Goal: Task Accomplishment & Management: Manage account settings

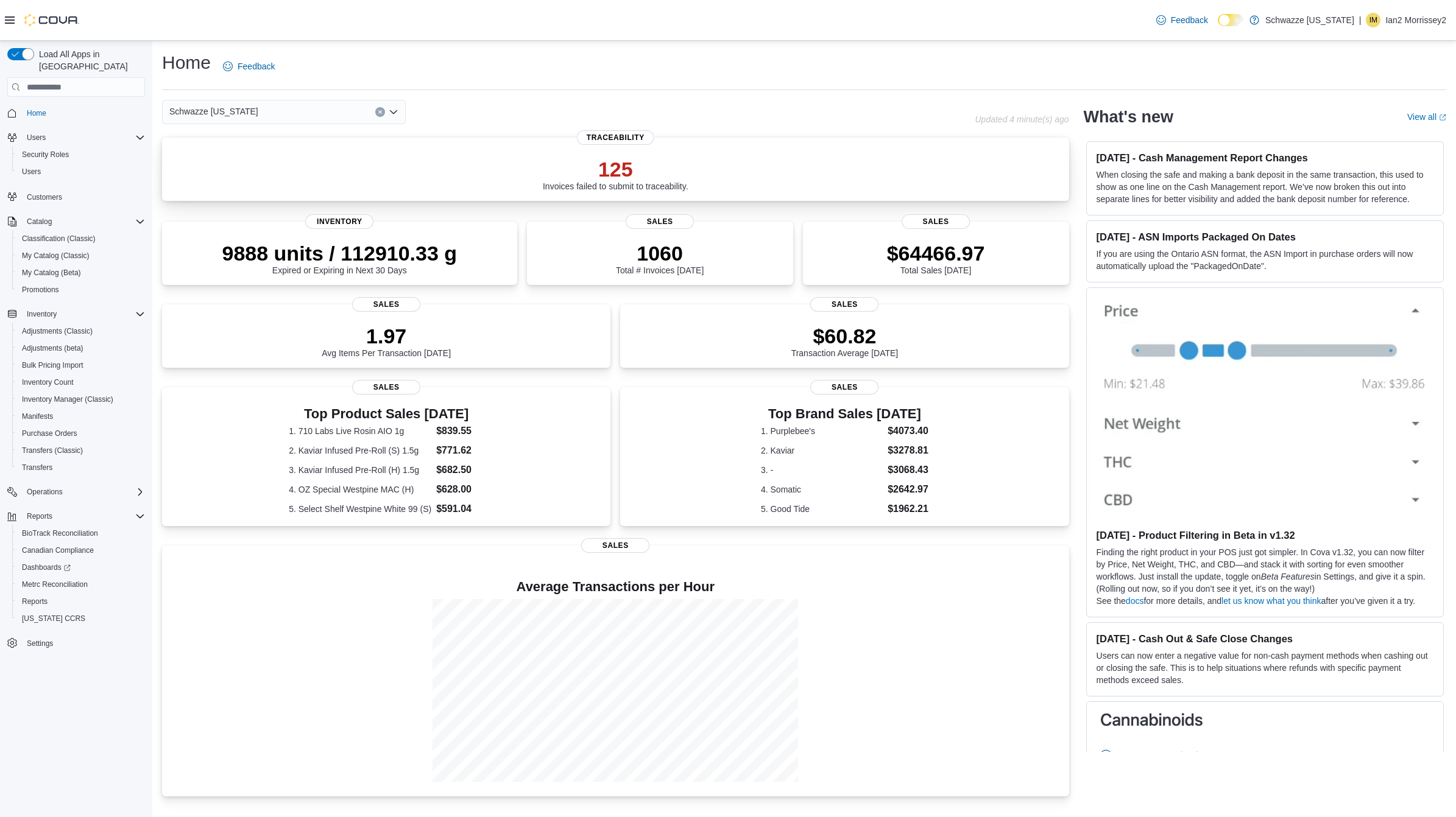
click at [597, 158] on p "125" at bounding box center [616, 169] width 146 height 24
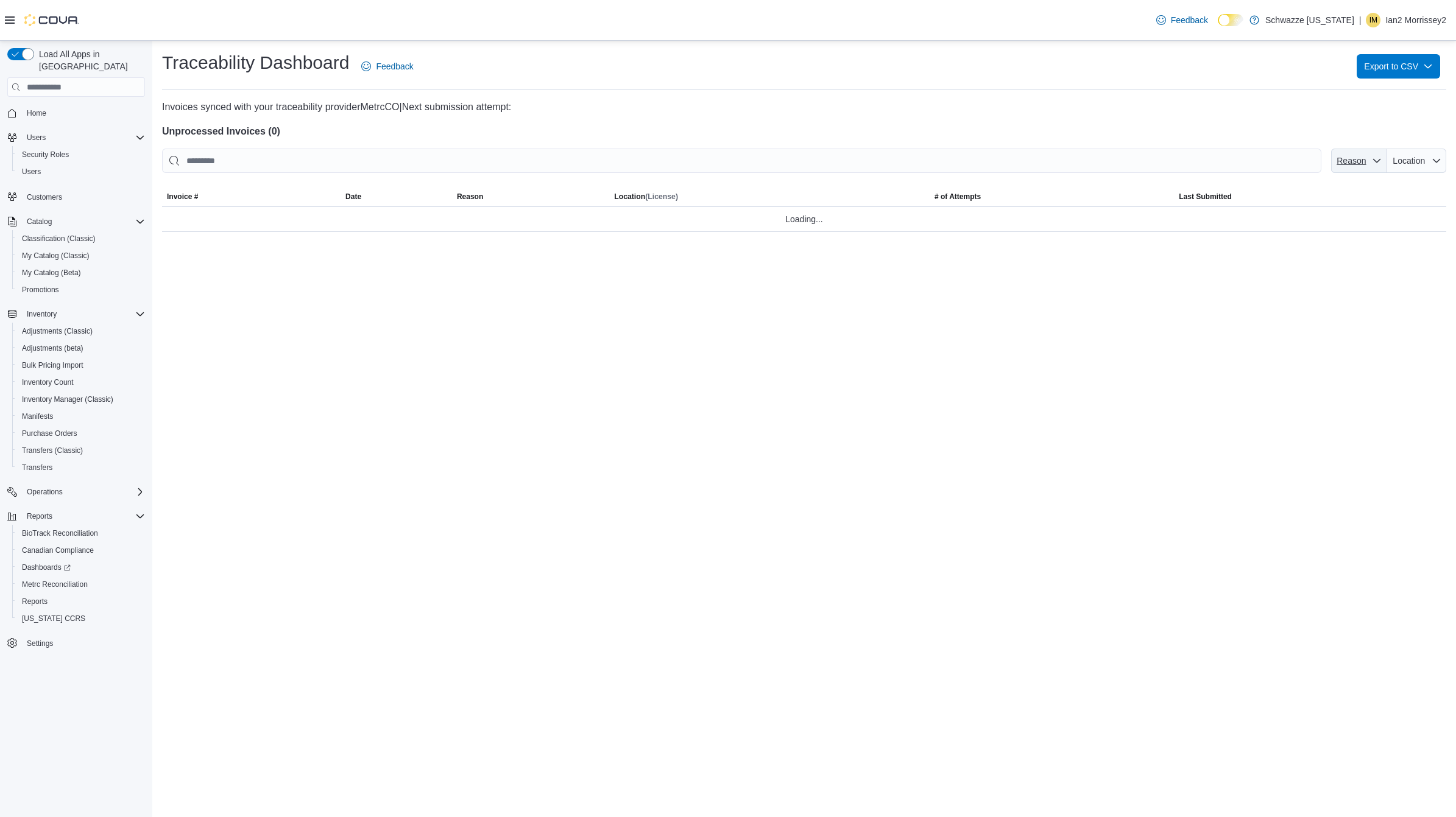
click at [1365, 165] on span "Reason" at bounding box center [1352, 160] width 31 height 12
click at [1365, 169] on span "Reason" at bounding box center [1359, 160] width 46 height 24
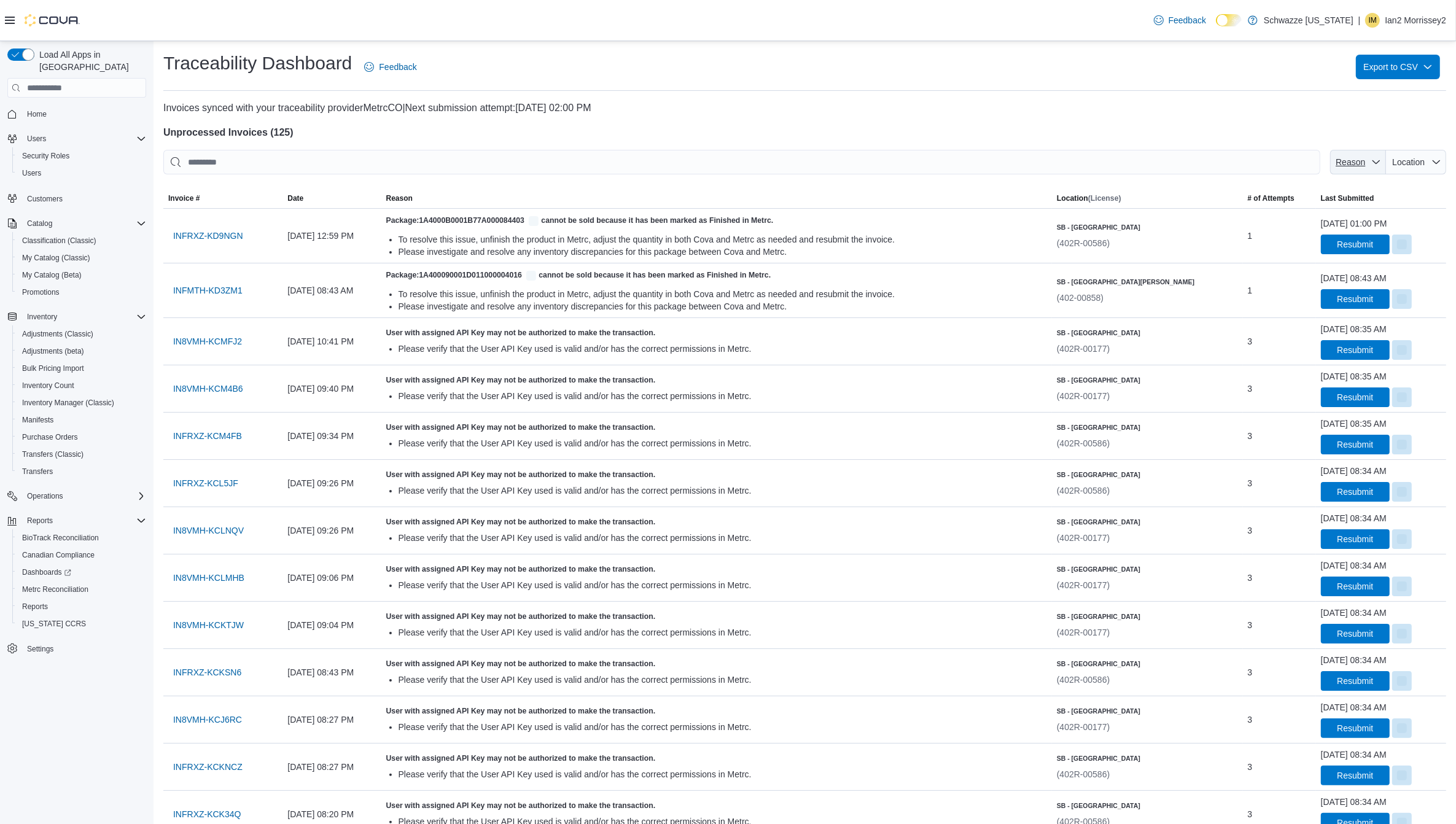
click at [1372, 173] on span "Reason" at bounding box center [1358, 162] width 46 height 24
click at [1364, 212] on span "Metrc: Unauthorized User API Key" at bounding box center [1367, 209] width 145 height 15
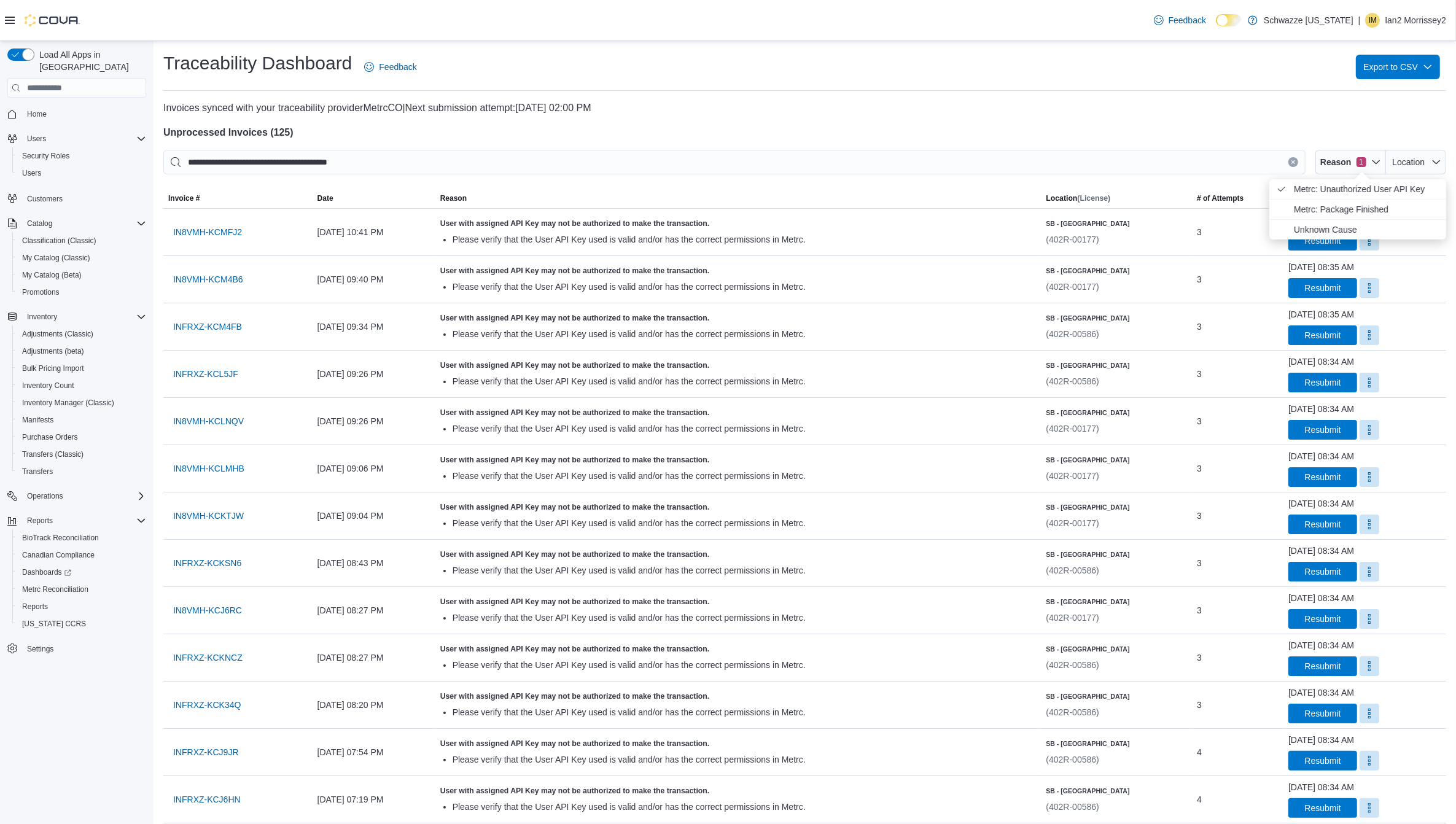
click at [895, 75] on div "Traceability Dashboard Feedback Export to CSV" at bounding box center [805, 67] width 1283 height 32
click at [201, 327] on span "INFRXZ-KCM4FB" at bounding box center [207, 326] width 69 height 12
click at [1367, 158] on span "1" at bounding box center [1361, 162] width 10 height 10
click at [1416, 157] on span "Location" at bounding box center [1408, 162] width 33 height 10
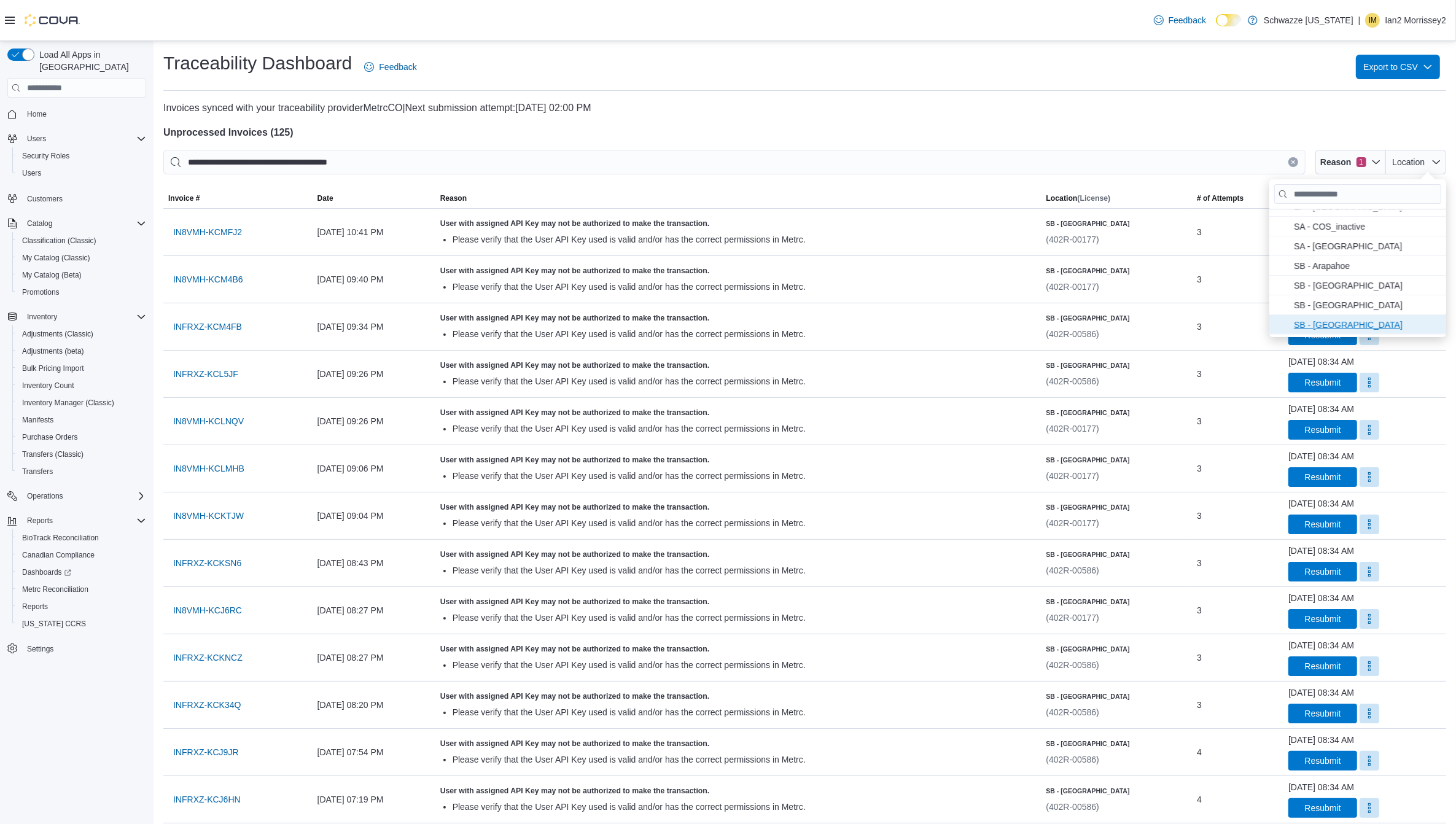
click at [1348, 321] on span "SB - Boulder . To check this option, press Enter." at bounding box center [1367, 325] width 145 height 15
type input "**********"
click at [1049, 114] on p "Invoices synced with your traceability provider MetrcCO | Next submission attem…" at bounding box center [805, 108] width 1283 height 15
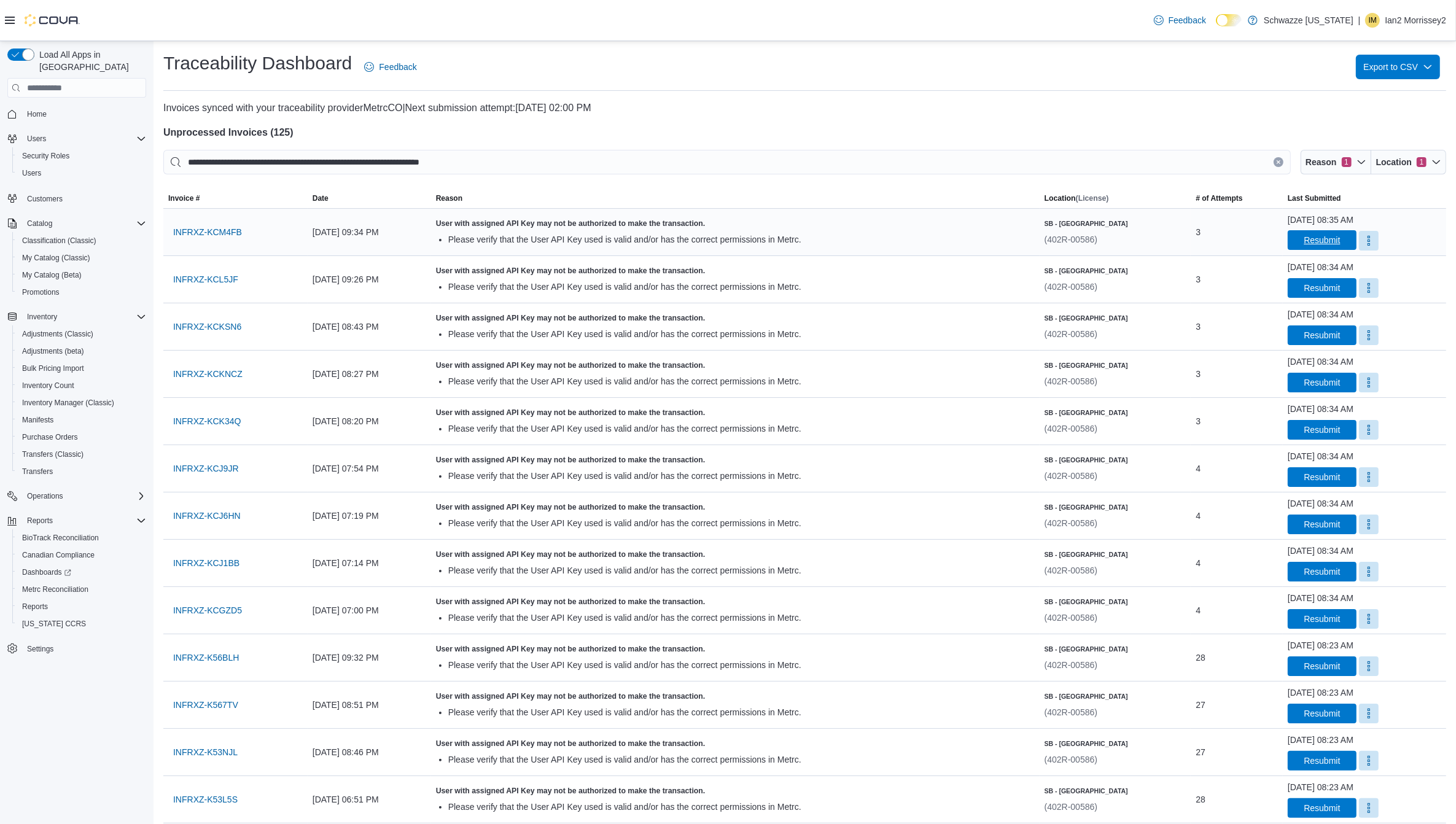
click at [1295, 238] on span "Resubmit" at bounding box center [1322, 240] width 54 height 20
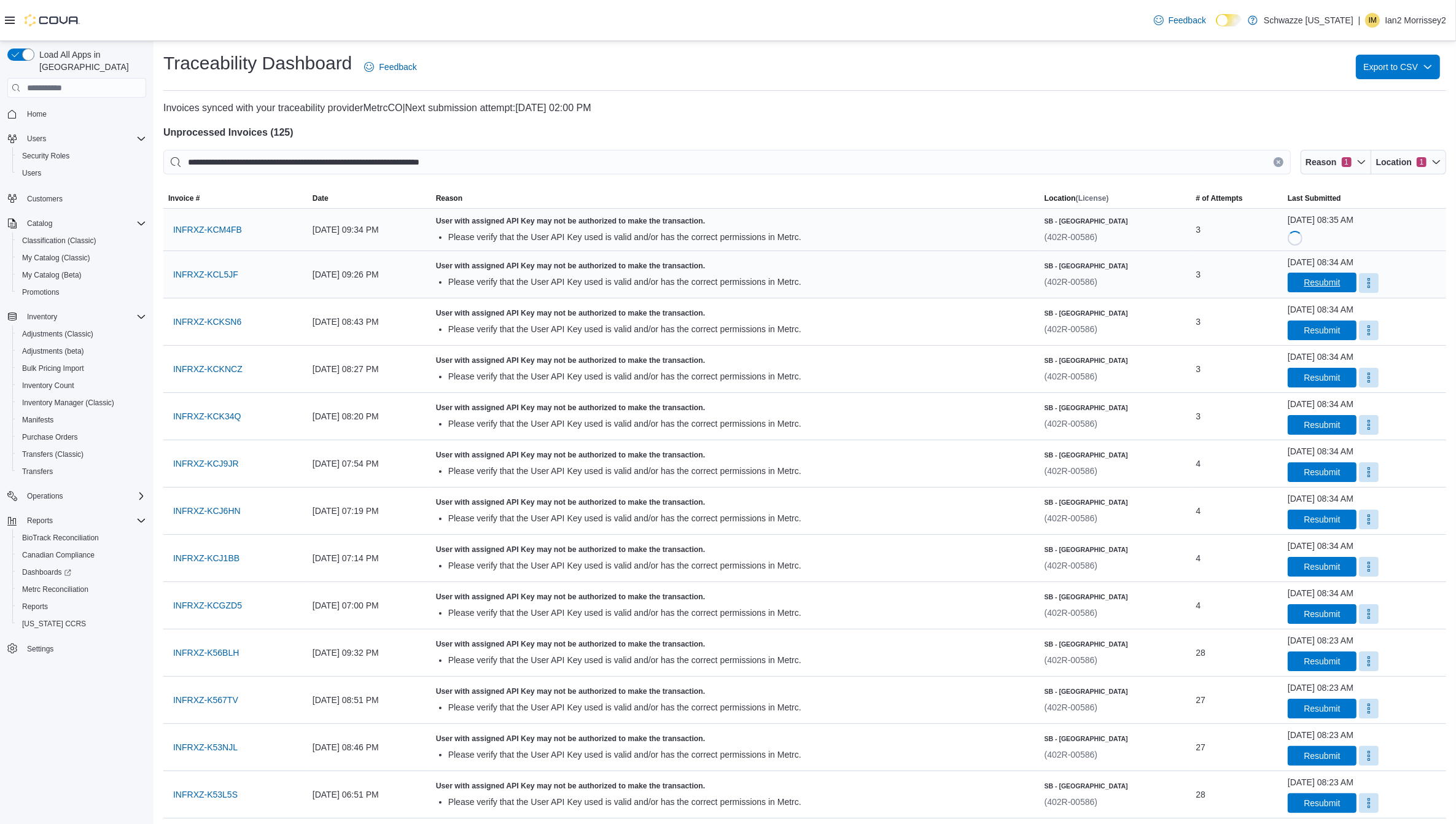
click at [1303, 274] on span "Resubmit" at bounding box center [1322, 281] width 54 height 20
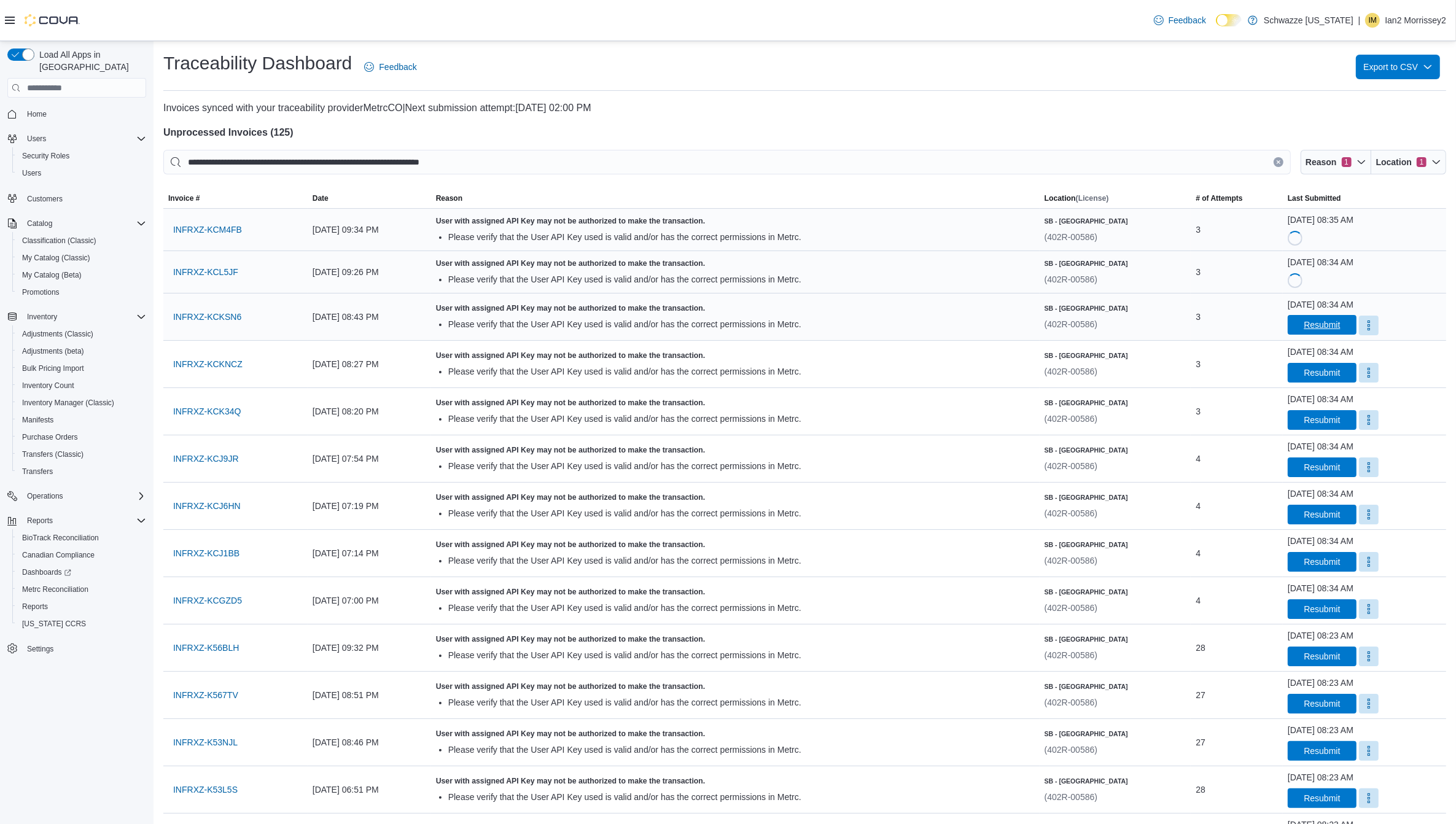
click at [1316, 332] on span "Resubmit" at bounding box center [1322, 324] width 54 height 20
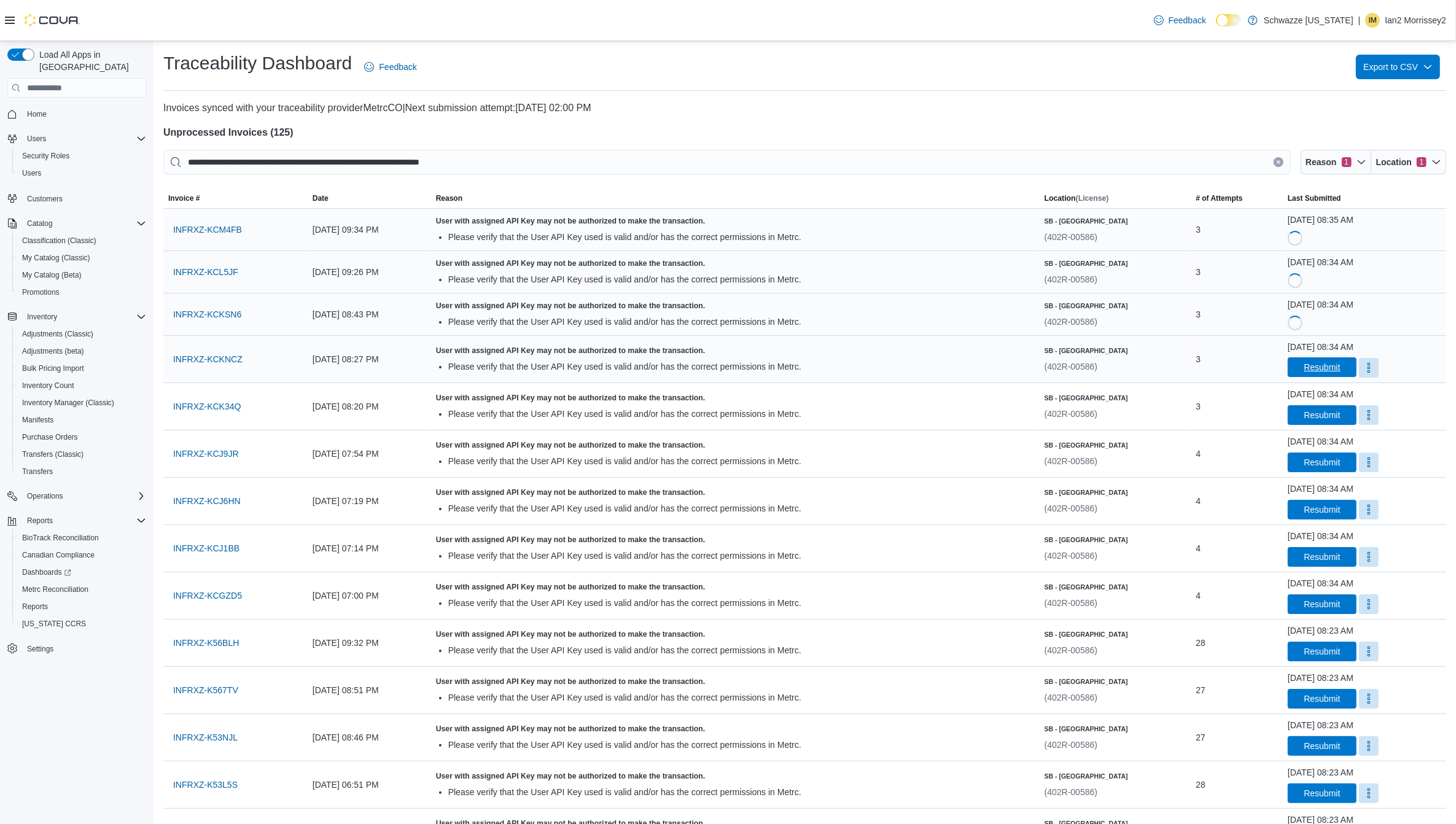
click at [1325, 371] on span "Resubmit" at bounding box center [1322, 367] width 54 height 20
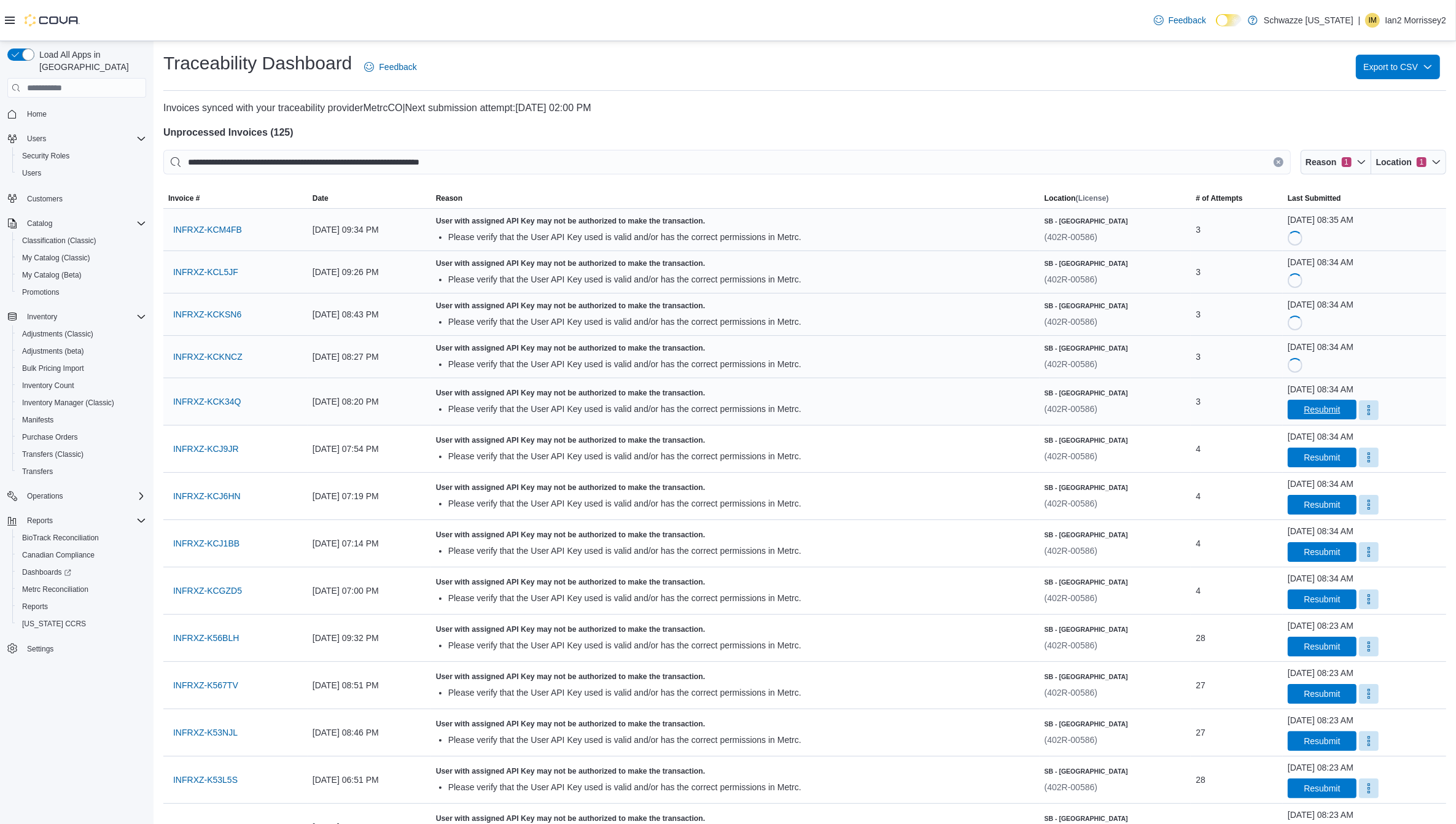
click at [1313, 412] on span "Resubmit" at bounding box center [1321, 409] width 36 height 12
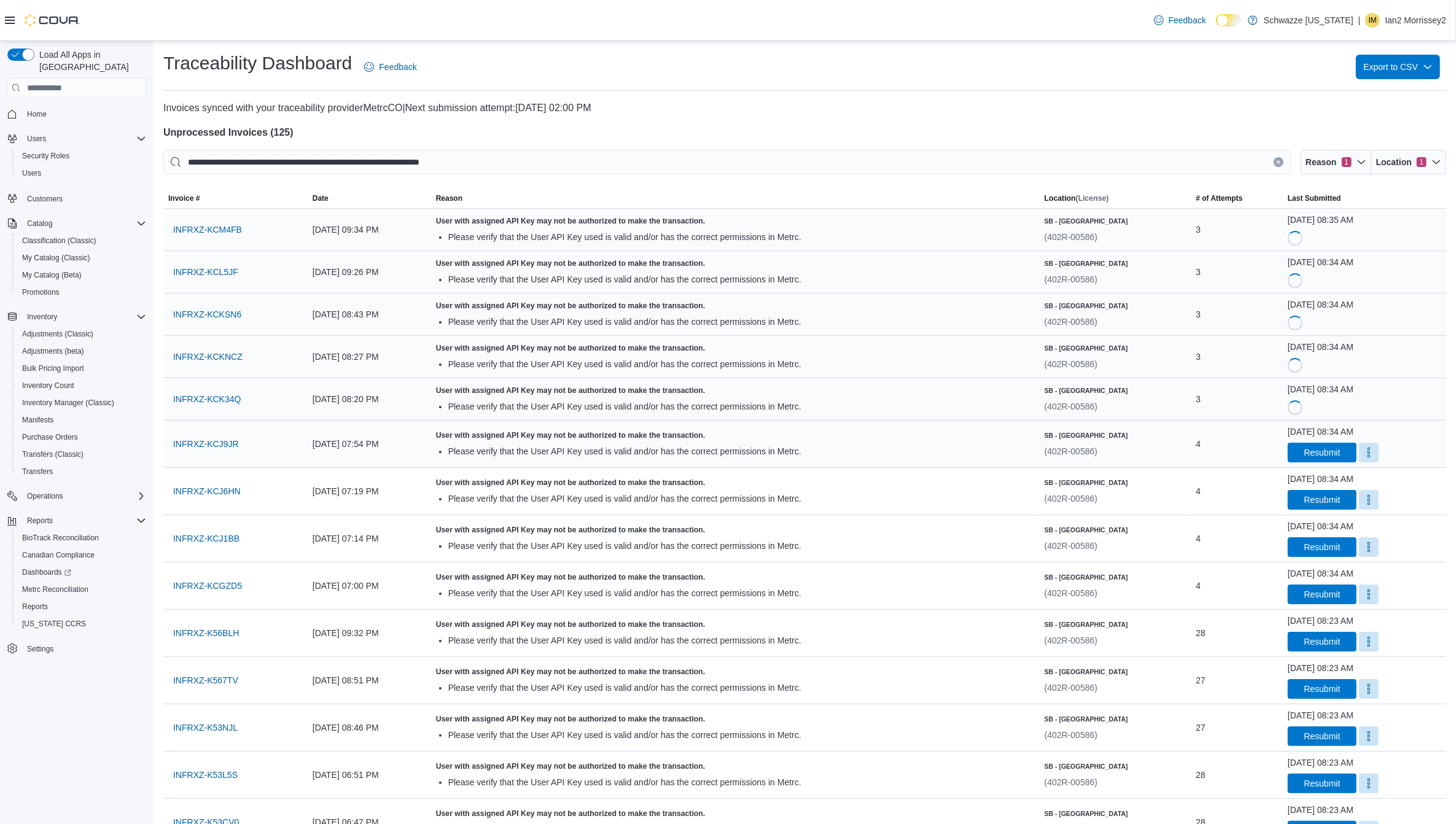
click at [1302, 440] on div "October 12, 2025 at 08:34 AM Resubmit" at bounding box center [1364, 444] width 153 height 37
click at [1306, 455] on span "Resubmit" at bounding box center [1321, 451] width 36 height 12
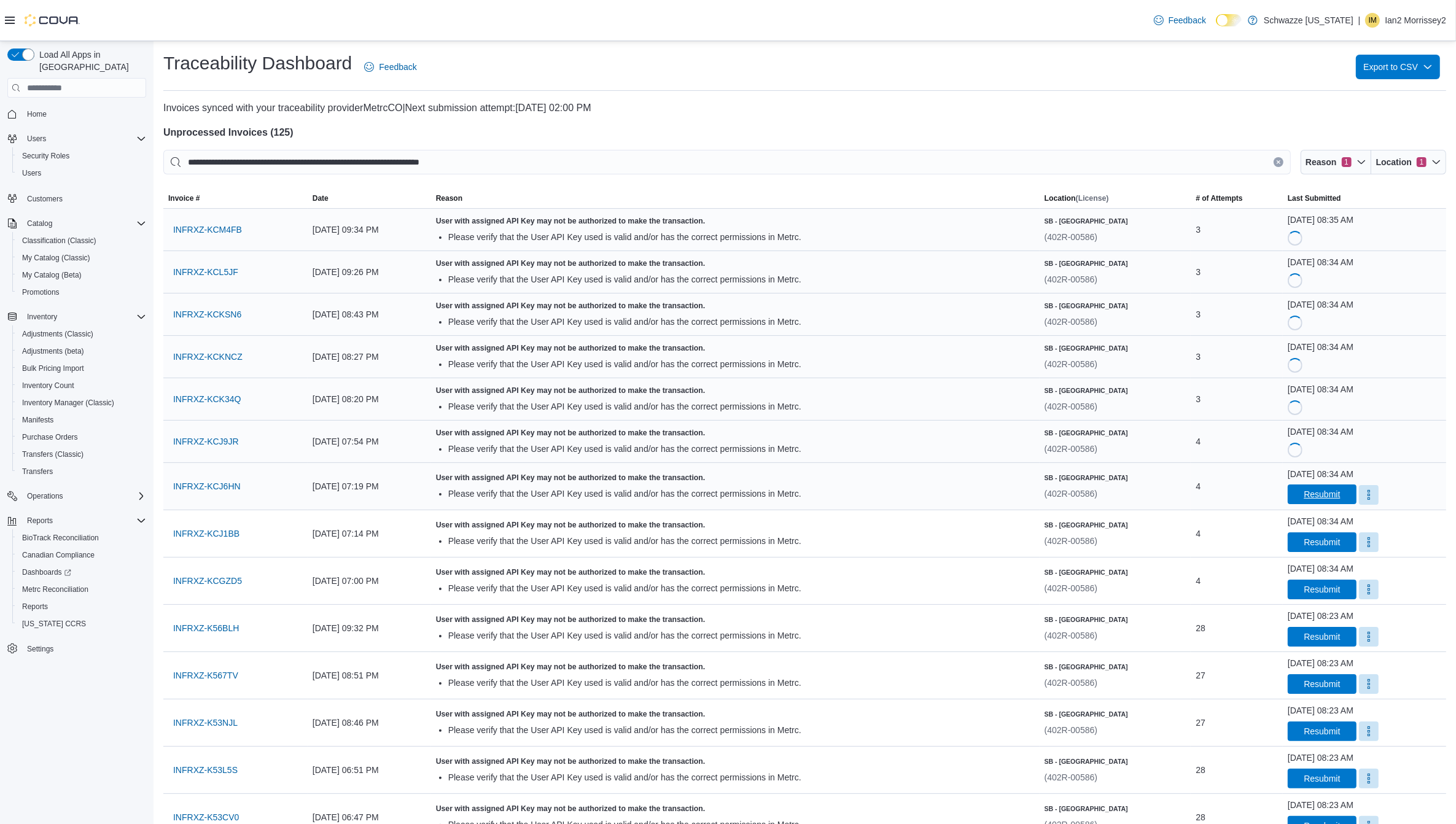
click at [1305, 496] on span "Resubmit" at bounding box center [1321, 493] width 36 height 12
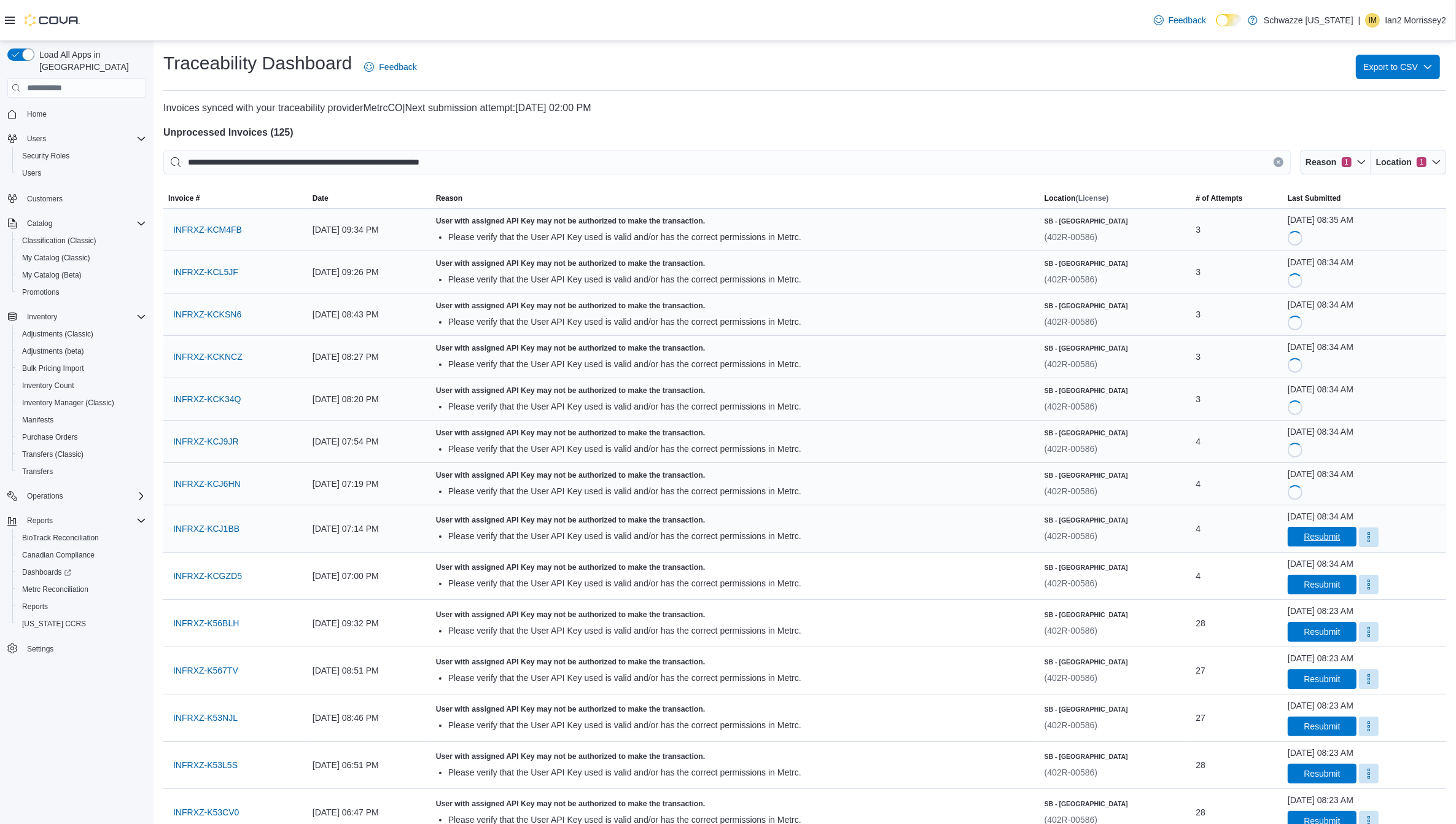
click at [1322, 543] on span "Resubmit" at bounding box center [1321, 536] width 36 height 12
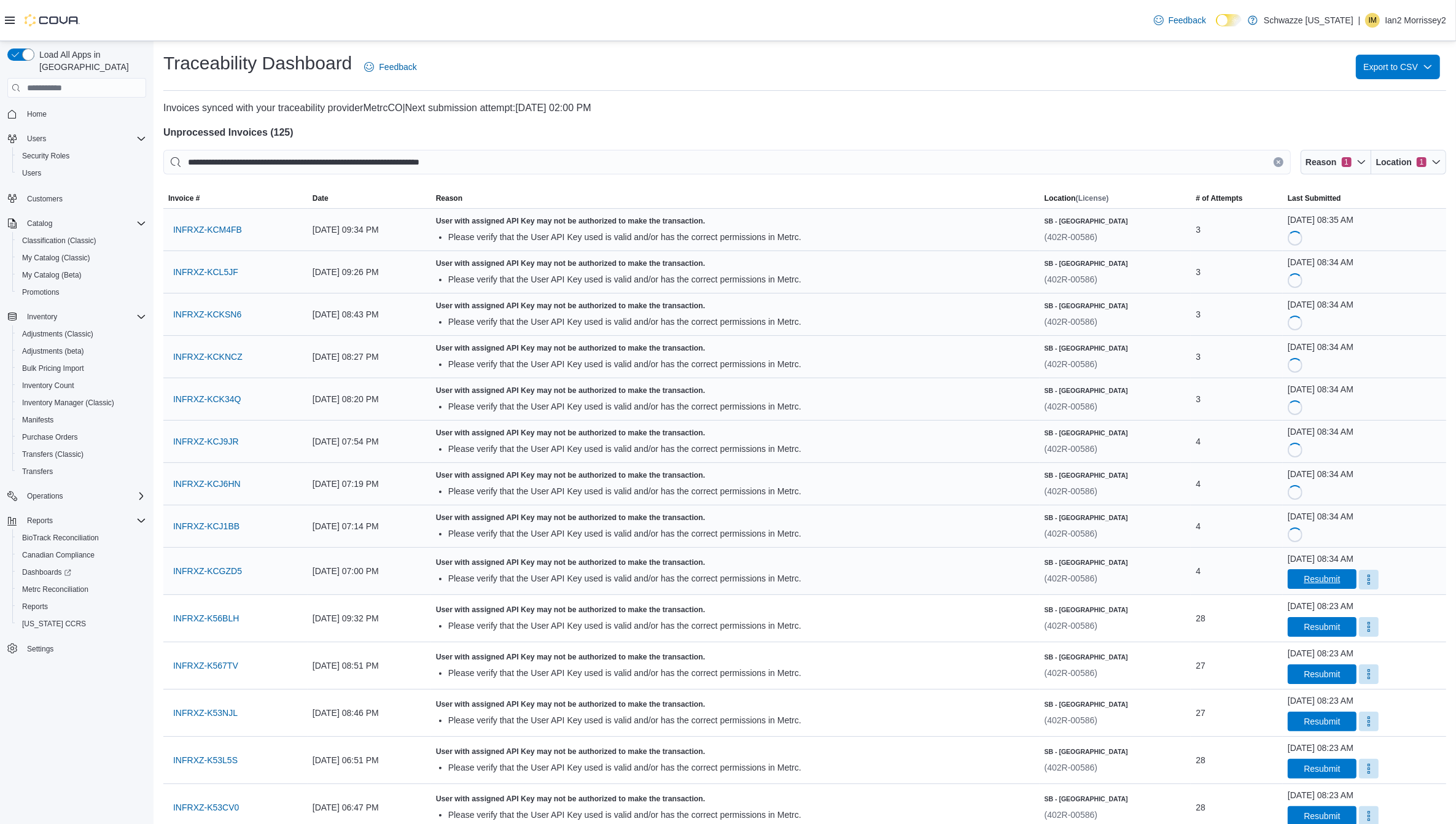
click at [1318, 585] on span "Resubmit" at bounding box center [1321, 579] width 36 height 12
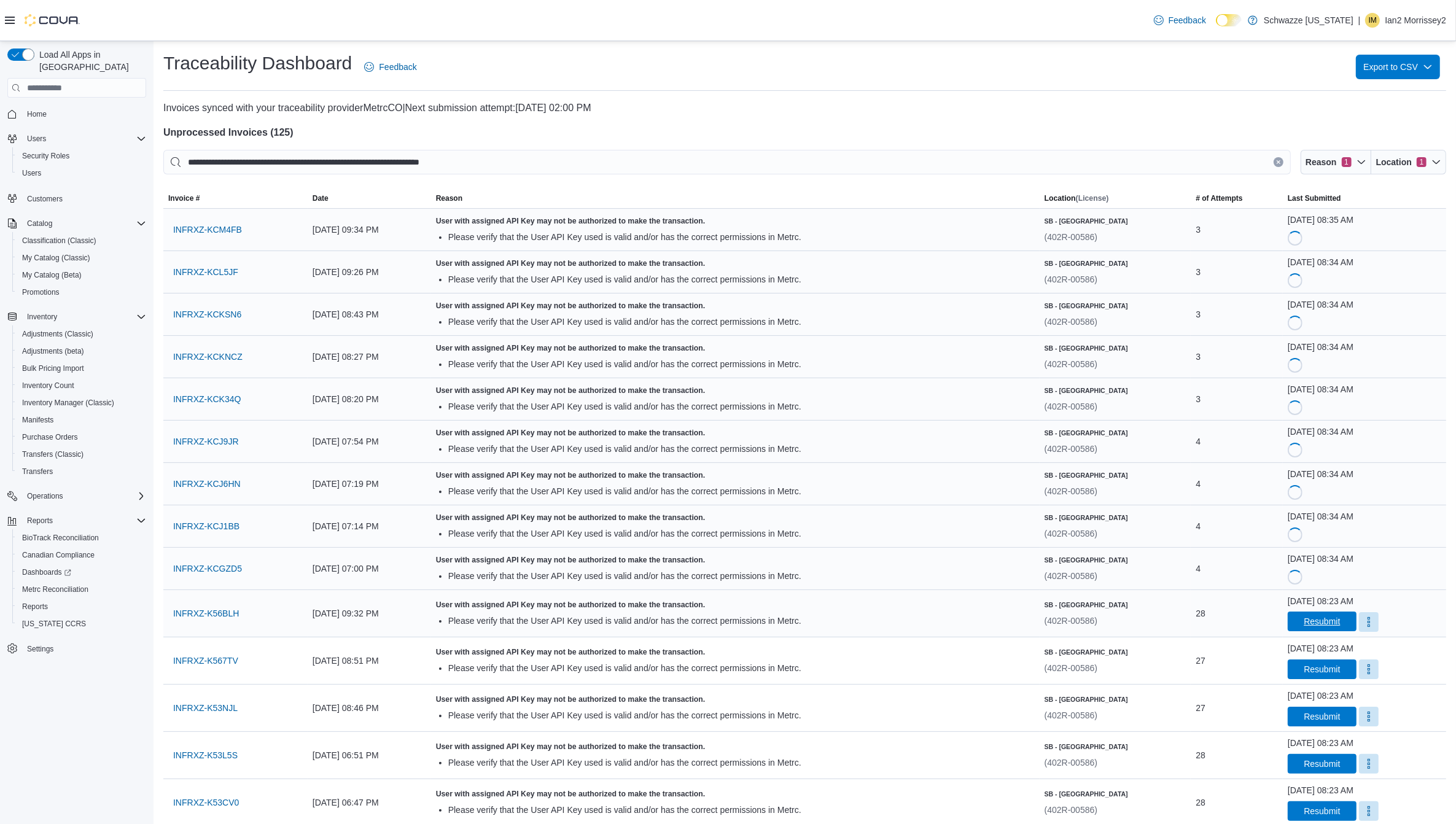
click at [1304, 628] on span "Resubmit" at bounding box center [1321, 621] width 36 height 12
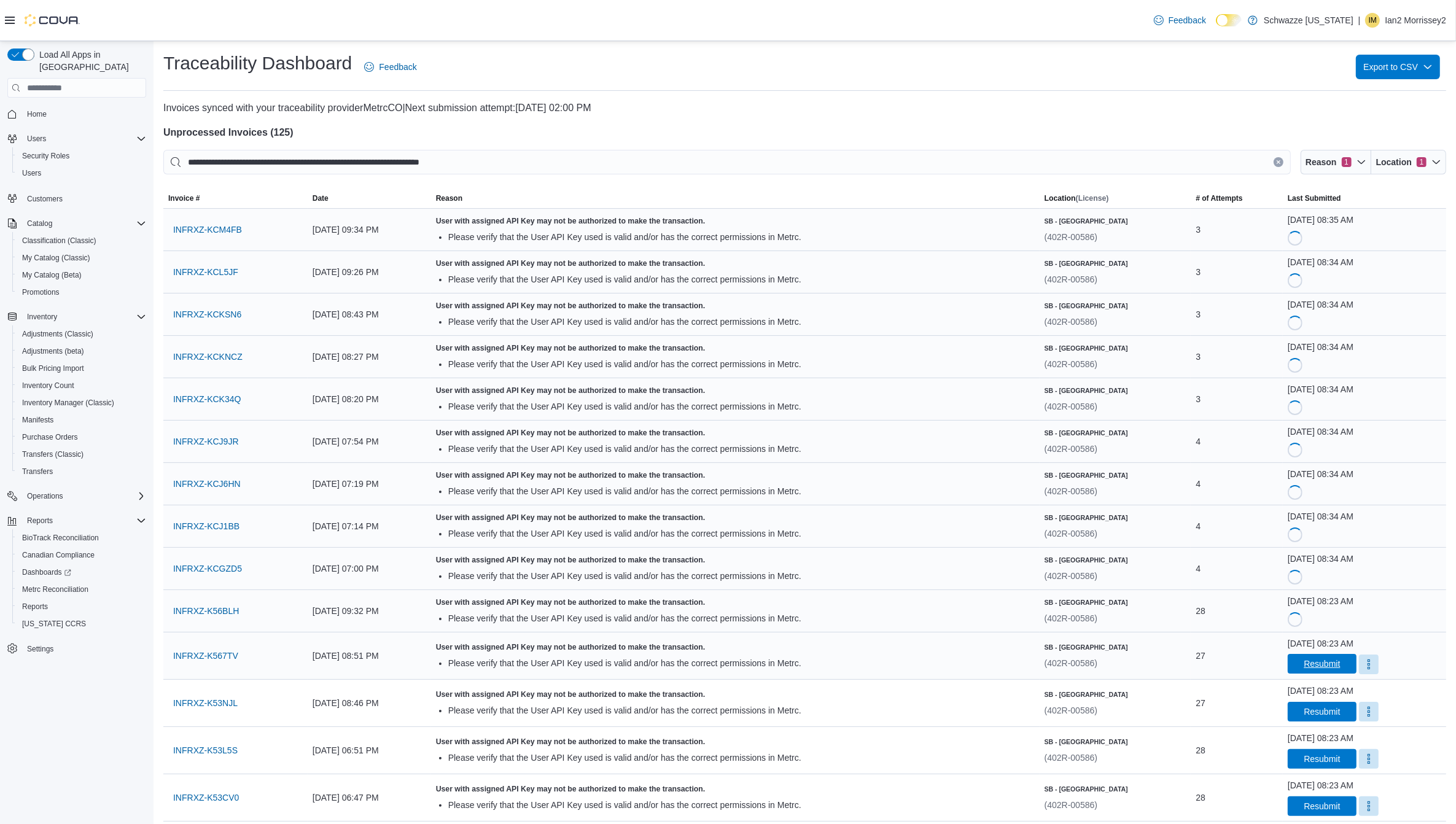
click at [1304, 668] on span "Resubmit" at bounding box center [1321, 663] width 36 height 12
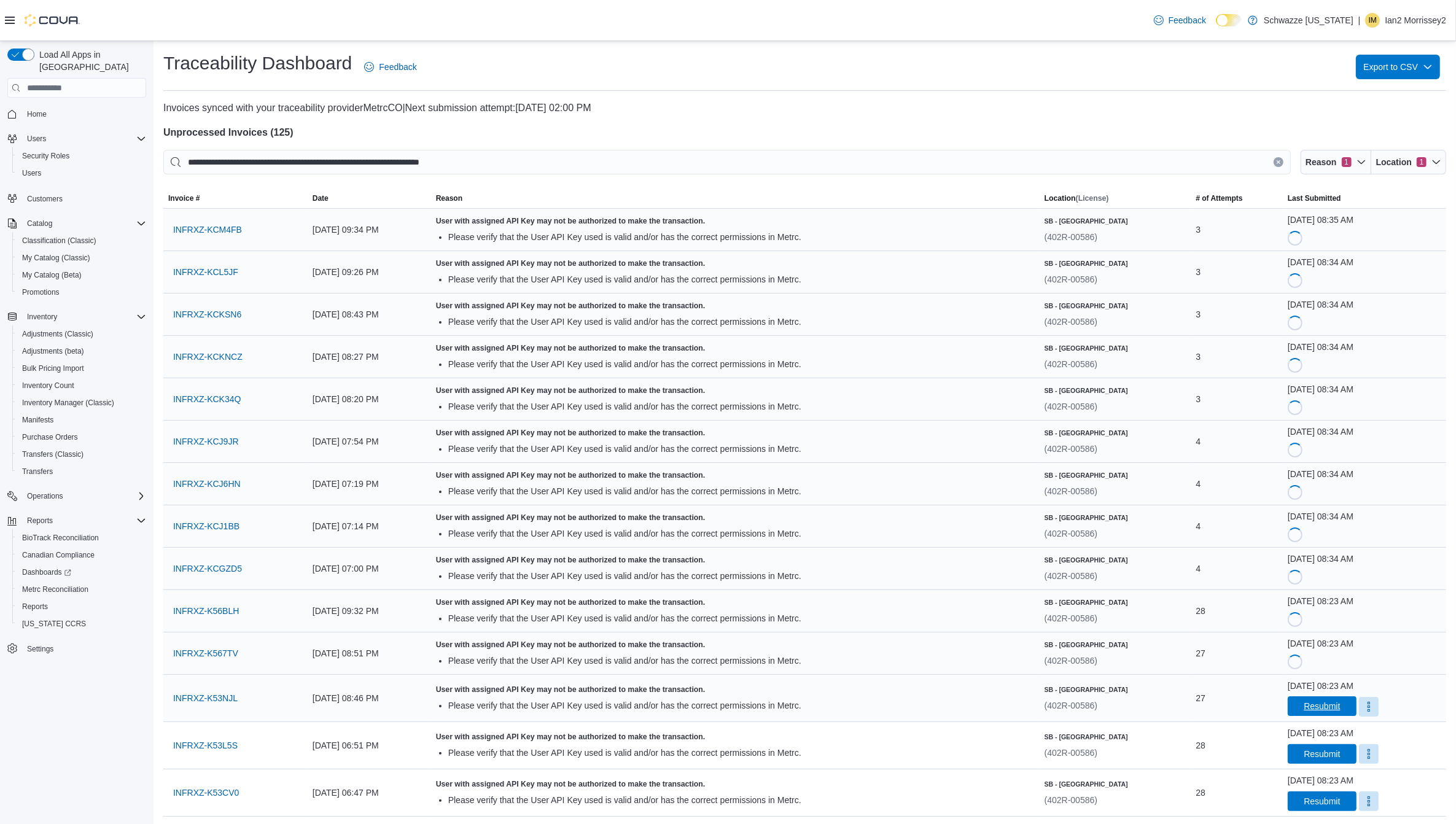
click at [1320, 706] on span "Resubmit" at bounding box center [1321, 706] width 36 height 12
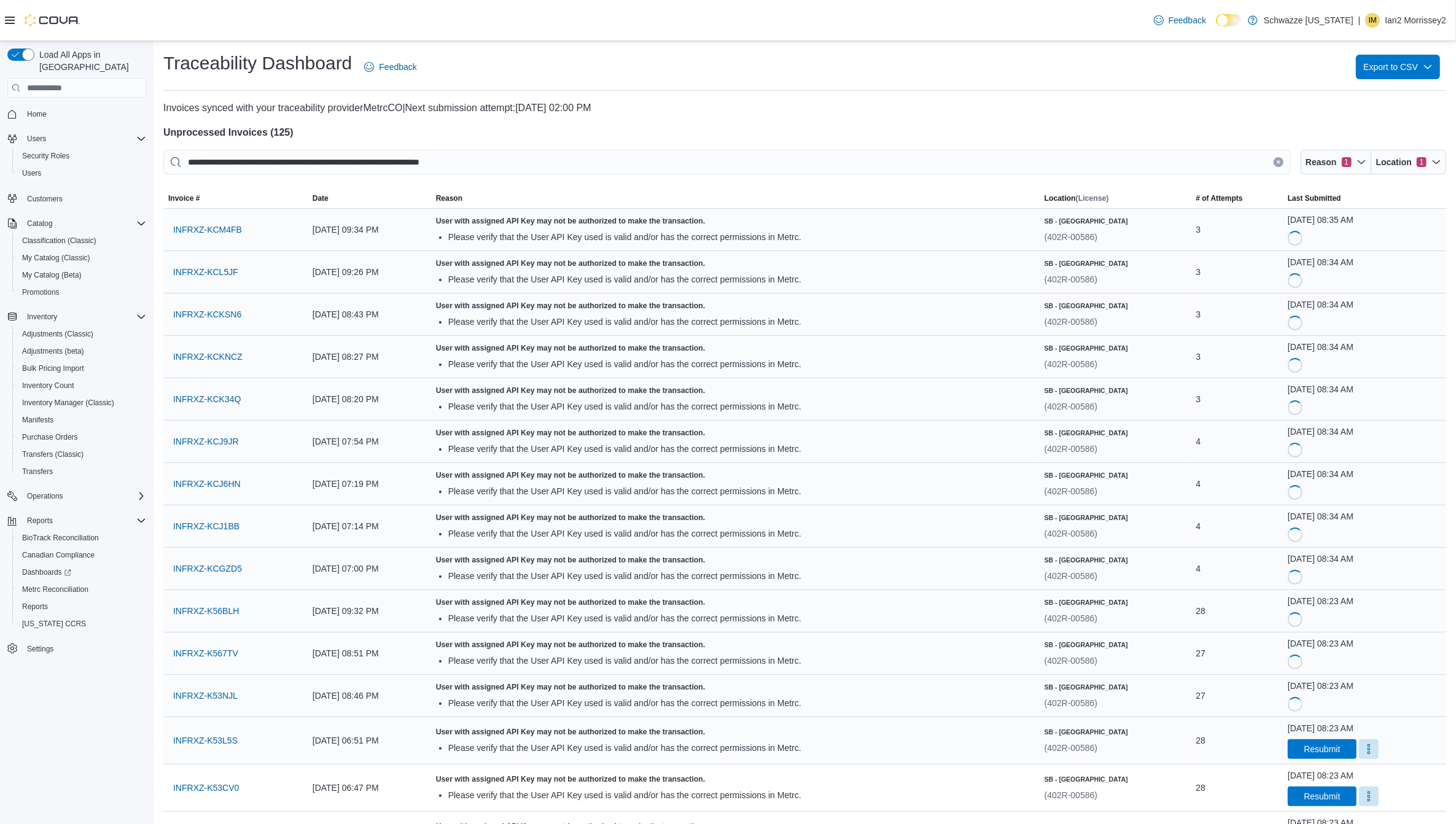
click at [1318, 738] on div "October 12, 2025 at 08:23 AM Resubmit" at bounding box center [1364, 740] width 153 height 37
click at [1318, 754] on span "Resubmit" at bounding box center [1321, 748] width 36 height 12
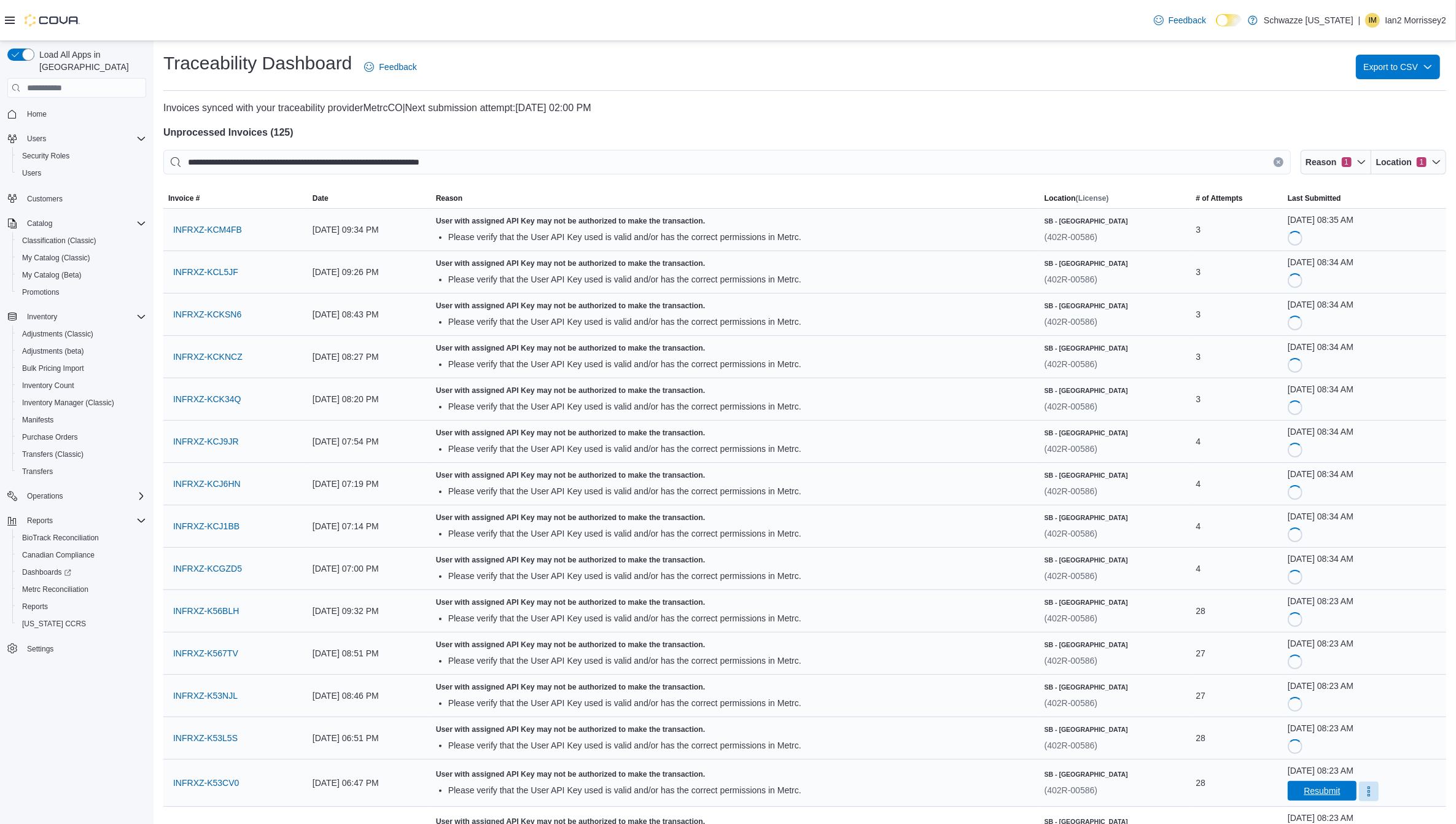
click at [1319, 792] on span "Resubmit" at bounding box center [1321, 791] width 36 height 12
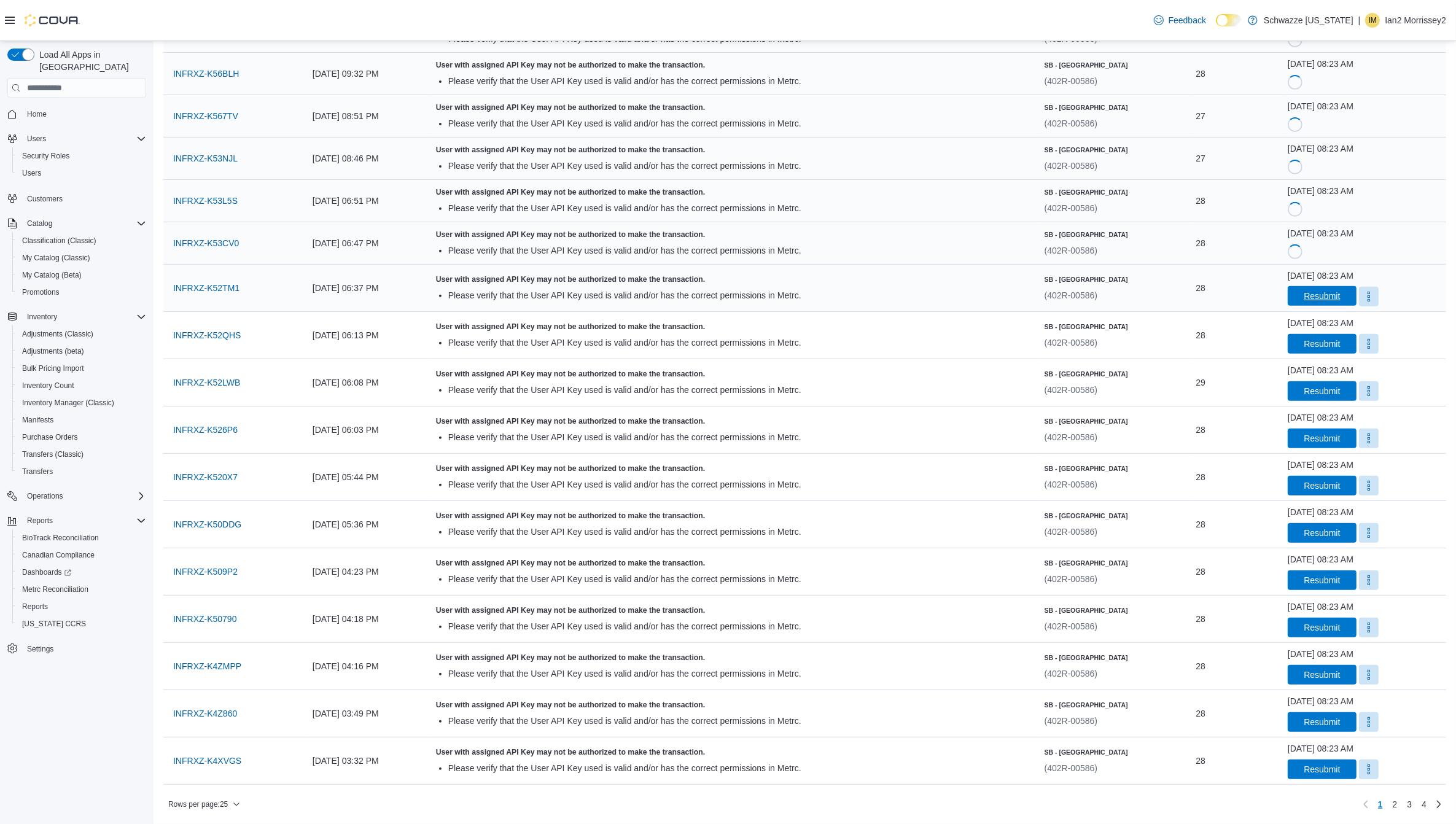
click at [1304, 293] on span "Resubmit" at bounding box center [1321, 295] width 36 height 12
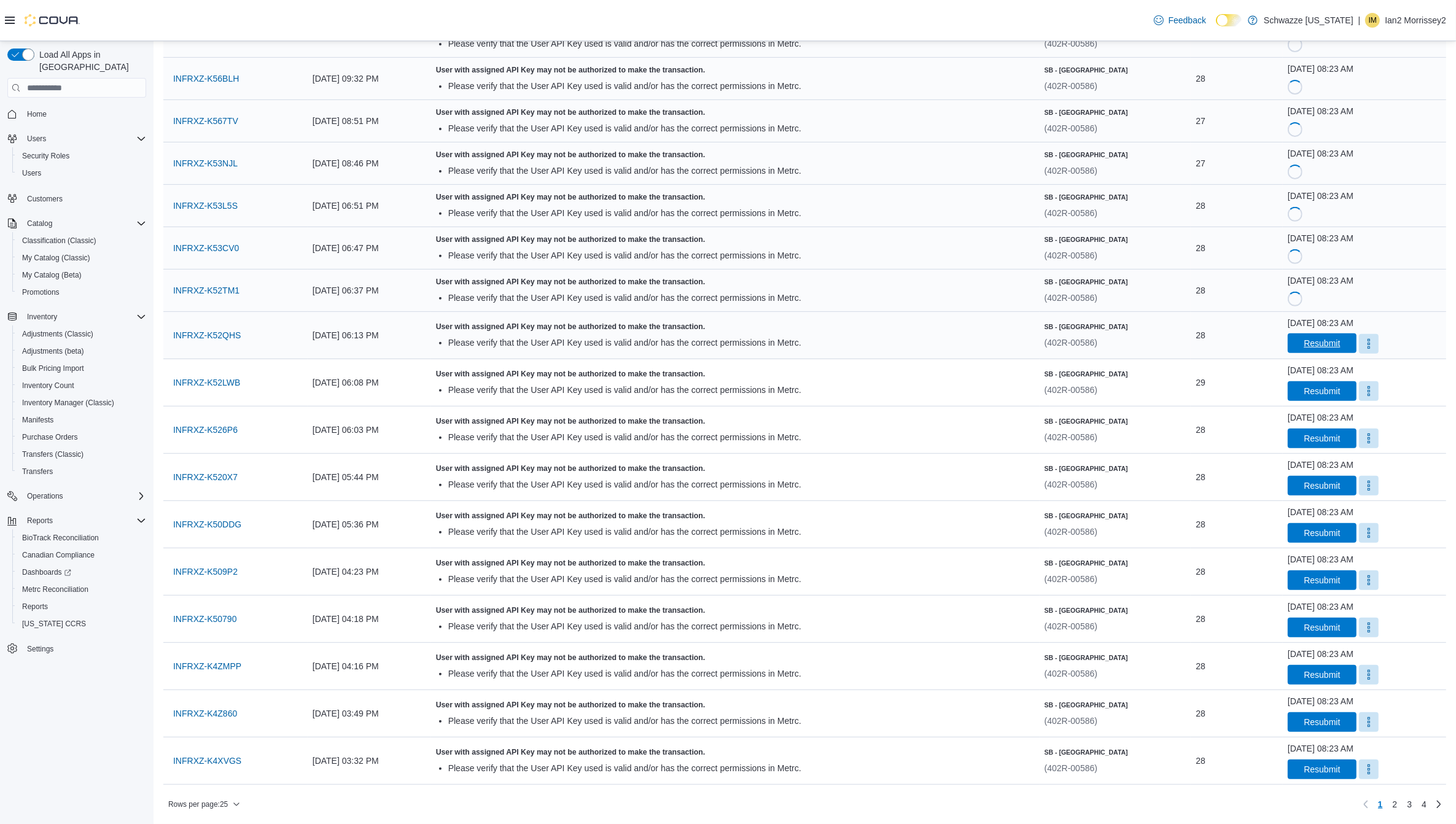
click at [1307, 335] on span "Resubmit" at bounding box center [1322, 343] width 54 height 20
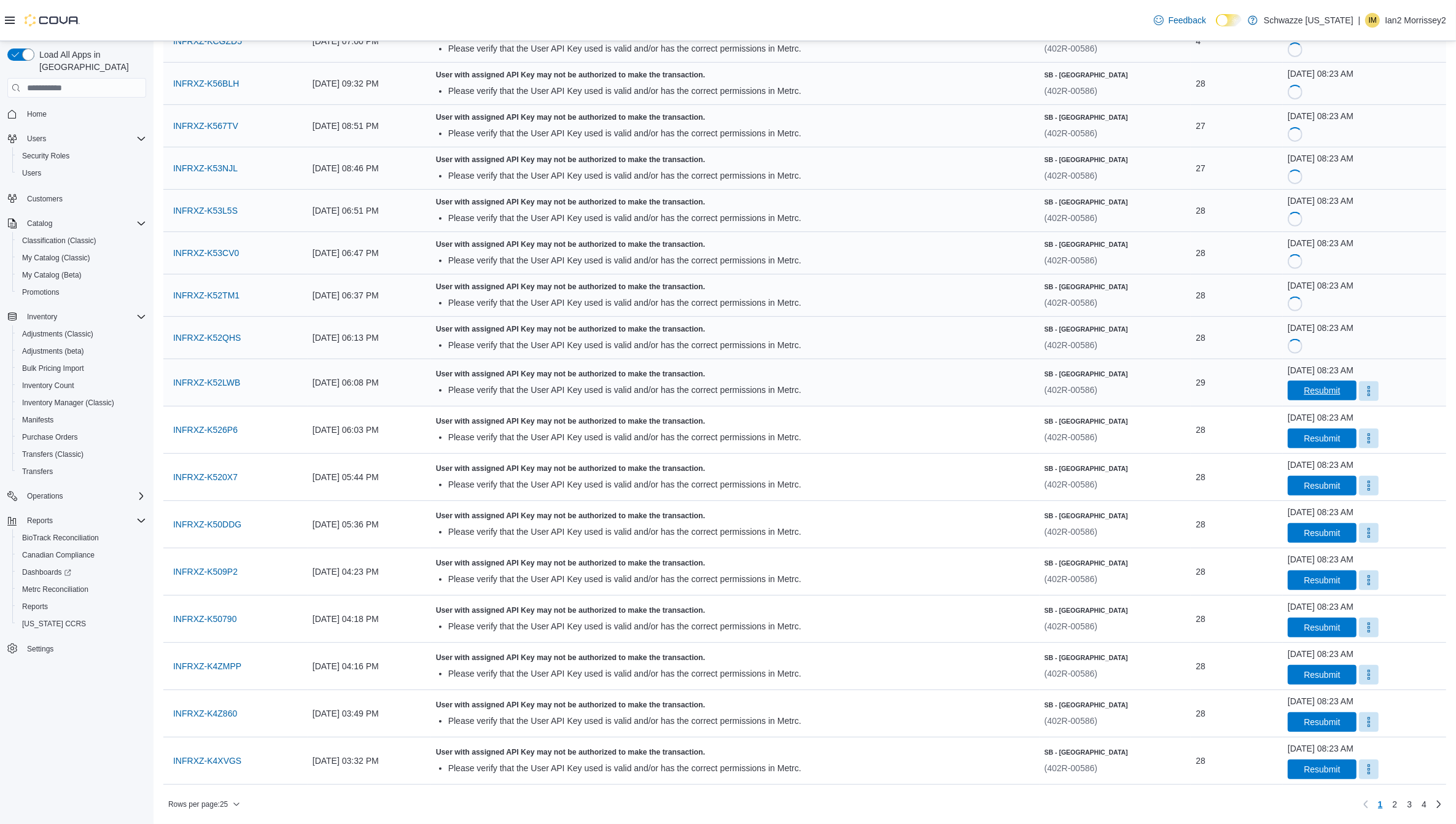
click at [1305, 387] on span "Resubmit" at bounding box center [1321, 390] width 36 height 12
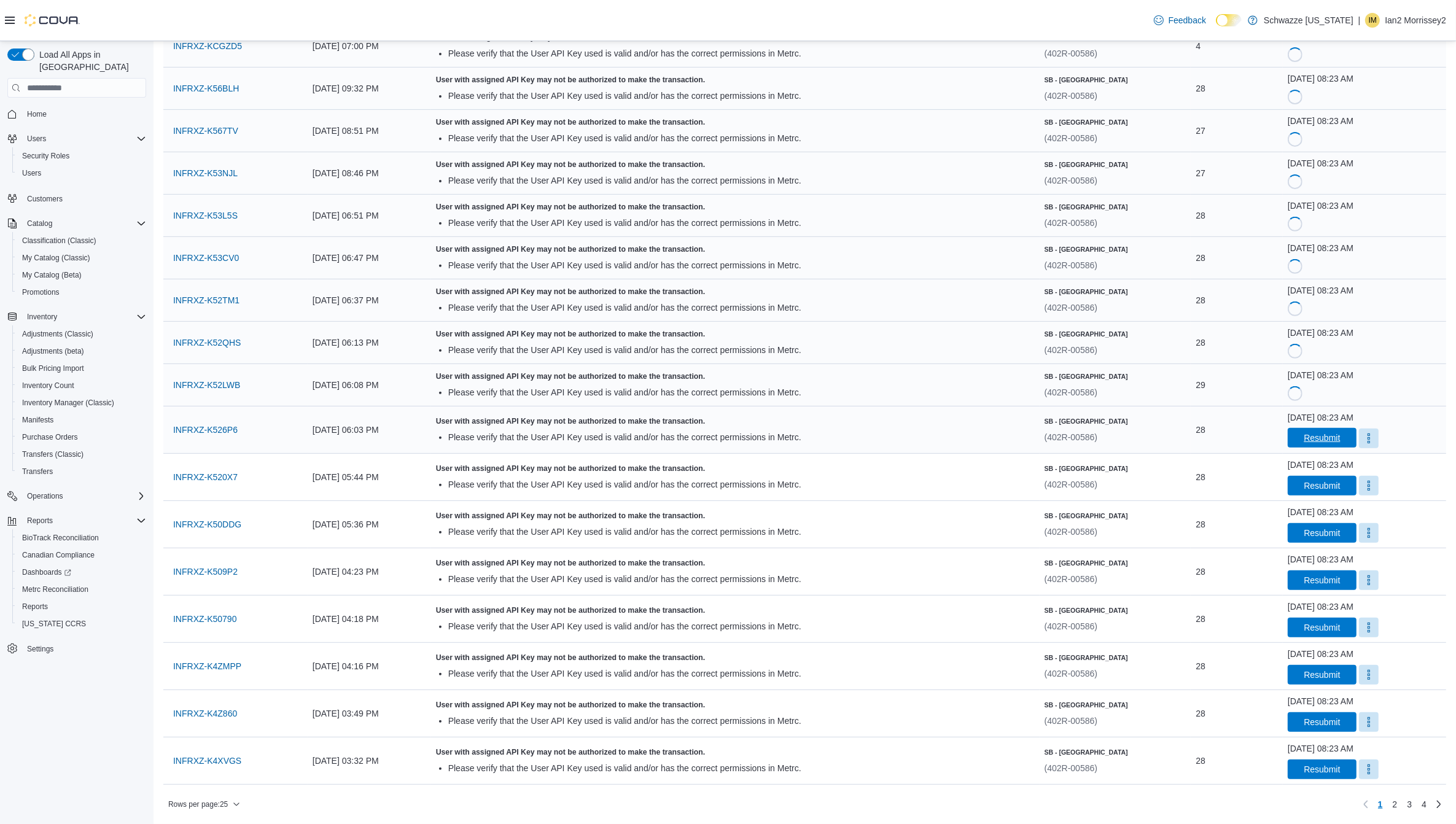
click at [1305, 440] on span "Resubmit" at bounding box center [1321, 438] width 36 height 12
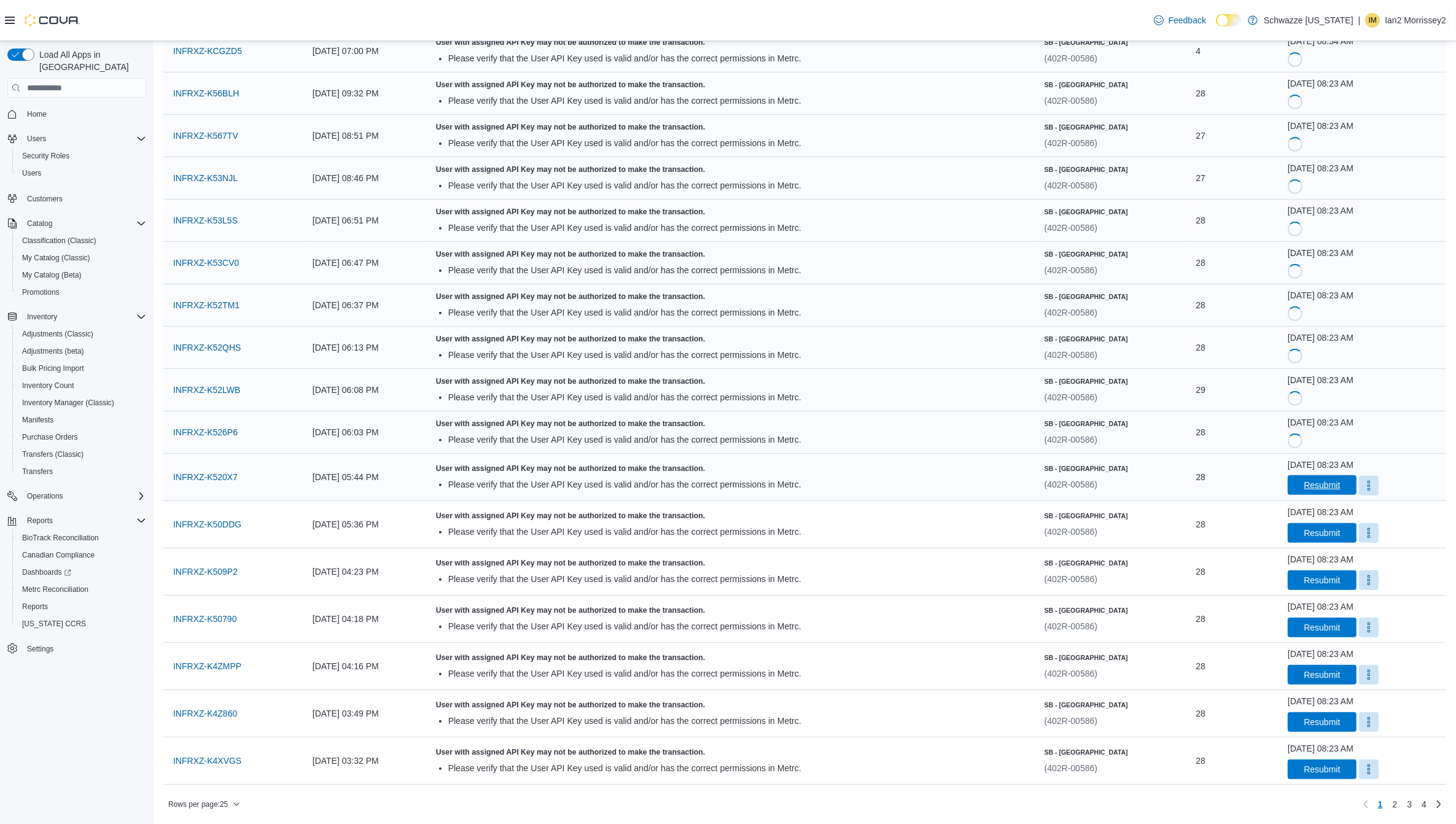
click at [1307, 486] on span "Resubmit" at bounding box center [1321, 485] width 36 height 12
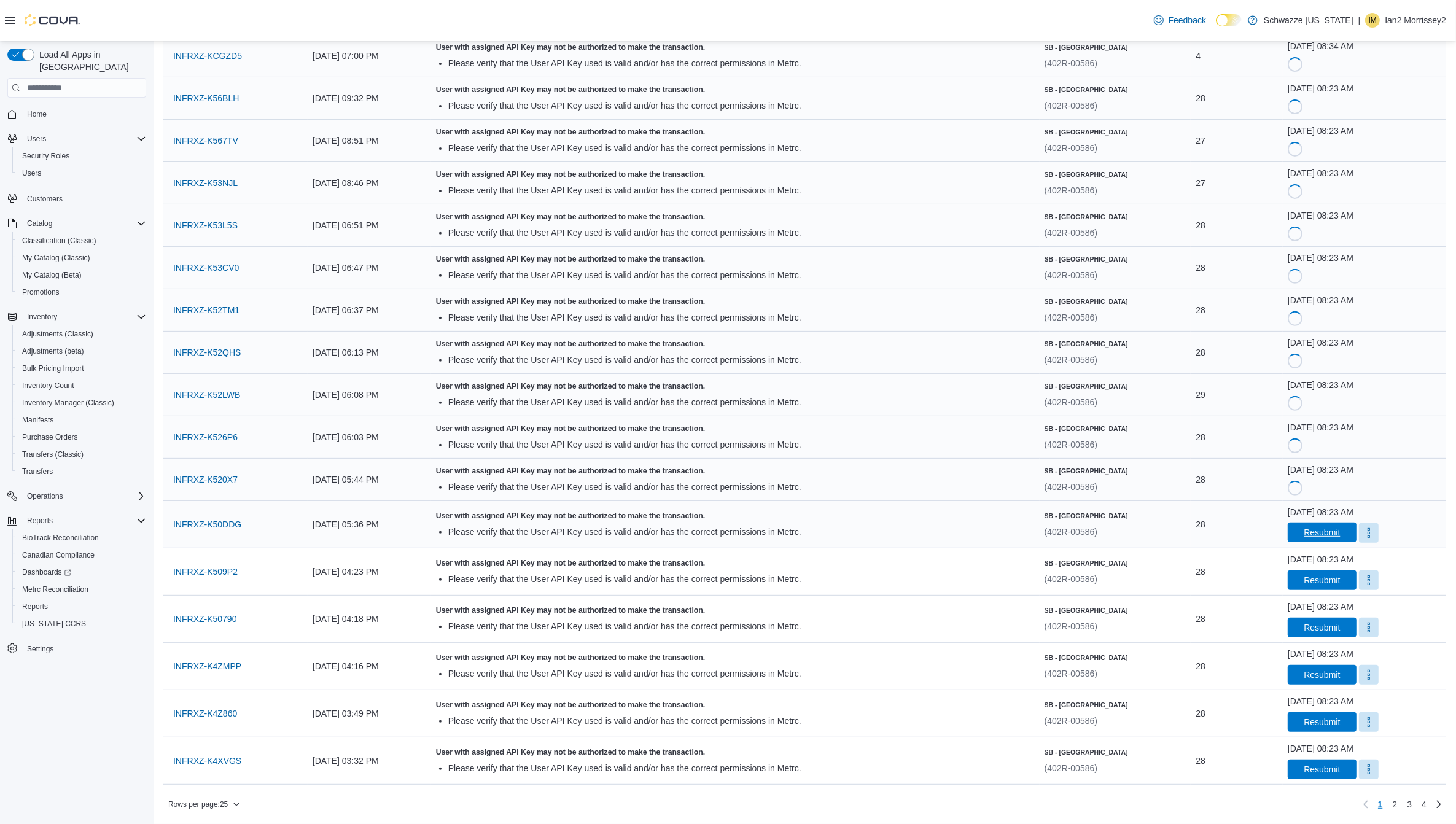
click at [1304, 535] on span "Resubmit" at bounding box center [1321, 531] width 36 height 12
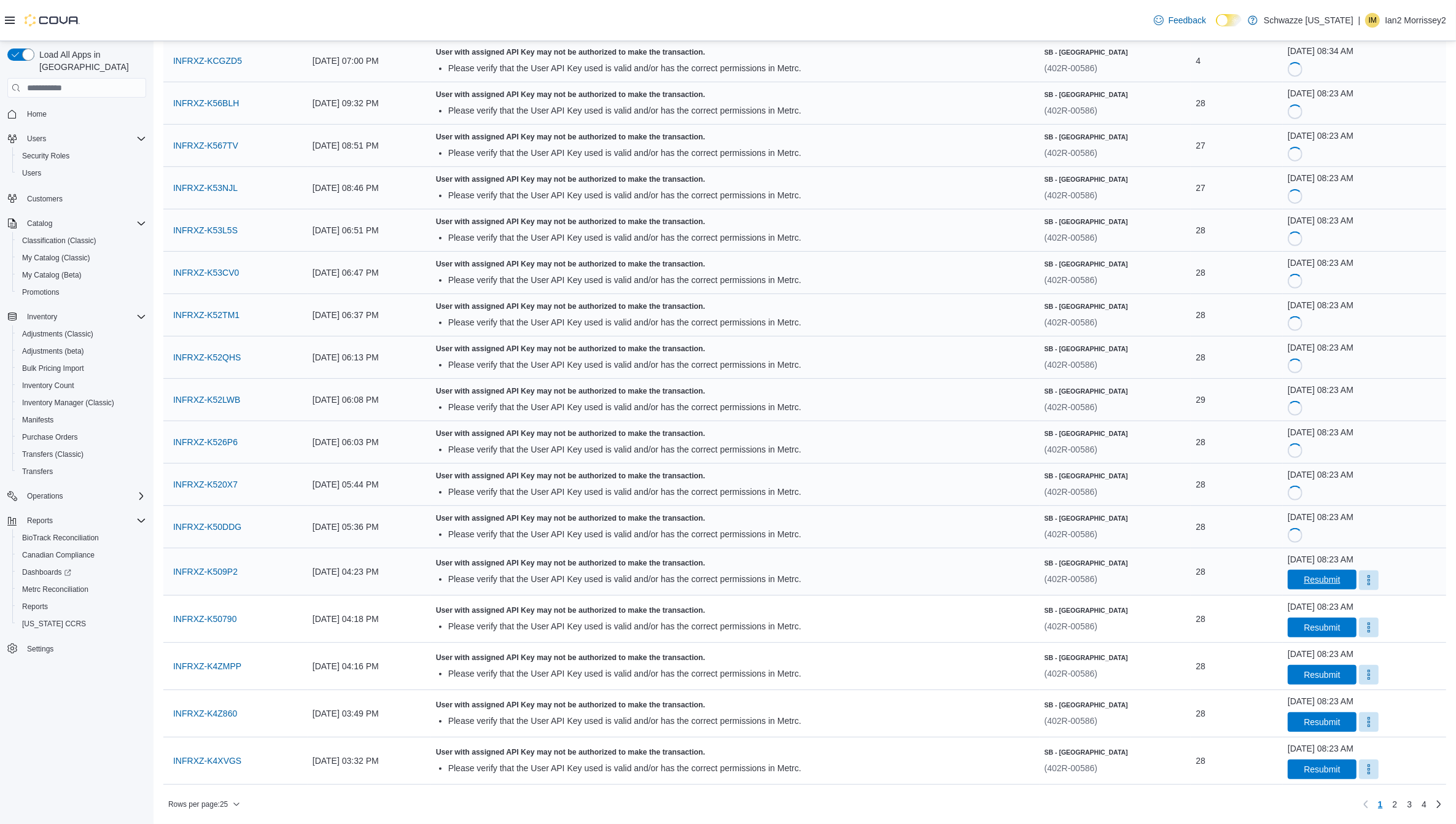
click at [1304, 586] on span "Resubmit" at bounding box center [1322, 579] width 54 height 20
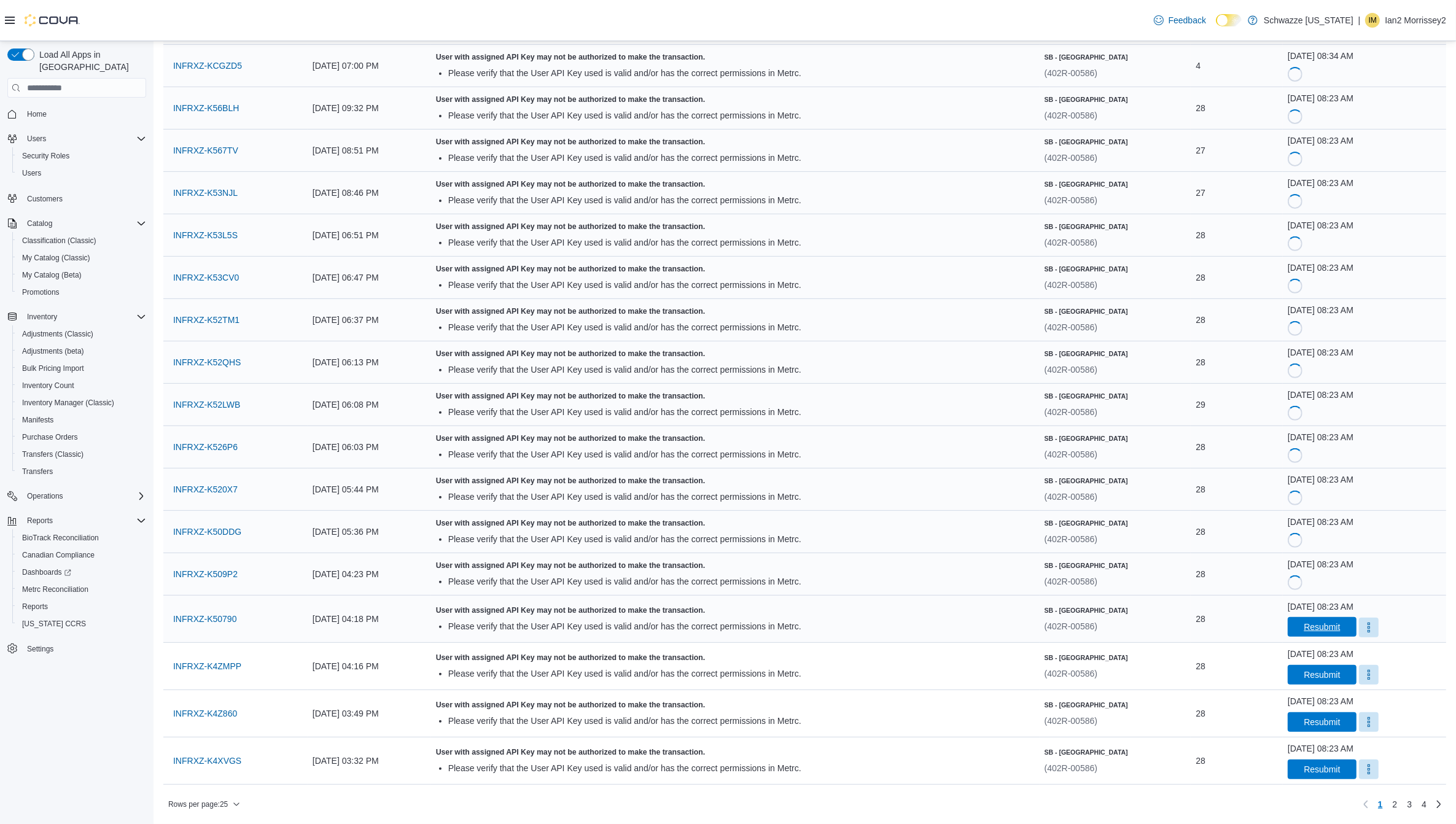
click at [1308, 626] on span "Resubmit" at bounding box center [1321, 626] width 36 height 12
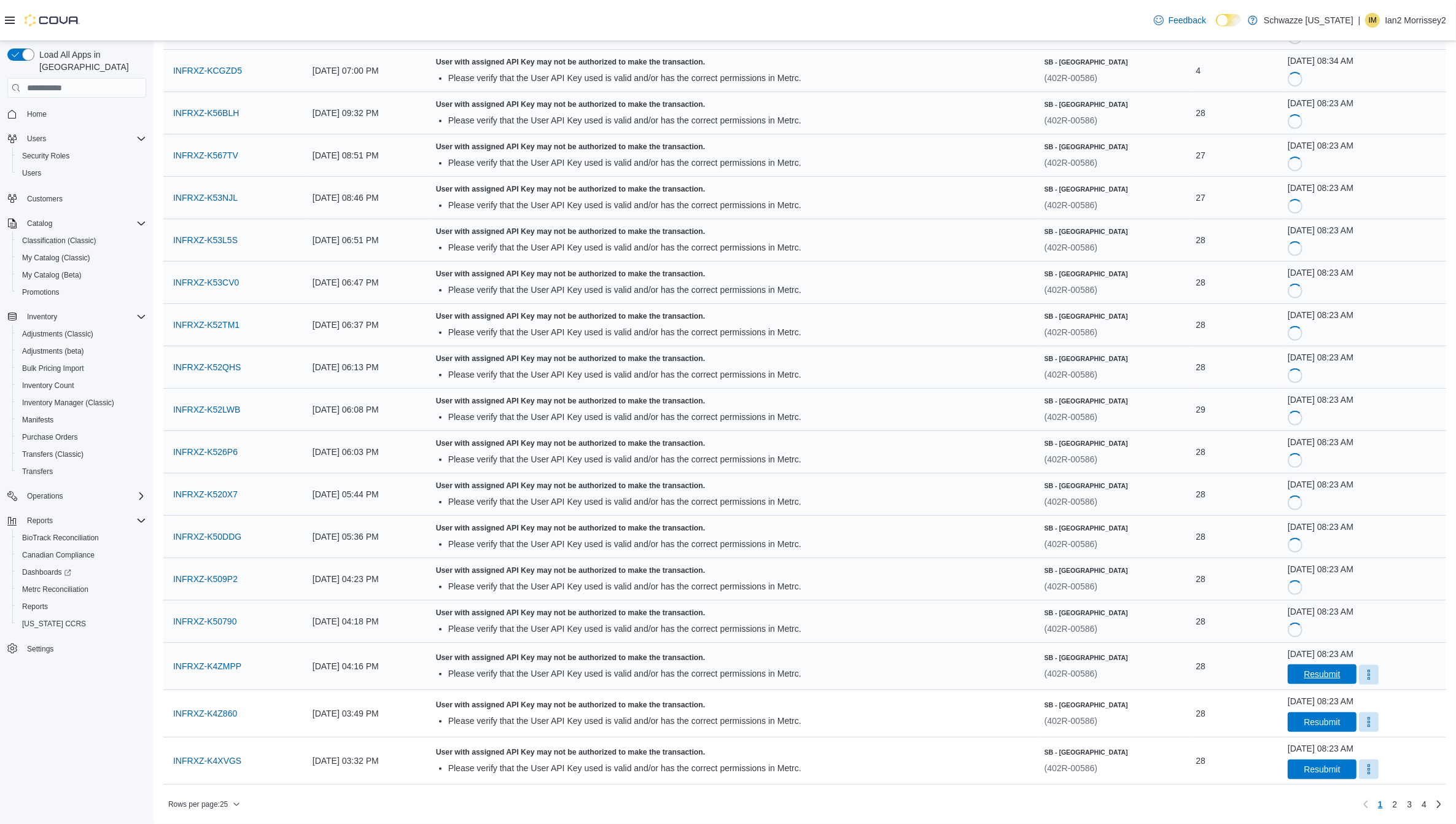
click at [1302, 680] on span "Resubmit" at bounding box center [1322, 674] width 54 height 20
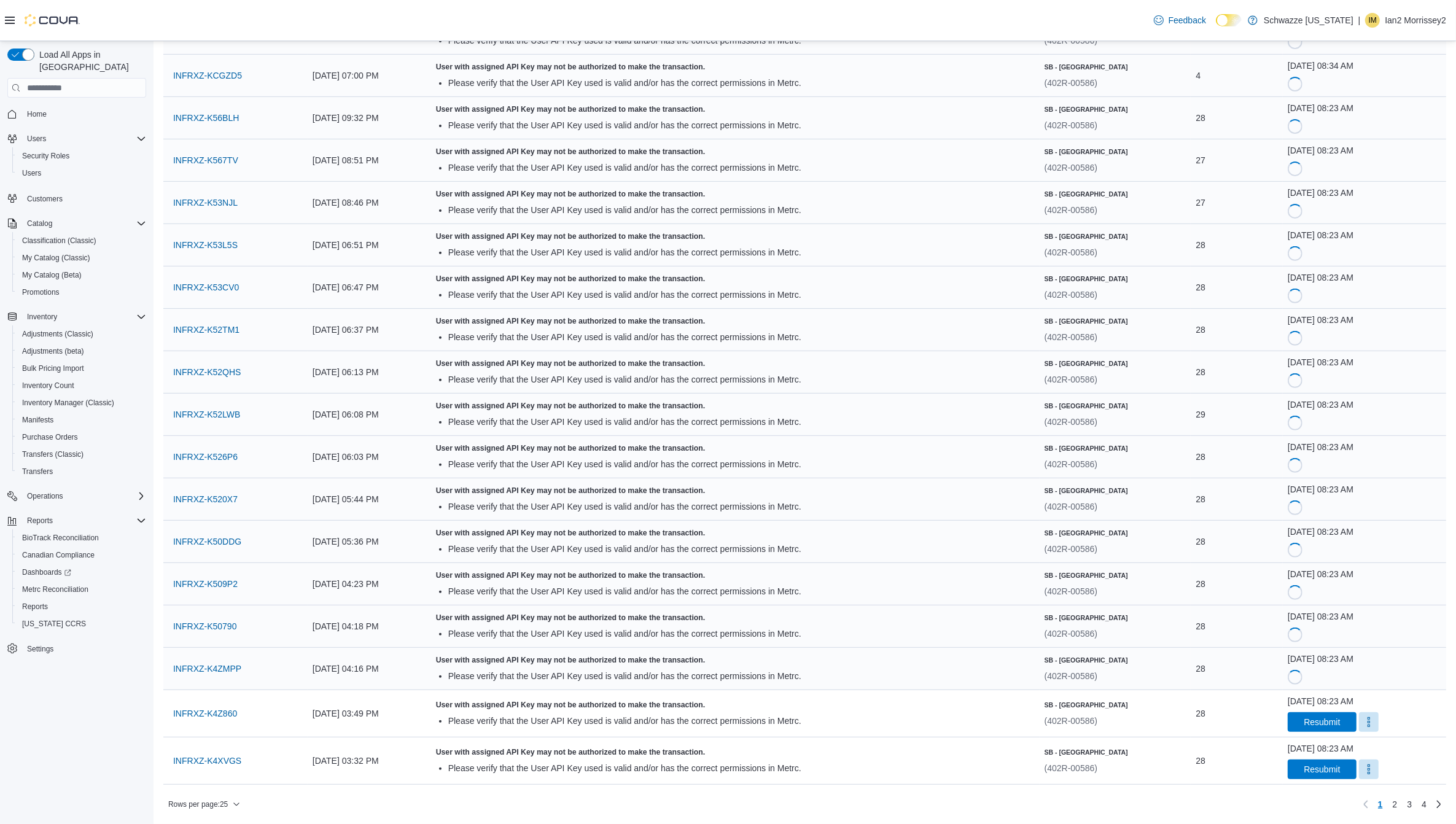
scroll to position [495, 0]
click at [1305, 720] on span "Resubmit" at bounding box center [1321, 721] width 36 height 12
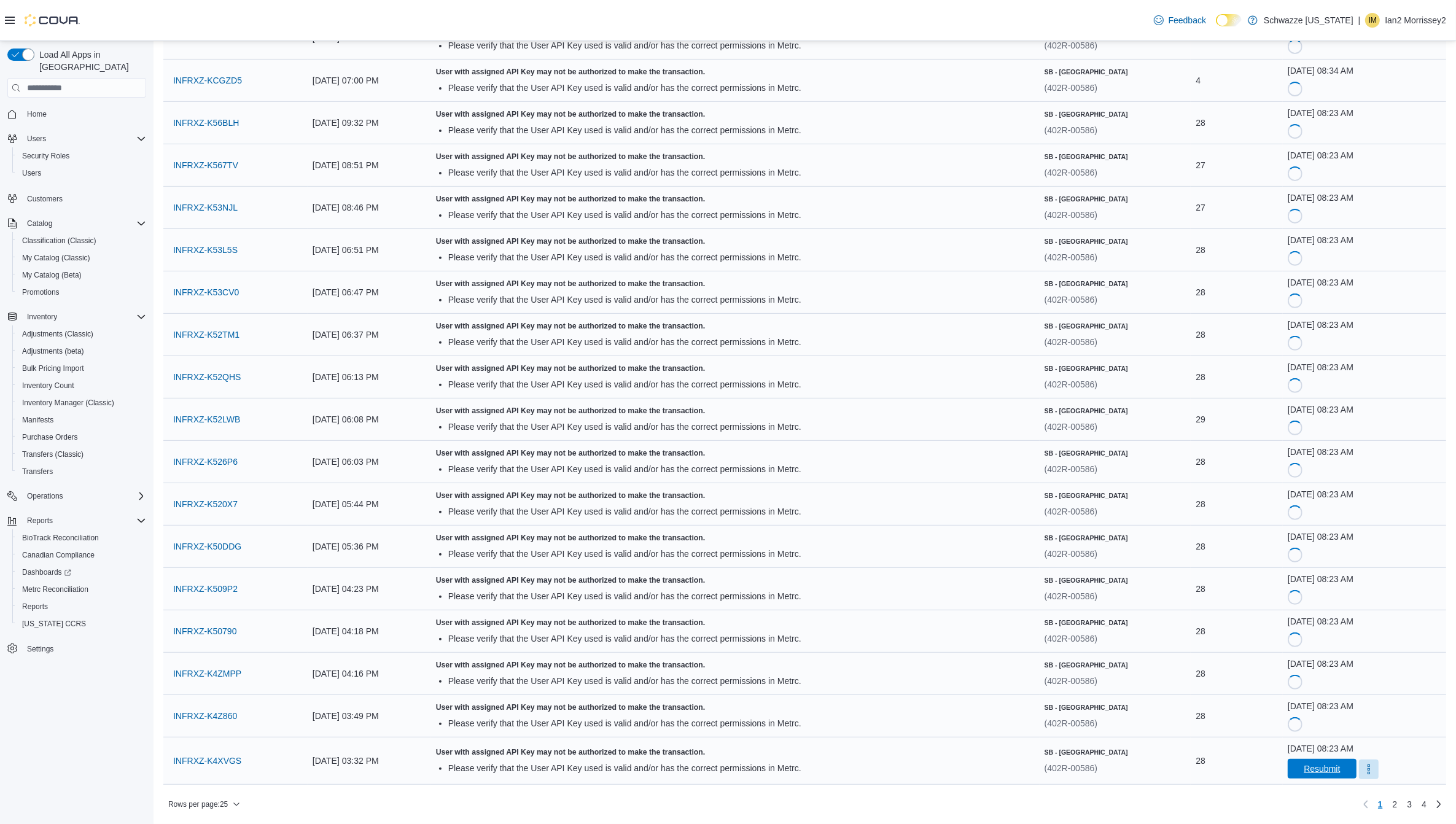
click at [1305, 765] on span "Resubmit" at bounding box center [1321, 768] width 36 height 12
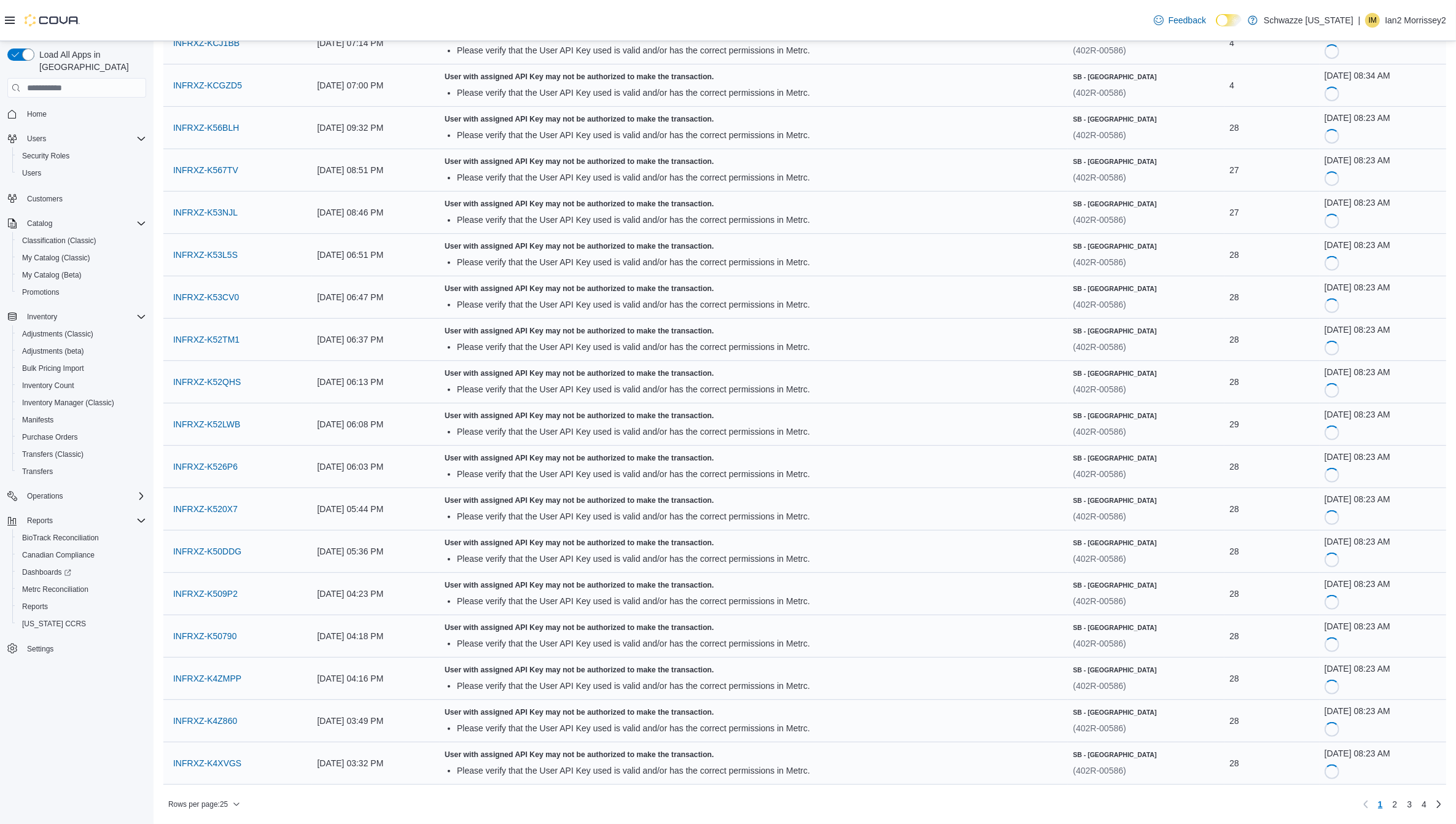
scroll to position [486, 0]
click at [1397, 804] on span "2" at bounding box center [1395, 804] width 5 height 12
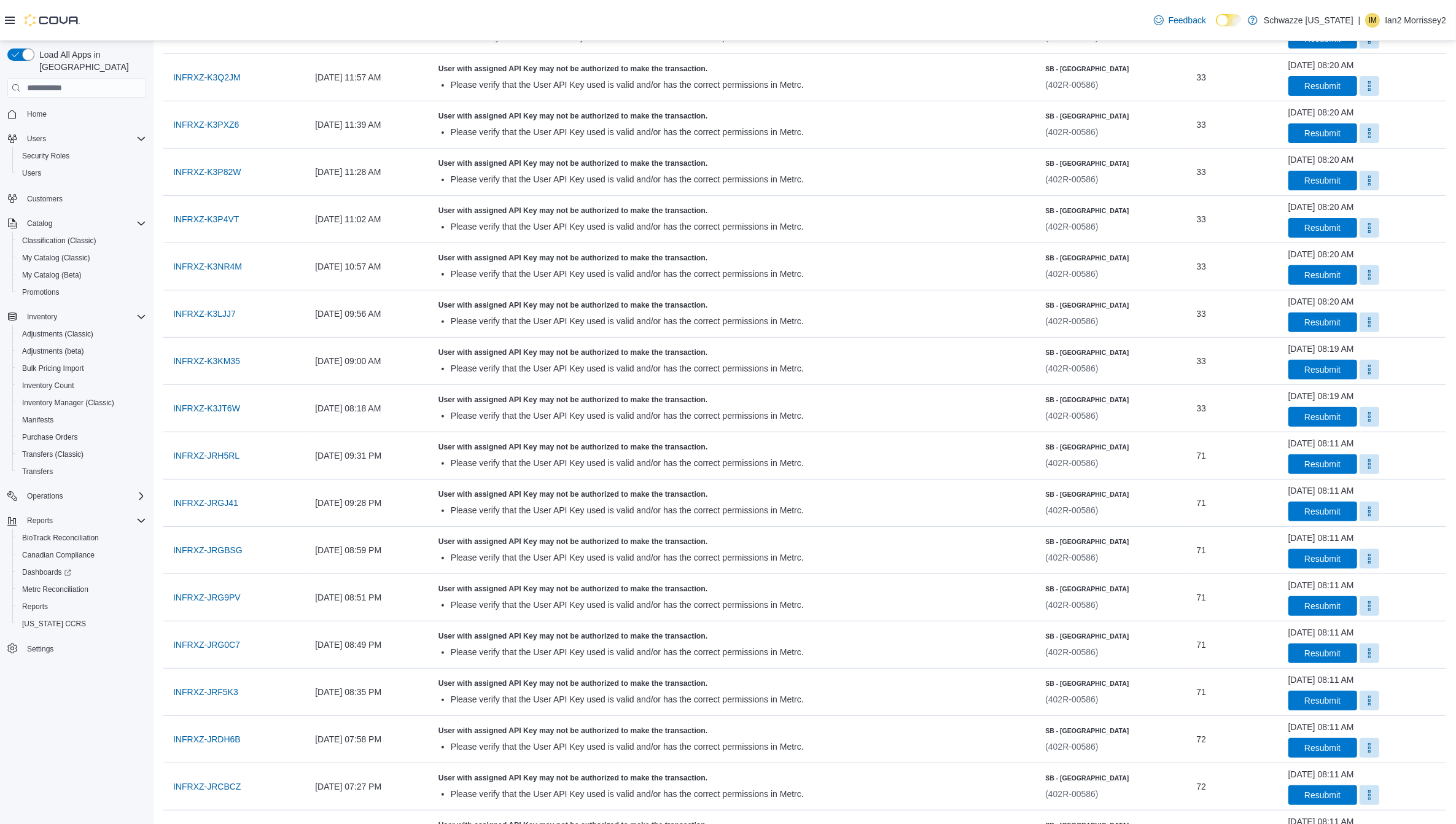
scroll to position [447, 0]
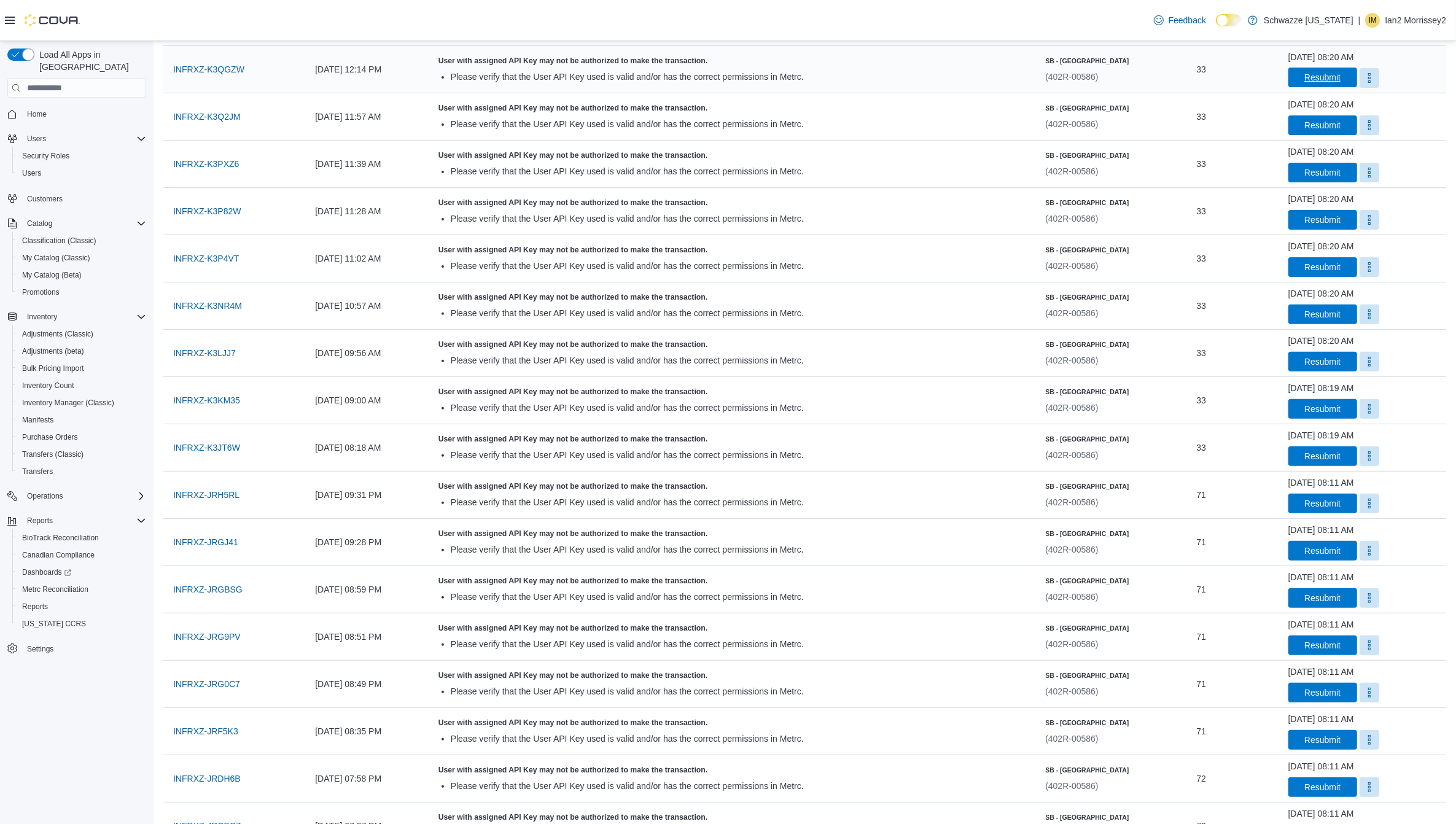
click at [1305, 75] on span "Resubmit" at bounding box center [1322, 77] width 36 height 12
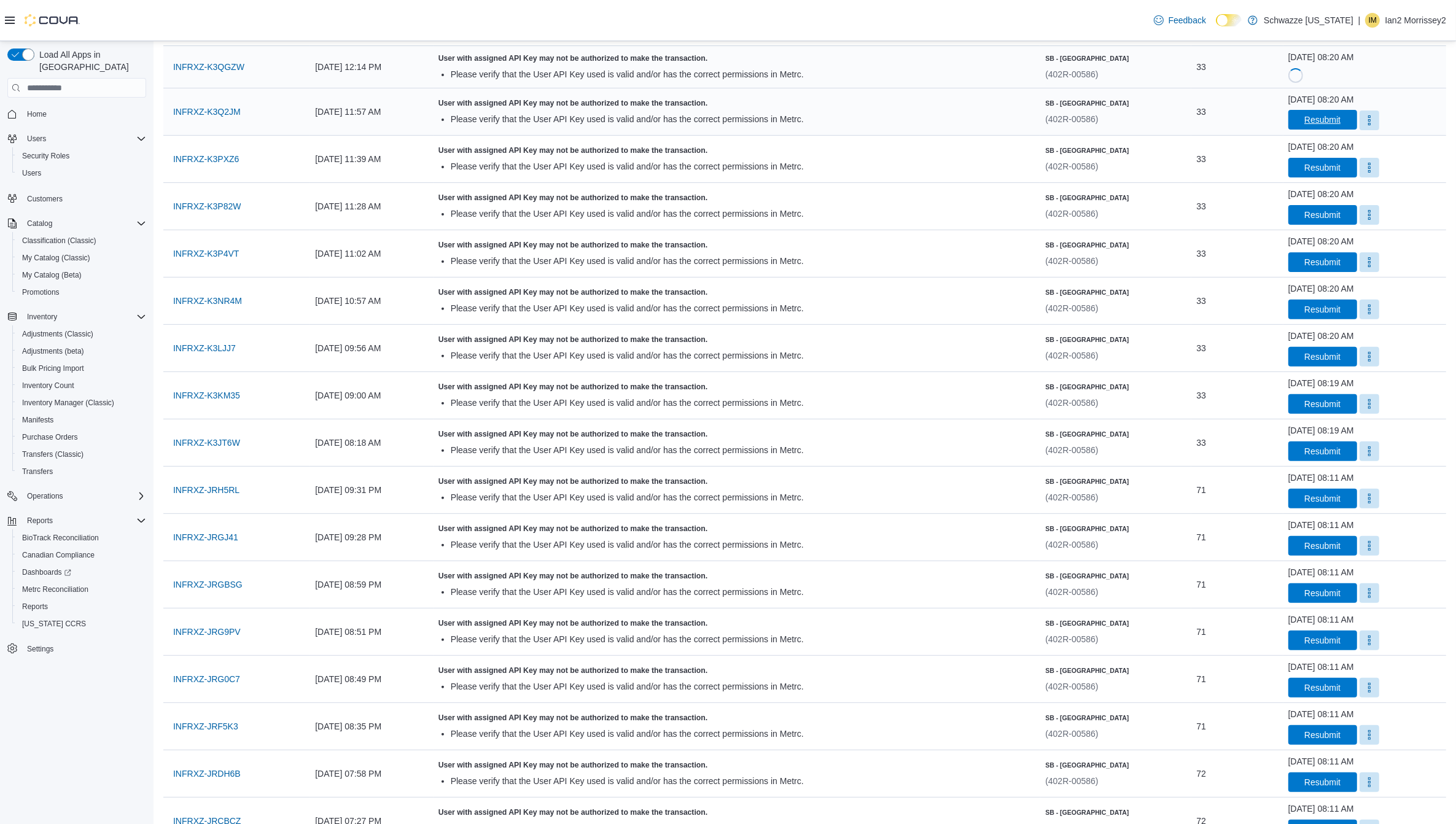
click at [1302, 113] on span "Resubmit" at bounding box center [1323, 119] width 54 height 20
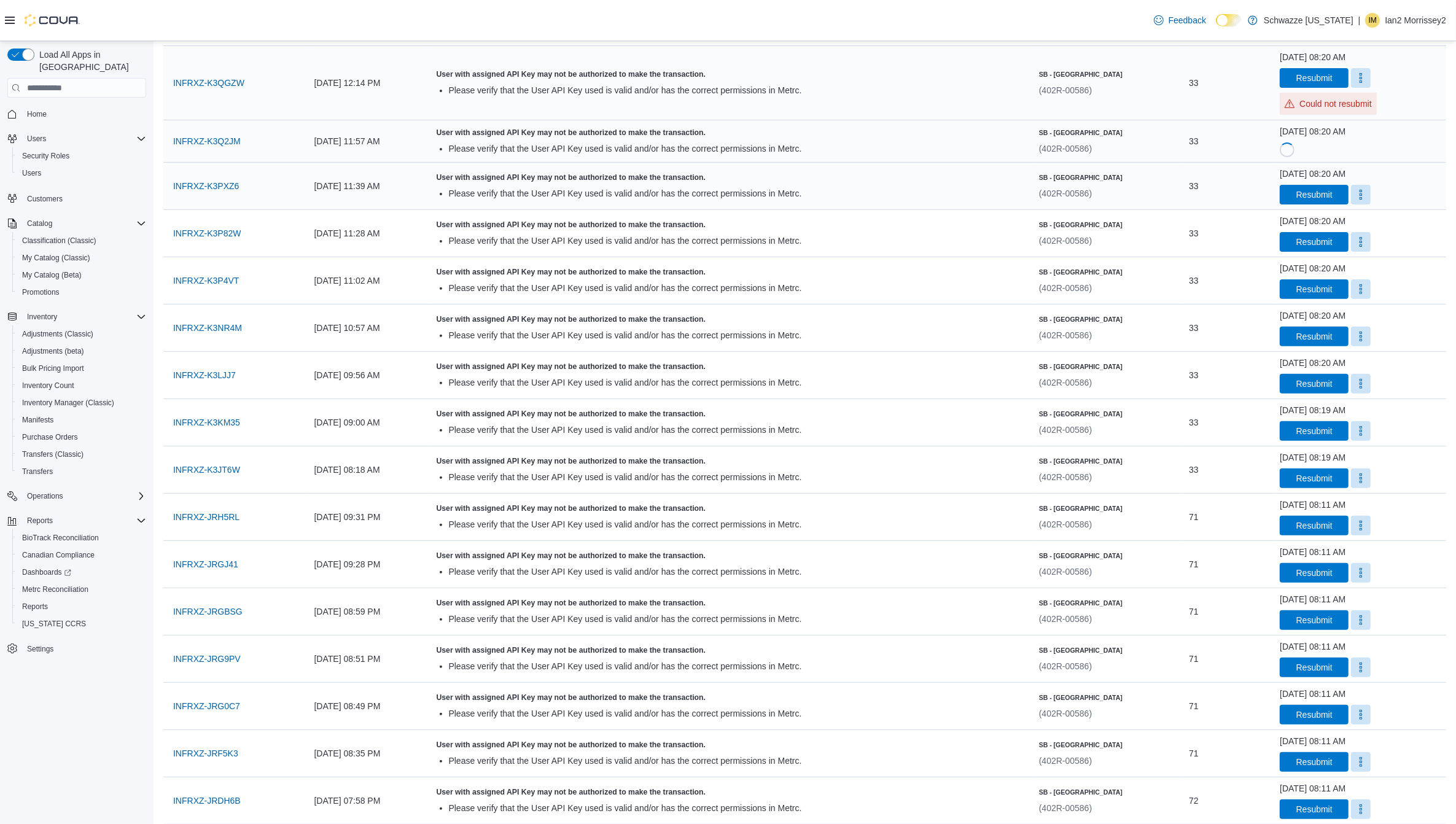
click at [1308, 169] on div "[DATE] 08:20 AM" at bounding box center [1312, 173] width 66 height 12
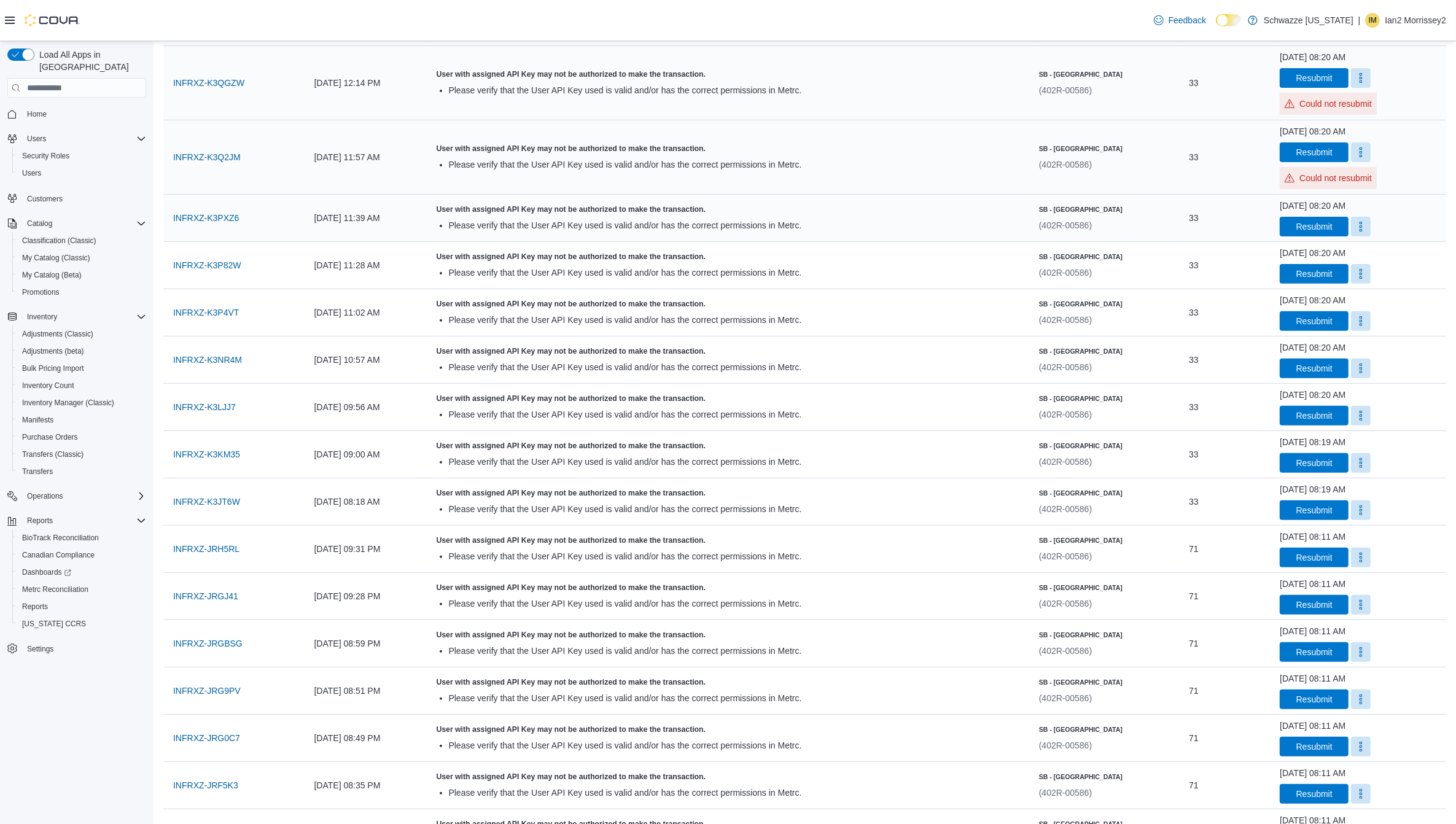
click at [220, 94] on span "INFRXZ-K3QGZW" at bounding box center [208, 83] width 72 height 24
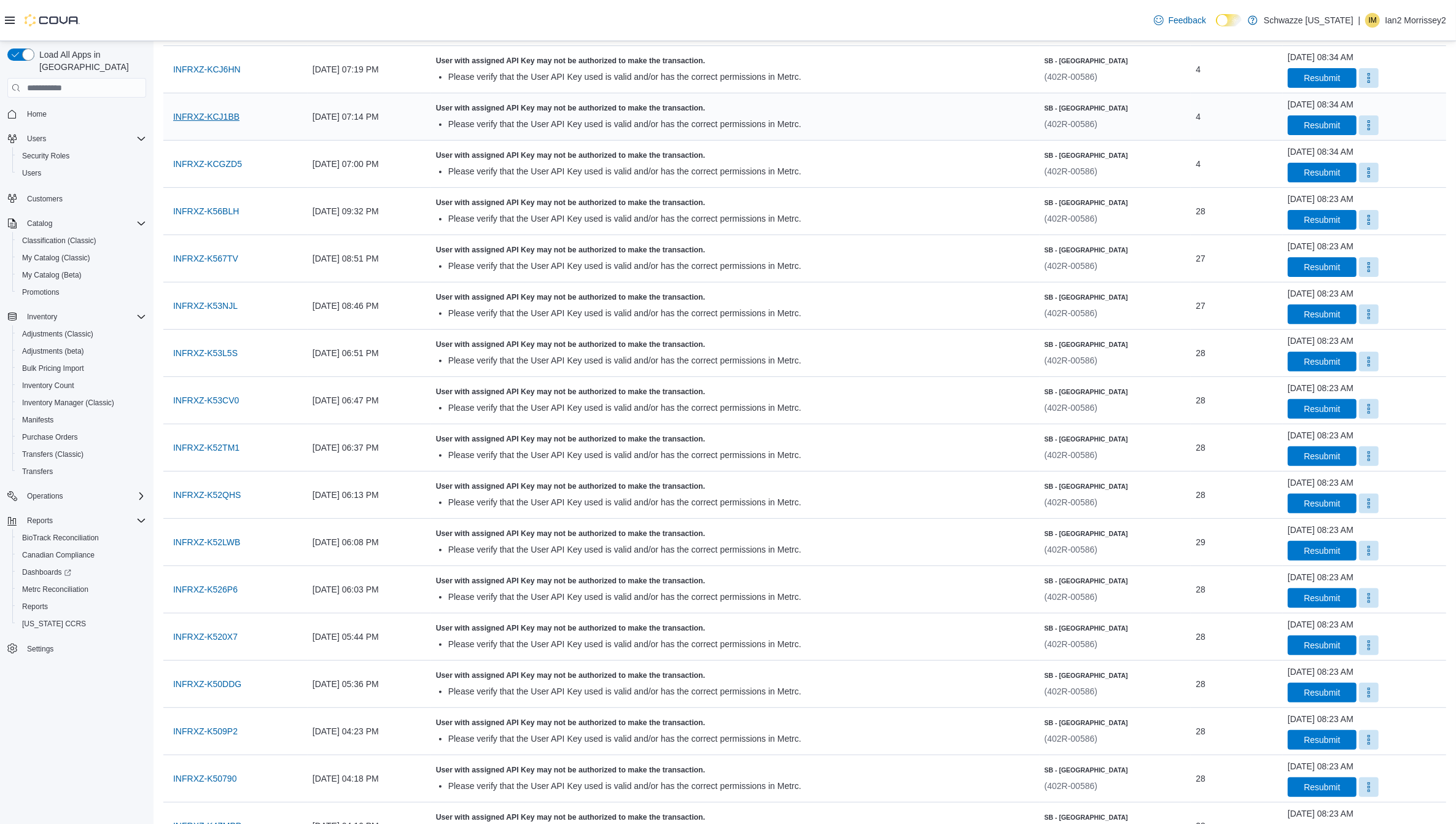
click at [203, 123] on span "INFRXZ-KCJ1BB" at bounding box center [205, 116] width 66 height 12
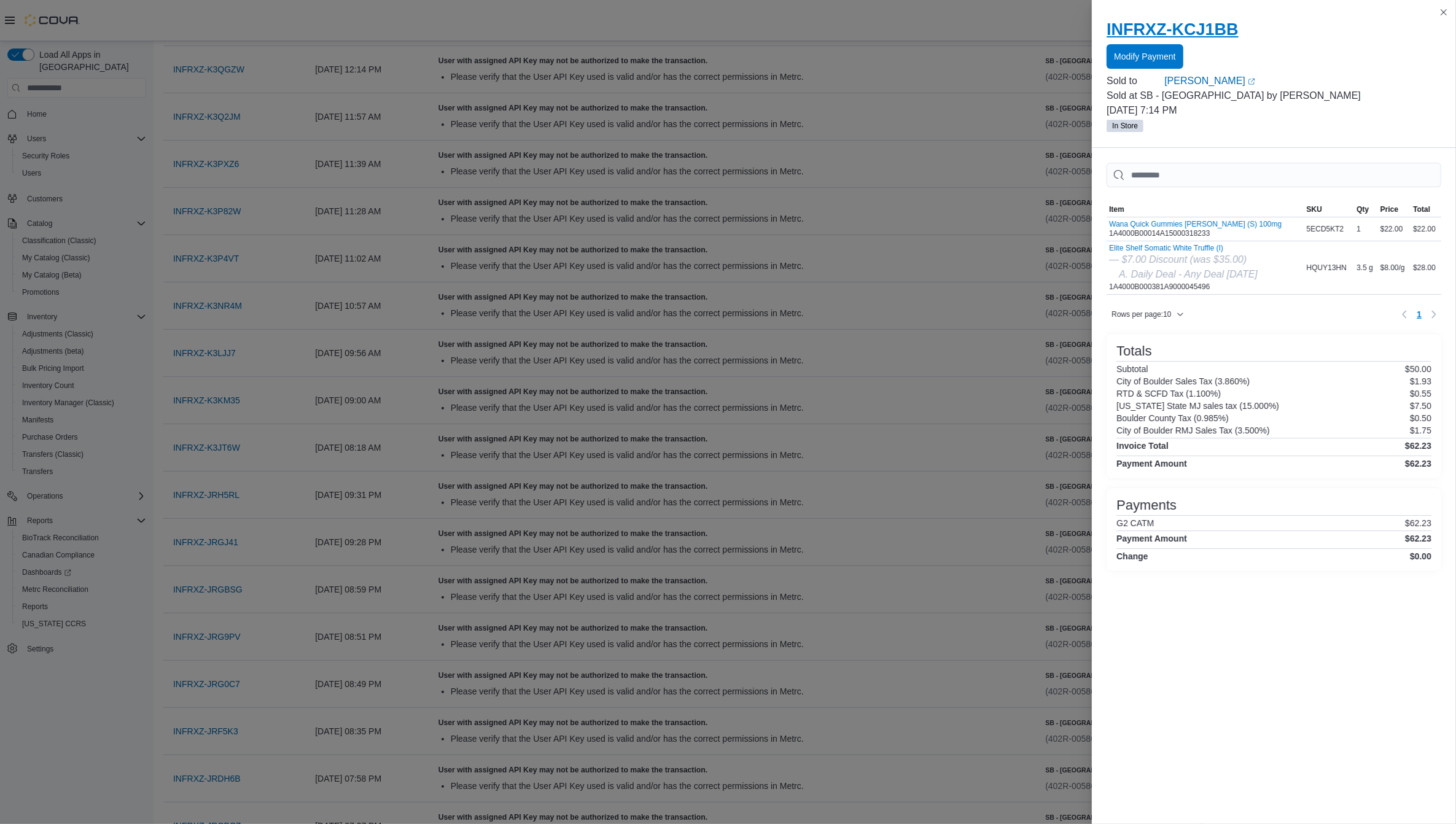
click at [1426, 21] on h2 "INFRXZ-KCJ1BB" at bounding box center [1274, 29] width 334 height 20
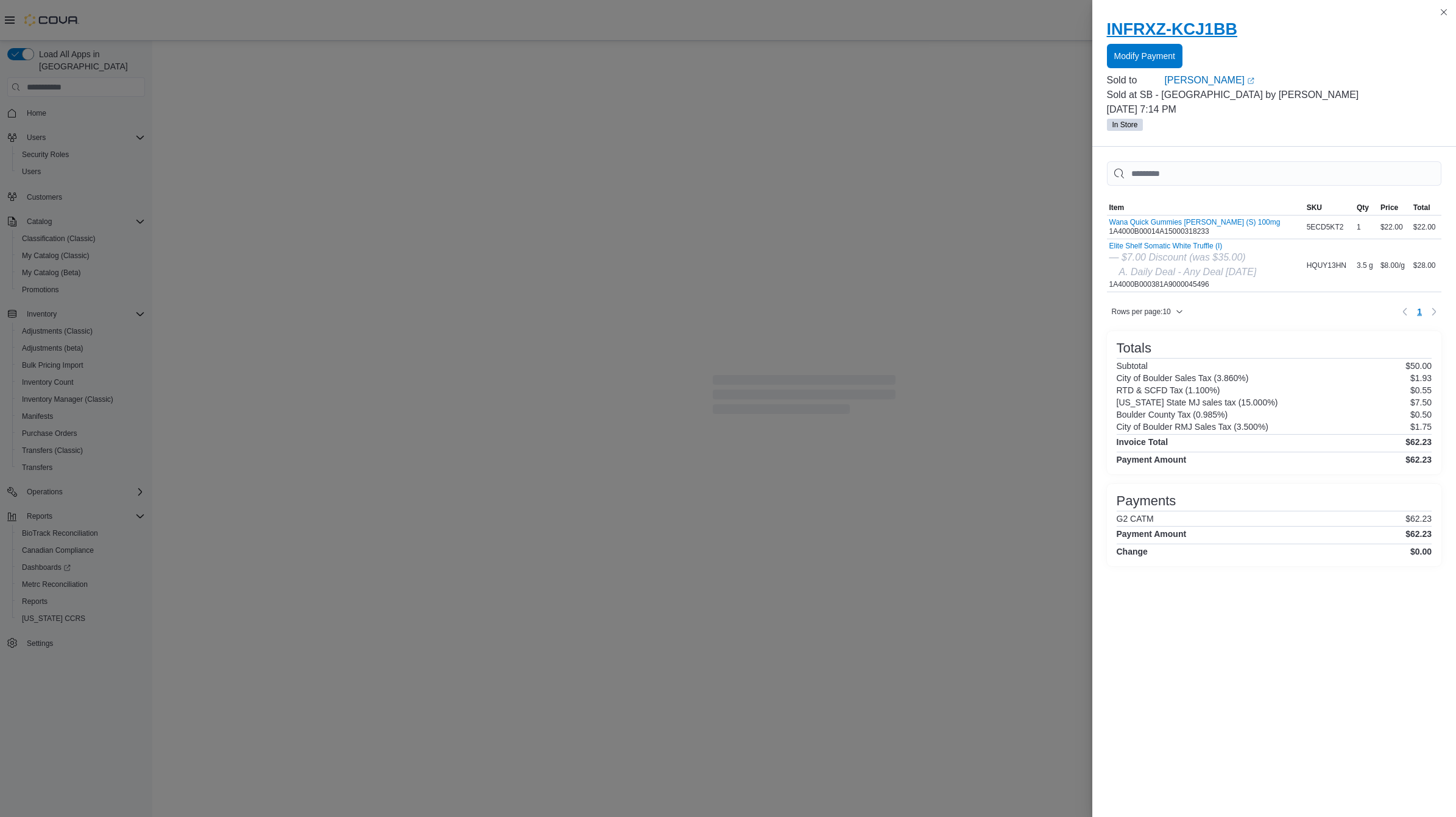
click at [1438, 29] on h2 "INFRXZ-KCJ1BB" at bounding box center [1274, 29] width 335 height 19
click at [1438, 13] on button "Close this dialog" at bounding box center [1444, 12] width 15 height 15
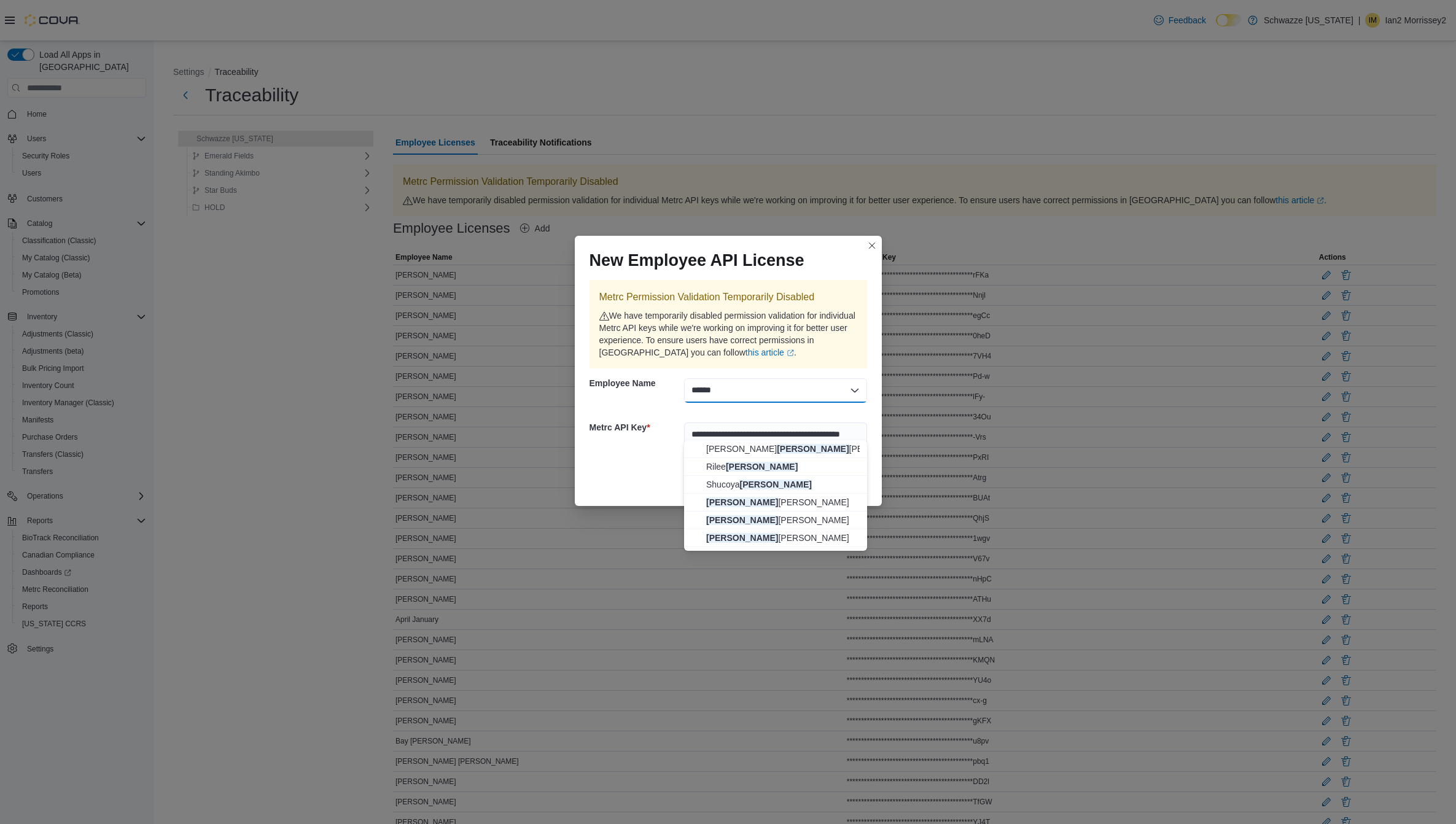
scroll to position [37, 0]
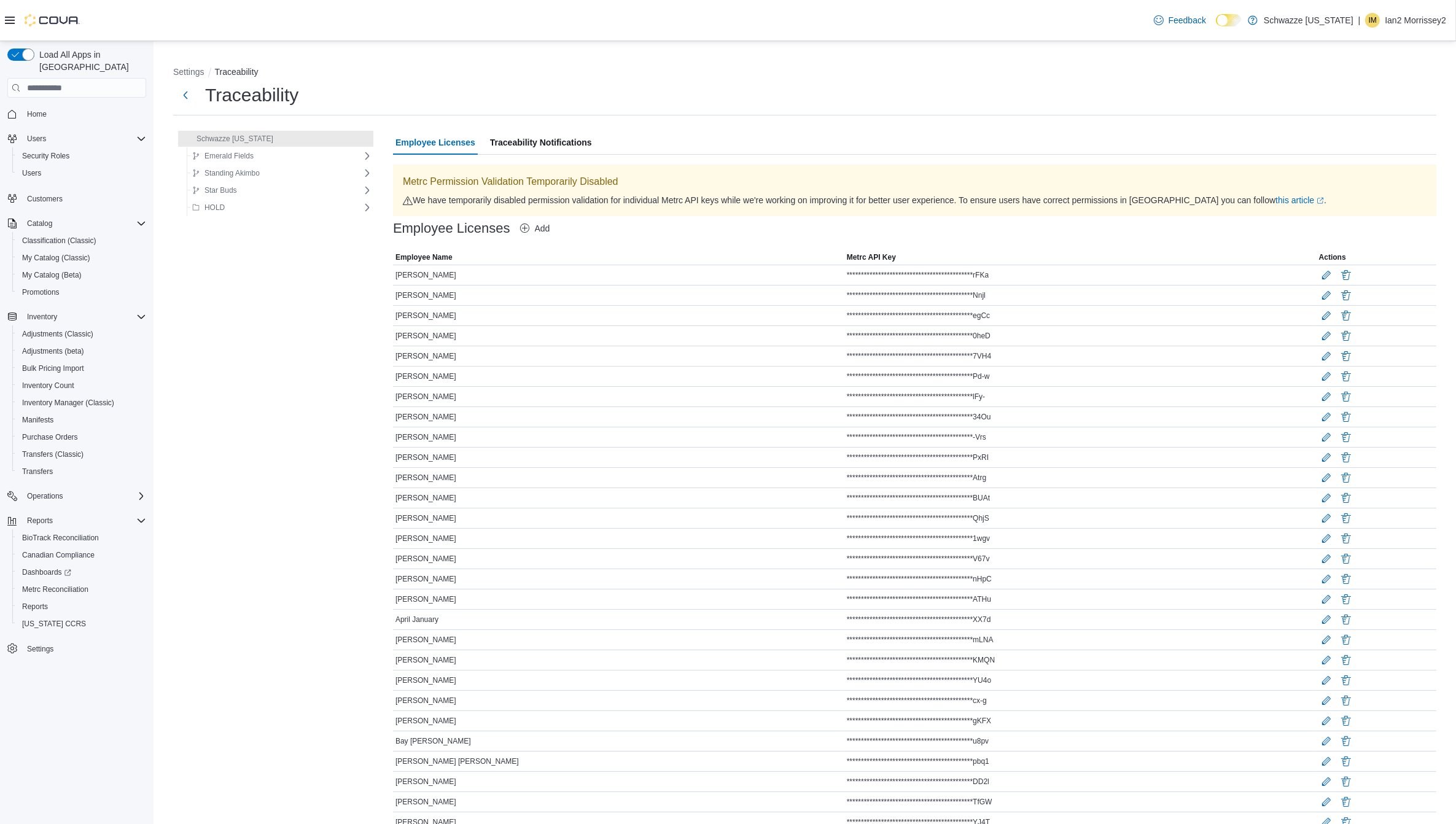
click at [520, 226] on icon "button" at bounding box center [525, 229] width 10 height 10
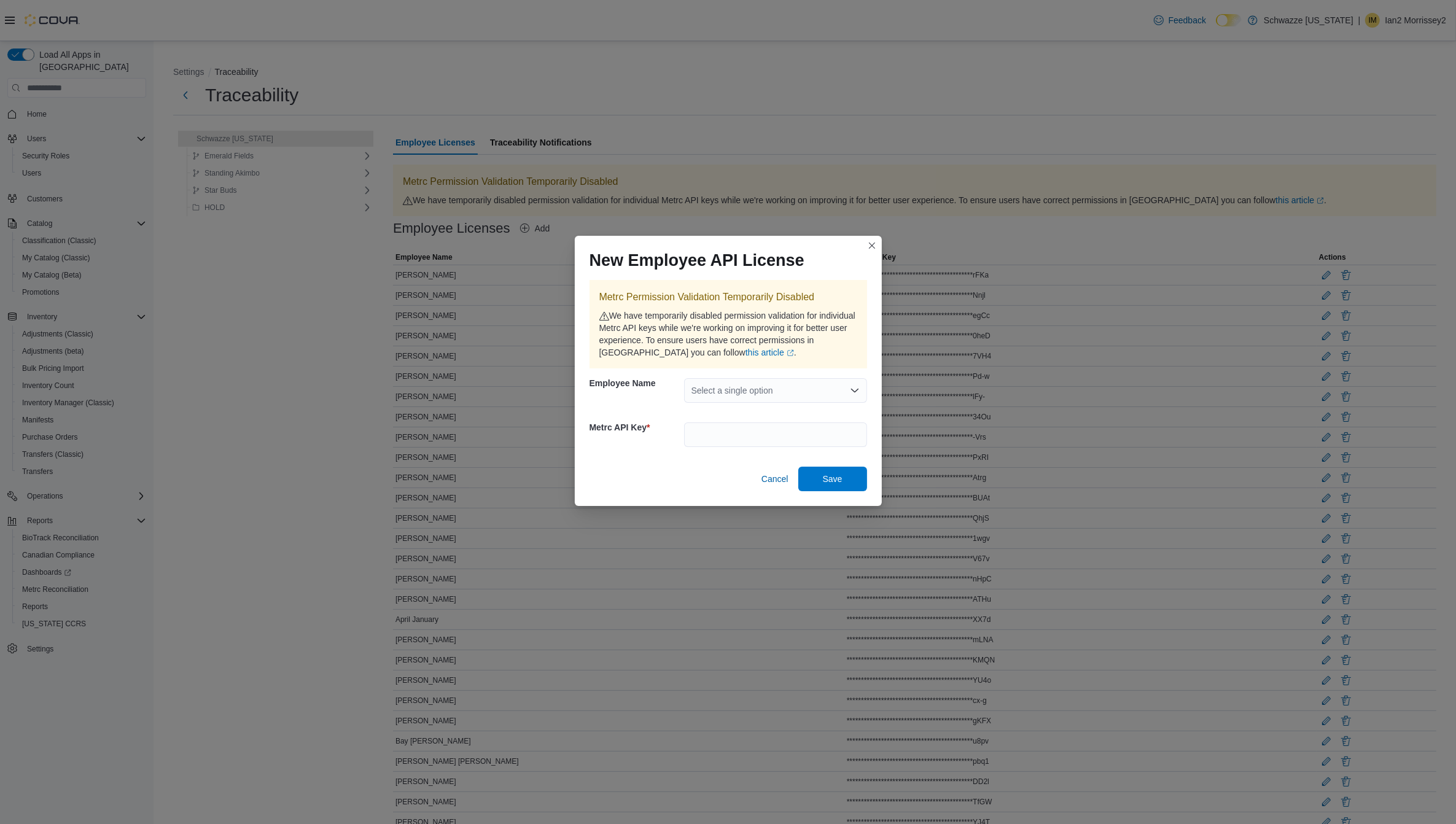
click at [741, 393] on div "Select a single option" at bounding box center [775, 390] width 183 height 24
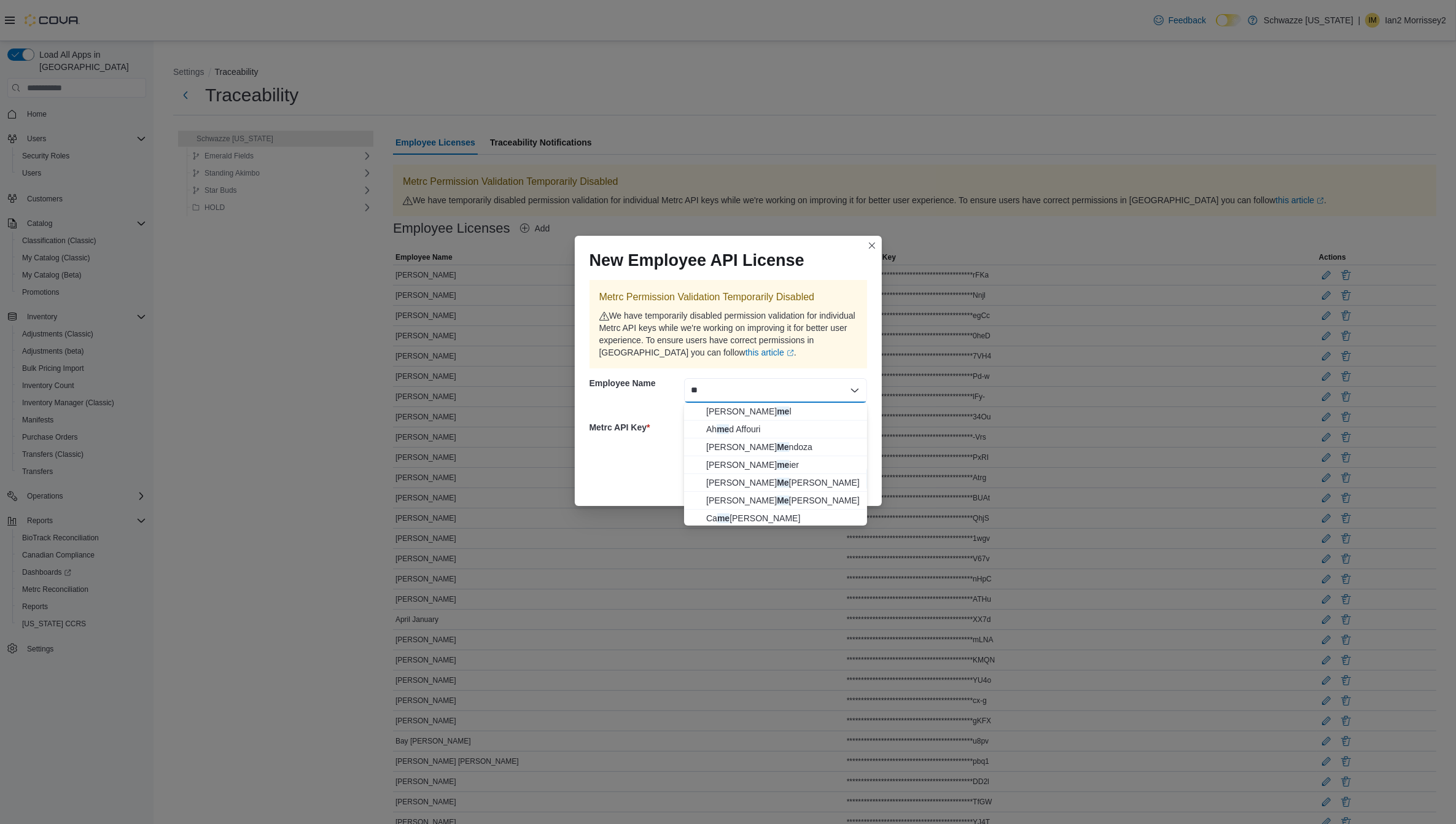
type input "*"
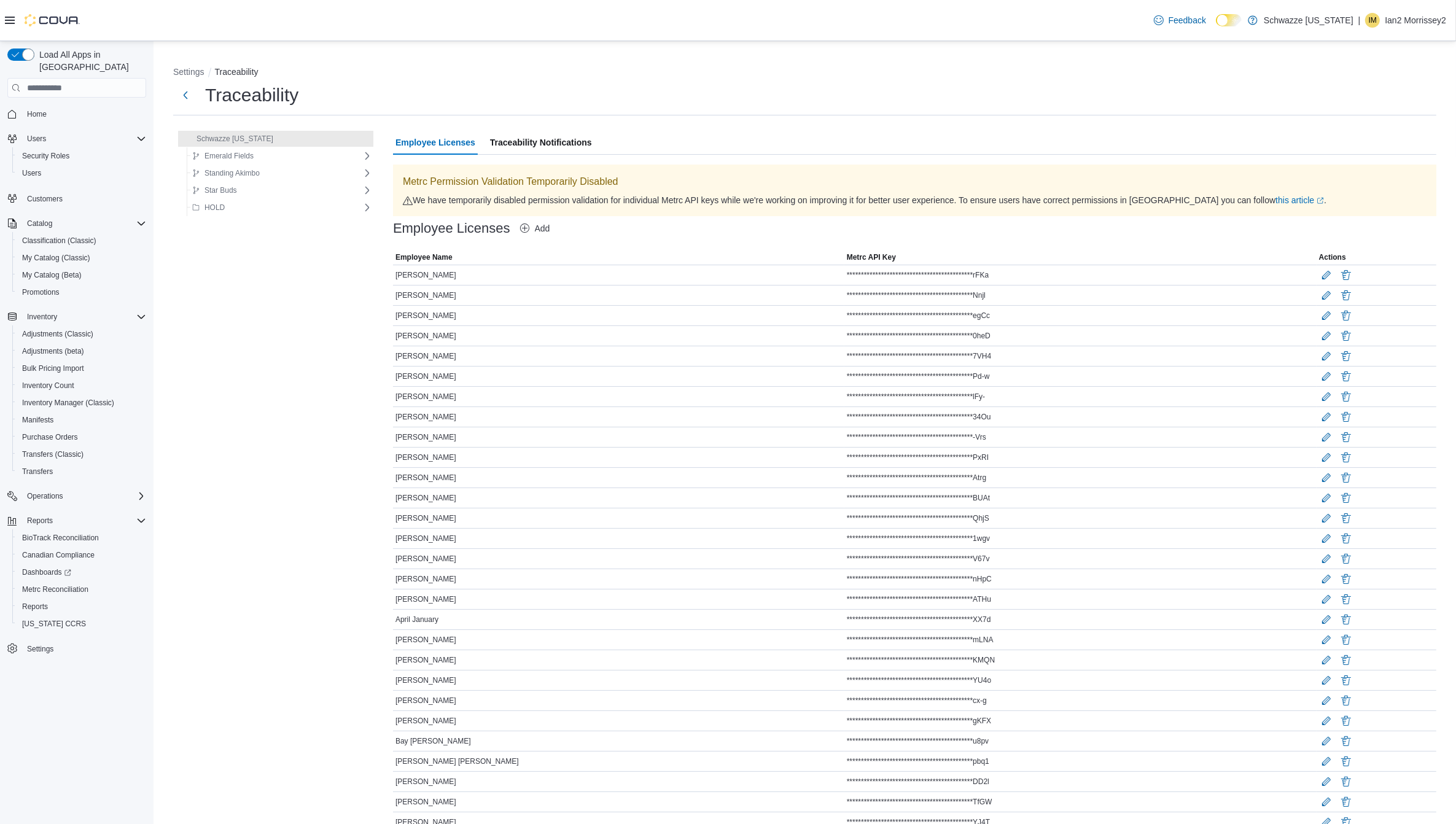
scroll to position [2715, 0]
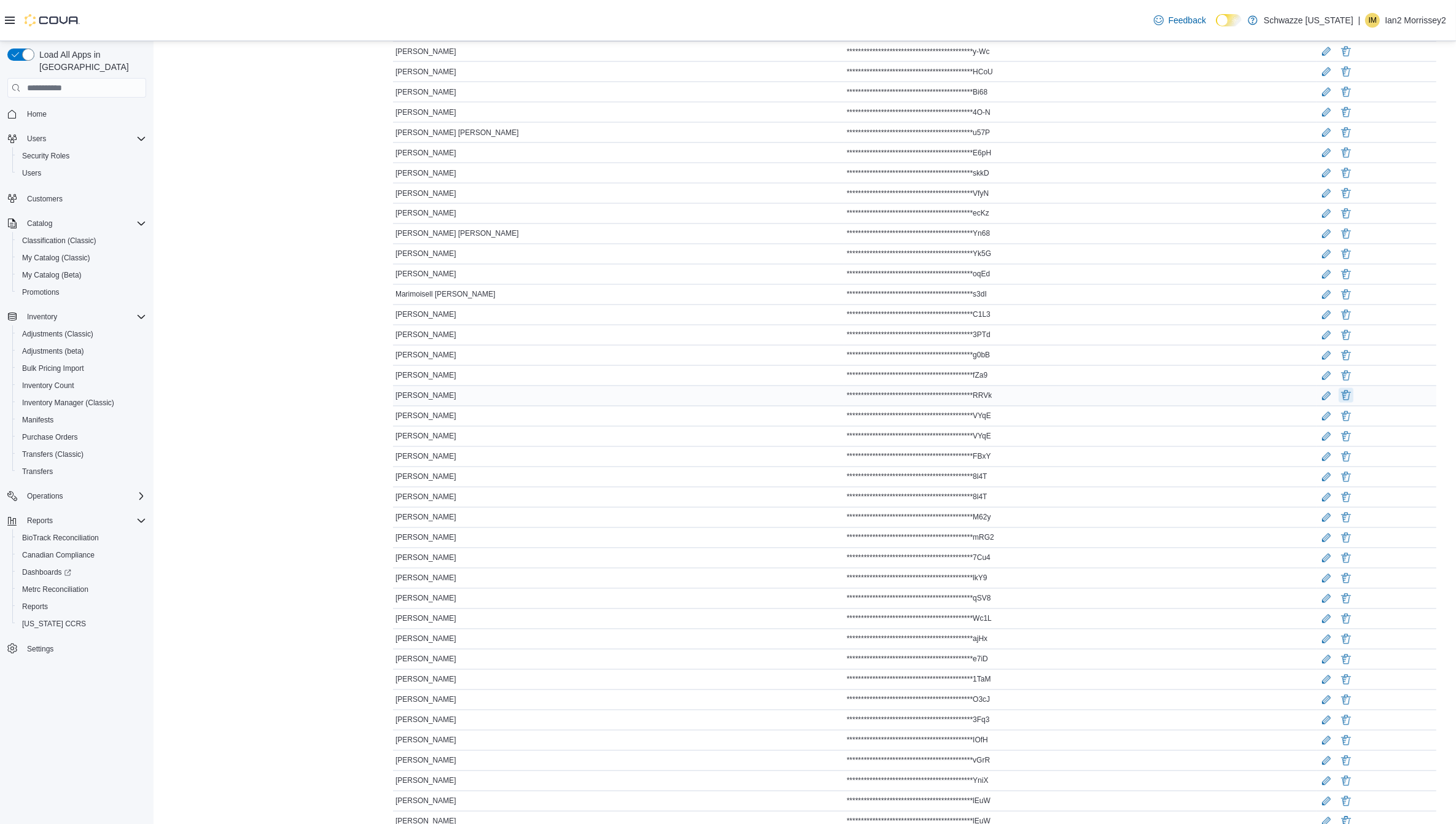
click at [1339, 403] on button "Delete" at bounding box center [1346, 396] width 15 height 15
click at [1290, 484] on span "Delete" at bounding box center [1288, 484] width 24 height 12
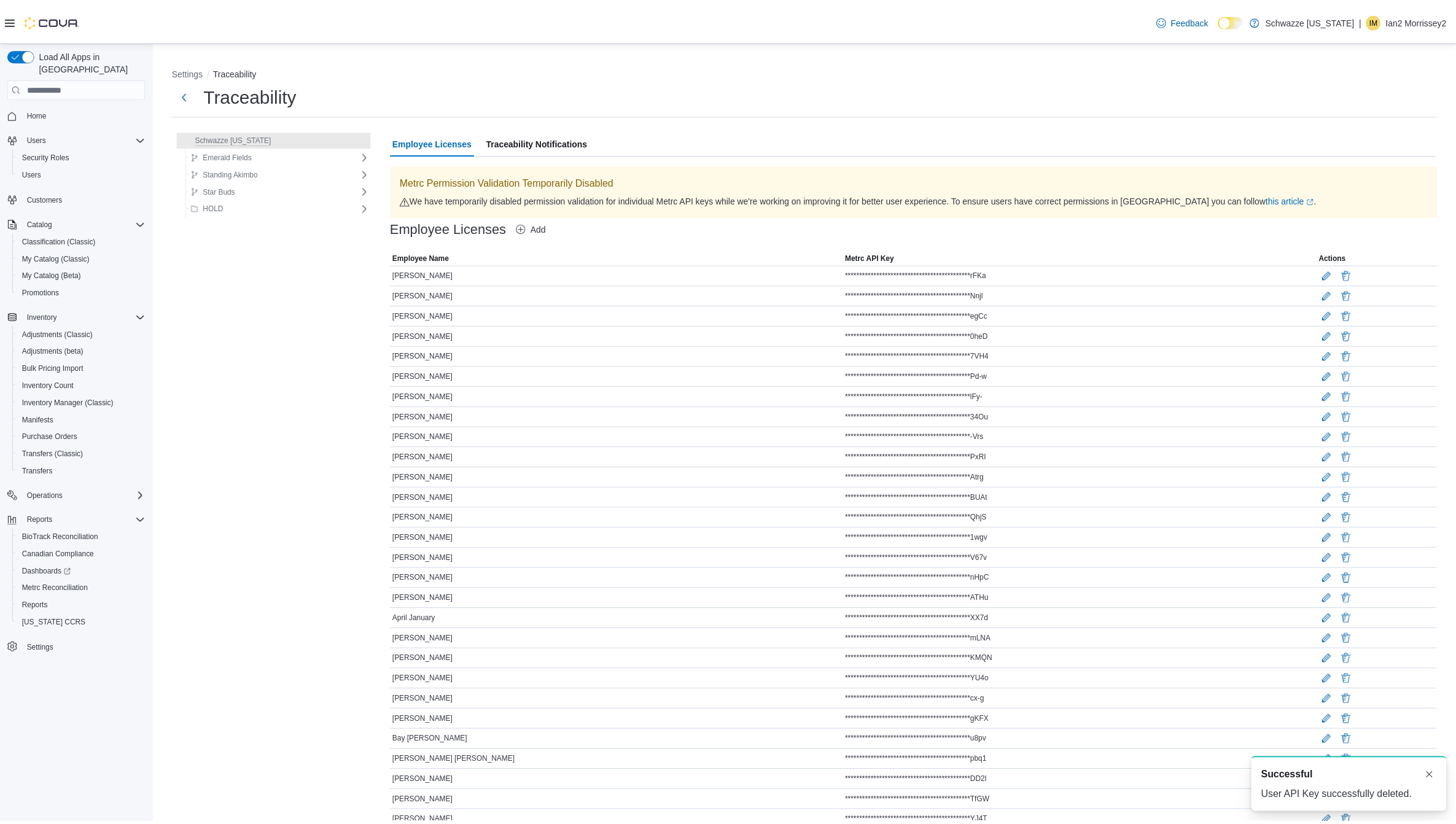
scroll to position [0, 0]
click at [520, 230] on icon "button" at bounding box center [525, 229] width 10 height 10
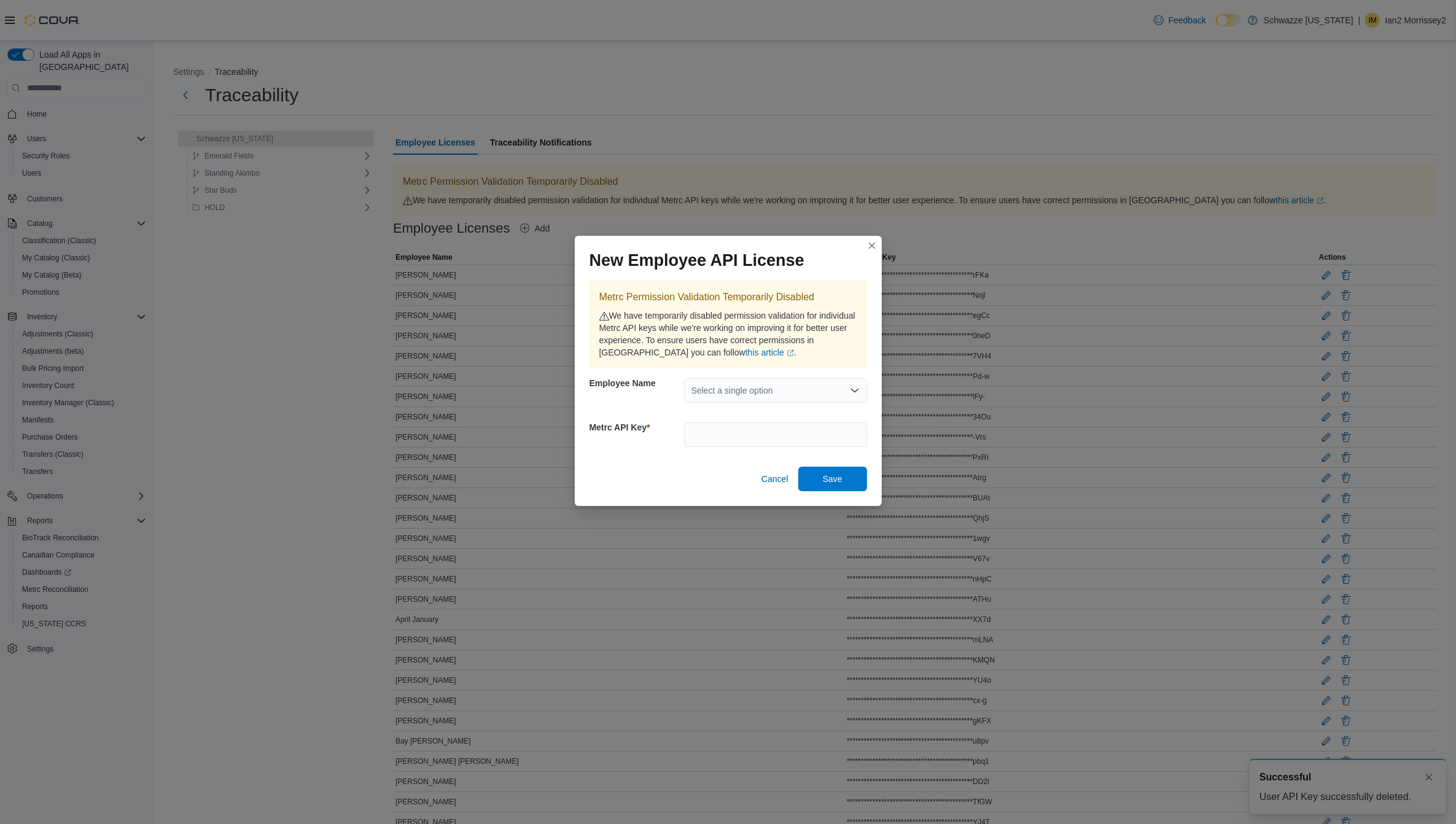
click at [738, 382] on div "Select a single option" at bounding box center [775, 390] width 183 height 24
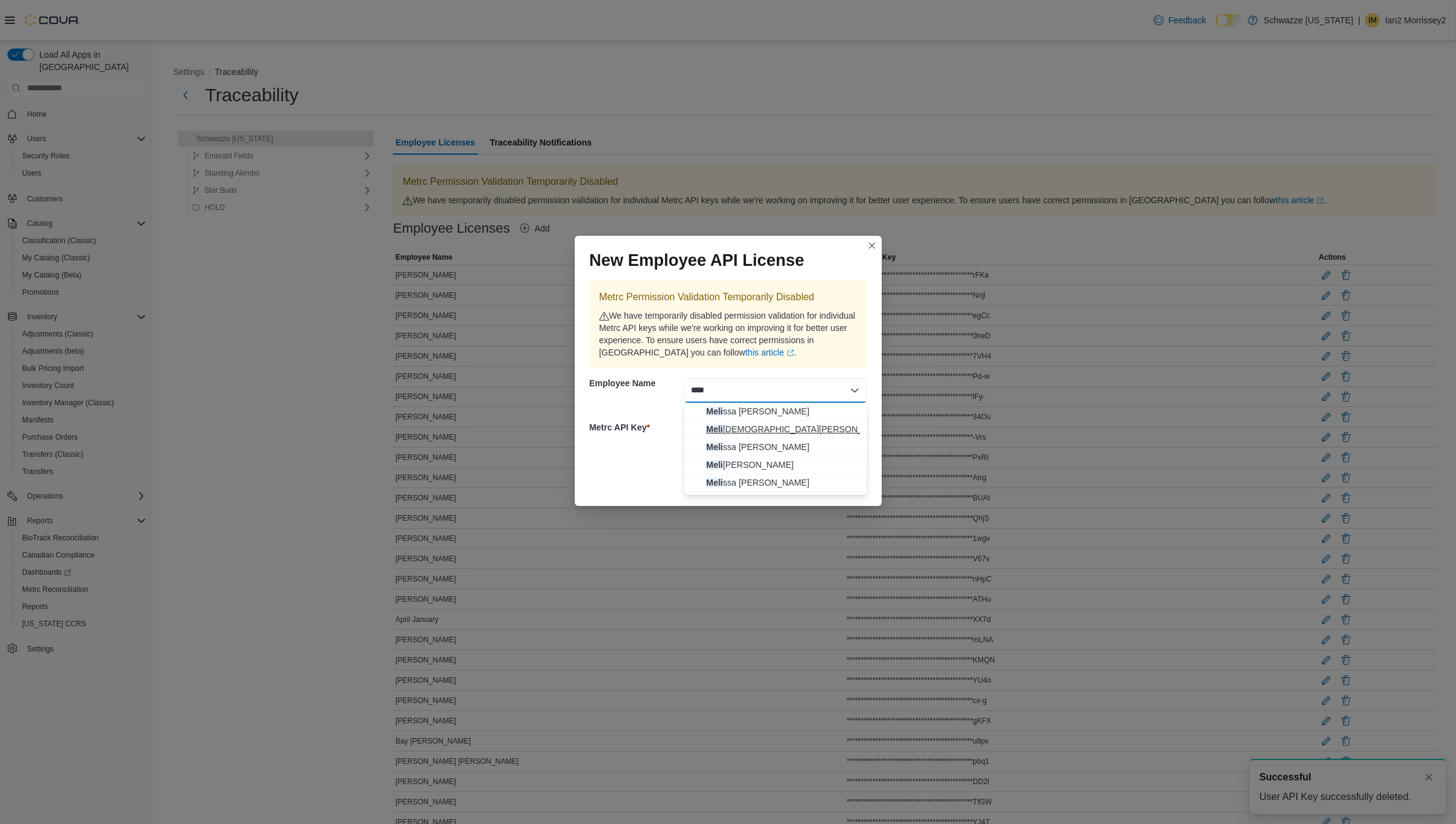
type input "****"
click at [772, 425] on span "Meli shia Haar" at bounding box center [782, 428] width 153 height 12
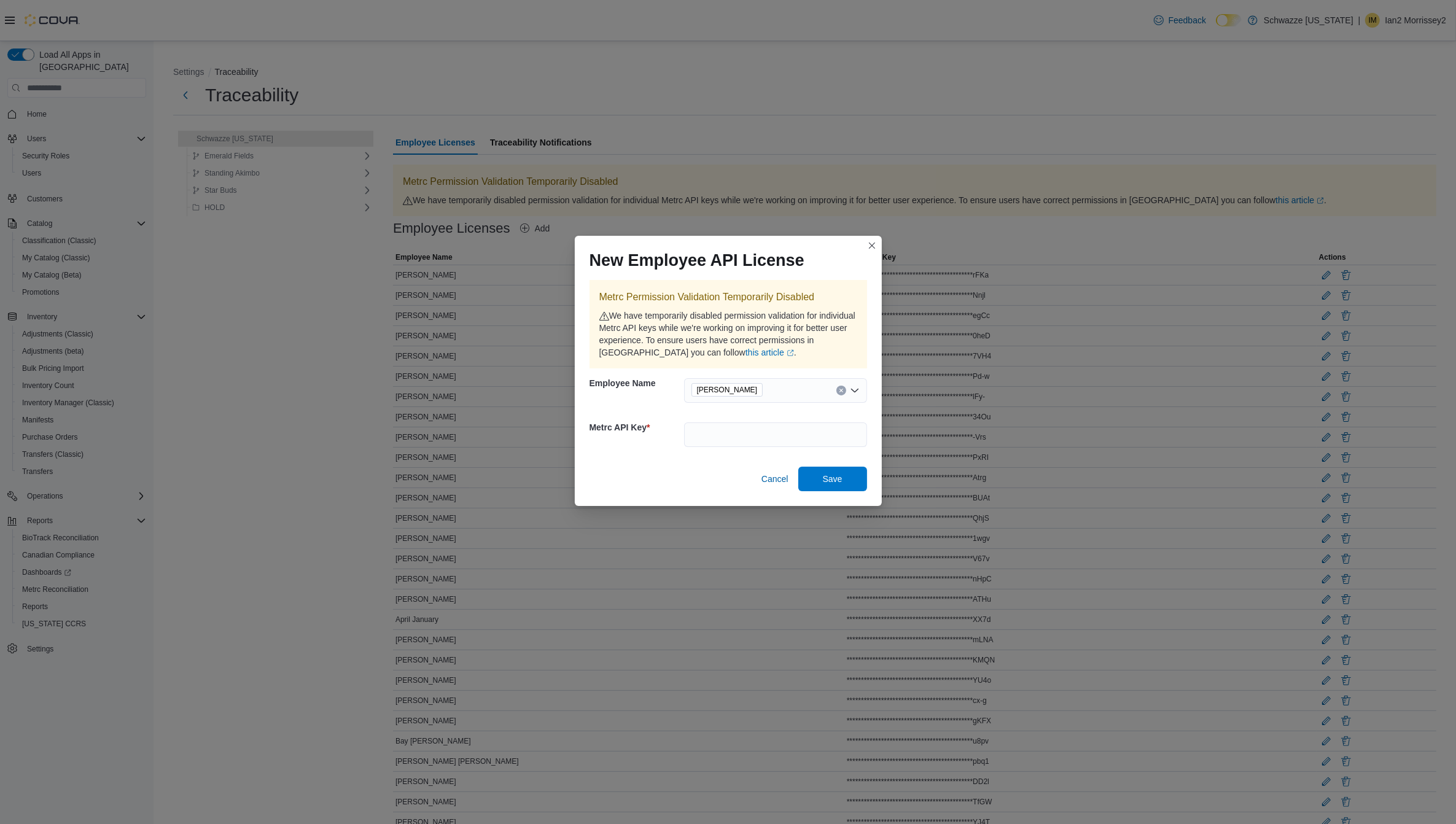
click at [788, 310] on div "We have temporarily disabled permission validation for individual Metrc API key…" at bounding box center [728, 334] width 258 height 49
click at [745, 425] on input "text" at bounding box center [775, 435] width 183 height 24
paste input "**********"
type input "**********"
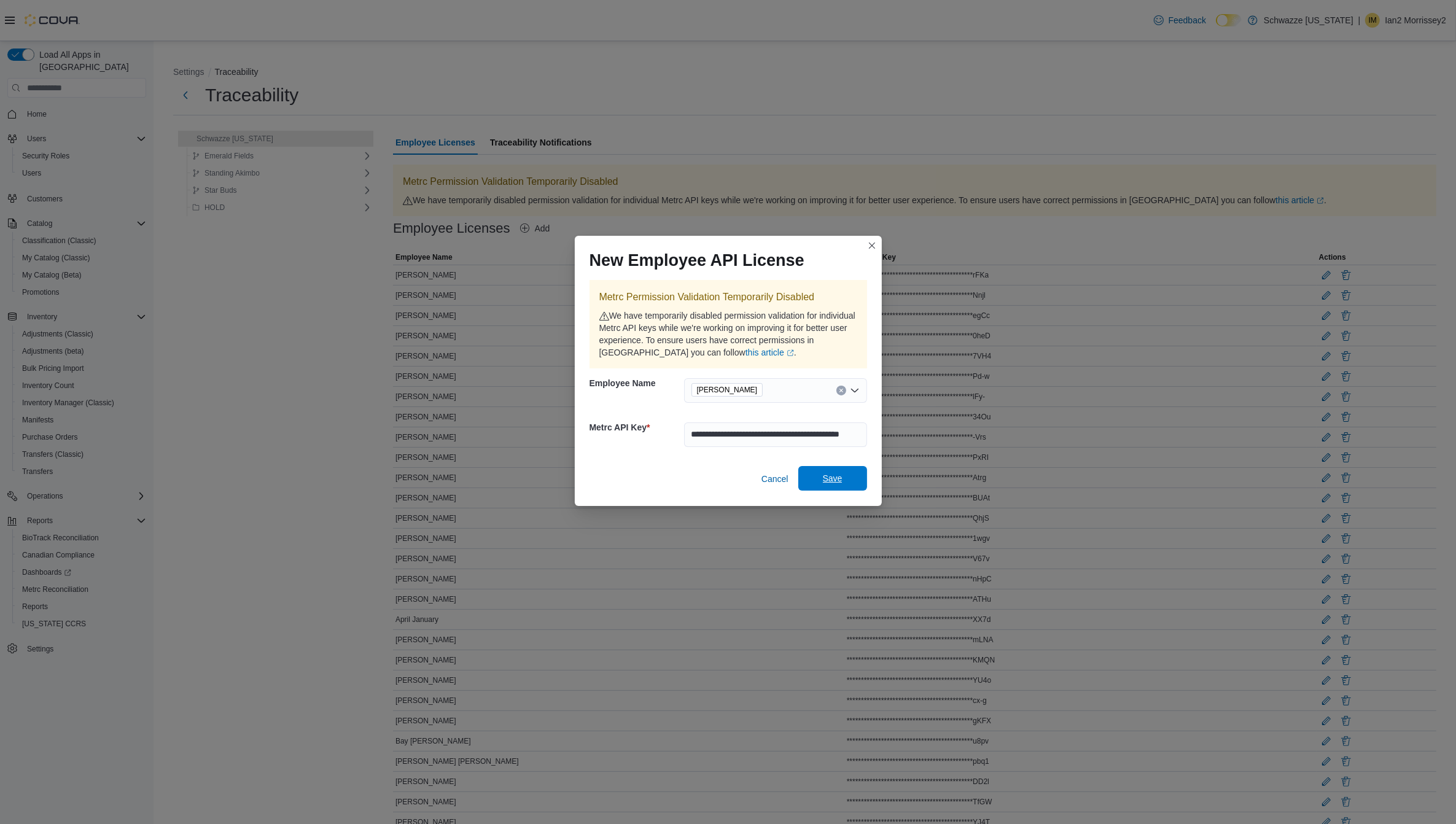
click at [855, 477] on span "Save" at bounding box center [833, 478] width 54 height 24
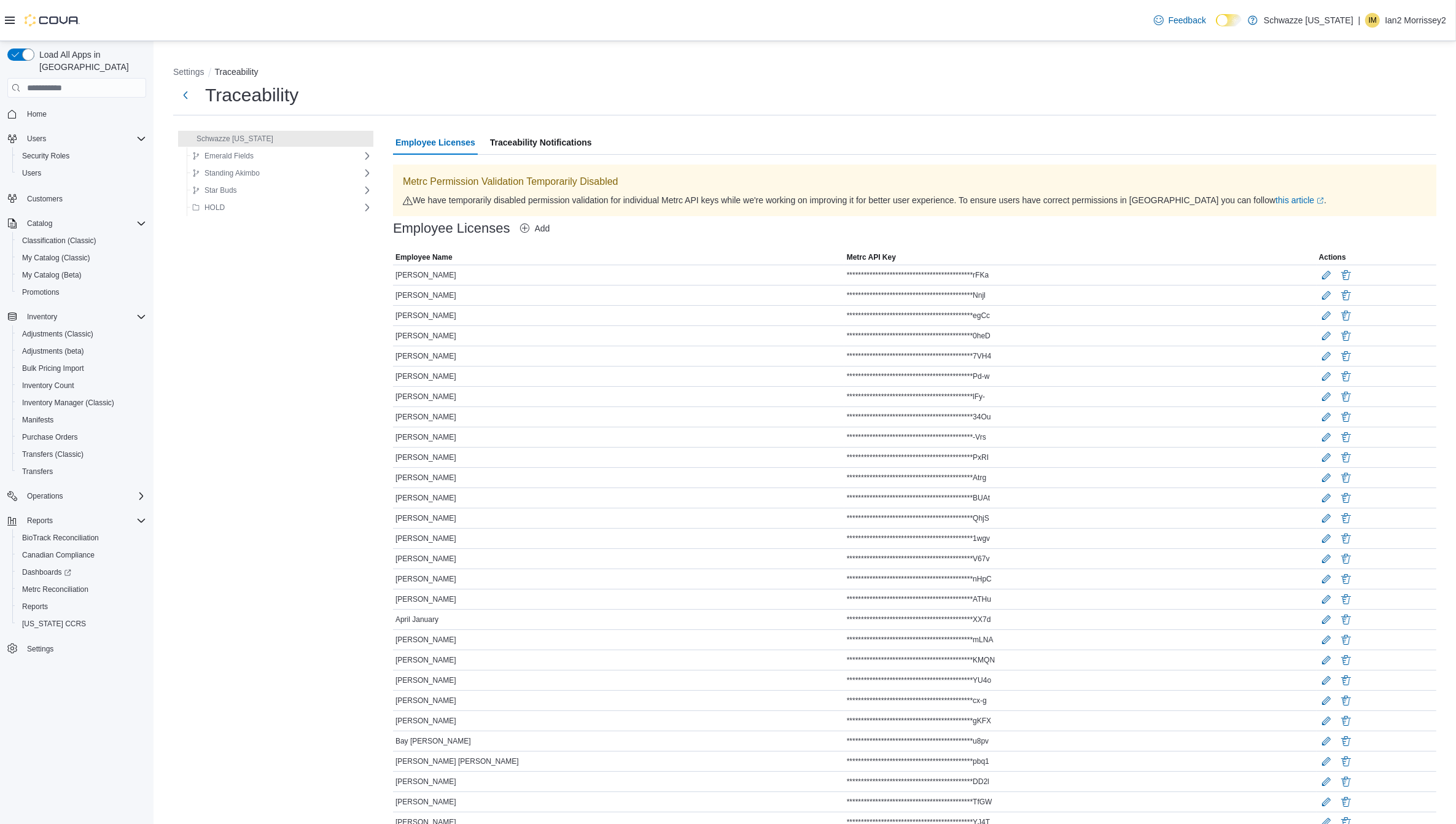
scroll to position [2595, 0]
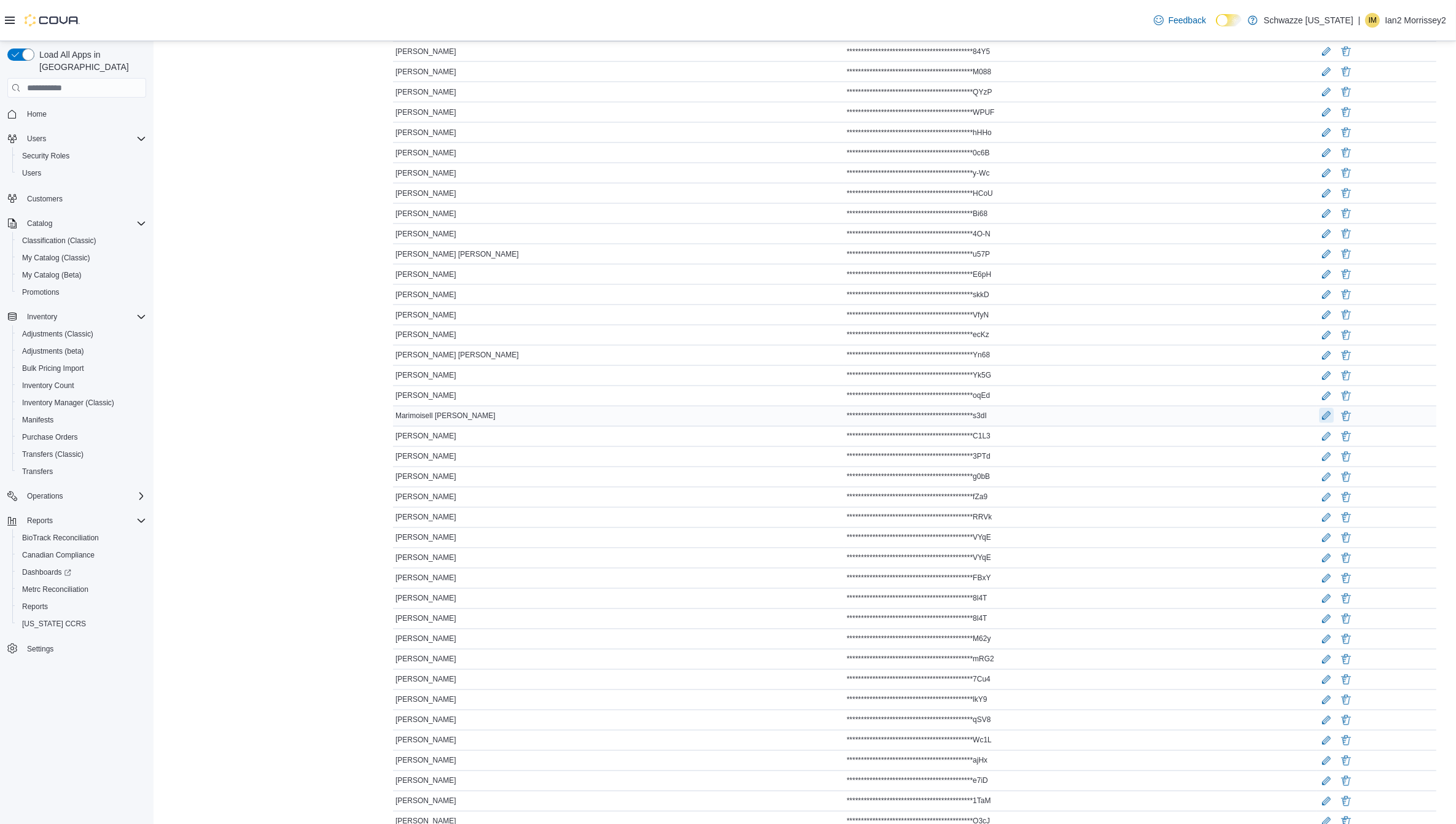
click at [1319, 423] on button "Edit" at bounding box center [1327, 416] width 15 height 15
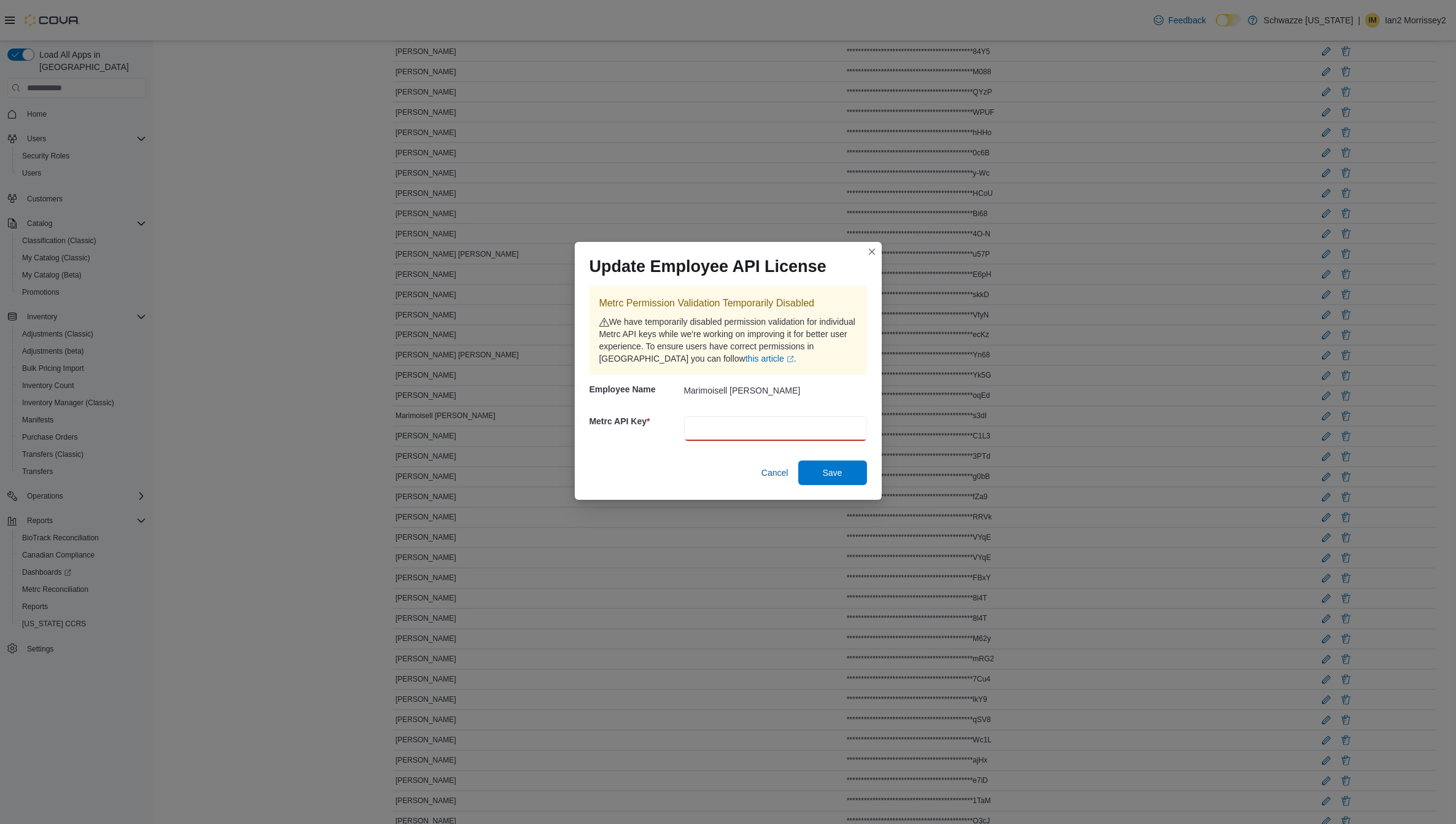
click at [747, 421] on input "text" at bounding box center [775, 428] width 183 height 24
type input "*"
type input "****"
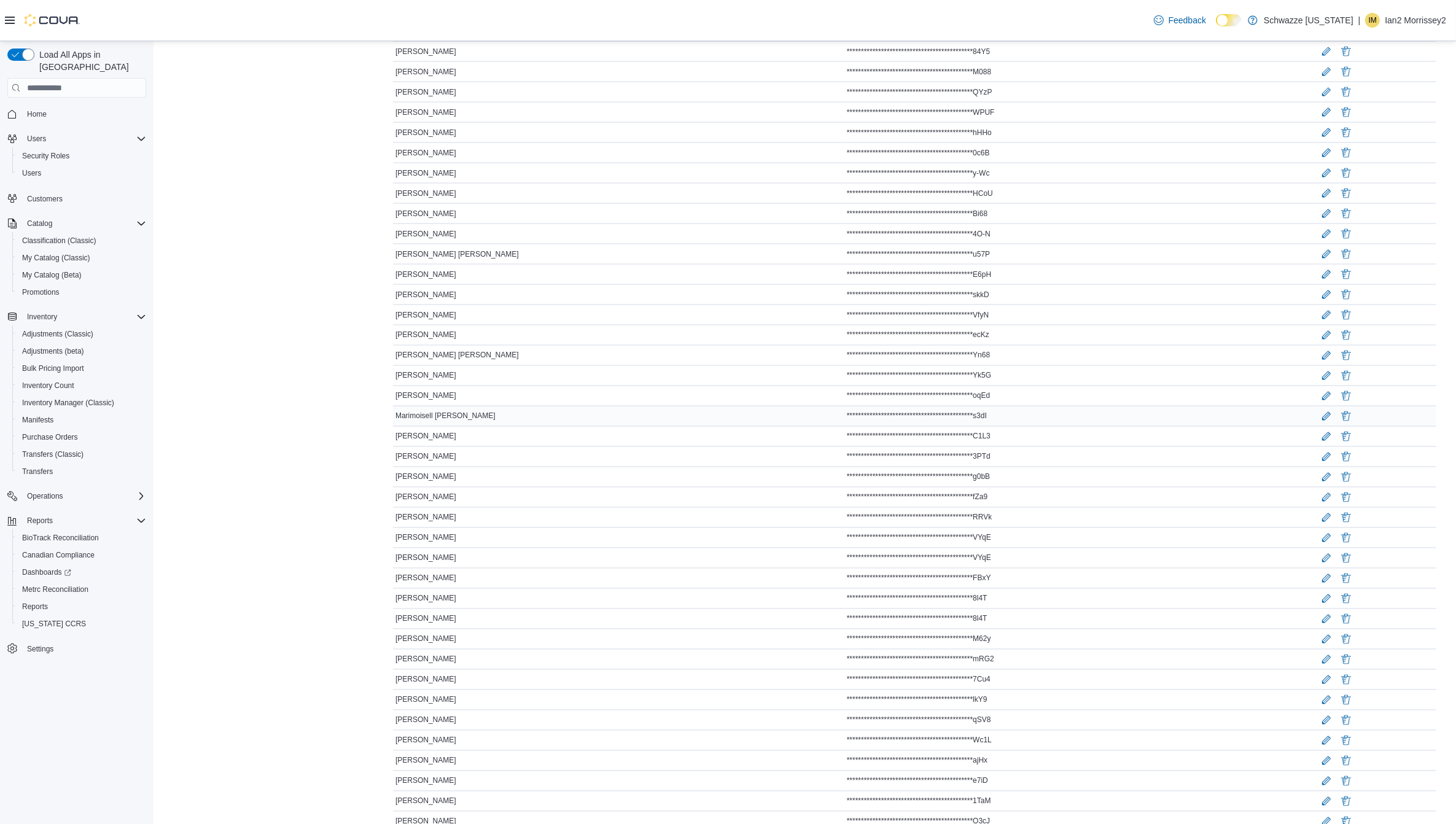
click at [612, 424] on div "Marimoisell Dearaujo" at bounding box center [619, 416] width 452 height 15
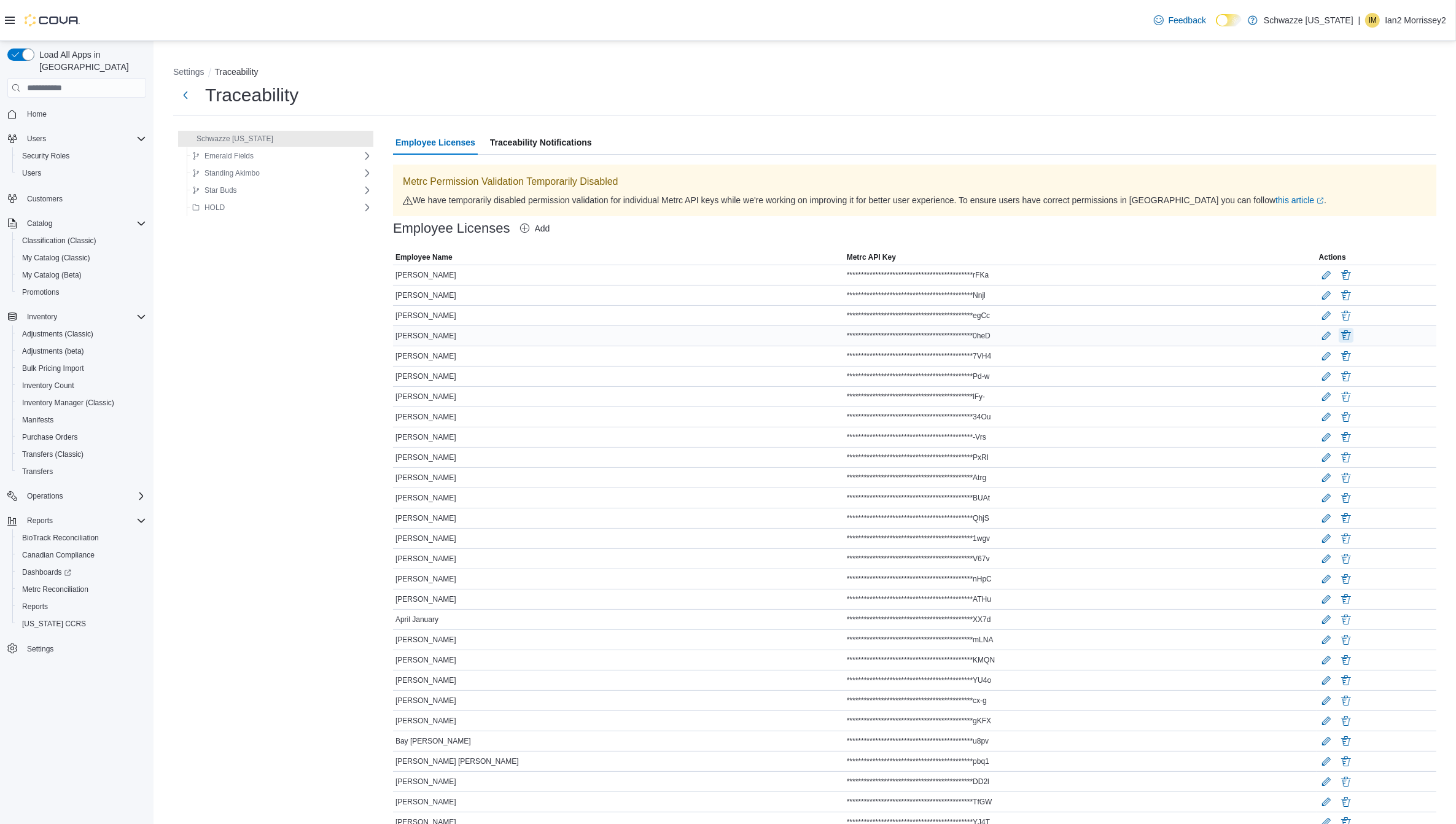
click at [1339, 338] on button "Delete" at bounding box center [1346, 335] width 15 height 15
click at [1269, 403] on span "Delete" at bounding box center [1289, 407] width 54 height 20
click at [535, 231] on span "Add" at bounding box center [543, 229] width 16 height 10
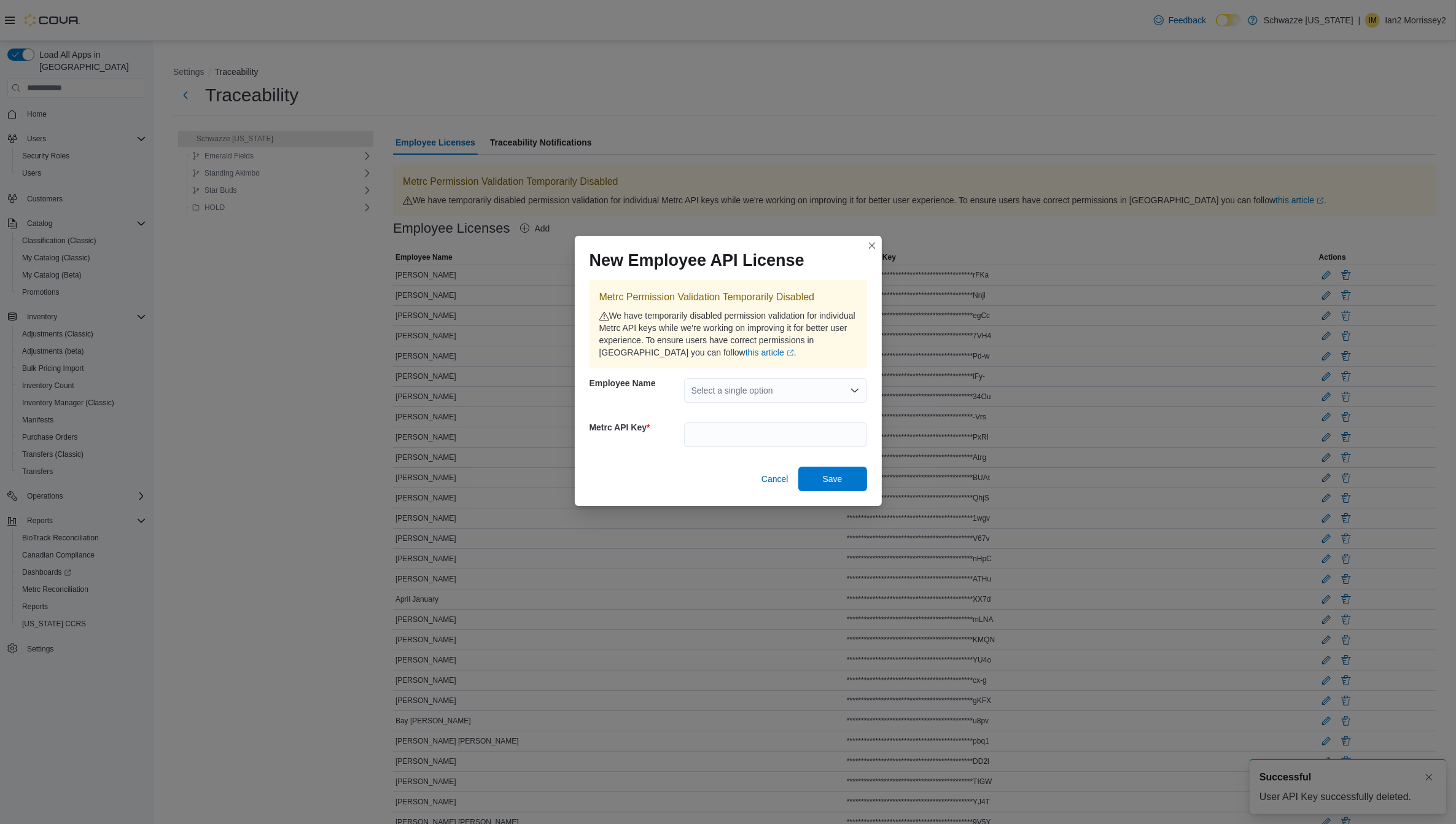
click at [809, 394] on div "Select a single option" at bounding box center [775, 390] width 183 height 24
type input "*****"
click at [818, 414] on span "Alex Thach" at bounding box center [782, 411] width 153 height 12
click at [820, 430] on input "text" at bounding box center [775, 435] width 183 height 24
paste input "**********"
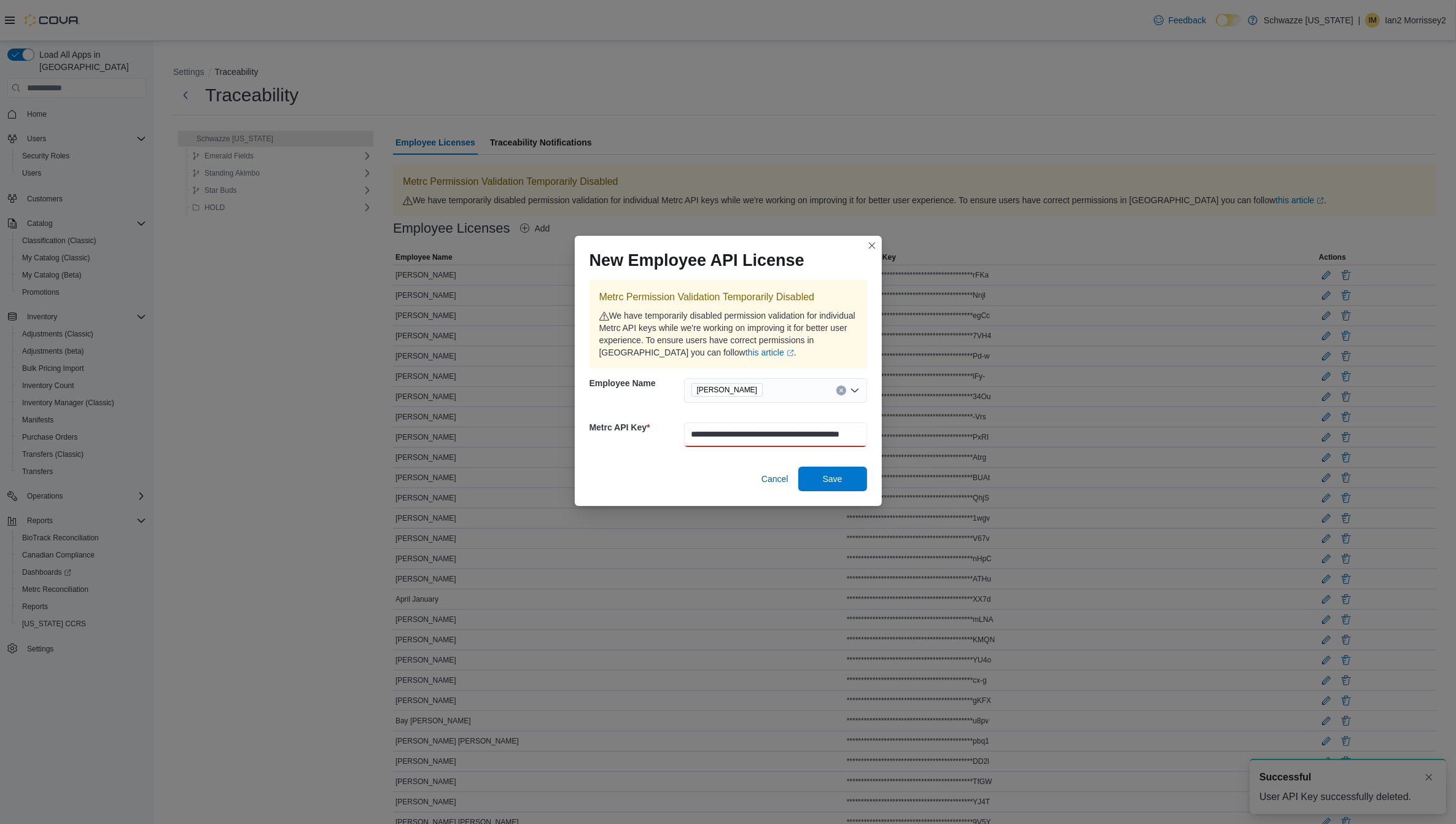
scroll to position [0, 50]
type input "**********"
click at [831, 477] on span "Save" at bounding box center [833, 477] width 20 height 12
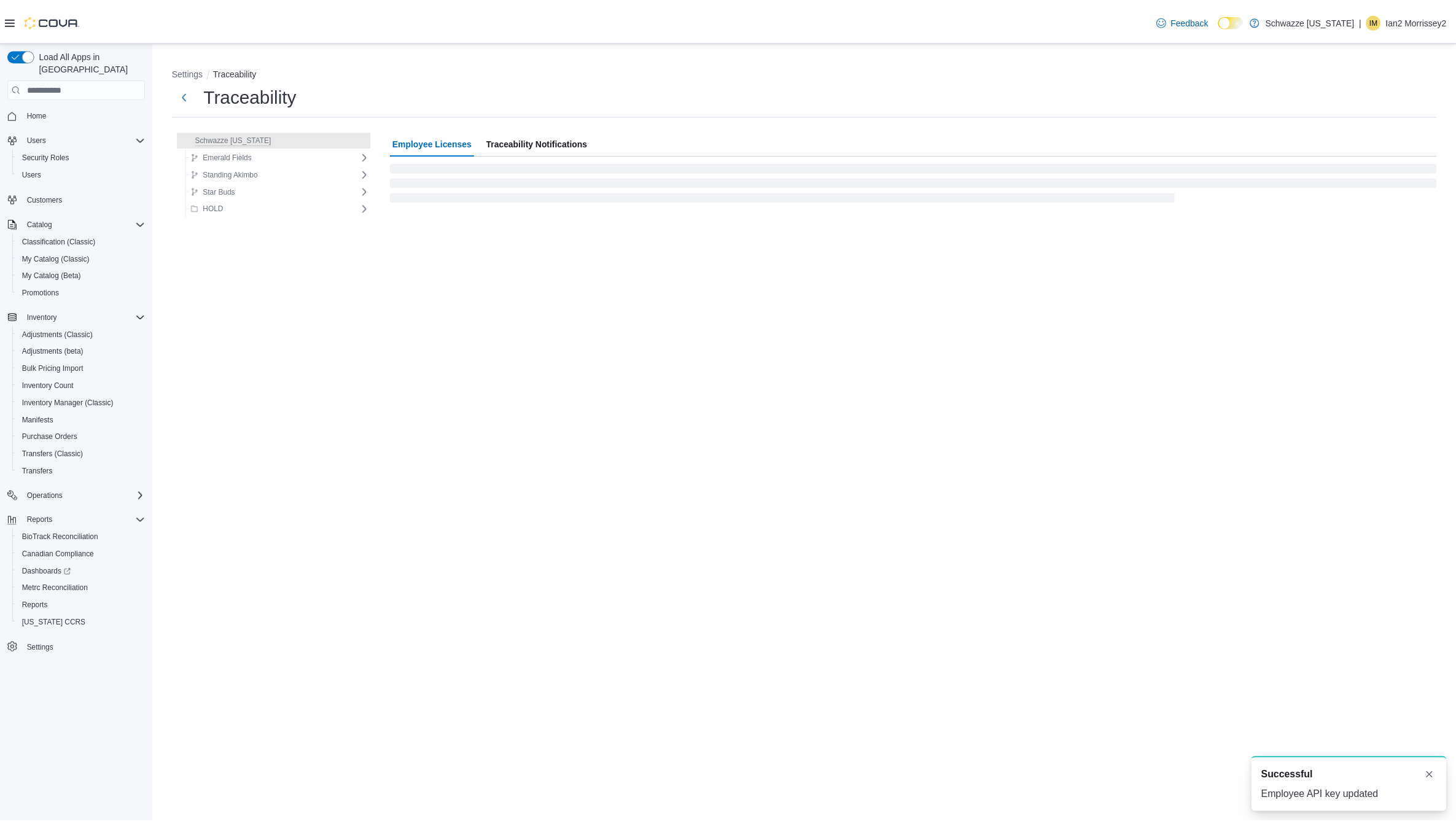
scroll to position [0, 0]
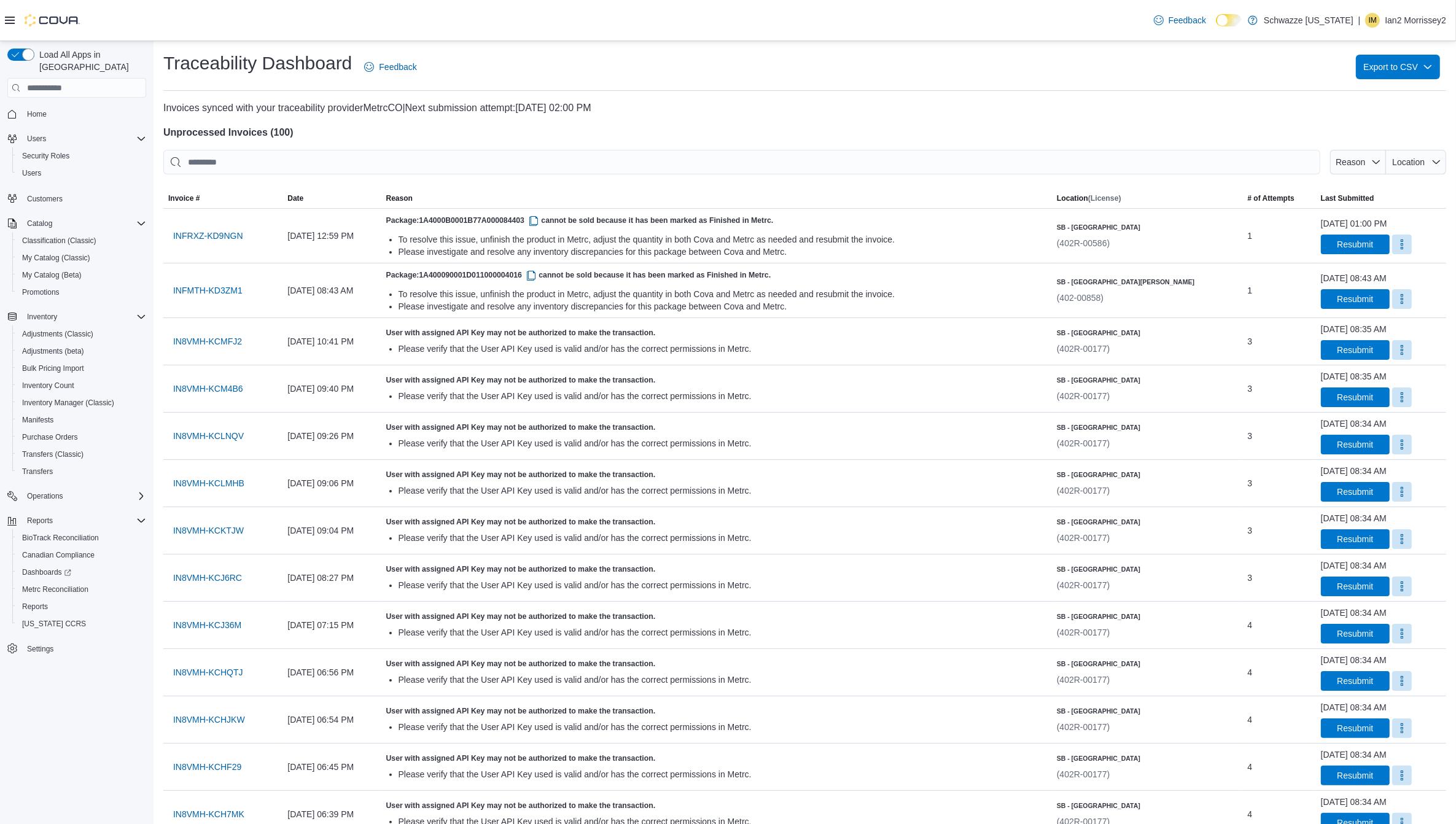
click at [1129, 233] on div "SB - [GEOGRAPHIC_DATA] (402R-00586)" at bounding box center [1099, 235] width 84 height 27
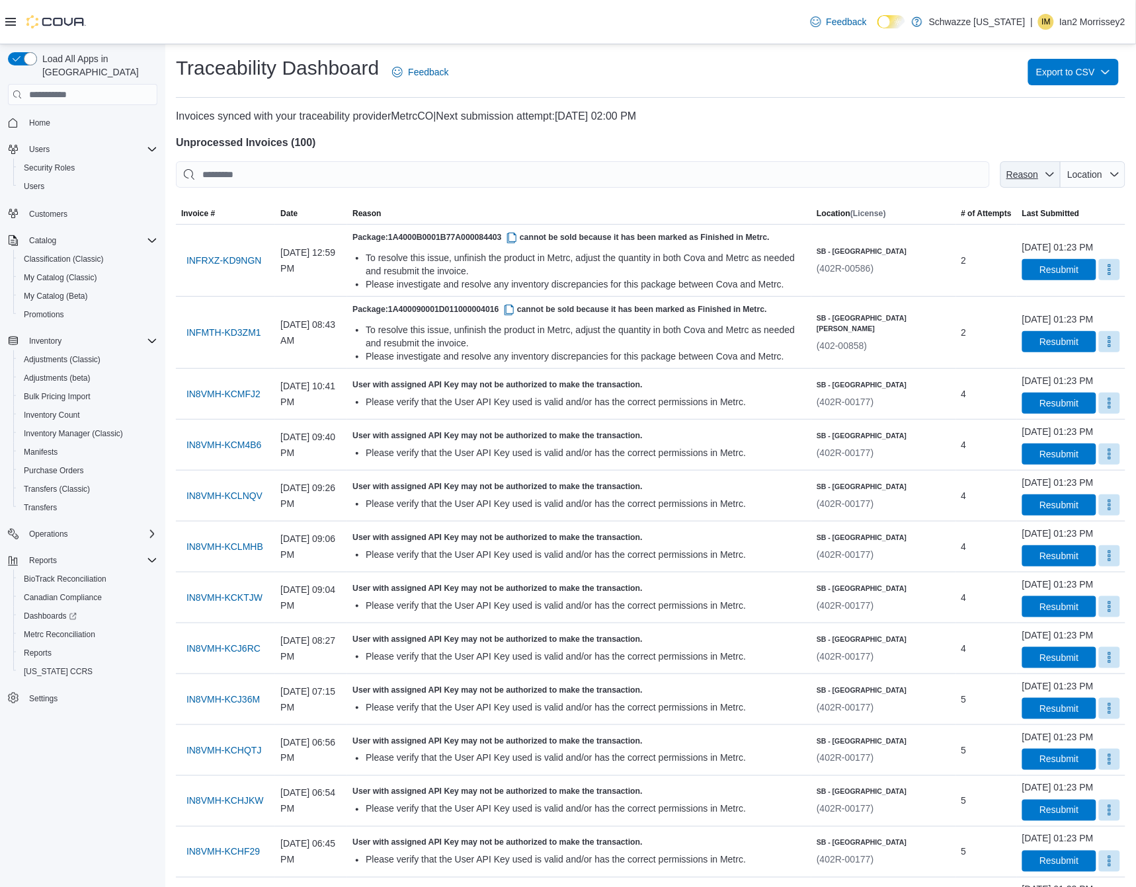
click at [1049, 182] on span "Reason" at bounding box center [1030, 174] width 50 height 26
click at [1049, 233] on span "Metrc: Unauthorized User API Key" at bounding box center [1030, 225] width 190 height 21
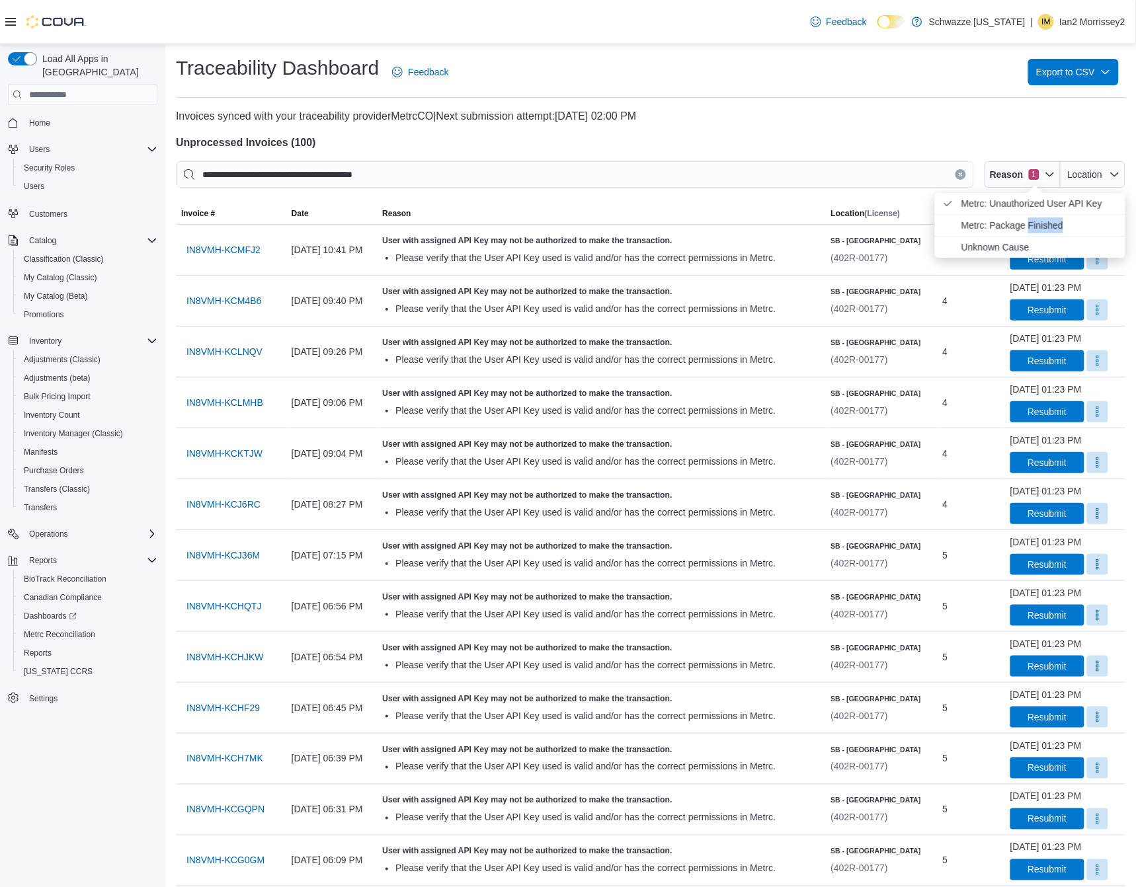
click at [1049, 233] on span "Metrc: Package Finished" at bounding box center [1030, 225] width 190 height 21
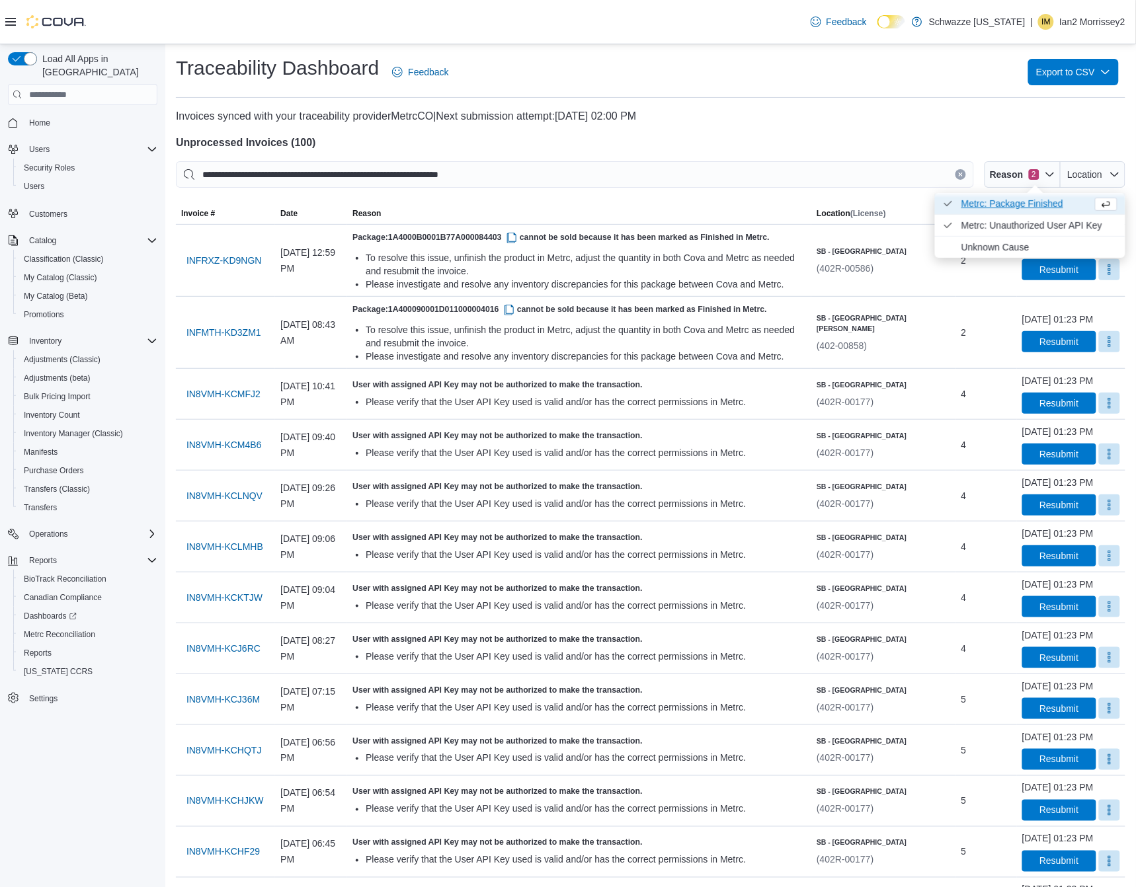
click at [1022, 202] on span "Metrc: Package Finished . Checked option." at bounding box center [1024, 204] width 126 height 16
type input "**********"
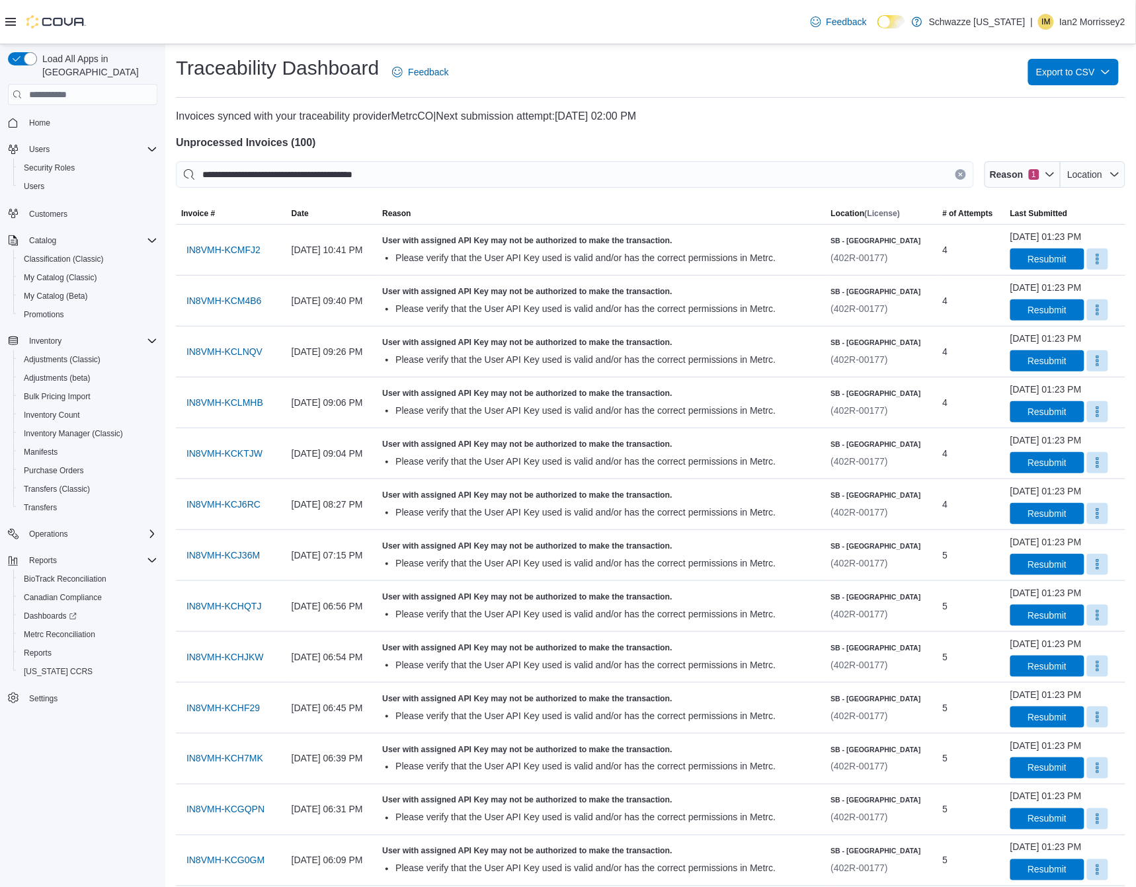
click at [930, 140] on h4 "Unprocessed Invoices ( 100 )" at bounding box center [650, 143] width 949 height 16
click at [225, 239] on span "IN8VMH-KCMFJ2" at bounding box center [223, 250] width 74 height 26
click at [223, 295] on span "IN8VMH-KCM4B6" at bounding box center [223, 300] width 75 height 13
click at [227, 252] on span "IN8VMH-KCMFJ2" at bounding box center [223, 249] width 74 height 13
click at [225, 305] on span "IN8VMH-KCM4B6" at bounding box center [223, 300] width 75 height 13
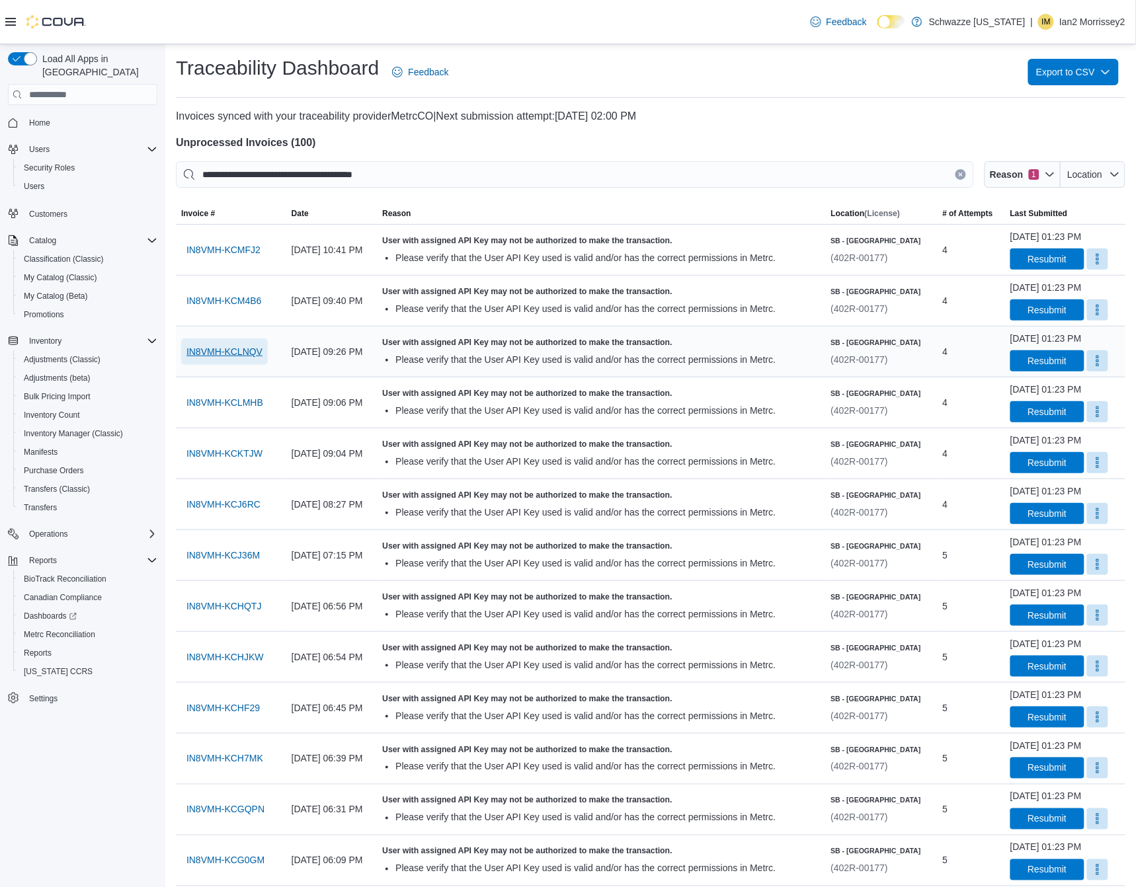
click at [223, 349] on span "IN8VMH-KCLNQV" at bounding box center [224, 351] width 76 height 13
click at [205, 398] on span "IN8VMH-KCLMHB" at bounding box center [224, 402] width 77 height 13
click at [213, 453] on span "IN8VMH-KCKTJW" at bounding box center [224, 453] width 76 height 13
click at [216, 502] on span "IN8VMH-KCJ6RC" at bounding box center [223, 504] width 74 height 13
click at [220, 557] on span "IN8VMH-KCJ36M" at bounding box center [222, 555] width 73 height 13
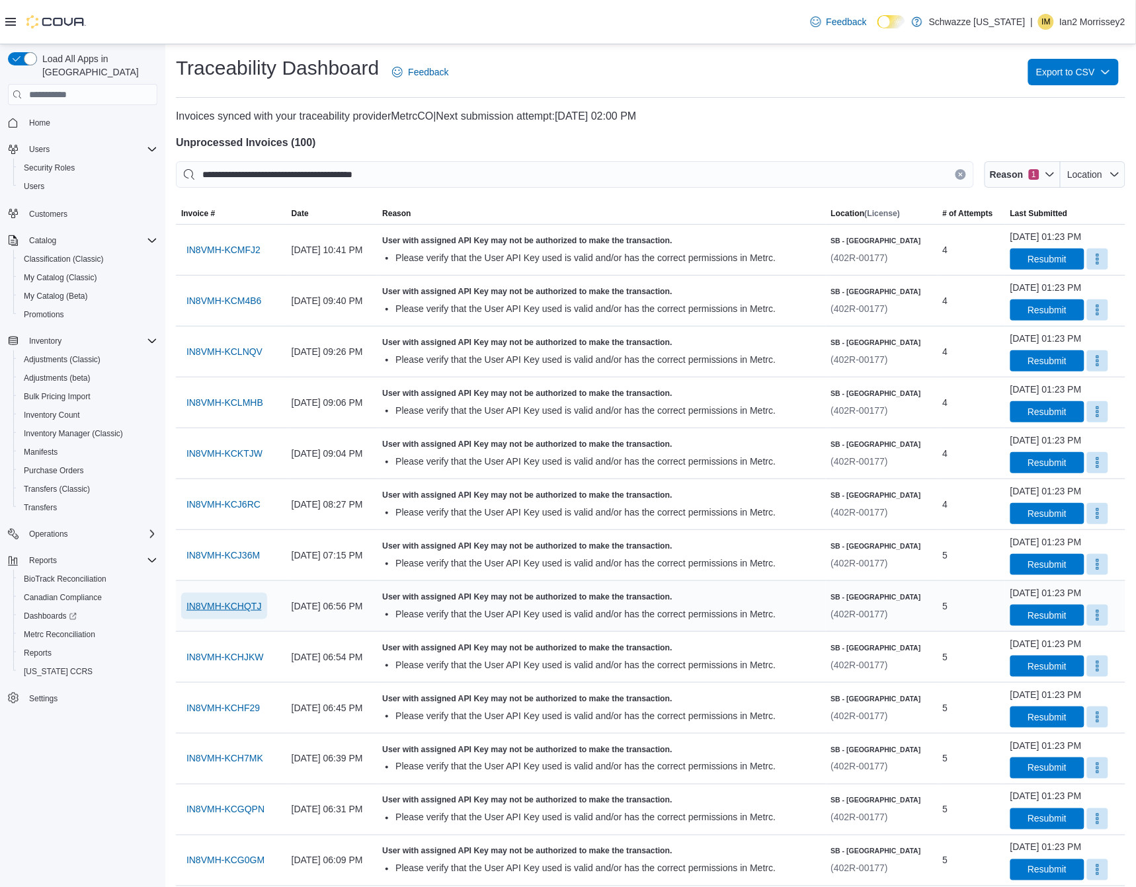
click at [215, 606] on span "IN8VMH-KCHQTJ" at bounding box center [223, 606] width 75 height 13
click at [213, 658] on span "IN8VMH-KCHJKW" at bounding box center [224, 656] width 77 height 13
click at [218, 708] on span "IN8VMH-KCHF29" at bounding box center [222, 707] width 73 height 13
click at [226, 760] on span "IN8VMH-KCH7MK" at bounding box center [224, 758] width 77 height 13
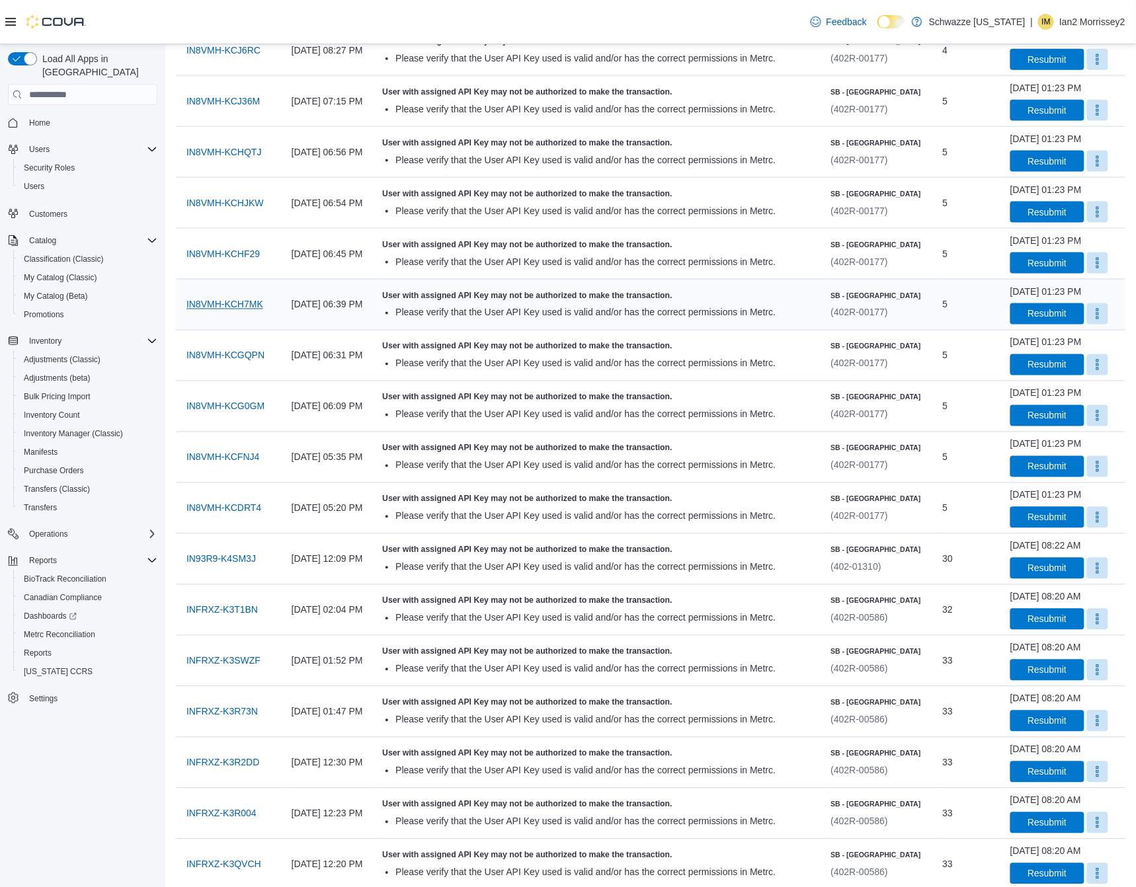
scroll to position [656, 0]
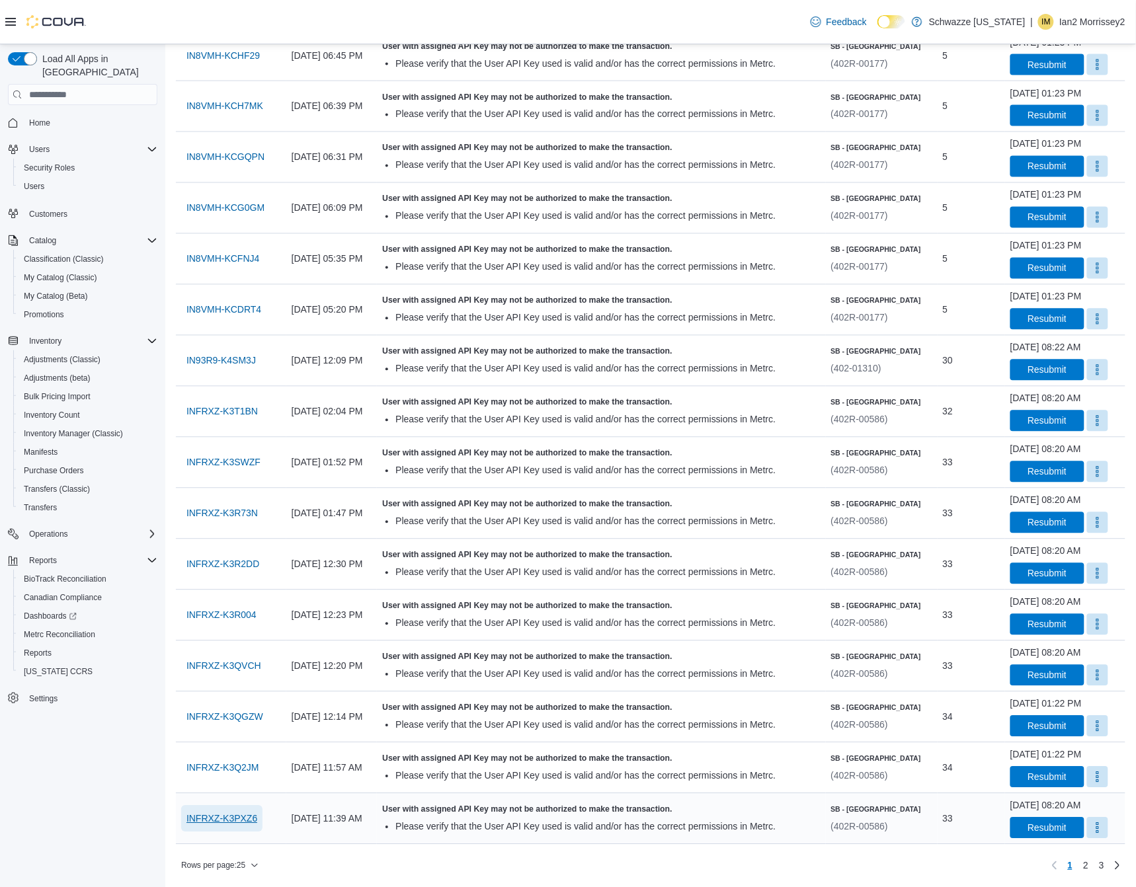
click at [231, 818] on span "INFRXZ-K3PXZ6" at bounding box center [221, 818] width 71 height 13
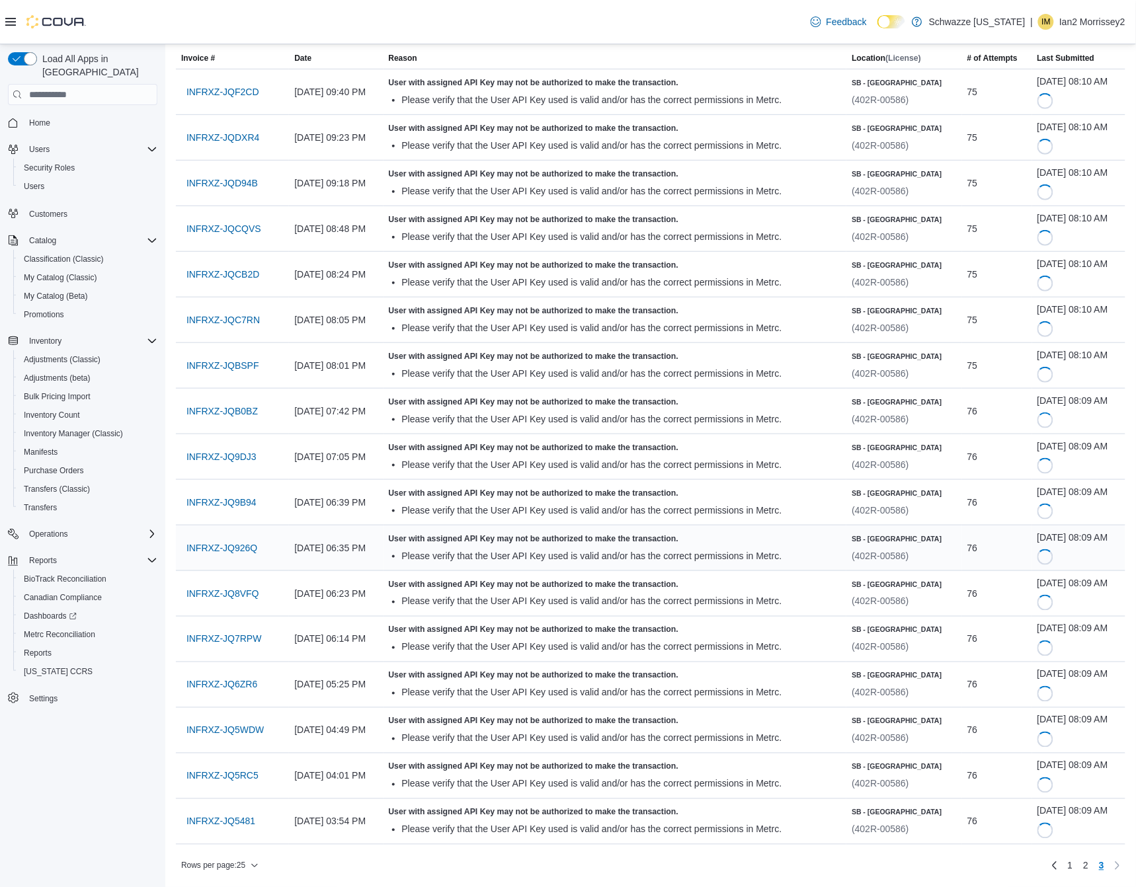
scroll to position [0, 0]
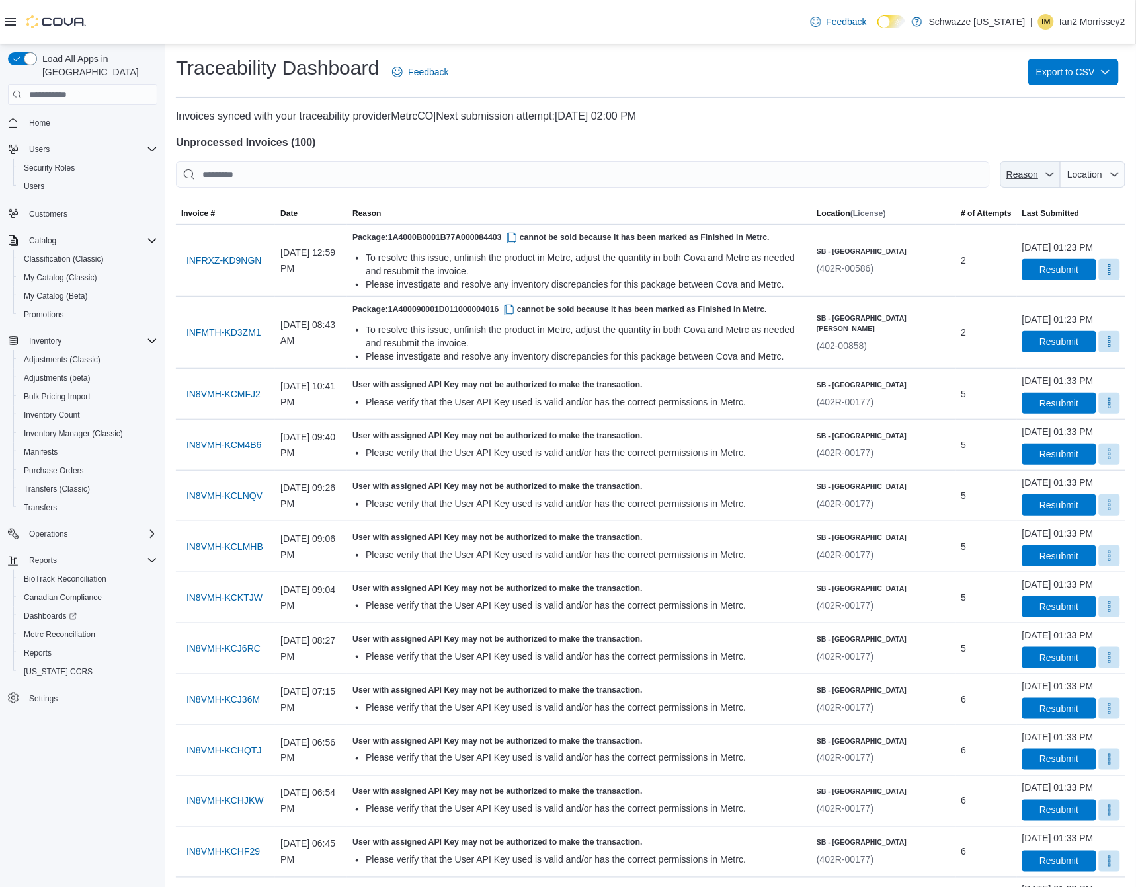
click at [1055, 173] on icon "button" at bounding box center [1049, 174] width 11 height 11
click at [1023, 227] on span "Metrc: Unauthorized User API Key" at bounding box center [1039, 225] width 156 height 16
type input "**********"
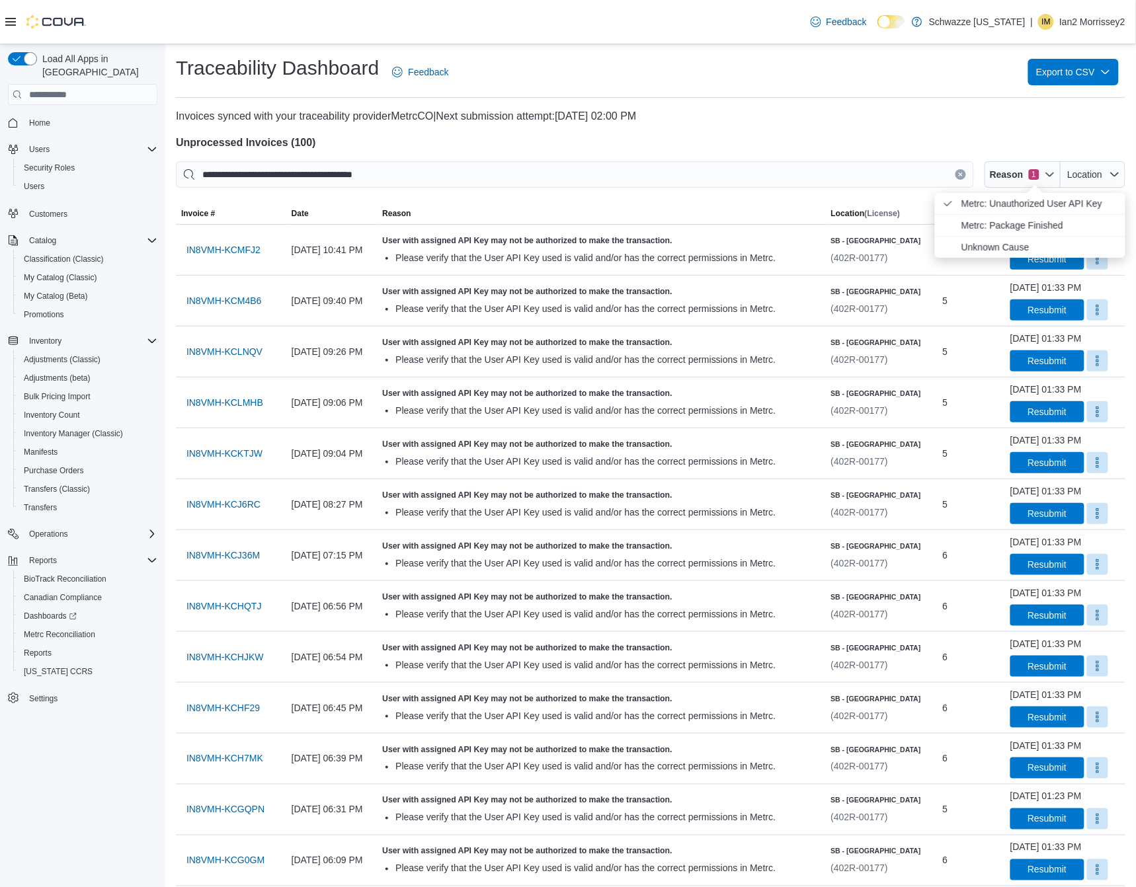
click at [858, 157] on div at bounding box center [650, 156] width 949 height 11
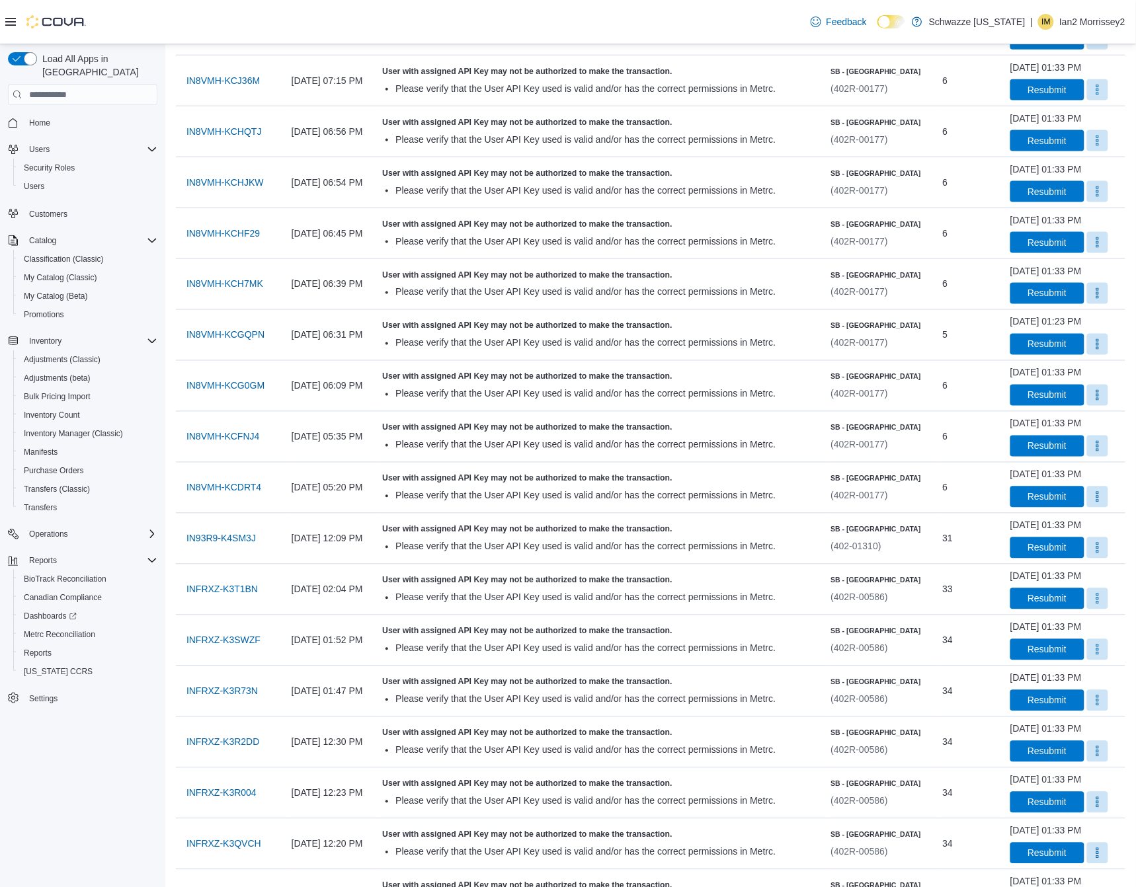
scroll to position [656, 0]
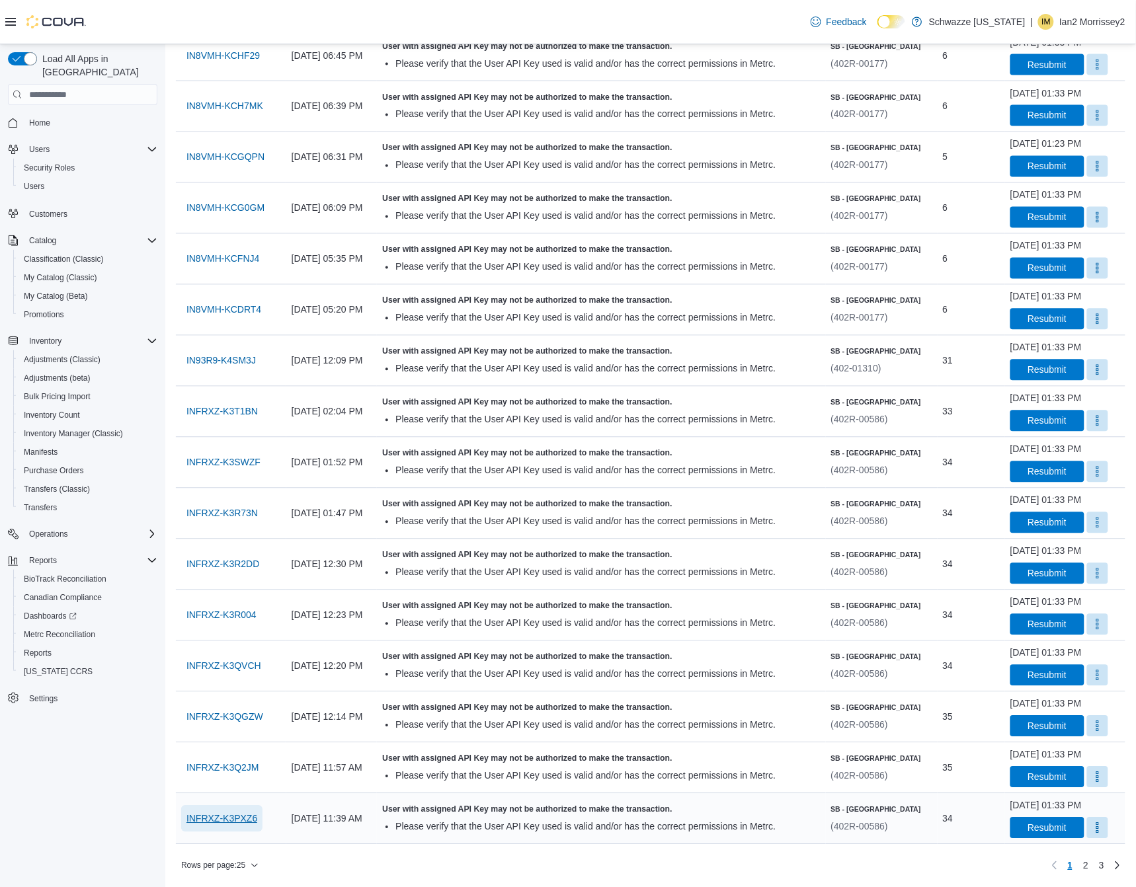
click at [243, 820] on span "INFRXZ-K3PXZ6" at bounding box center [221, 818] width 71 height 13
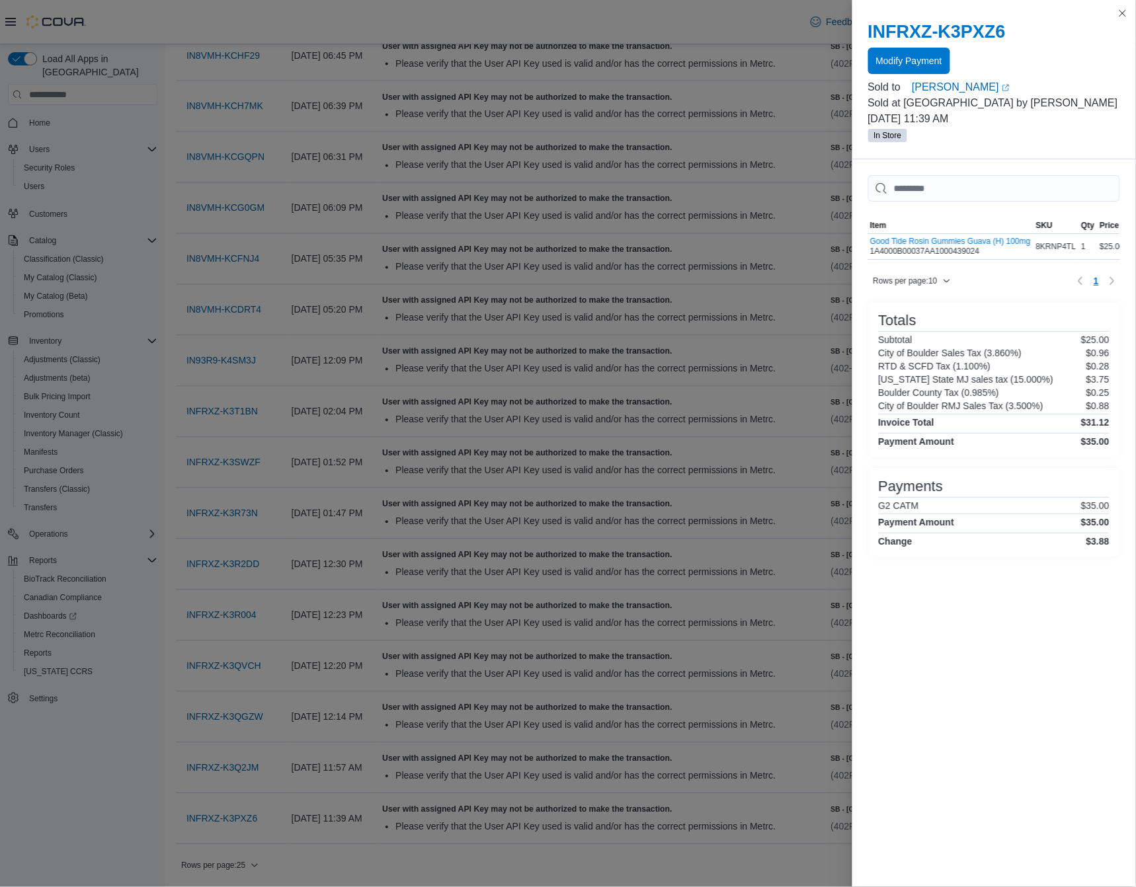
click at [1114, 10] on div "INFRXZ-K3PXZ6 Modify Payment Sold to [PERSON_NAME] (opens in a new tab or windo…" at bounding box center [994, 82] width 284 height 154
click at [1126, 13] on button "Close this dialog" at bounding box center [1122, 13] width 16 height 16
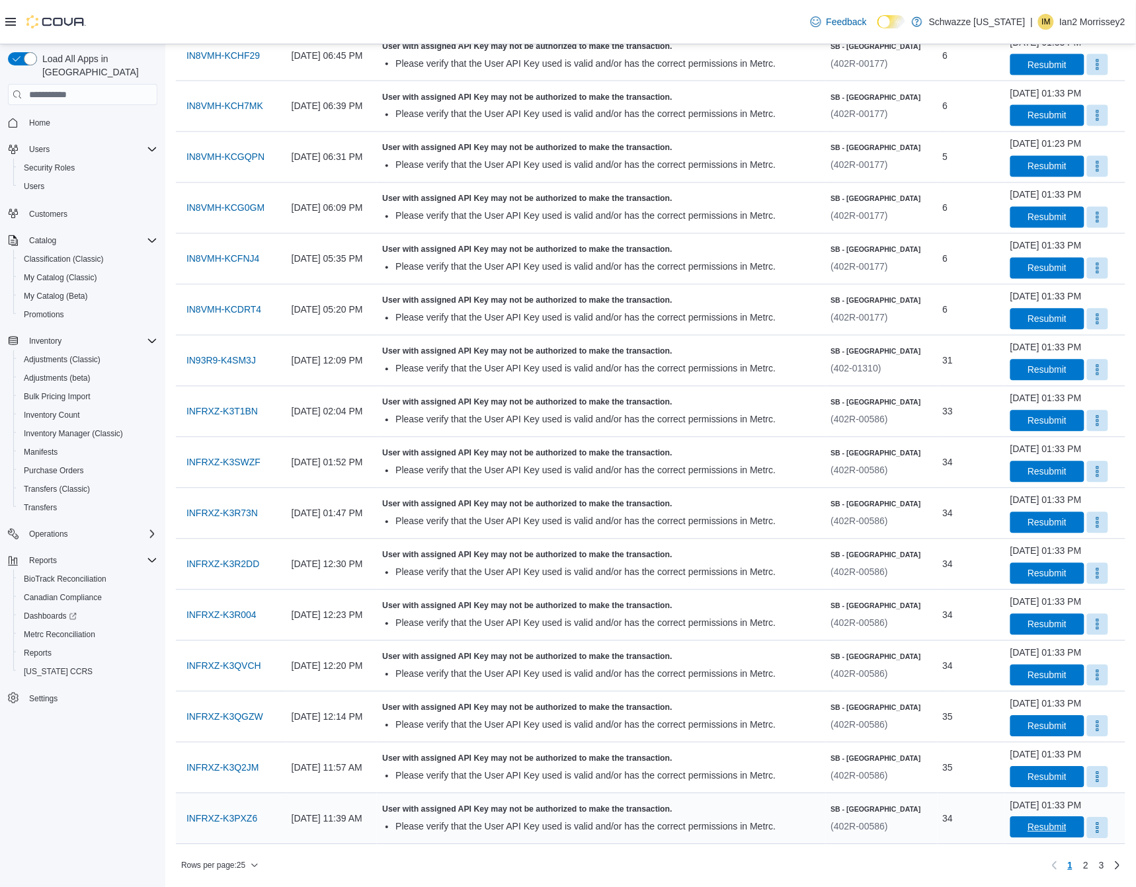
click at [1036, 818] on span "Resubmit" at bounding box center [1047, 827] width 58 height 21
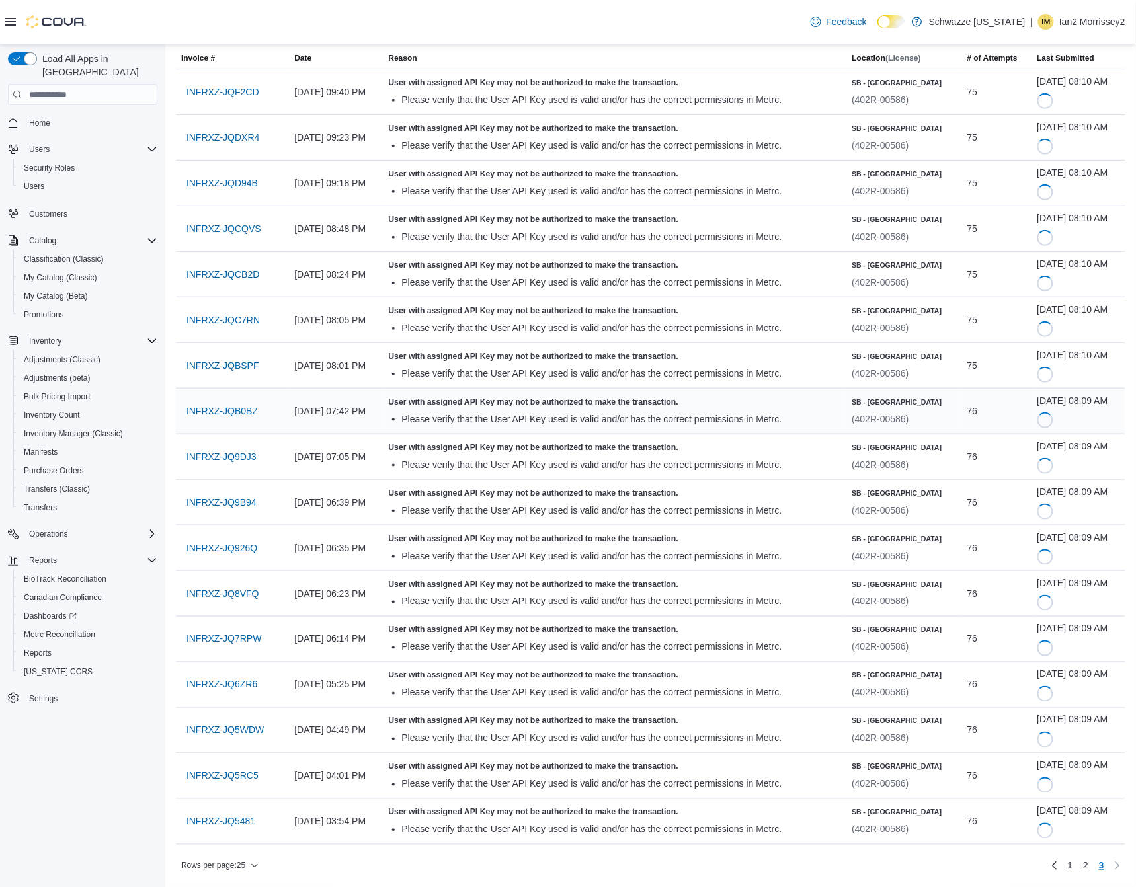
scroll to position [0, 0]
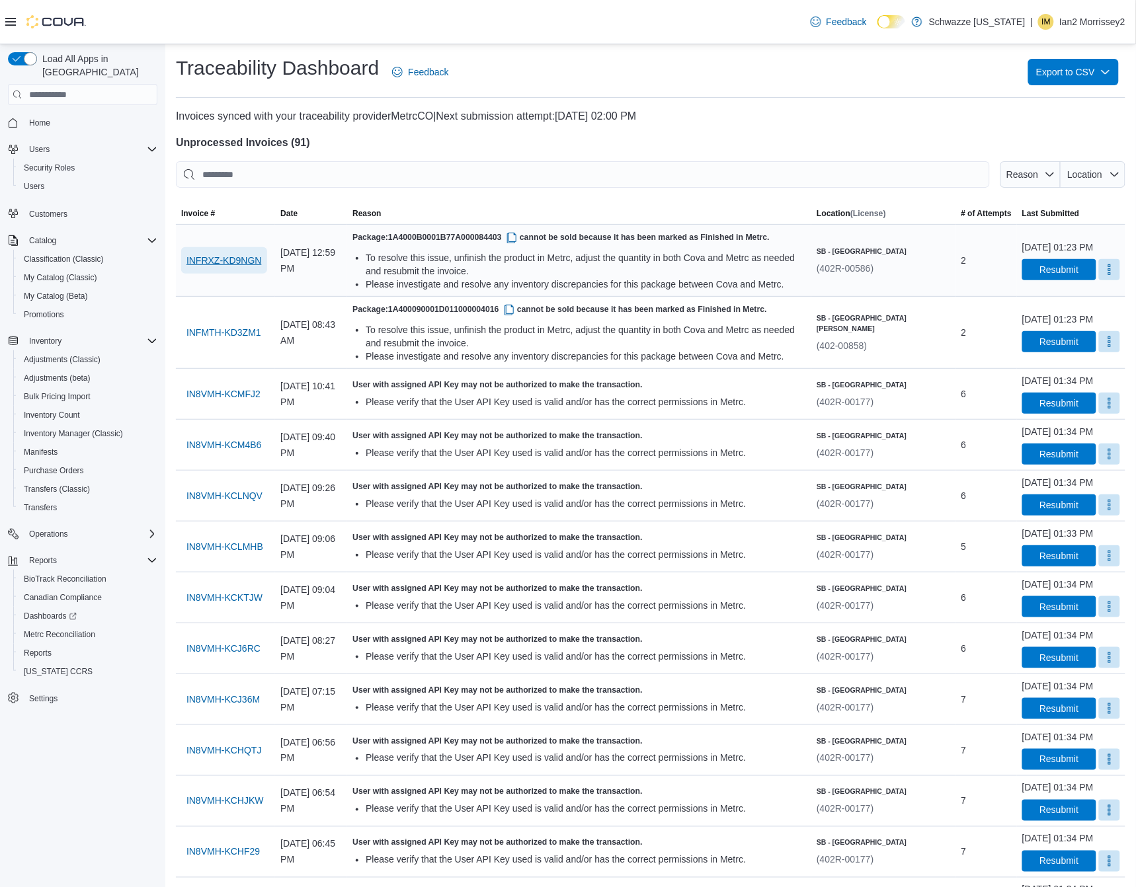
click at [233, 256] on span "INFRXZ-KD9NGN" at bounding box center [223, 260] width 75 height 13
click at [1036, 177] on span "Reason" at bounding box center [1022, 174] width 32 height 11
click at [1038, 225] on span "Metrc: Unauthorized User API Key" at bounding box center [1039, 225] width 156 height 16
type input "**********"
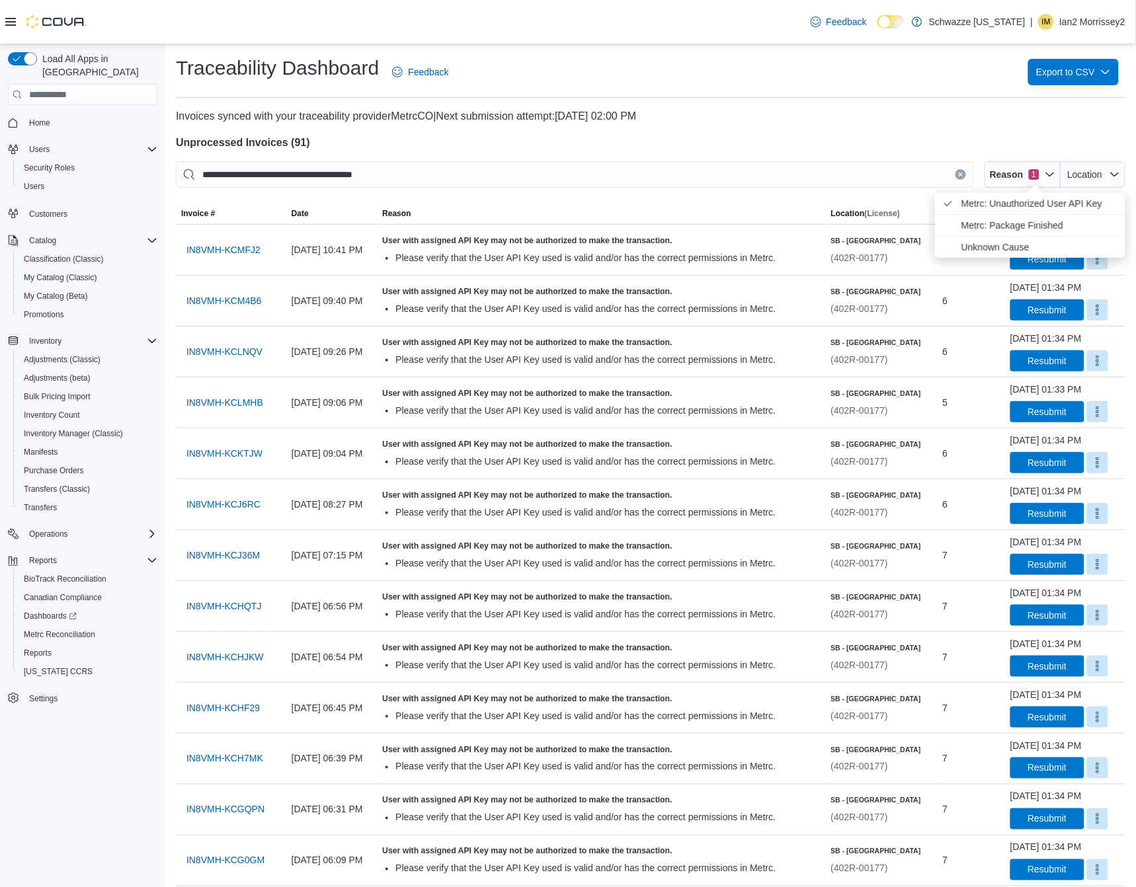
click at [835, 145] on h4 "Unprocessed Invoices ( 91 )" at bounding box center [650, 143] width 949 height 16
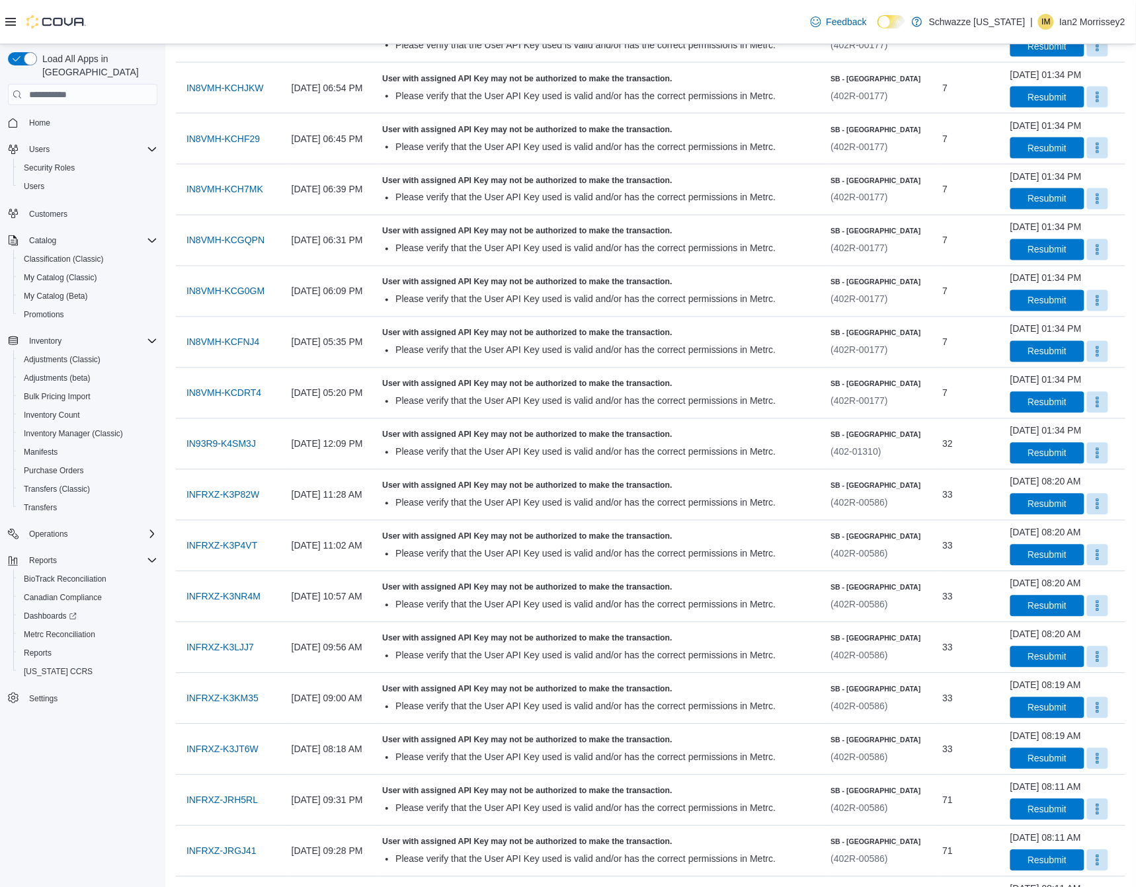
scroll to position [656, 0]
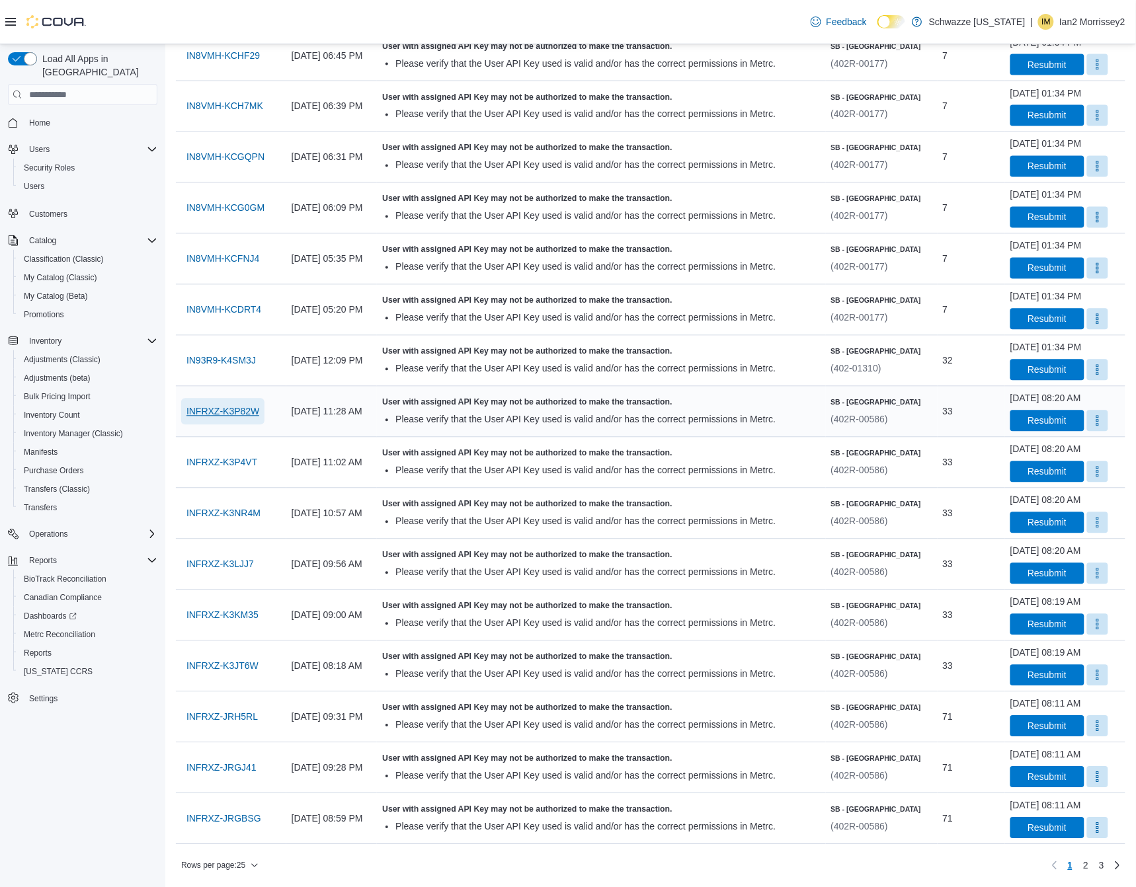
click at [219, 417] on span "INFRXZ-K3P82W" at bounding box center [222, 412] width 73 height 26
click at [1027, 420] on span "Resubmit" at bounding box center [1046, 420] width 39 height 13
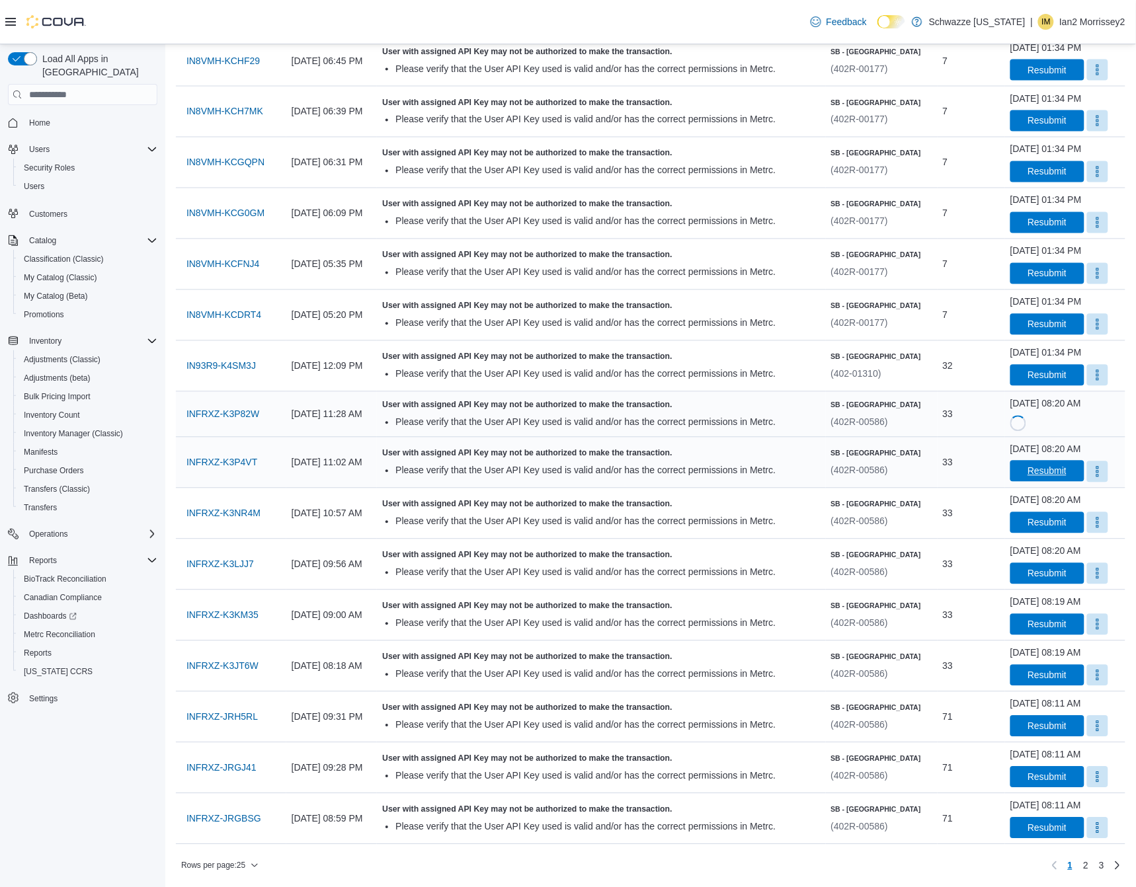
click at [1032, 468] on span "Resubmit" at bounding box center [1046, 471] width 39 height 13
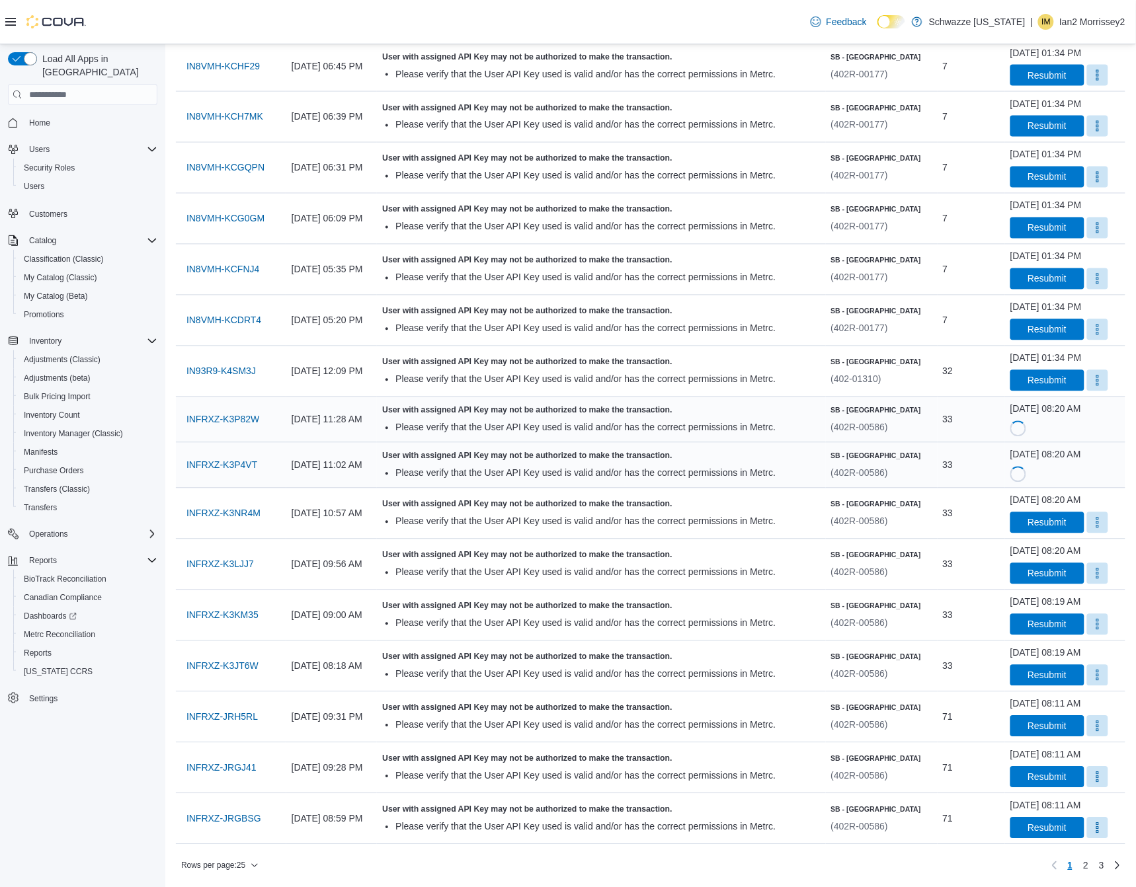
scroll to position [645, 0]
click at [1046, 512] on span "Resubmit" at bounding box center [1047, 522] width 58 height 21
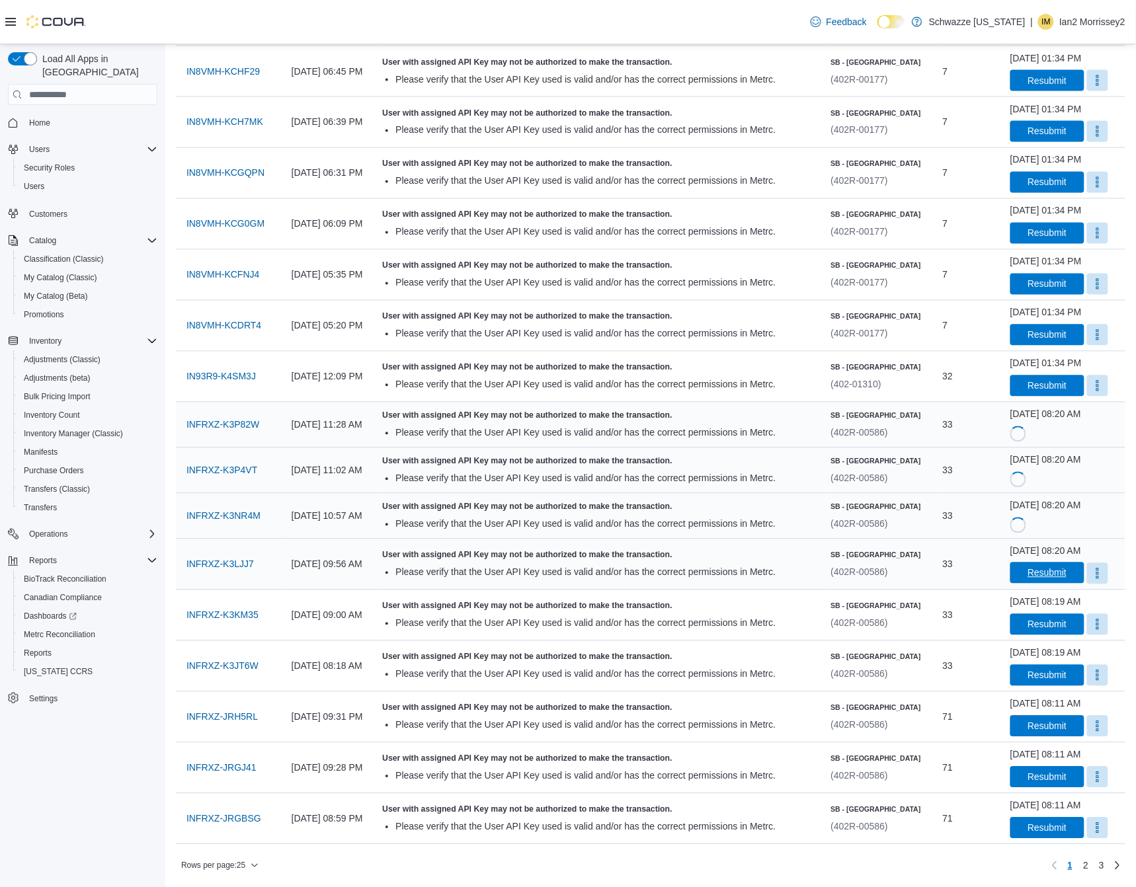
click at [1053, 568] on span "Resubmit" at bounding box center [1046, 572] width 39 height 13
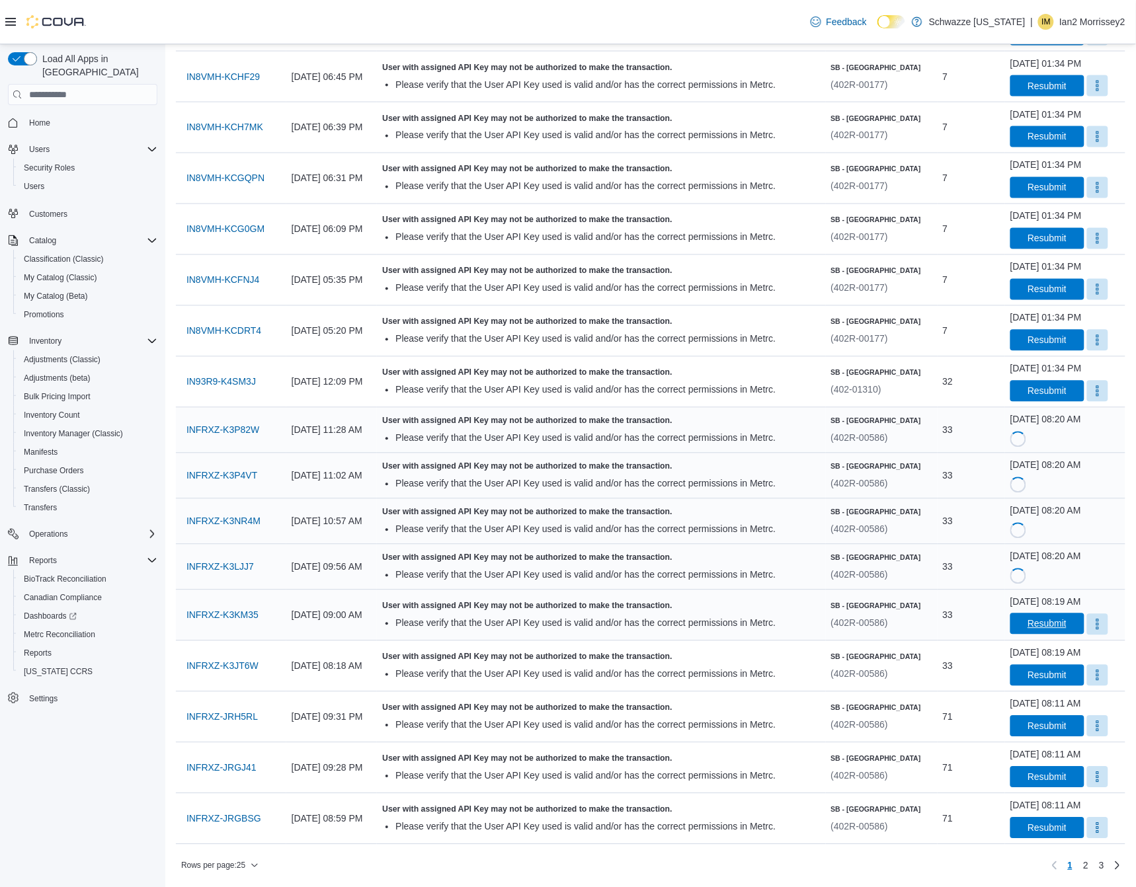
click at [1046, 619] on span "Resubmit" at bounding box center [1046, 623] width 39 height 13
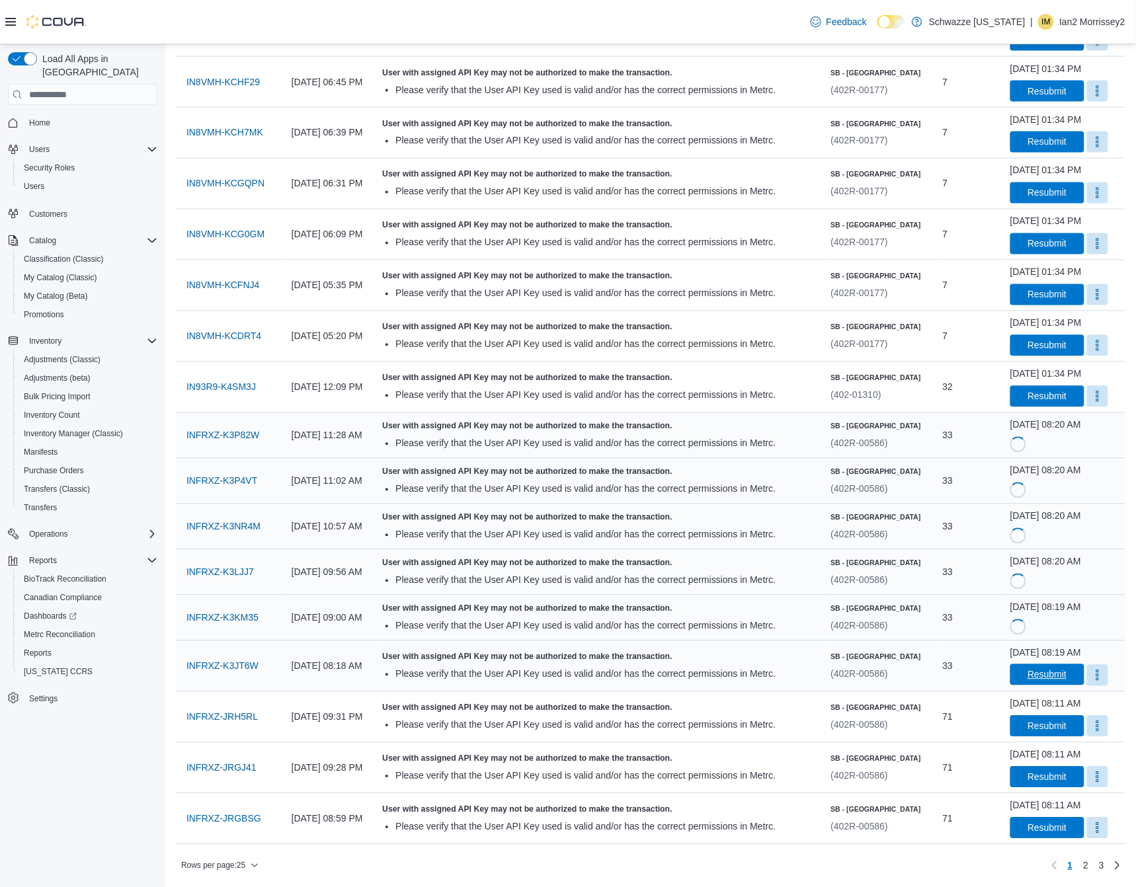
click at [1058, 671] on span "Resubmit" at bounding box center [1046, 674] width 39 height 13
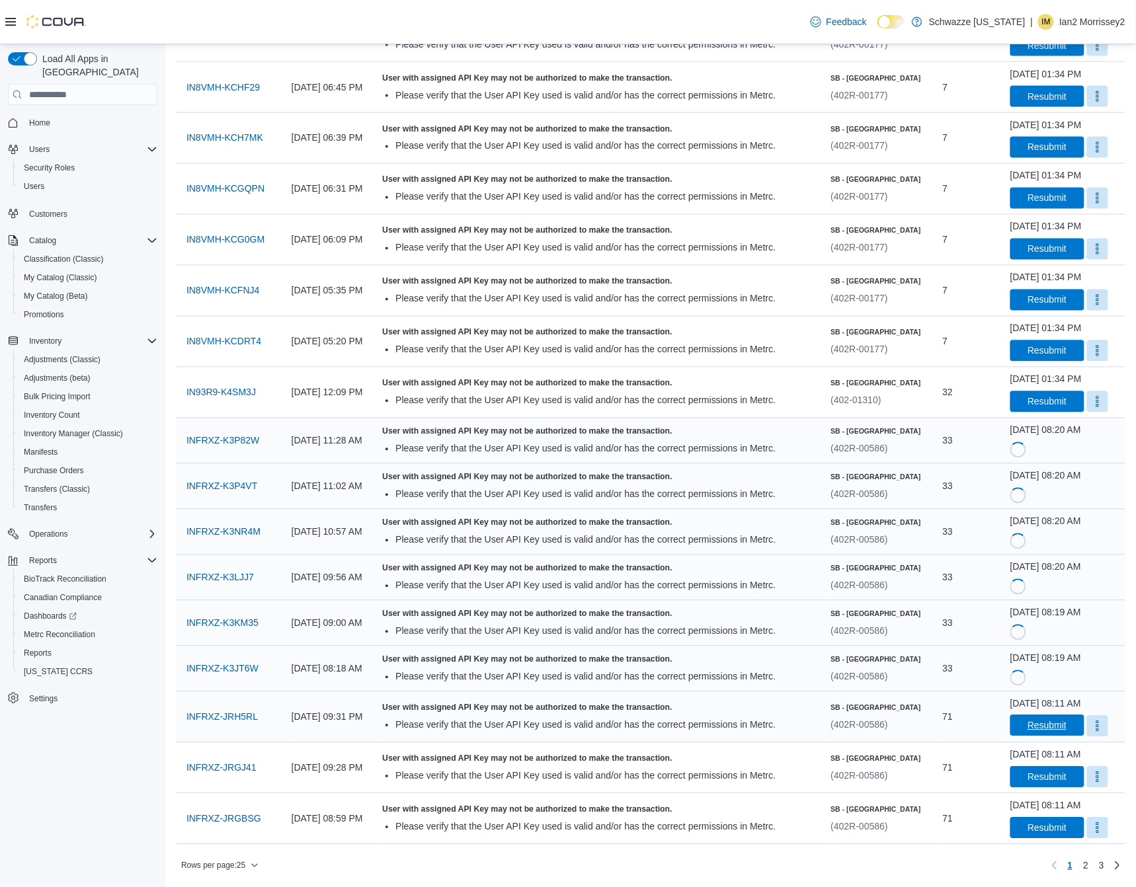
click at [1059, 725] on span "Resubmit" at bounding box center [1046, 725] width 39 height 13
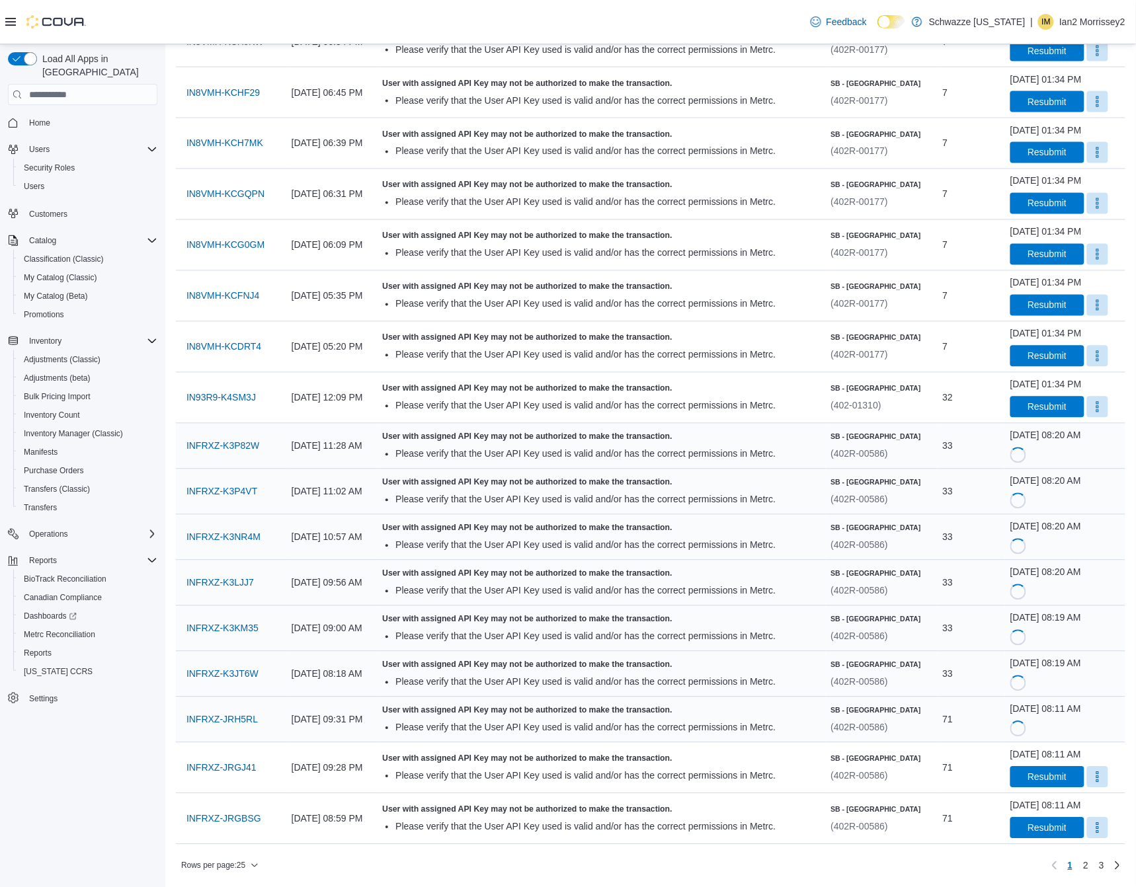
scroll to position [619, 0]
click at [1042, 785] on span "Resubmit" at bounding box center [1047, 776] width 58 height 21
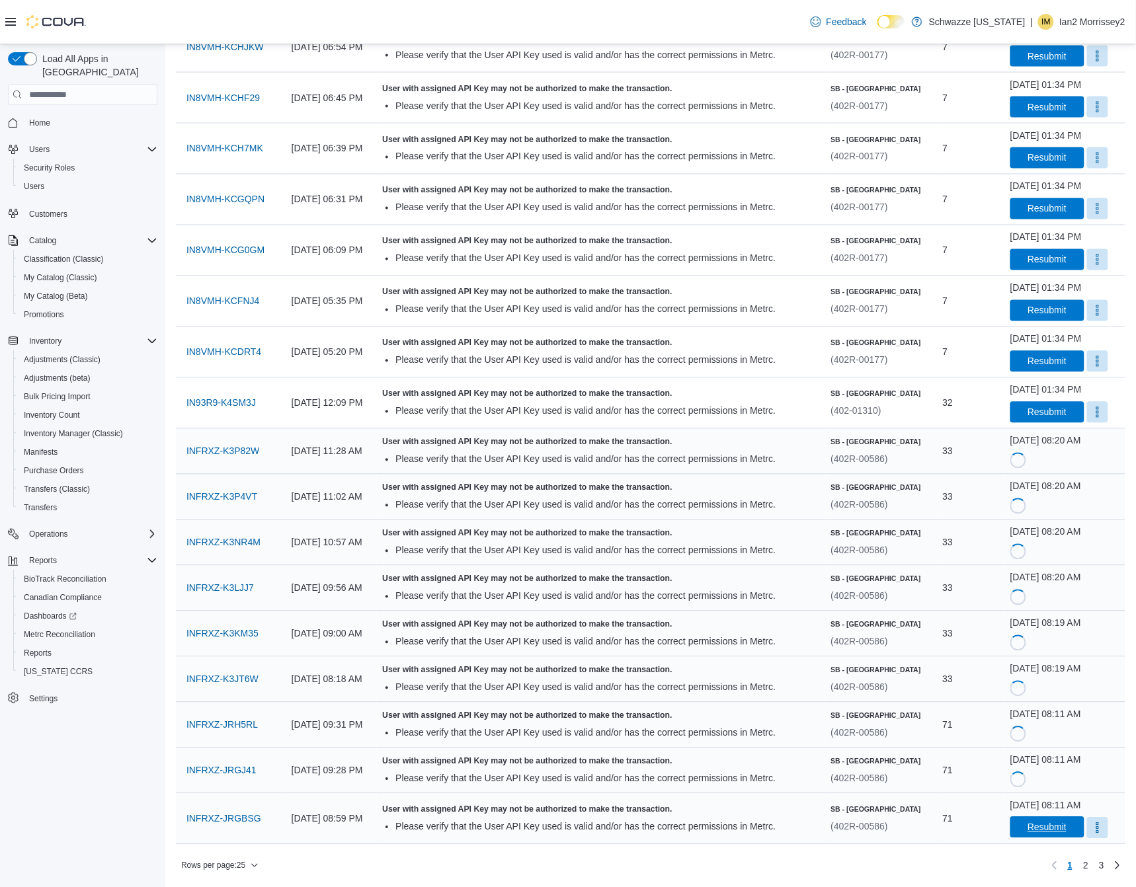
click at [1046, 832] on span "Resubmit" at bounding box center [1046, 827] width 39 height 13
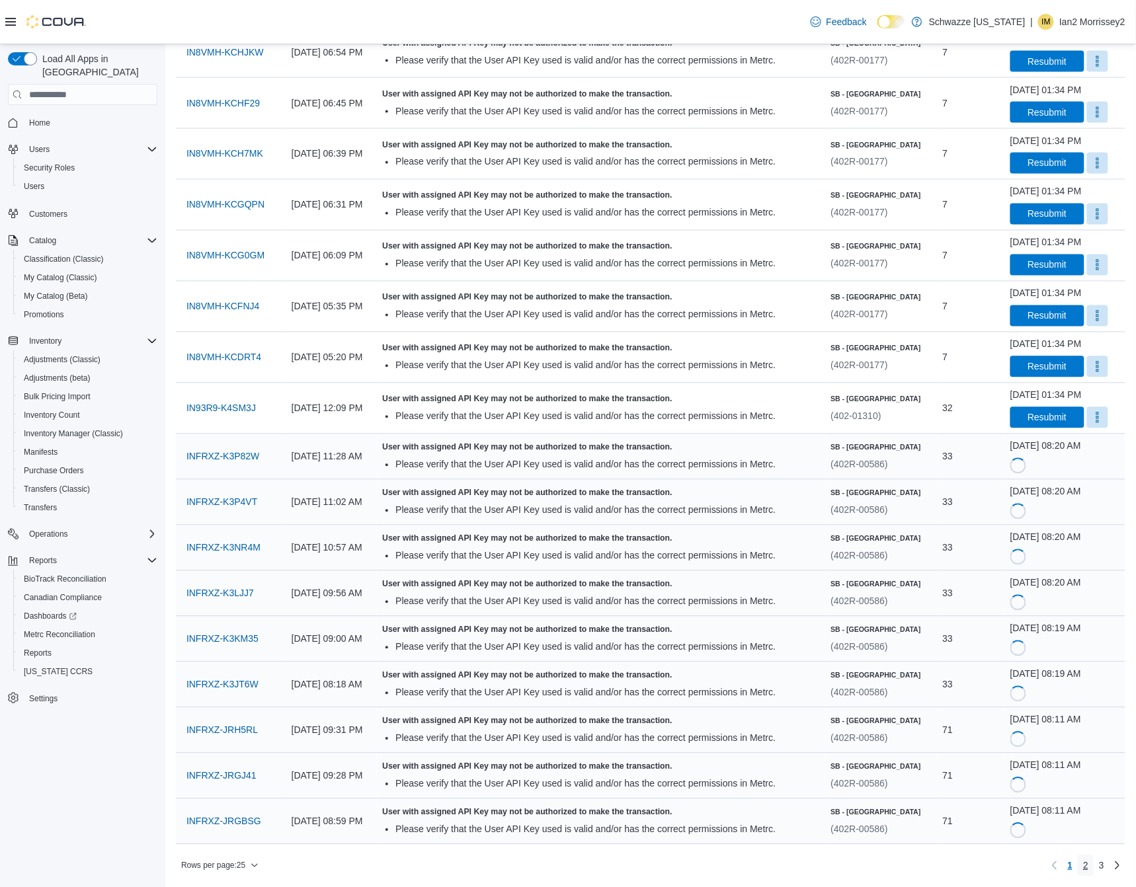
click at [1093, 863] on link "2" at bounding box center [1085, 865] width 16 height 21
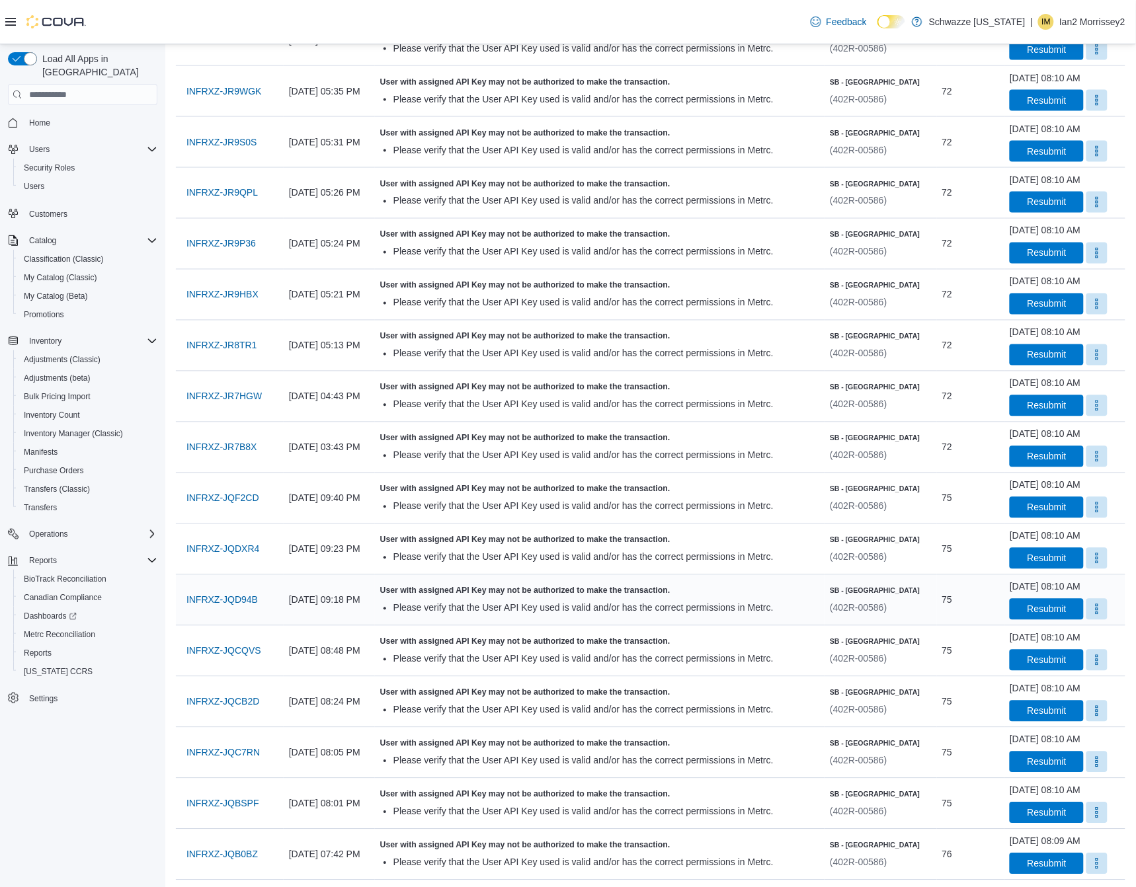
scroll to position [0, 0]
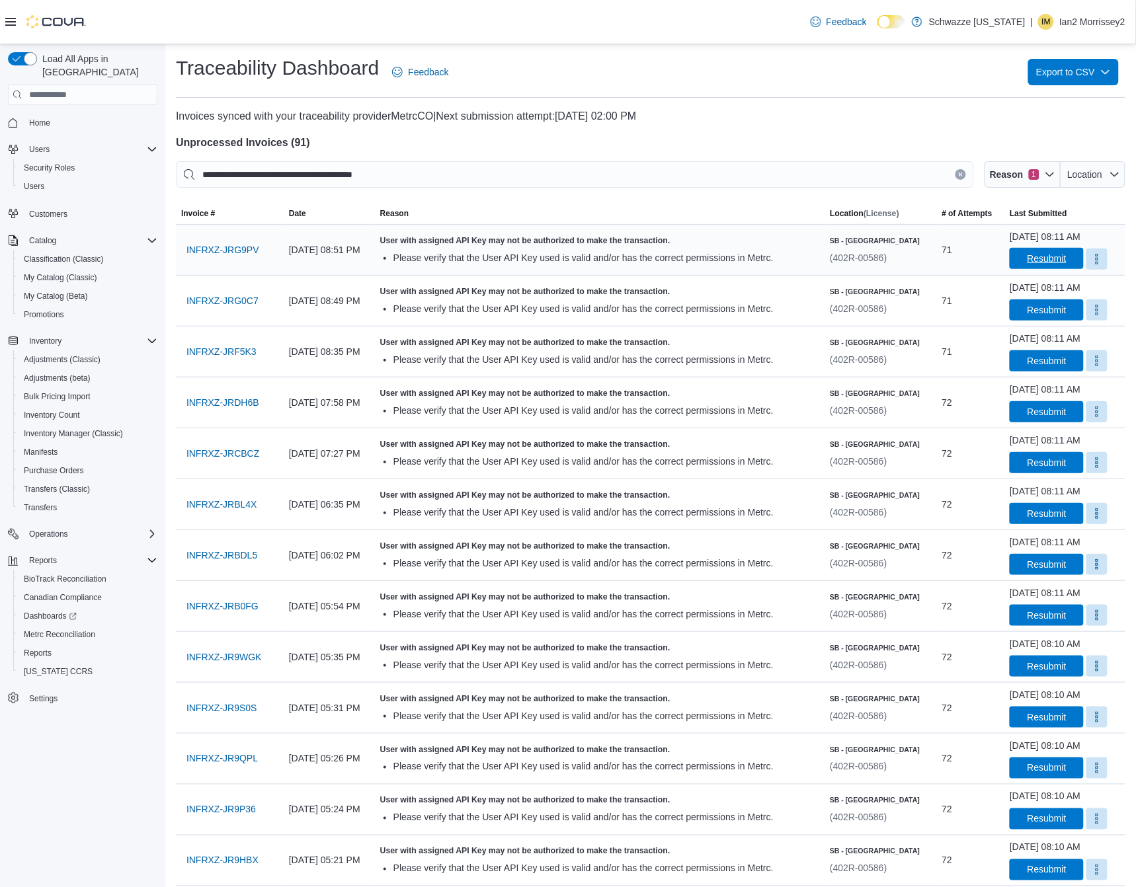
click at [1041, 258] on span "Resubmit" at bounding box center [1046, 258] width 39 height 13
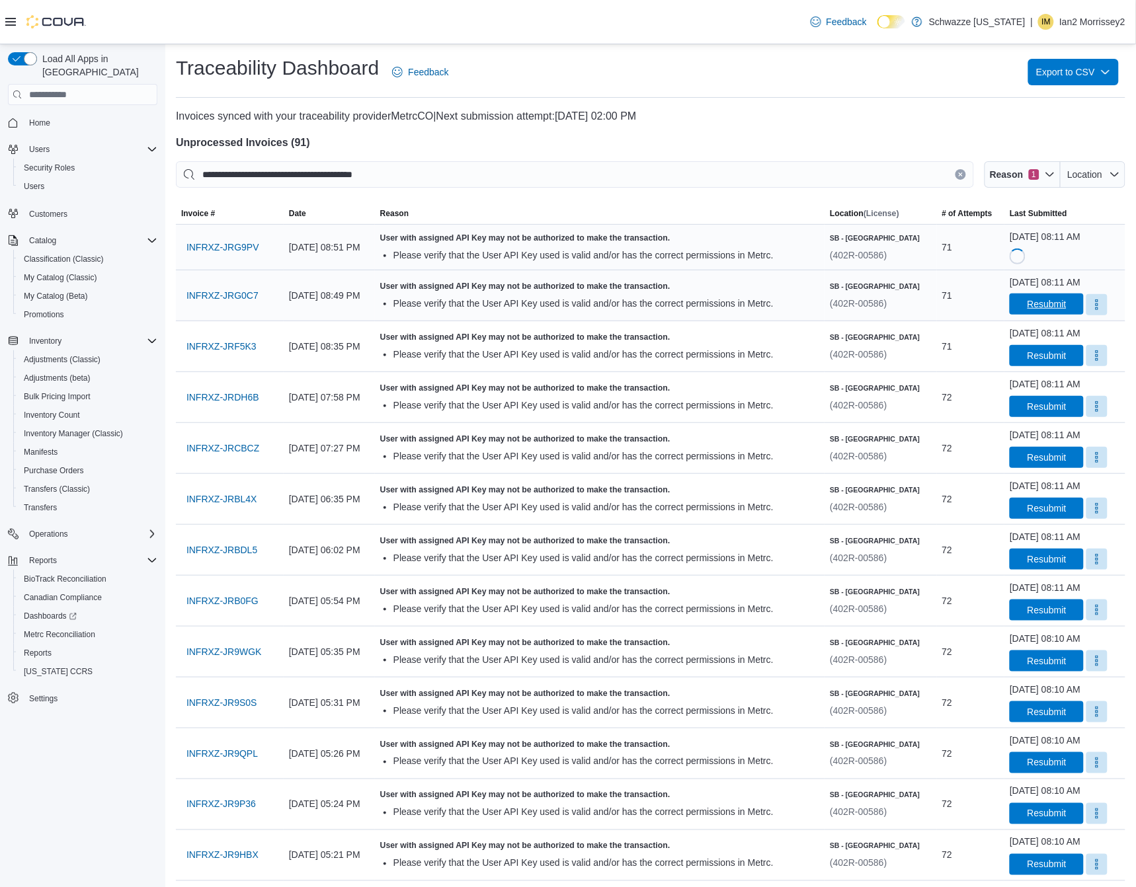
click at [1048, 305] on span "Resubmit" at bounding box center [1046, 303] width 39 height 13
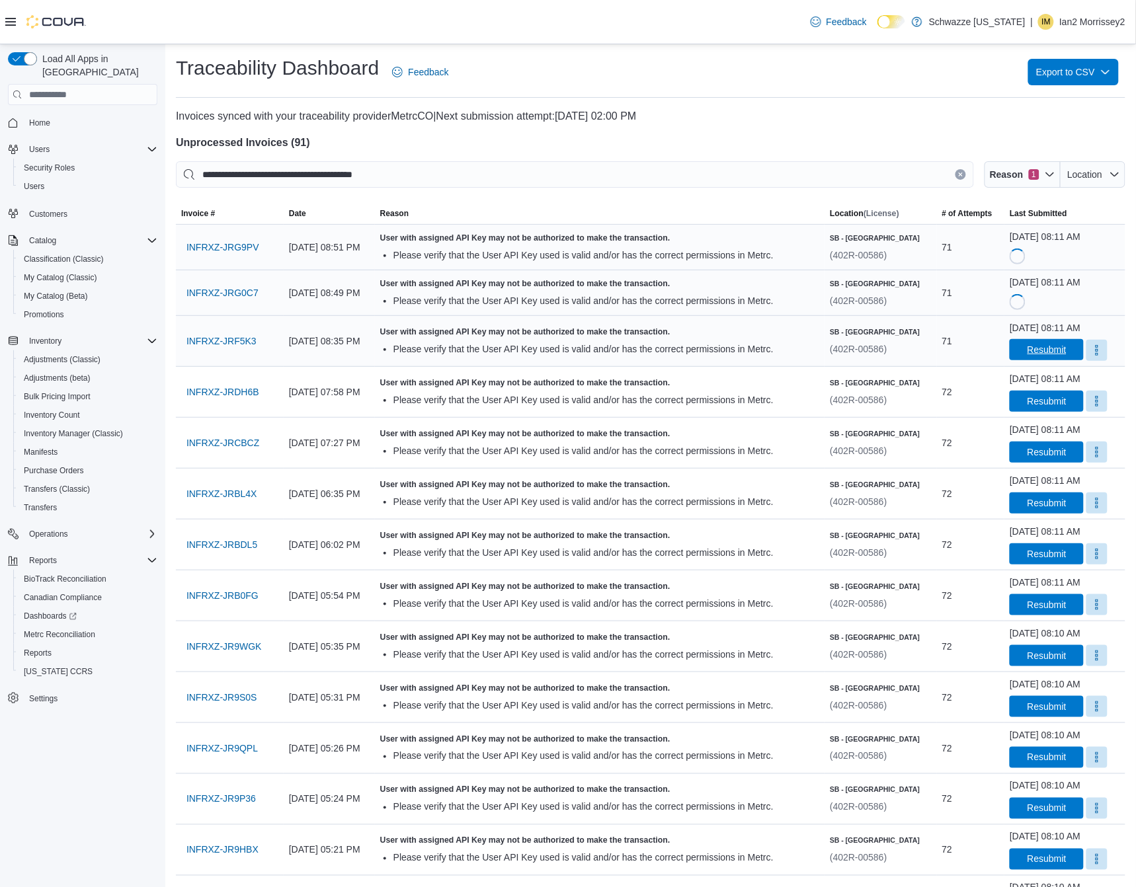
click at [1052, 351] on span "Resubmit" at bounding box center [1046, 349] width 39 height 13
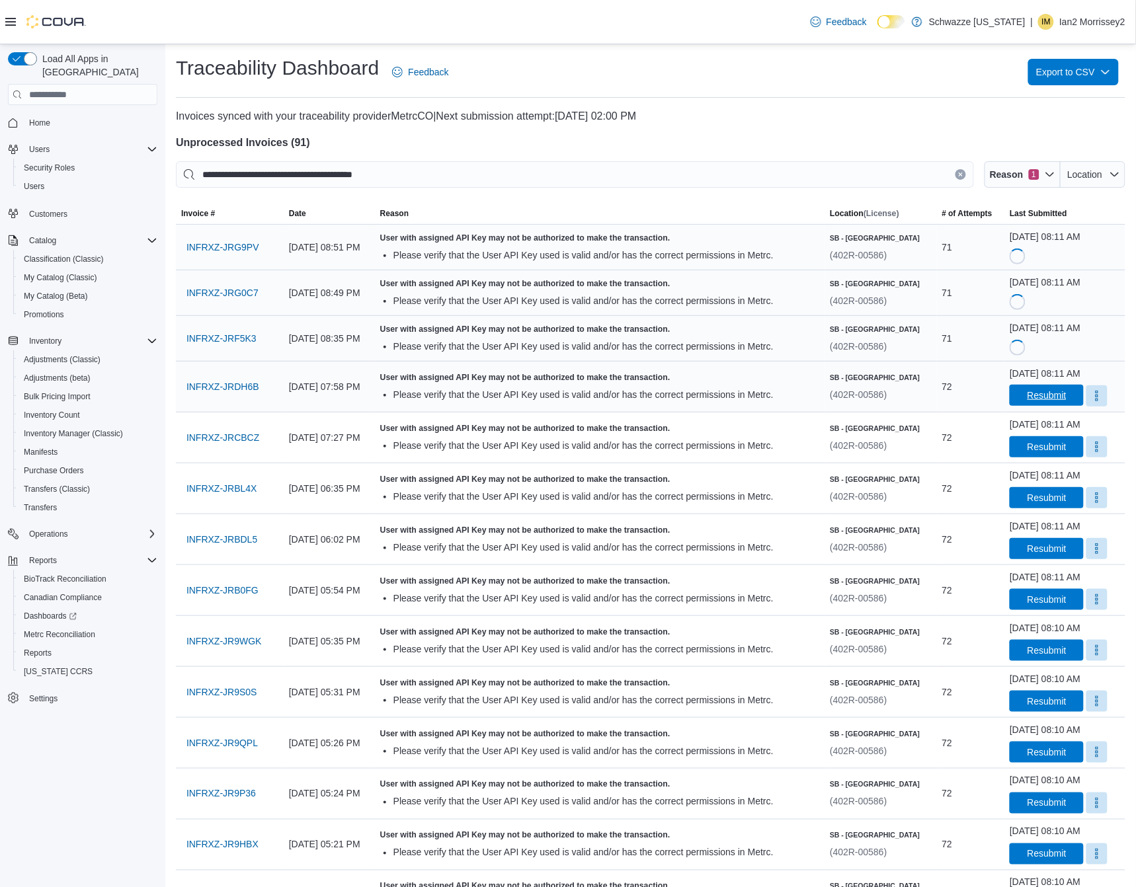
click at [1048, 397] on span "Resubmit" at bounding box center [1046, 395] width 39 height 13
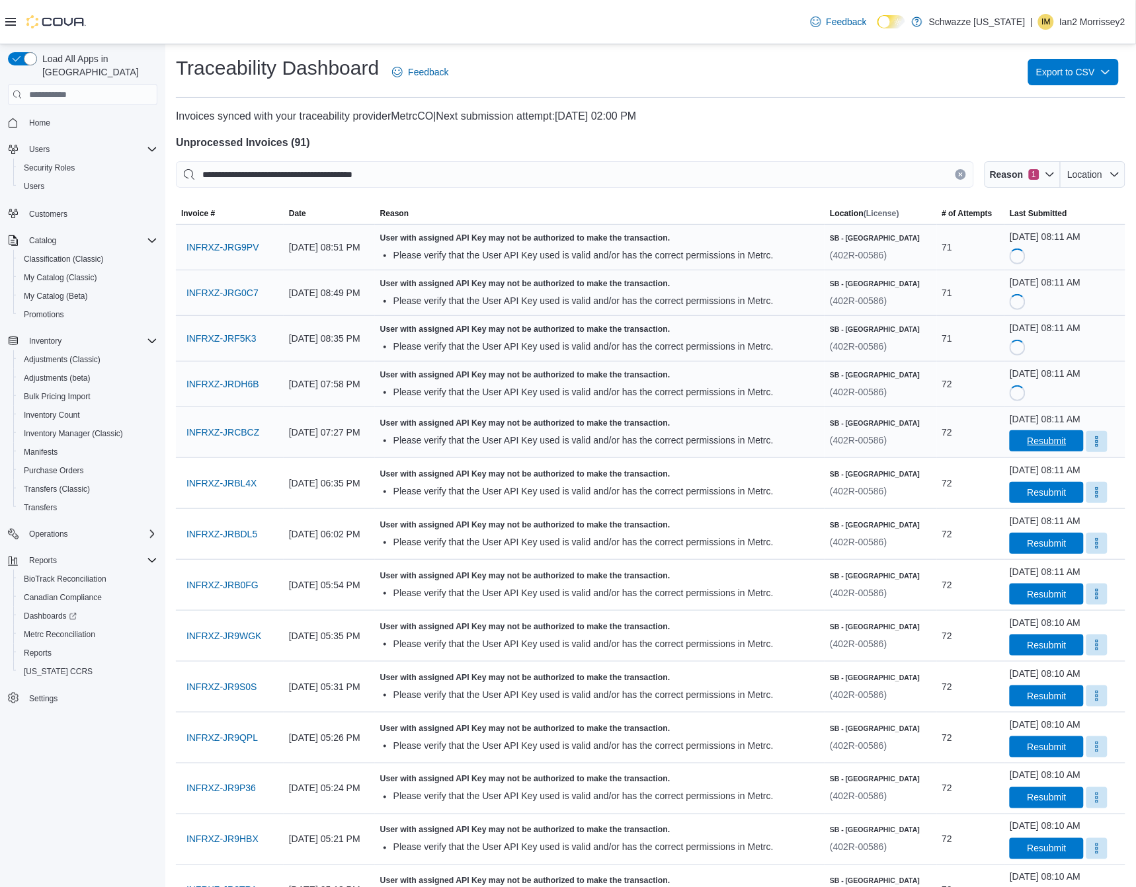
click at [1032, 442] on span "Resubmit" at bounding box center [1046, 440] width 39 height 13
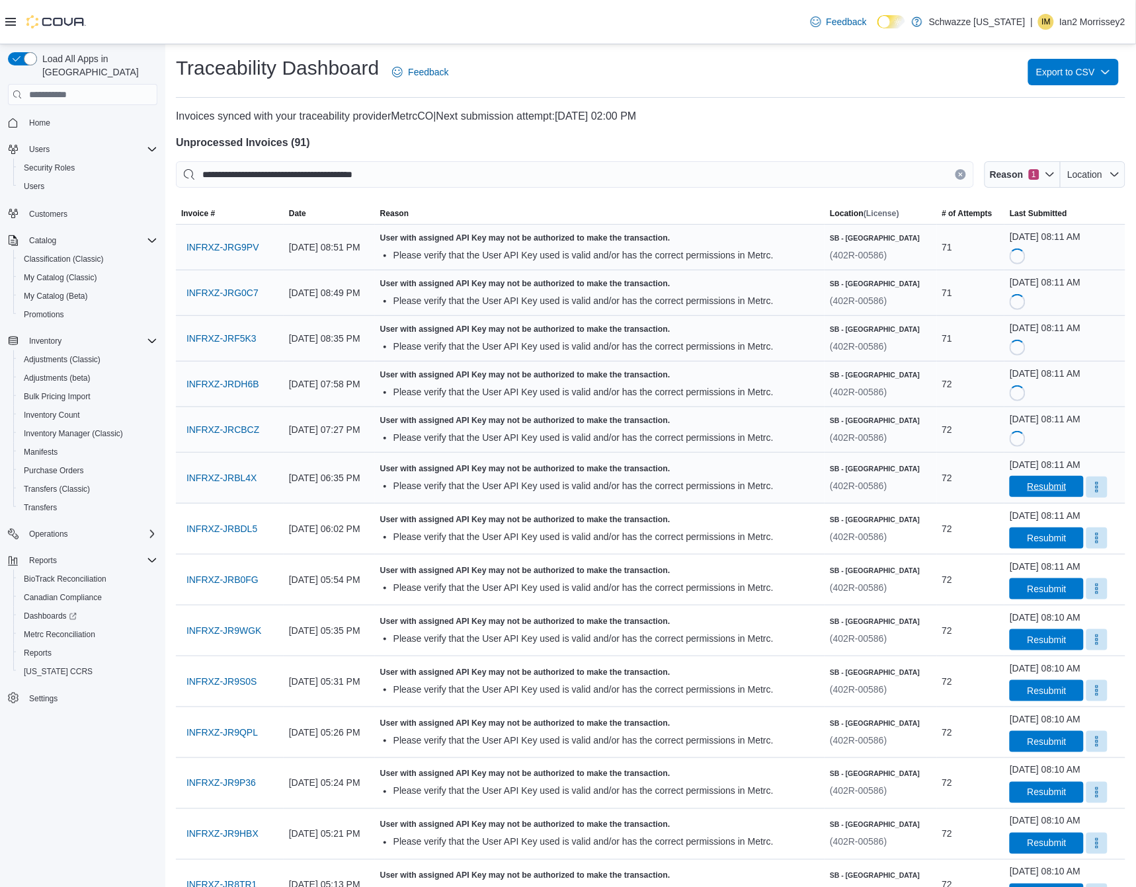
click at [1050, 484] on span "Resubmit" at bounding box center [1046, 486] width 39 height 13
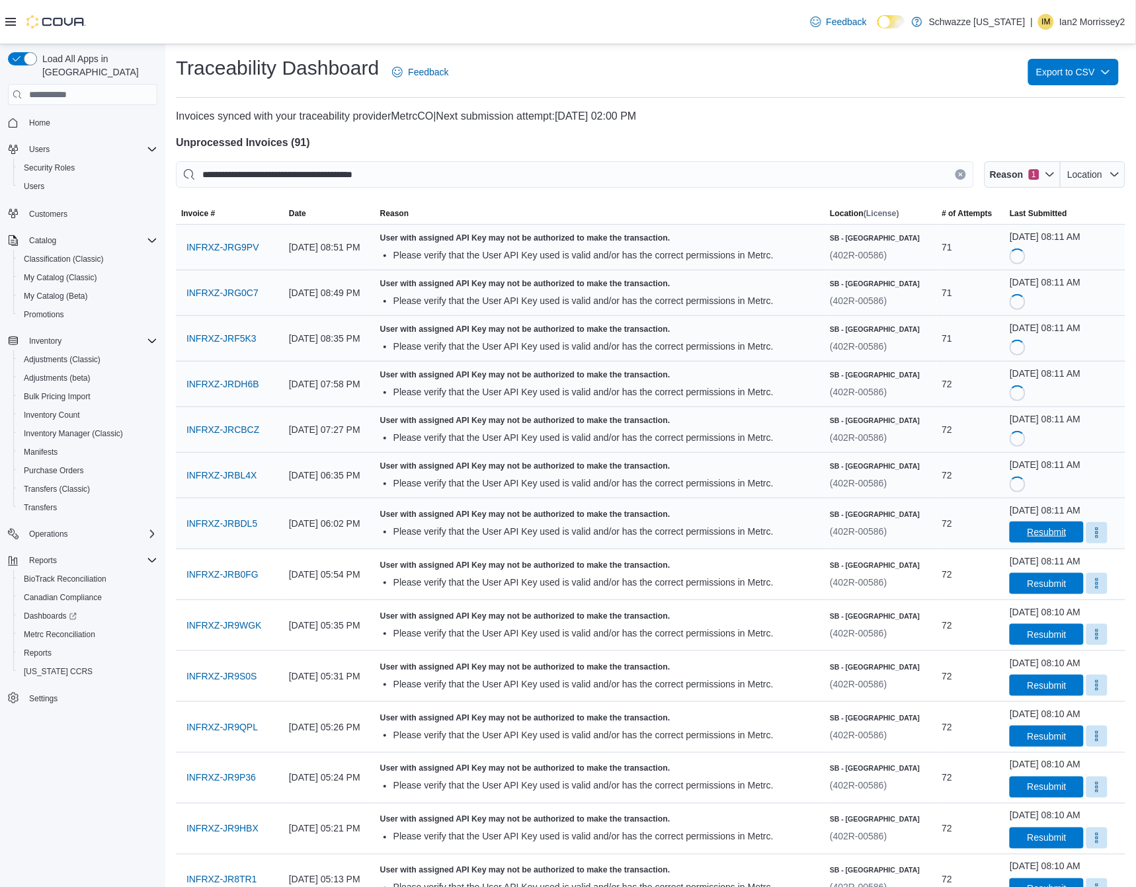
click at [1051, 539] on span "Resubmit" at bounding box center [1046, 531] width 39 height 13
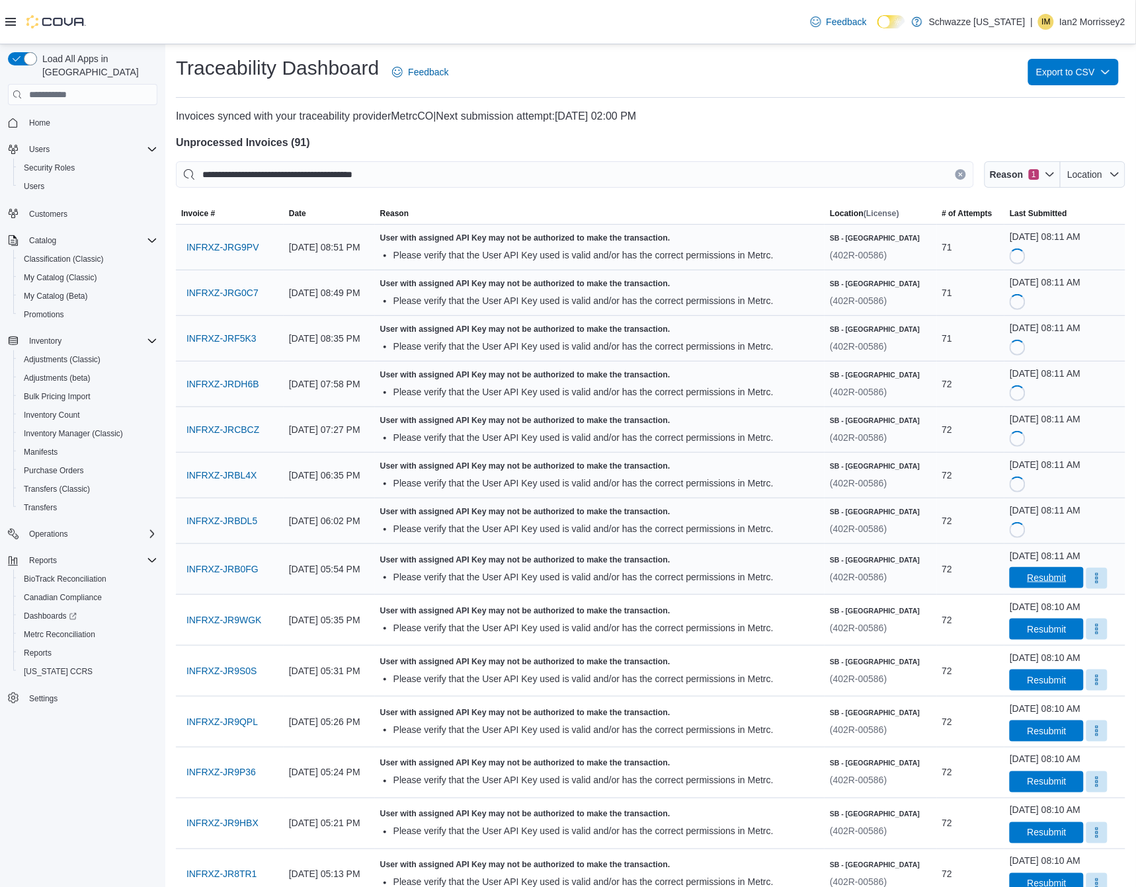
click at [1058, 584] on span "Resubmit" at bounding box center [1046, 577] width 39 height 13
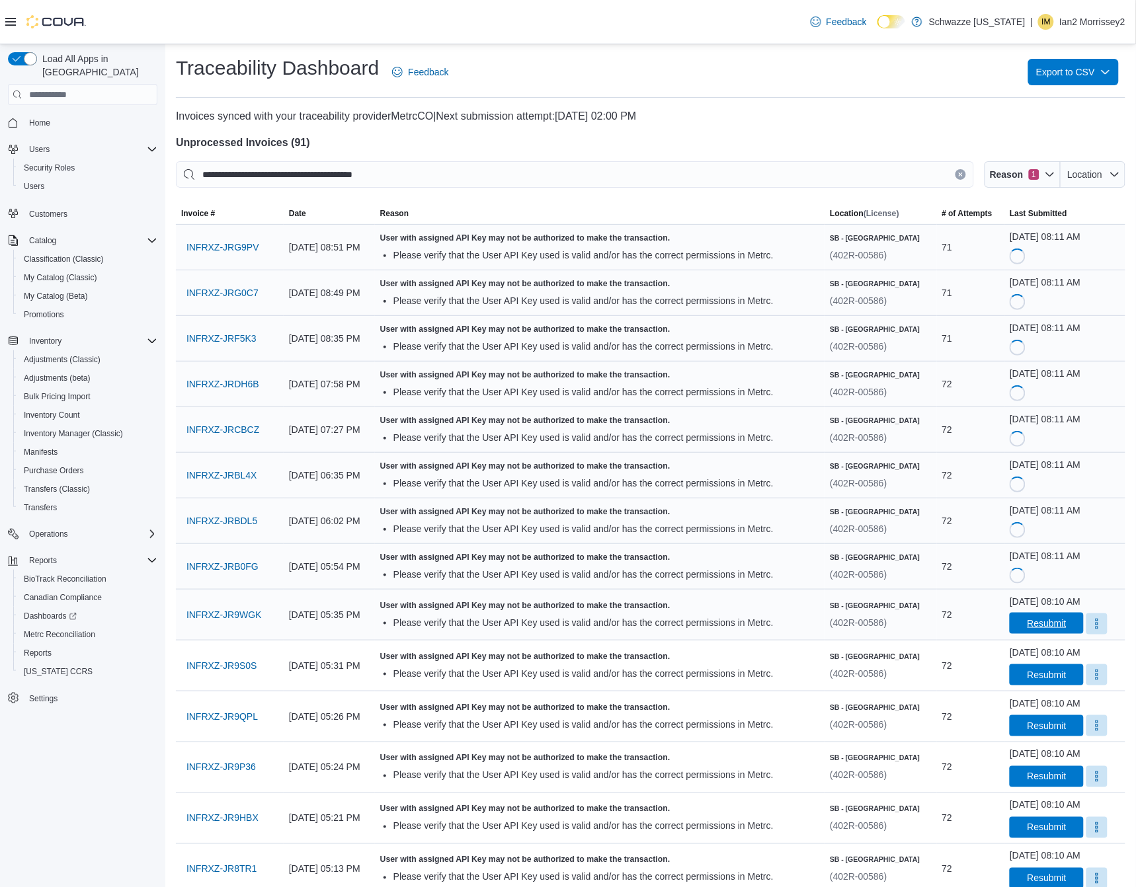
click at [1059, 619] on span "Resubmit" at bounding box center [1046, 623] width 39 height 13
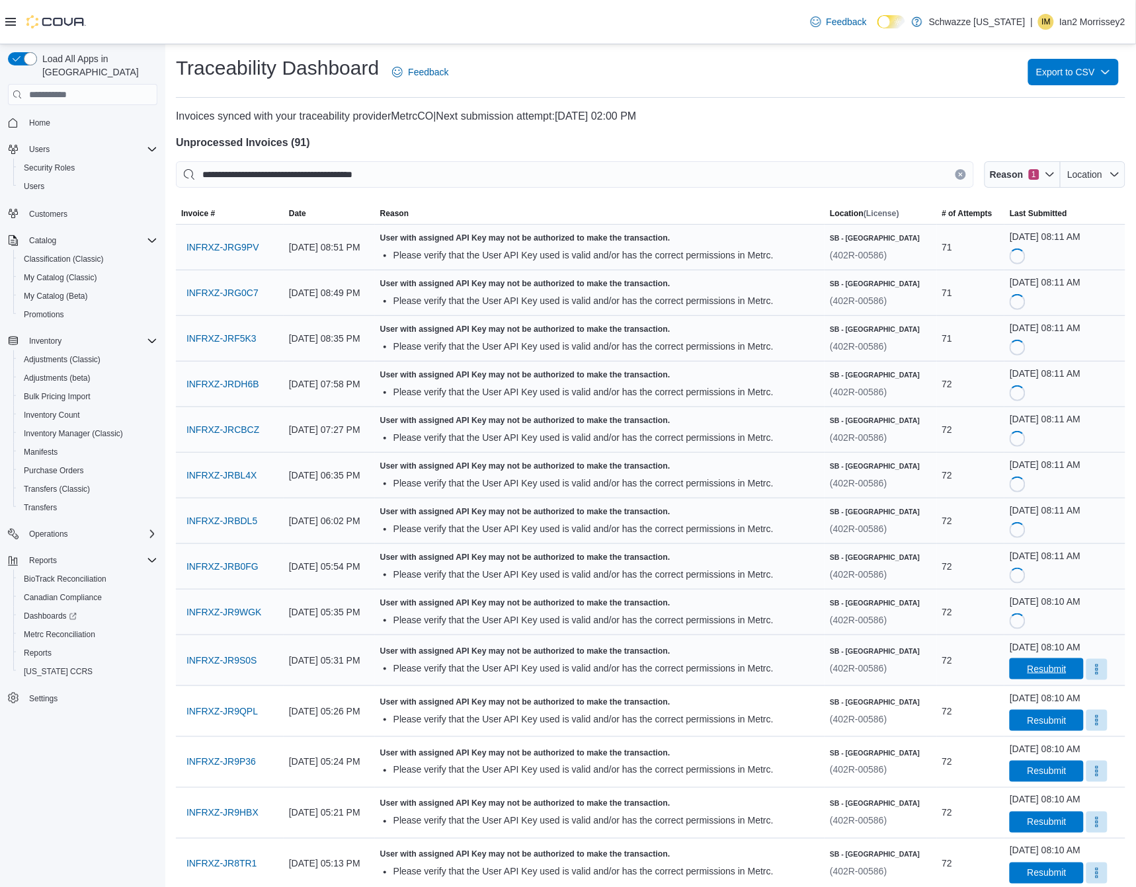
click at [1029, 668] on span "Resubmit" at bounding box center [1046, 668] width 39 height 13
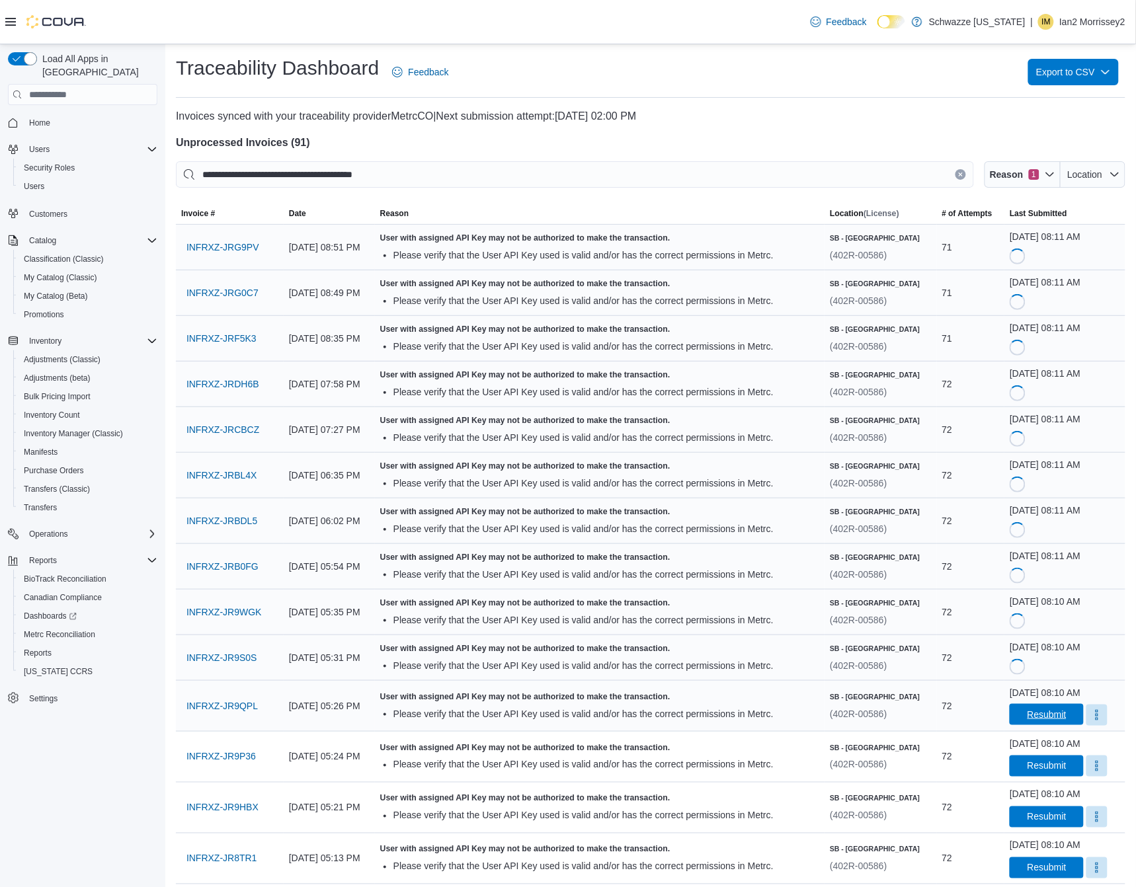
click at [1048, 707] on span "Resubmit" at bounding box center [1046, 714] width 58 height 21
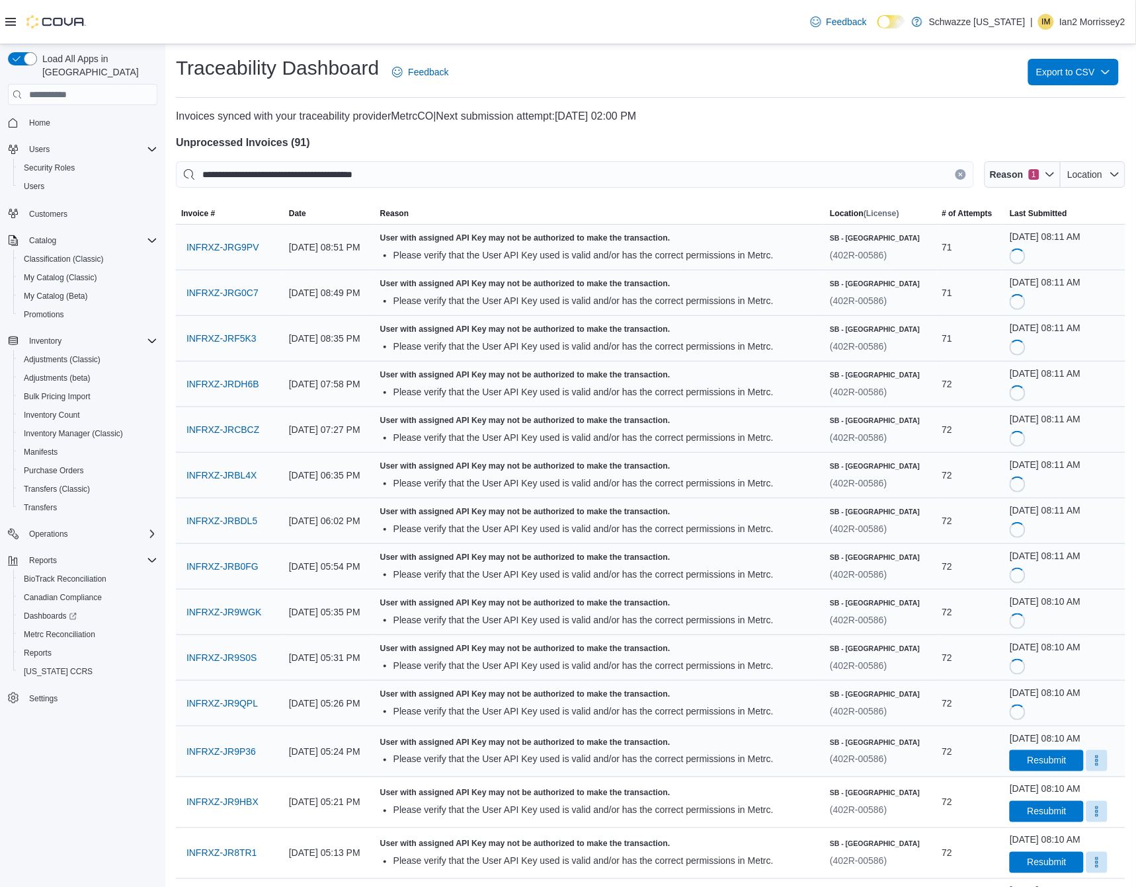
click at [1058, 739] on div "October 12, 2025 at 08:10 AM" at bounding box center [1044, 738] width 71 height 13
click at [1038, 765] on span "Resubmit" at bounding box center [1046, 760] width 39 height 13
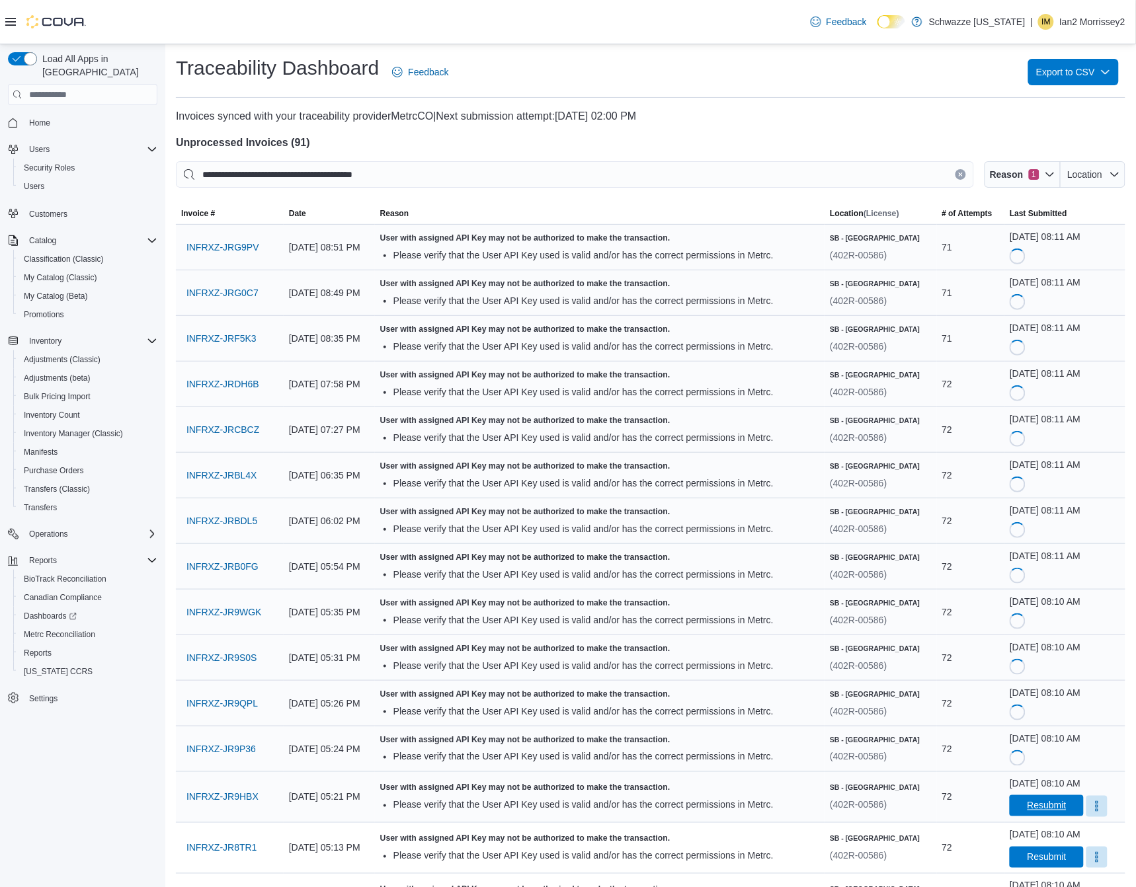
click at [1048, 812] on span "Resubmit" at bounding box center [1046, 805] width 39 height 13
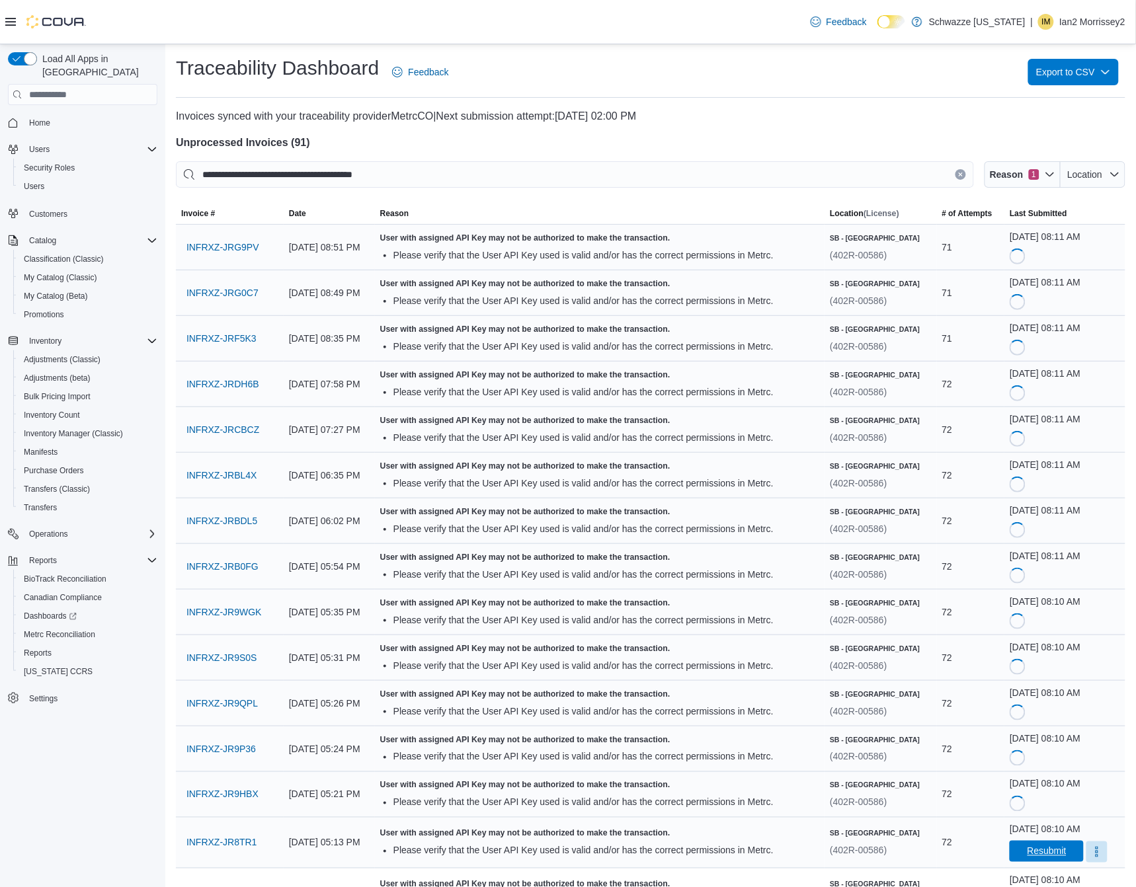
click at [1046, 851] on span "Resubmit" at bounding box center [1046, 851] width 39 height 13
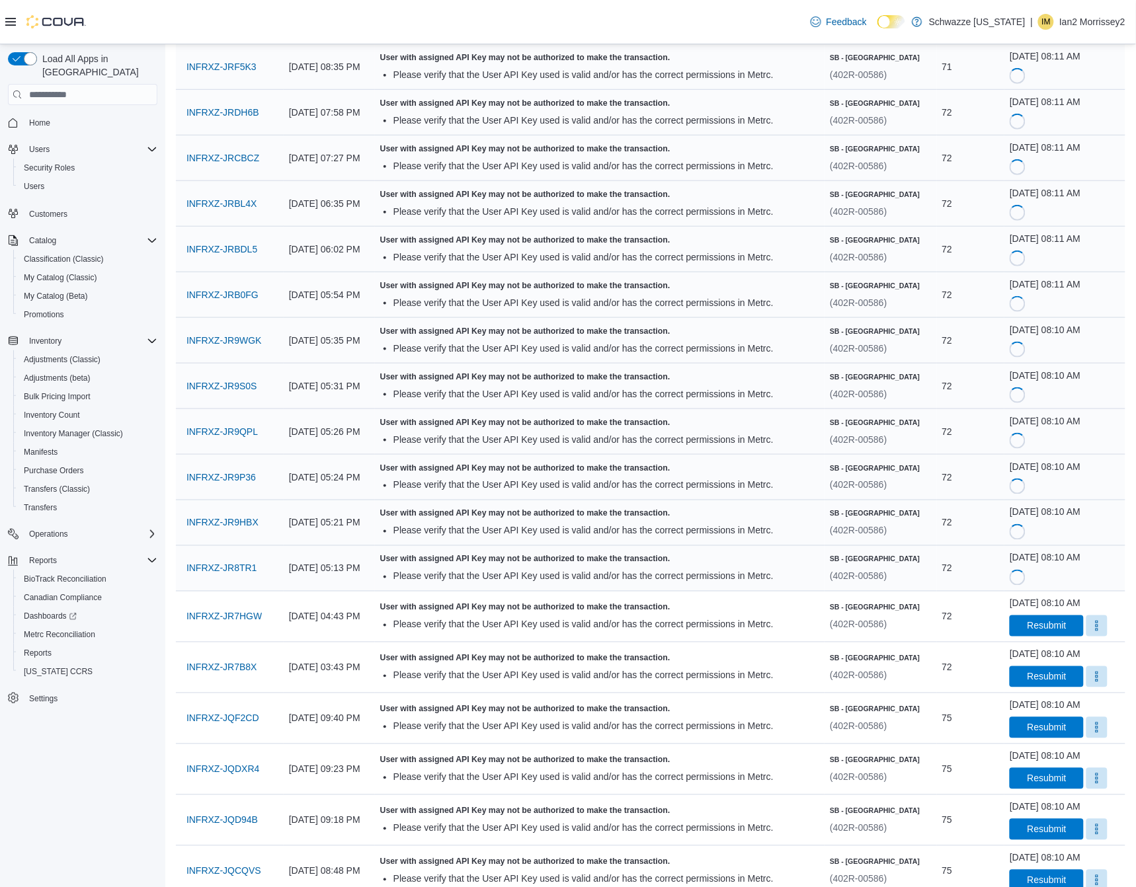
scroll to position [276, 0]
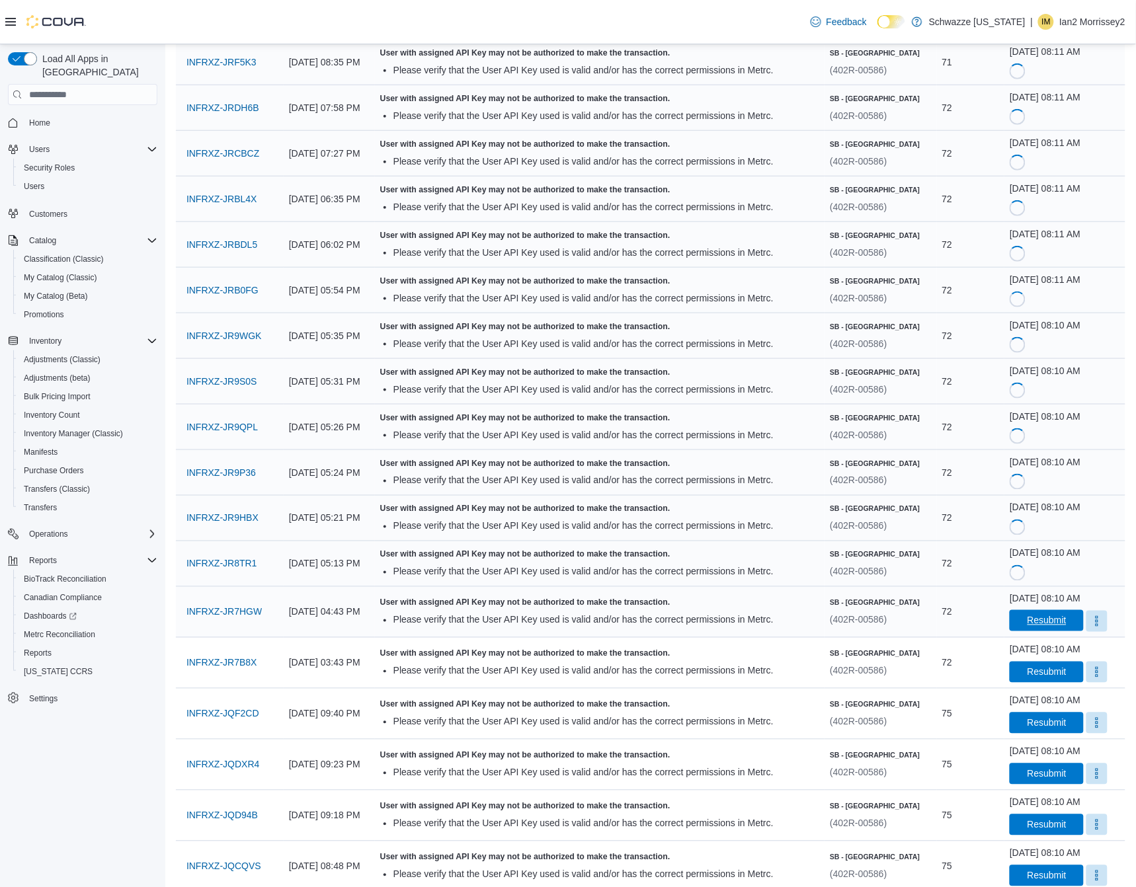
click at [1034, 615] on span "Resubmit" at bounding box center [1046, 620] width 58 height 21
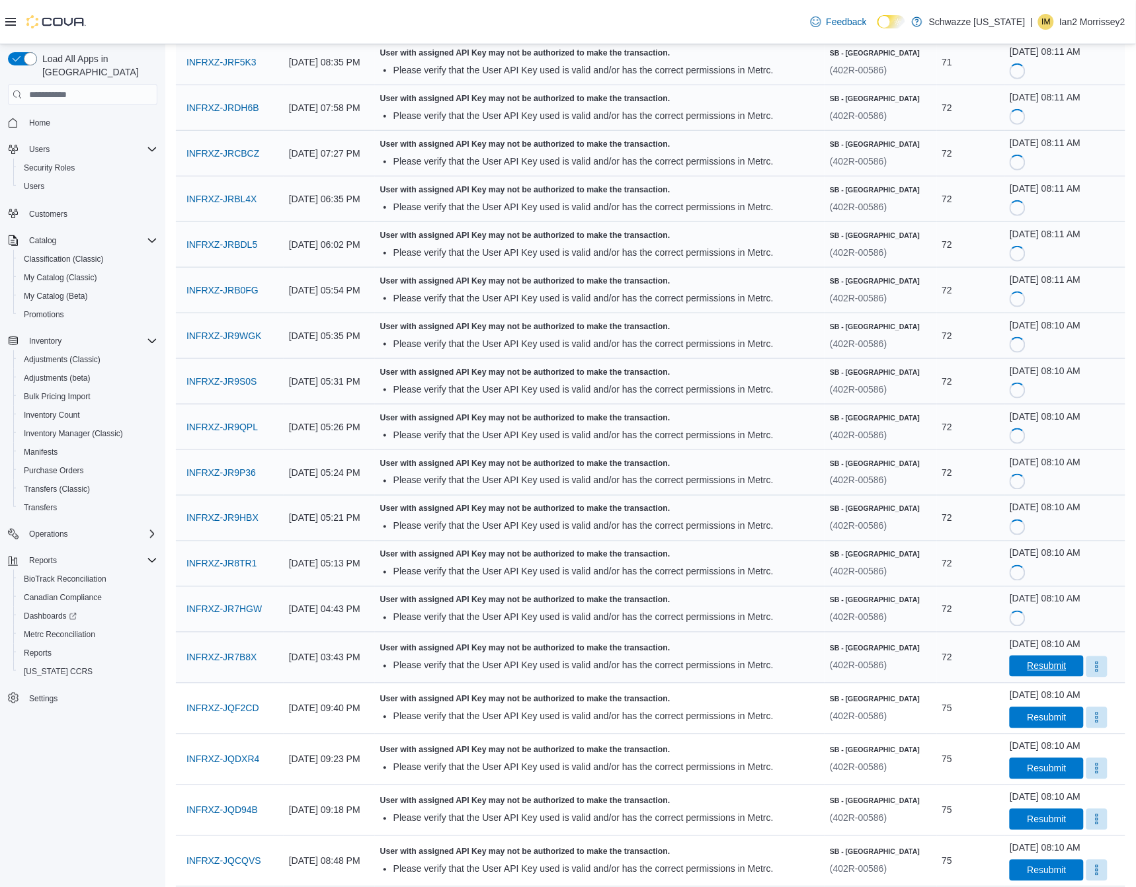
click at [1041, 660] on span "Resubmit" at bounding box center [1046, 666] width 58 height 21
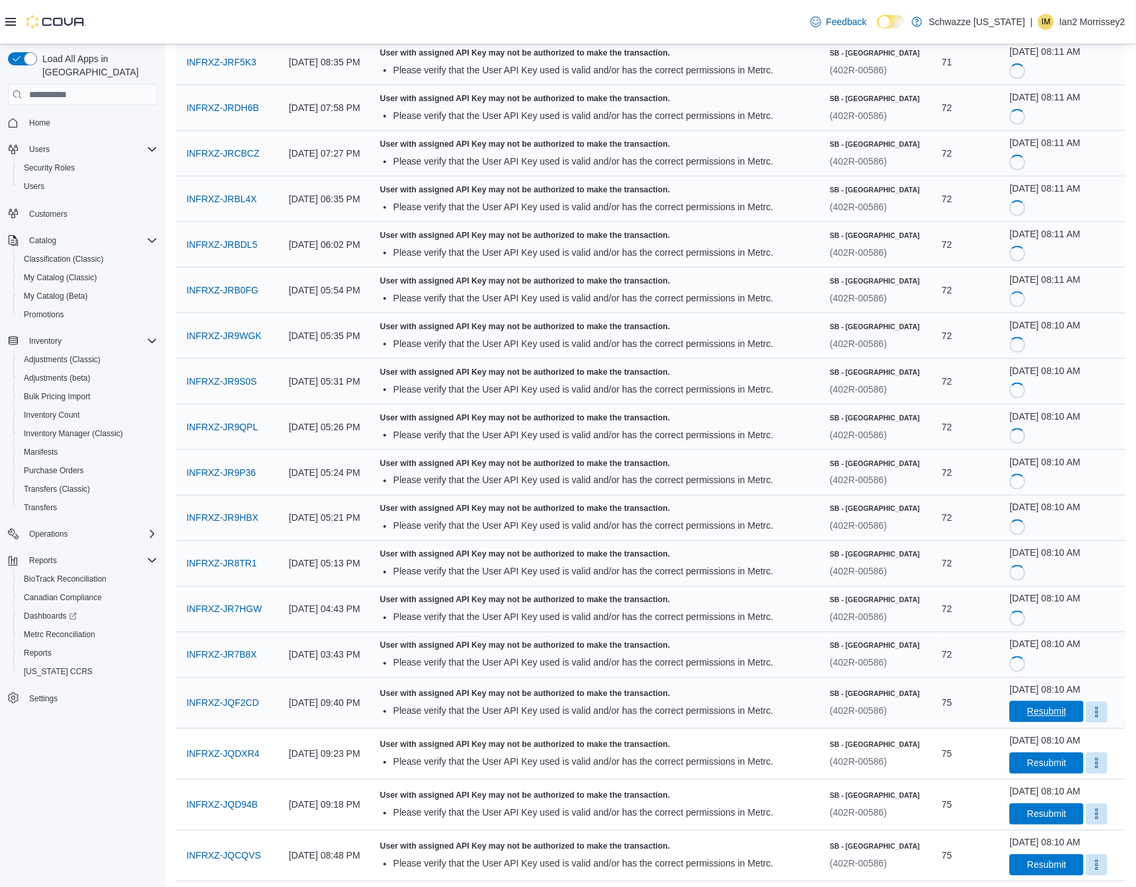
click at [1052, 718] on span "Resubmit" at bounding box center [1046, 711] width 39 height 13
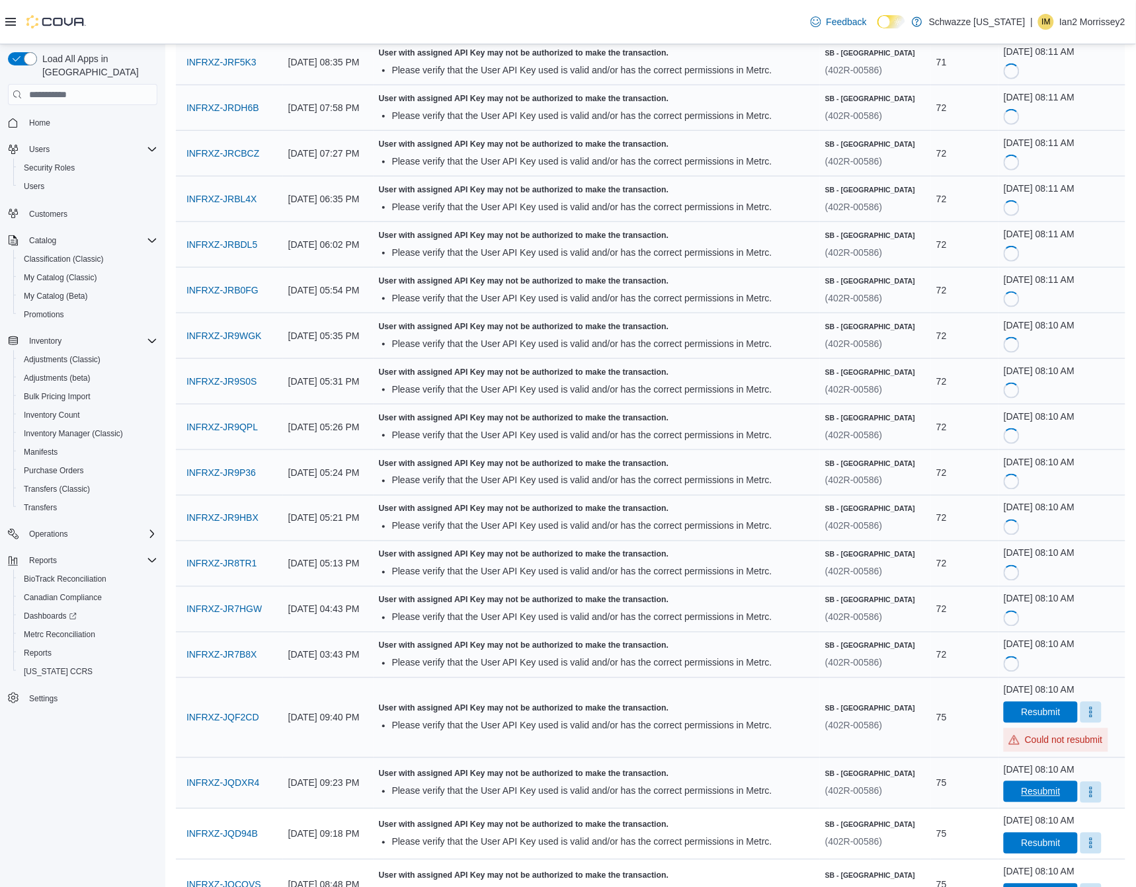
click at [1052, 793] on span "Resubmit" at bounding box center [1040, 791] width 39 height 13
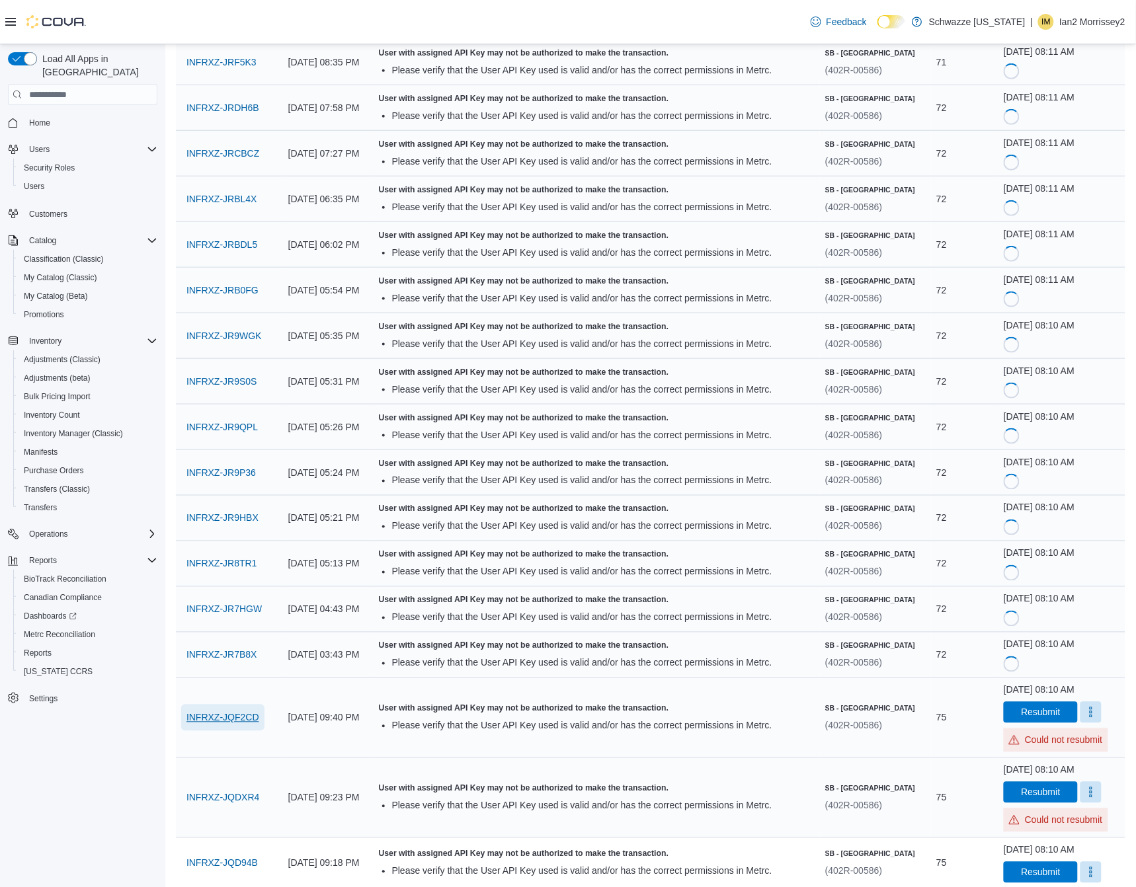
click at [249, 715] on span "INFRXZ-JQF2CD" at bounding box center [222, 717] width 73 height 13
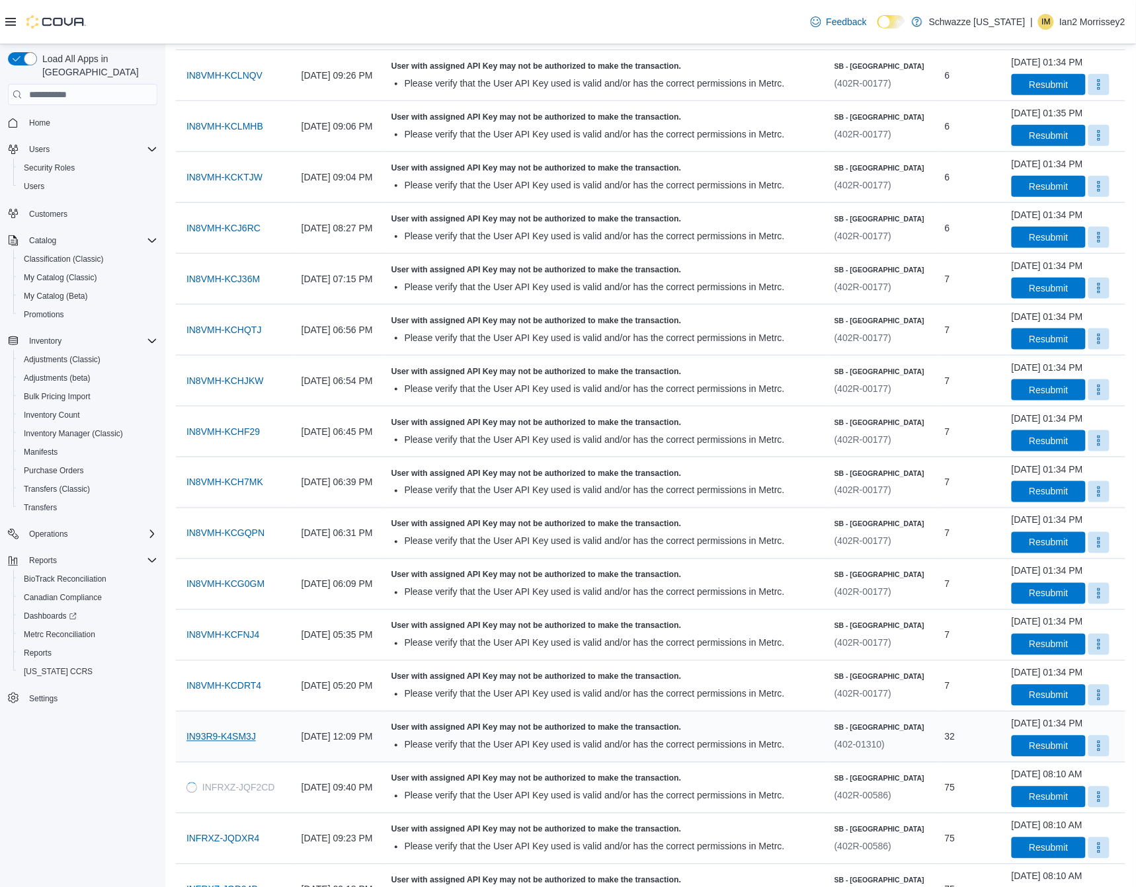
click at [229, 739] on body "**********" at bounding box center [568, 493] width 1136 height 1539
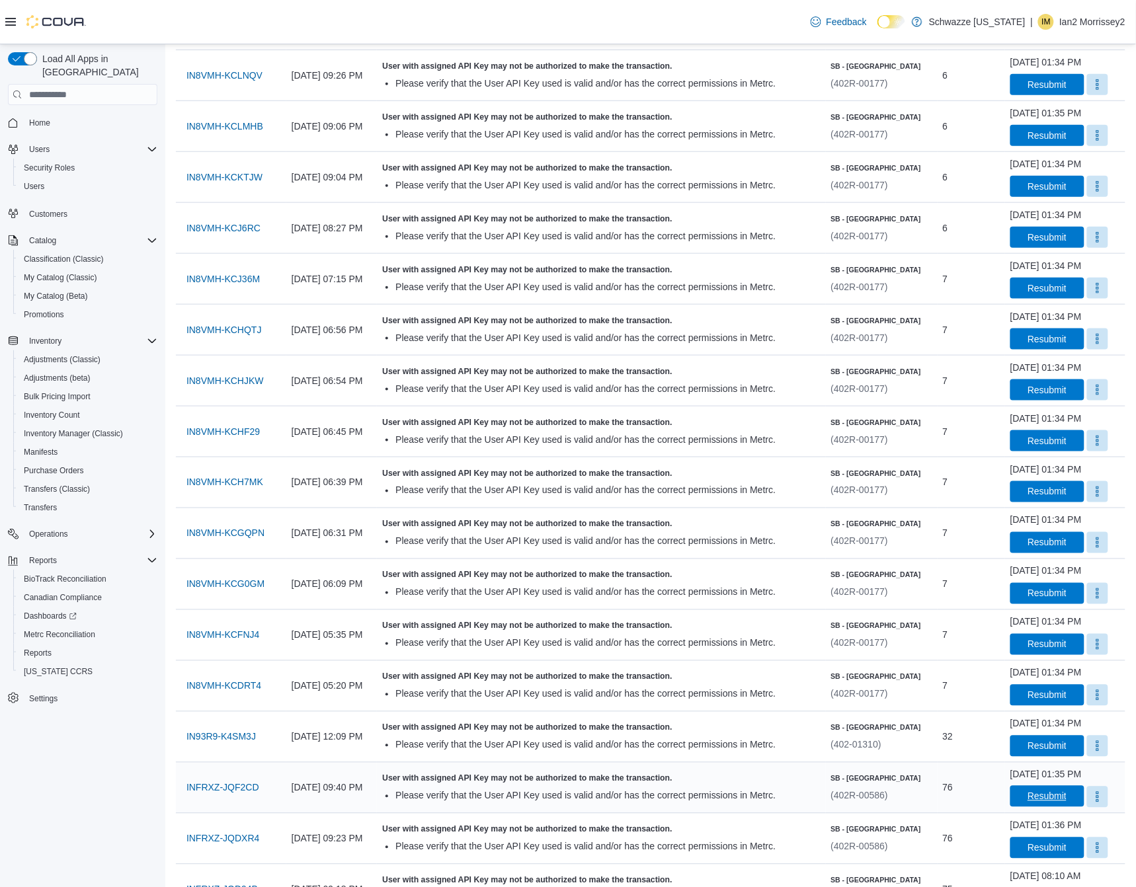
click at [1041, 794] on span "Resubmit" at bounding box center [1046, 796] width 39 height 13
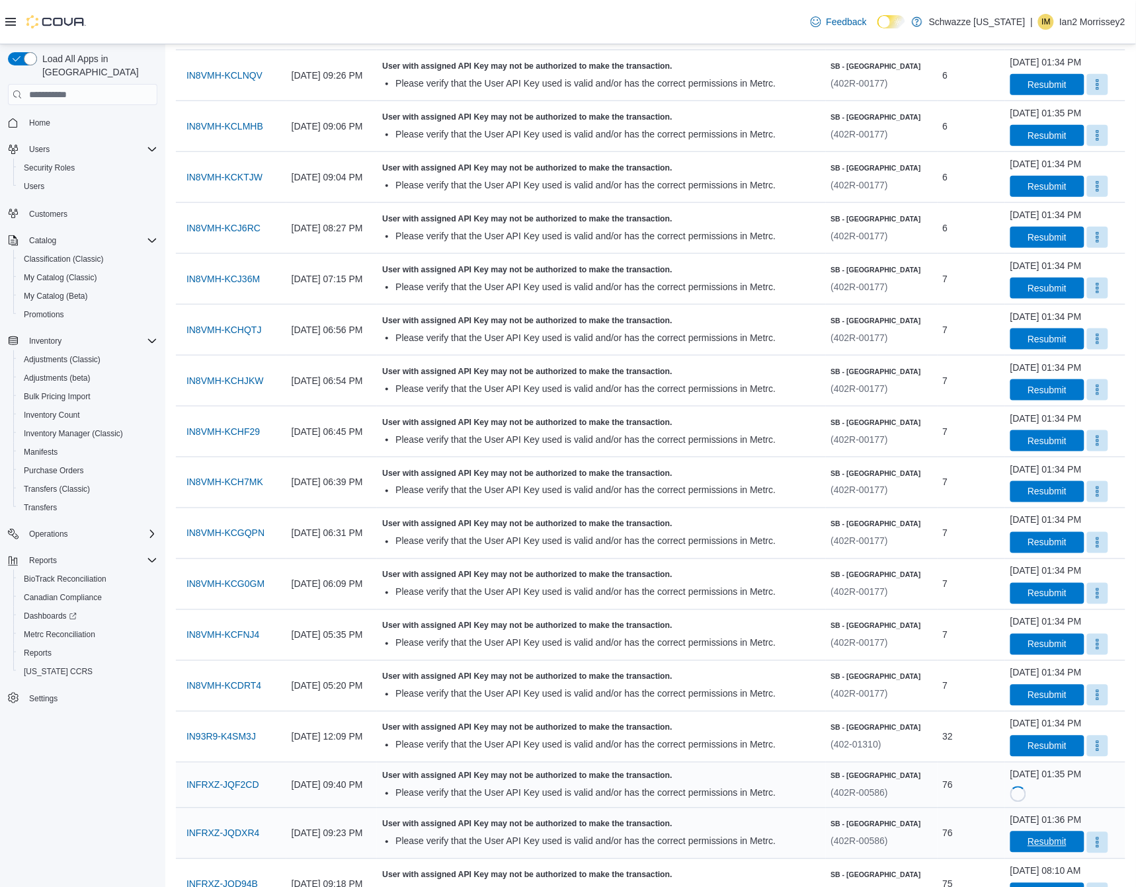
click at [1032, 847] on span "Resubmit" at bounding box center [1046, 841] width 39 height 13
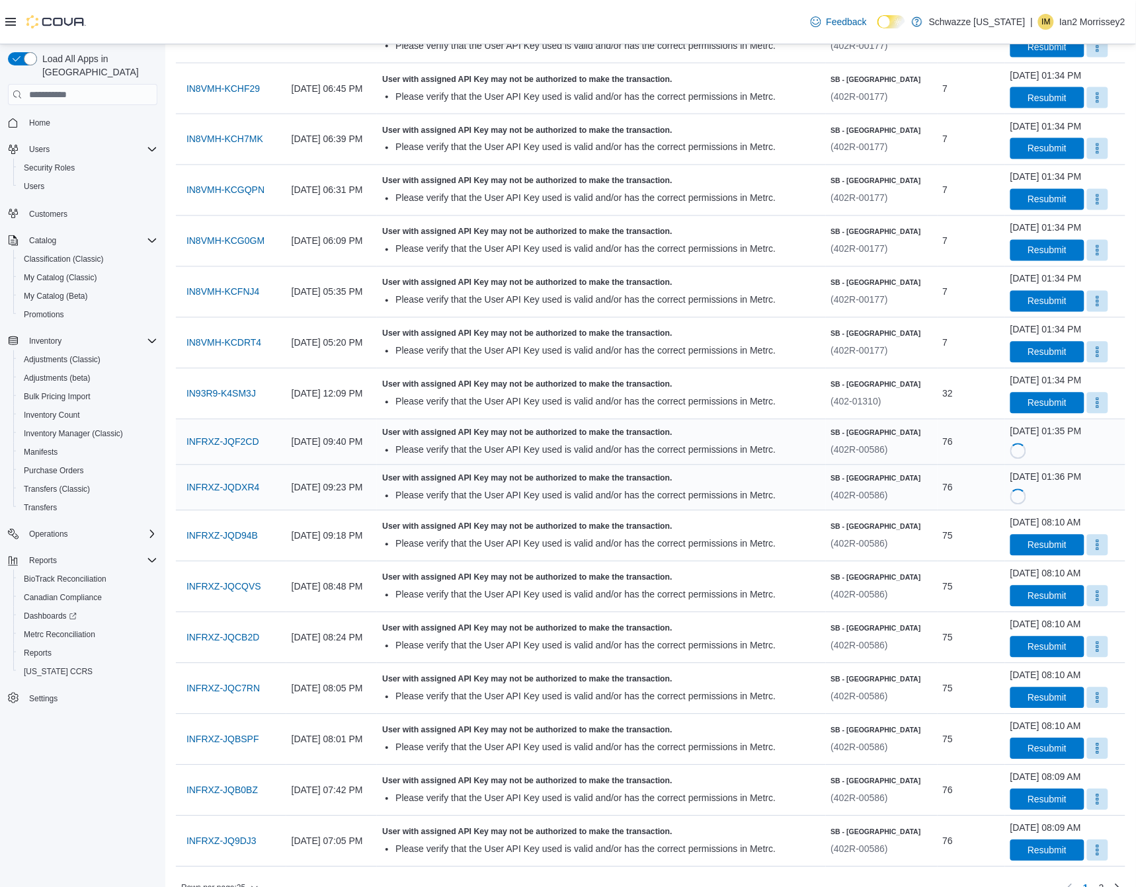
scroll to position [637, 0]
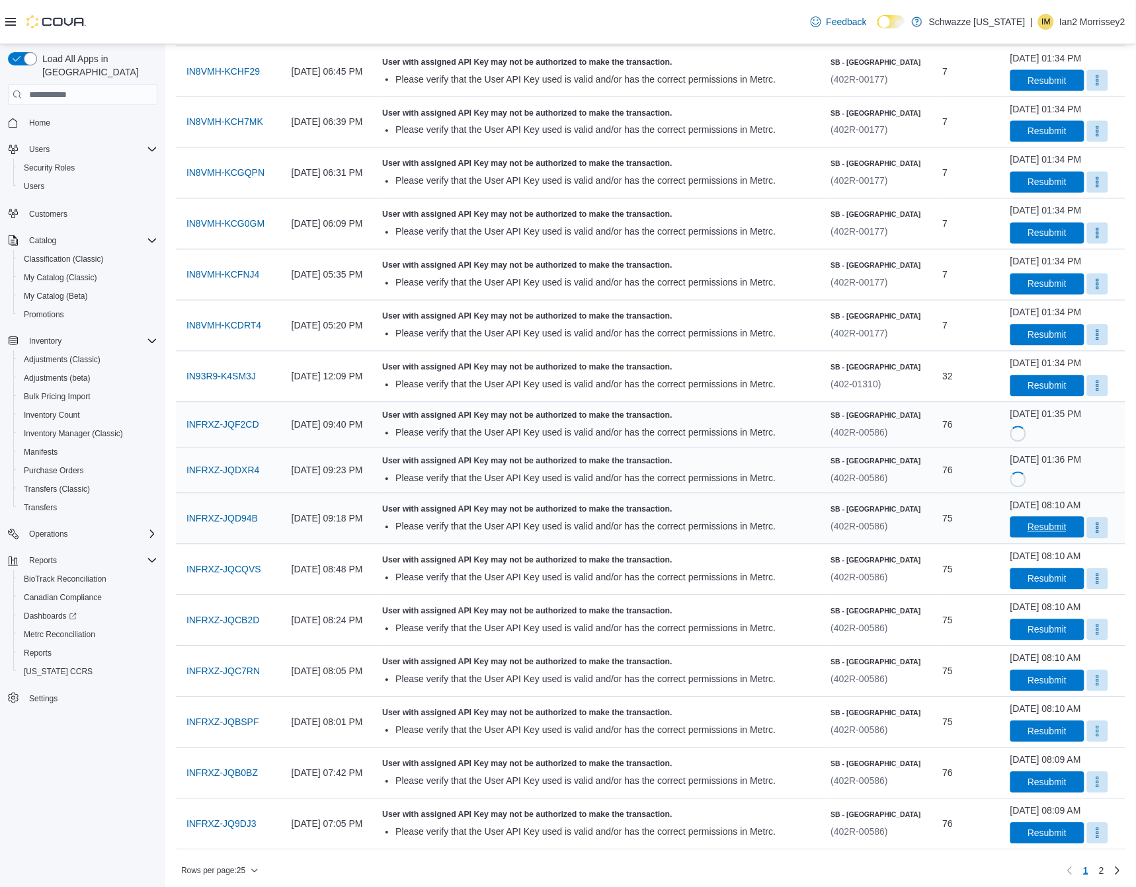
click at [1043, 527] on span "Resubmit" at bounding box center [1046, 527] width 39 height 13
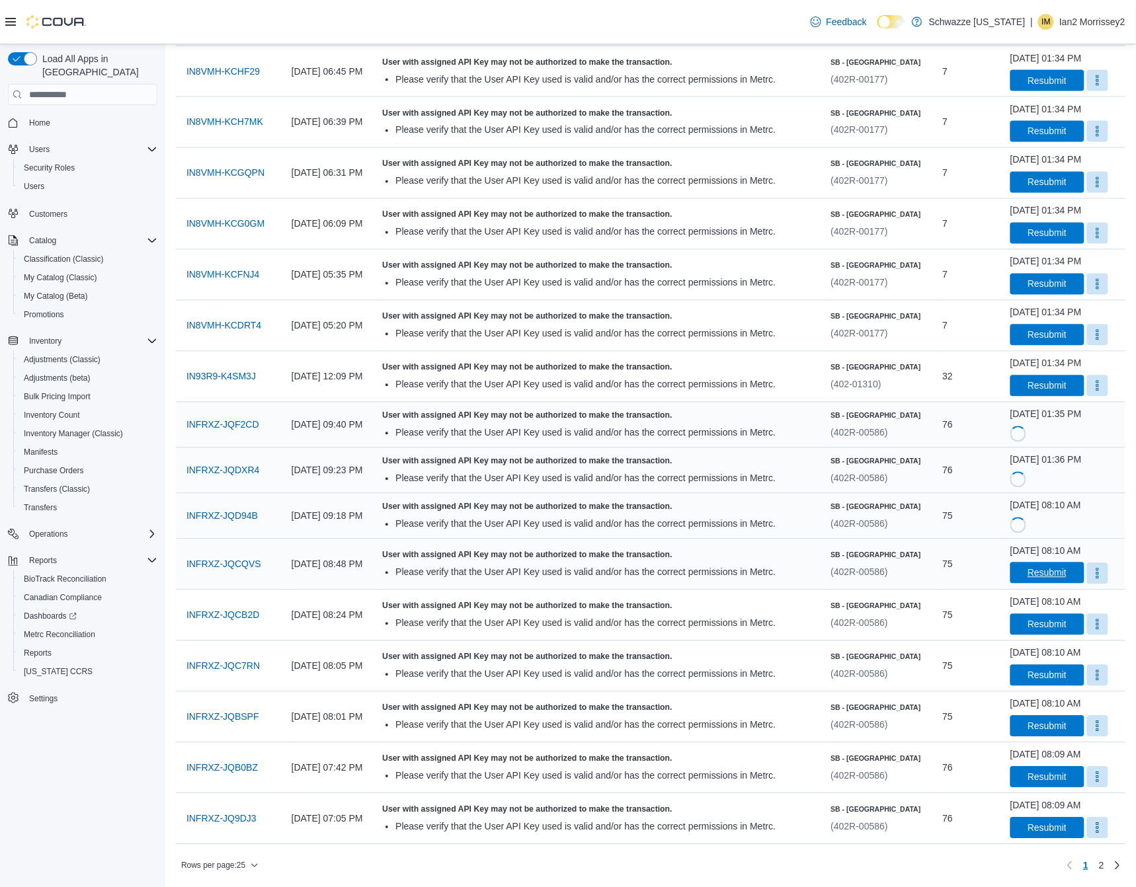
click at [1043, 566] on span "Resubmit" at bounding box center [1047, 572] width 58 height 21
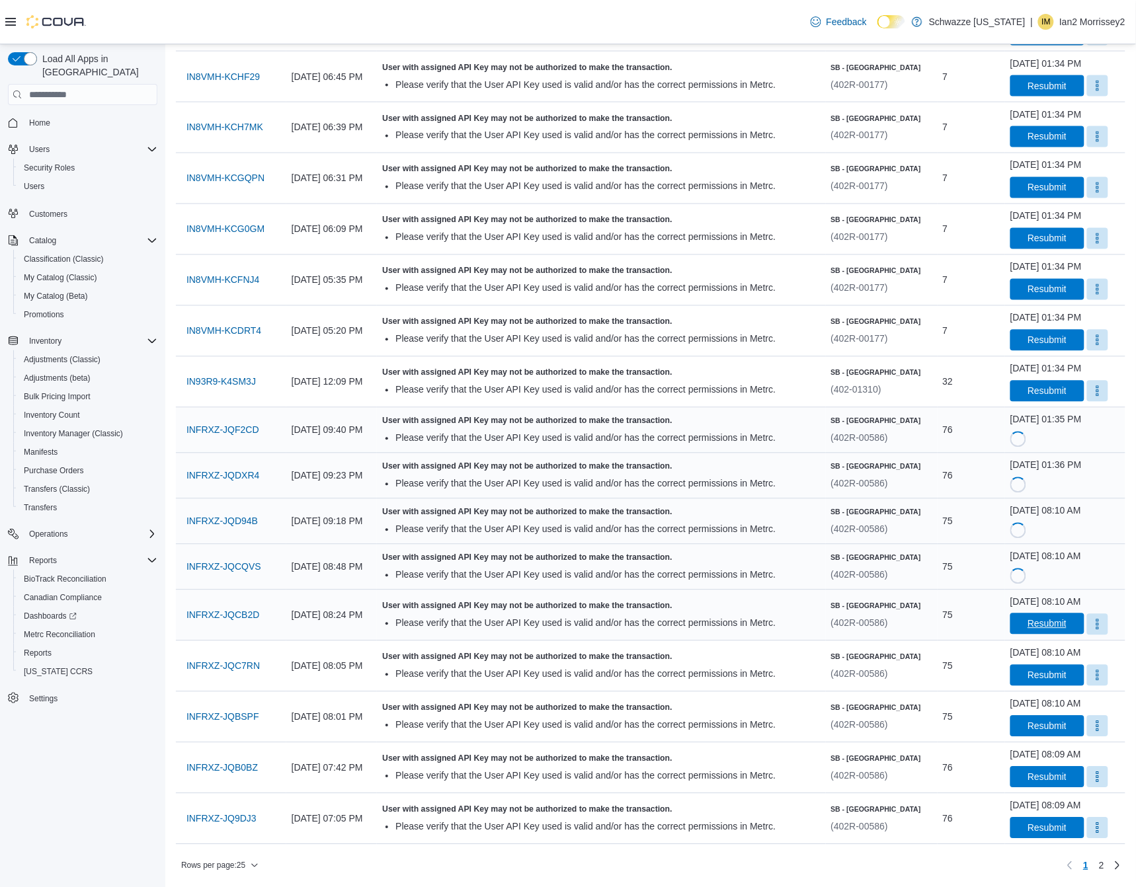
click at [1046, 629] on span "Resubmit" at bounding box center [1046, 623] width 39 height 13
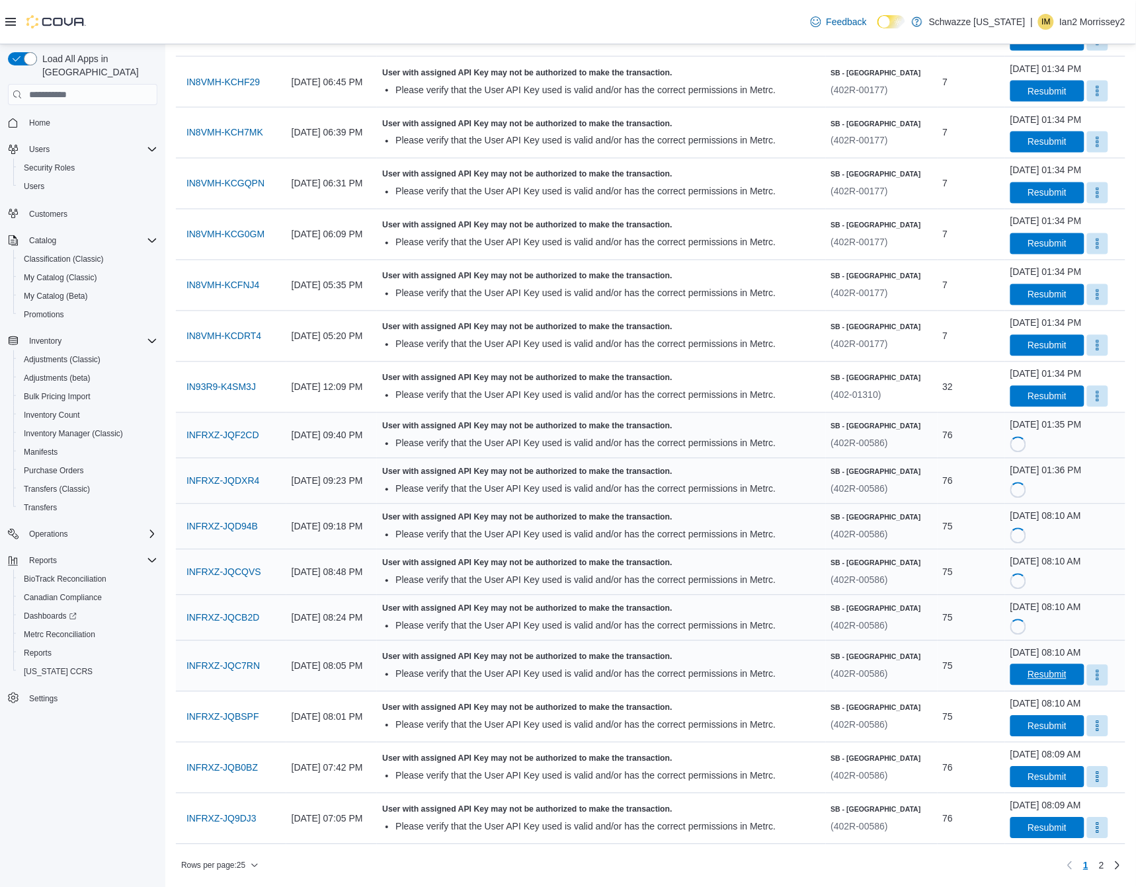
click at [1043, 668] on span "Resubmit" at bounding box center [1046, 674] width 39 height 13
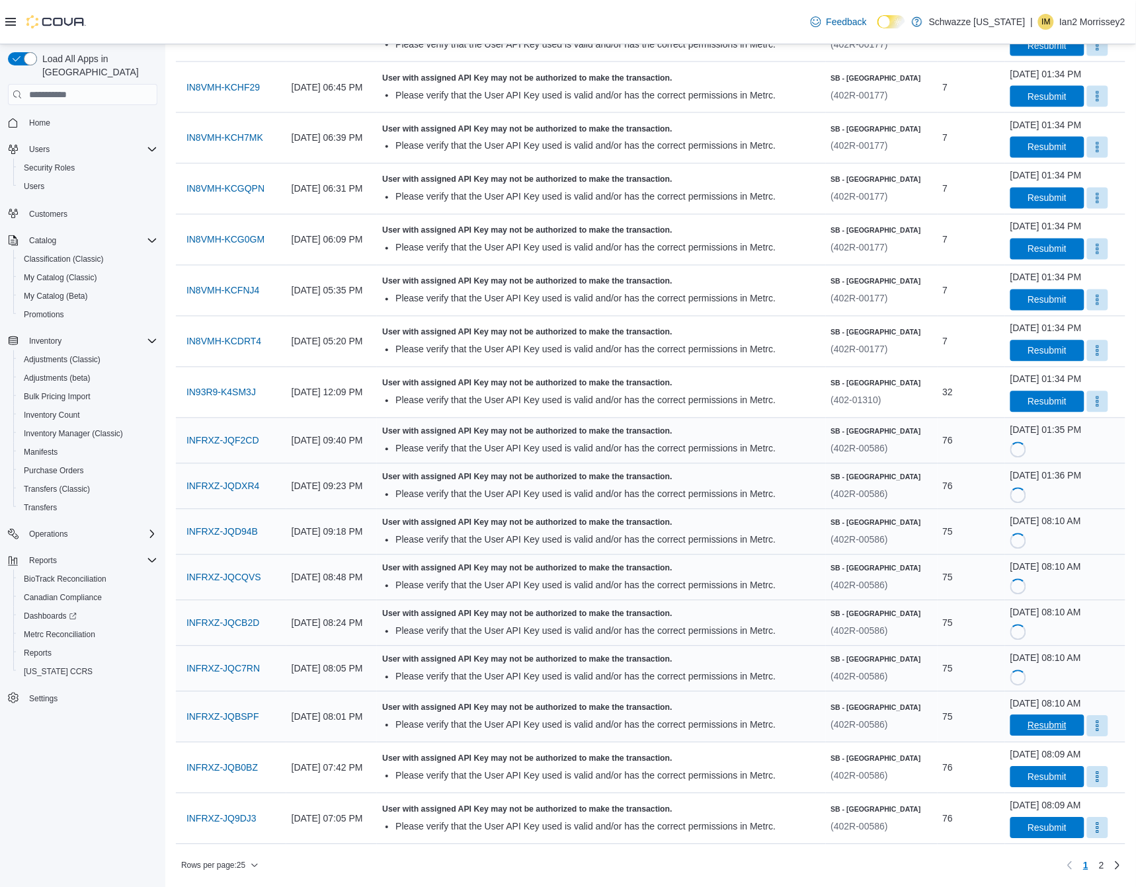
click at [1036, 722] on span "Resubmit" at bounding box center [1046, 725] width 39 height 13
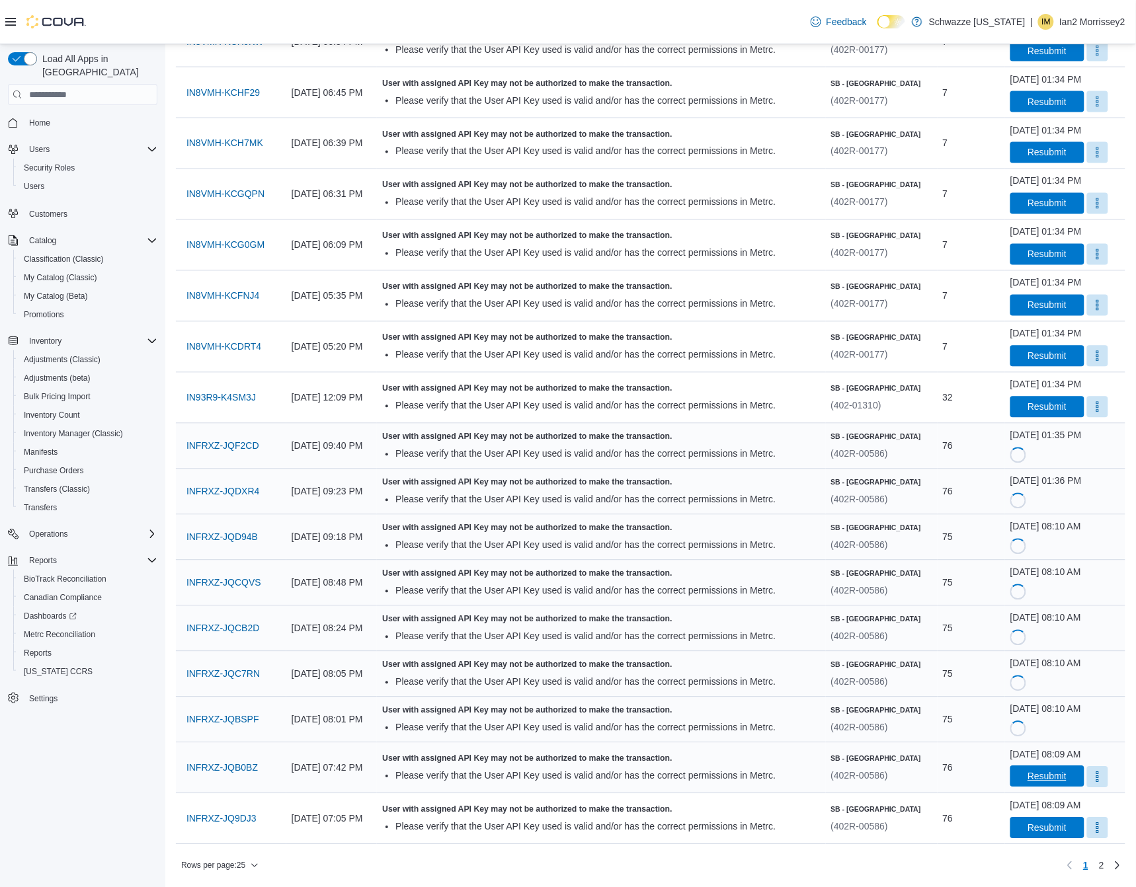
click at [1029, 785] on span "Resubmit" at bounding box center [1047, 776] width 58 height 21
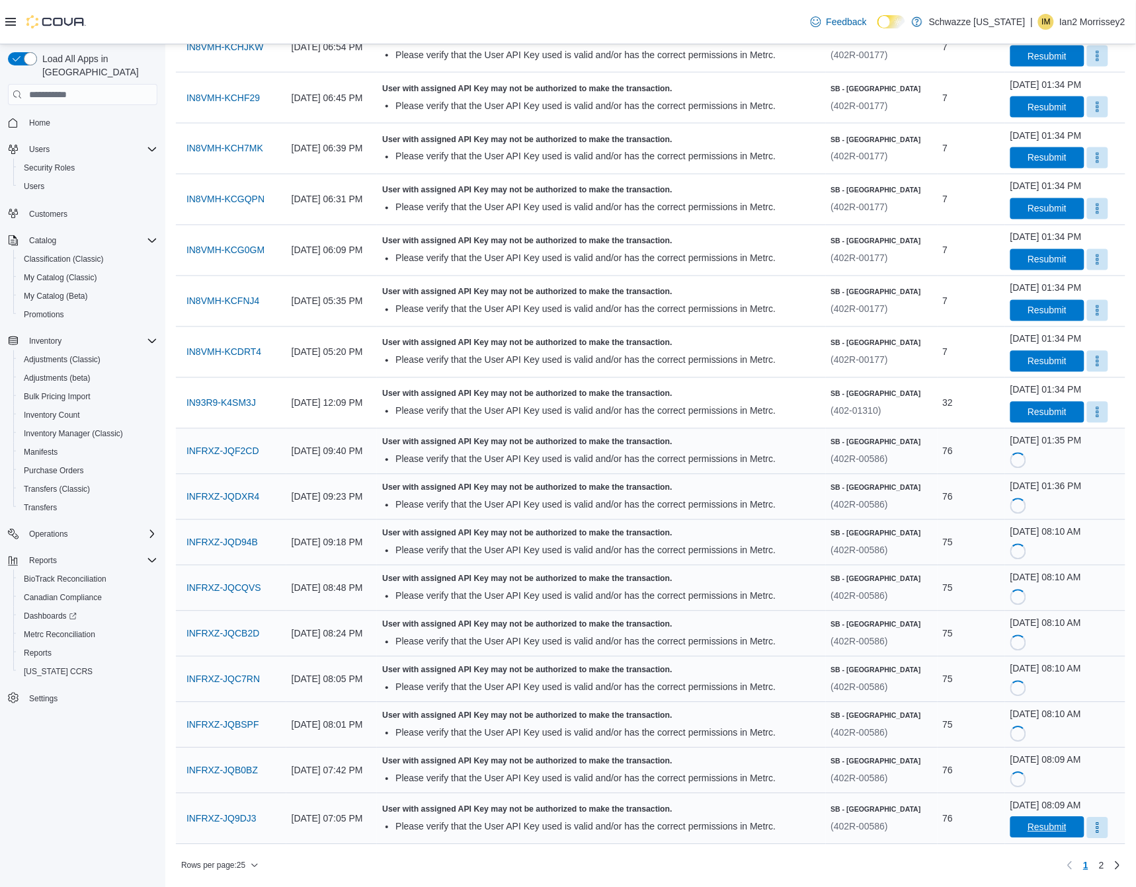
click at [1048, 828] on span "Resubmit" at bounding box center [1046, 827] width 39 height 13
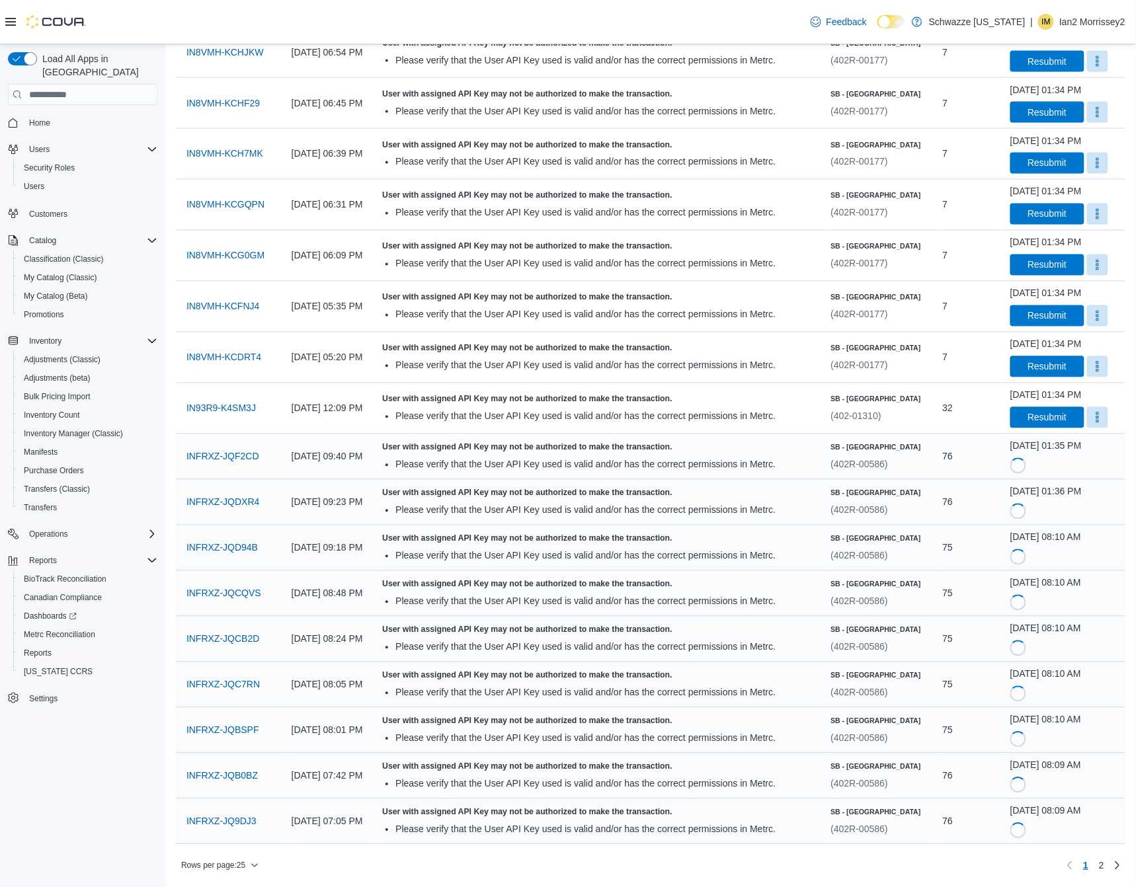
scroll to position [608, 0]
click at [1104, 868] on span "2" at bounding box center [1101, 865] width 5 height 13
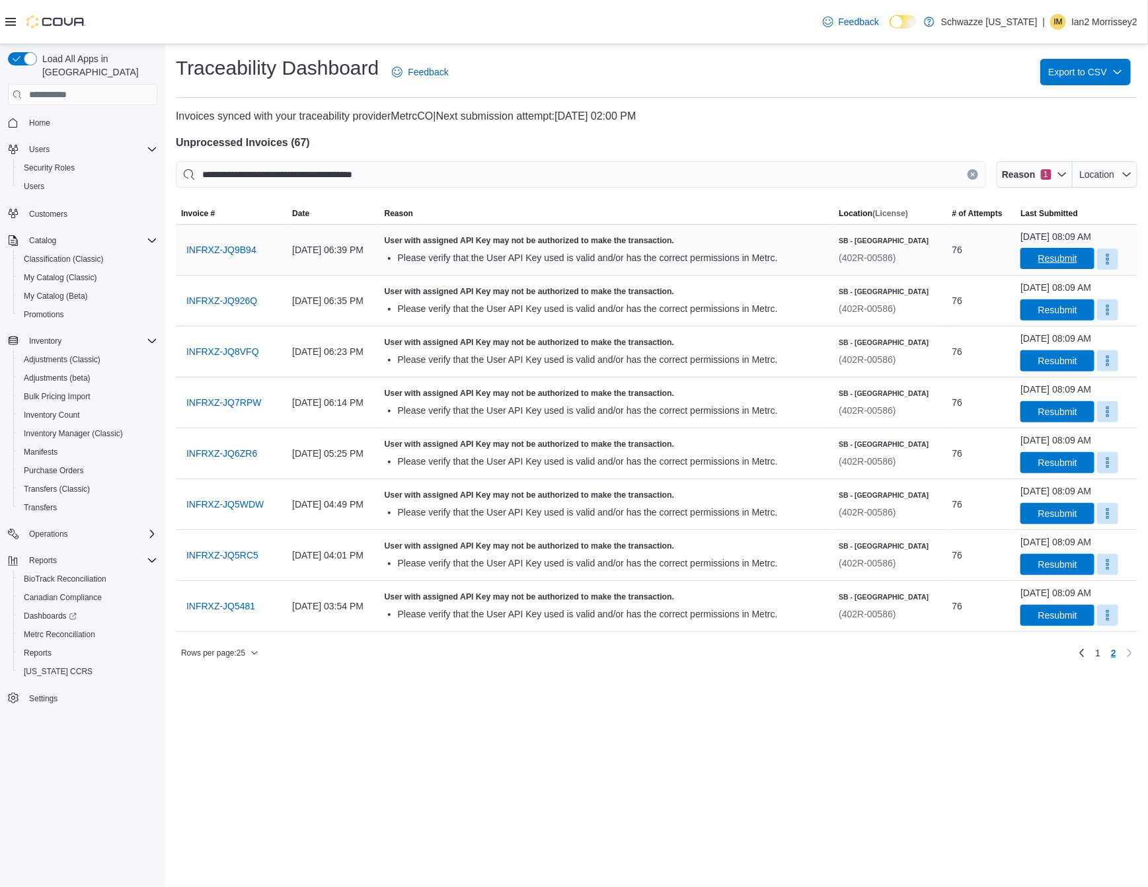
click at [1041, 250] on span "Resubmit" at bounding box center [1057, 258] width 58 height 21
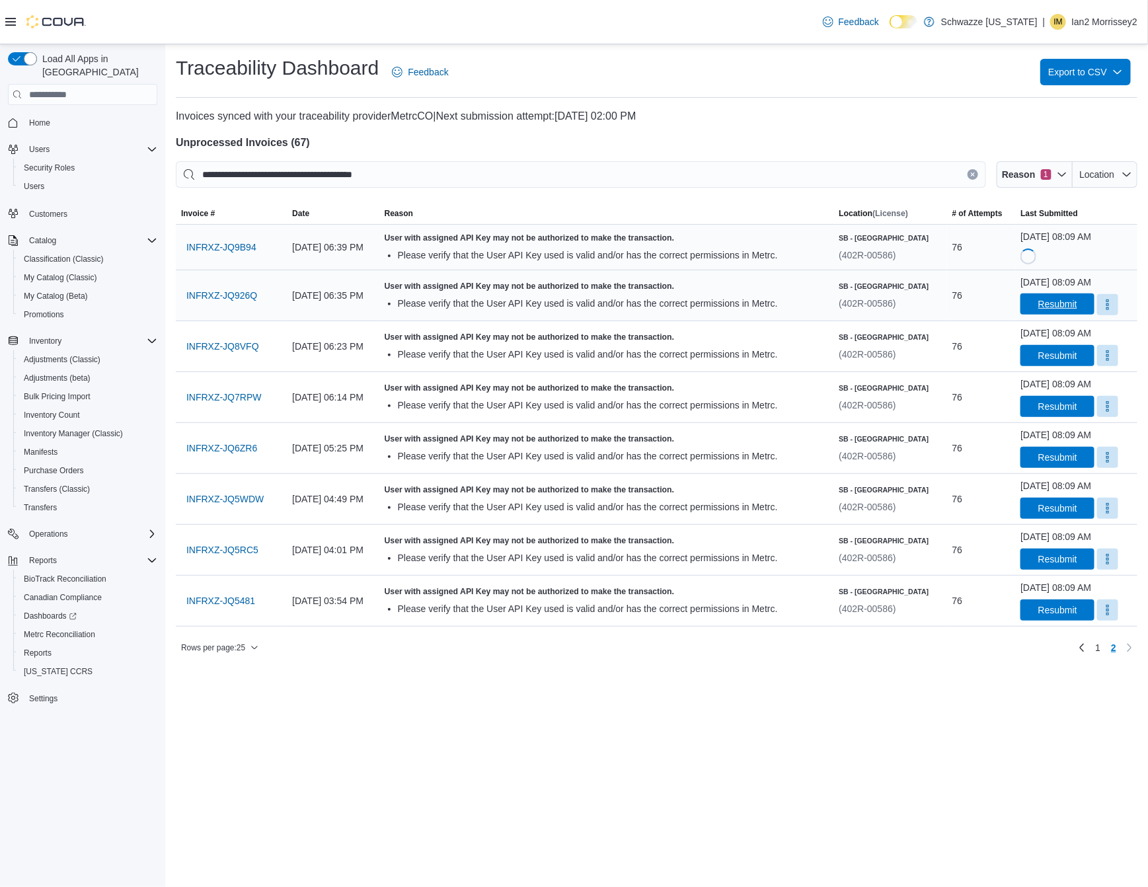
click at [1038, 308] on span "Resubmit" at bounding box center [1057, 303] width 39 height 13
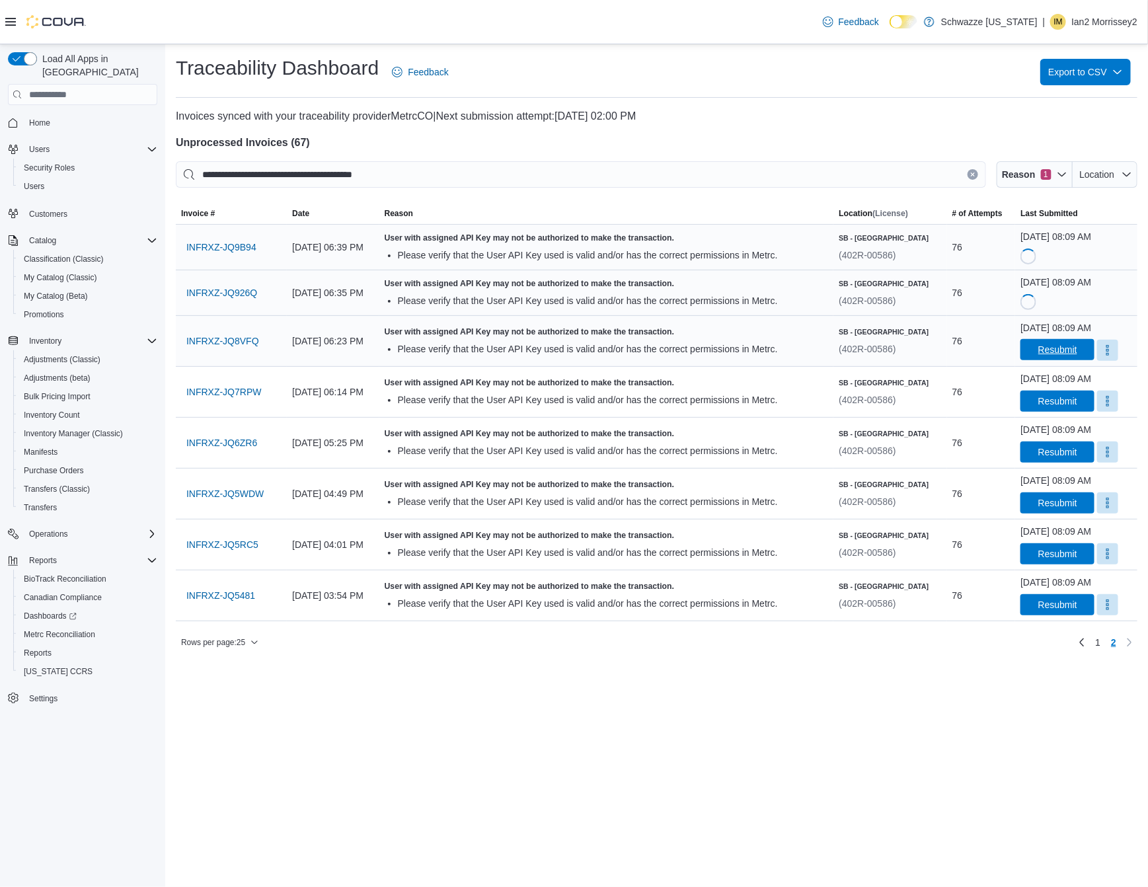
click at [1055, 354] on span "Resubmit" at bounding box center [1057, 349] width 39 height 13
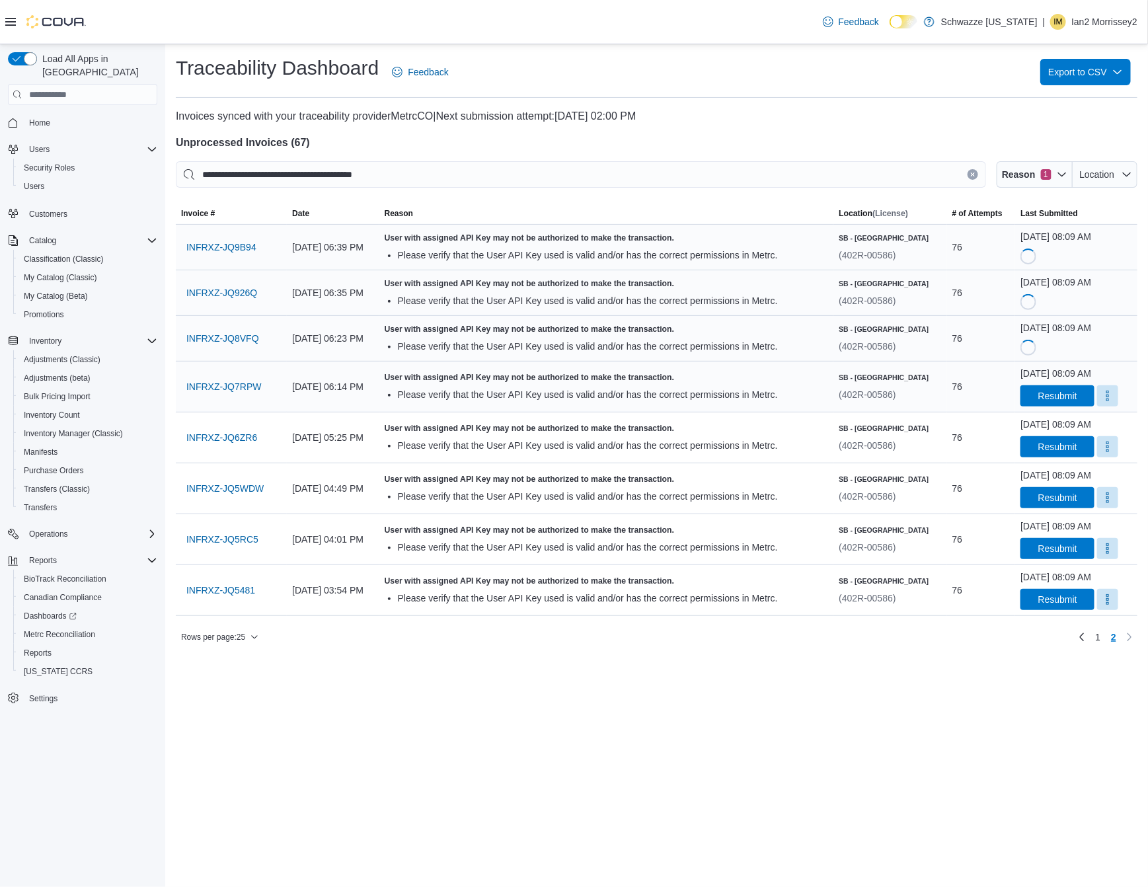
click at [1036, 410] on div "October 12, 2025 at 08:09 AM Resubmit" at bounding box center [1076, 387] width 122 height 50
click at [1038, 397] on span "Resubmit" at bounding box center [1057, 395] width 39 height 13
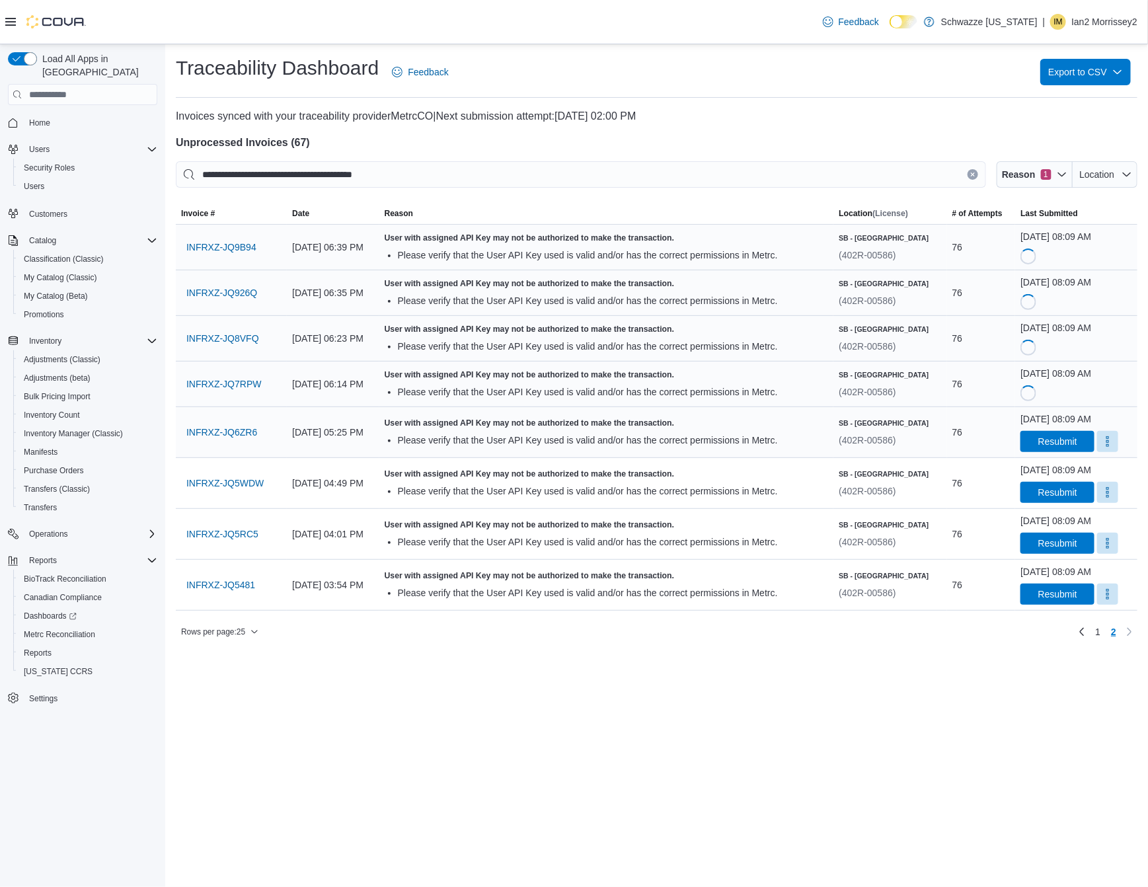
click at [1050, 454] on div "October 12, 2025 at 08:09 AM Resubmit" at bounding box center [1076, 432] width 122 height 50
click at [1052, 438] on span "Resubmit" at bounding box center [1057, 440] width 39 height 13
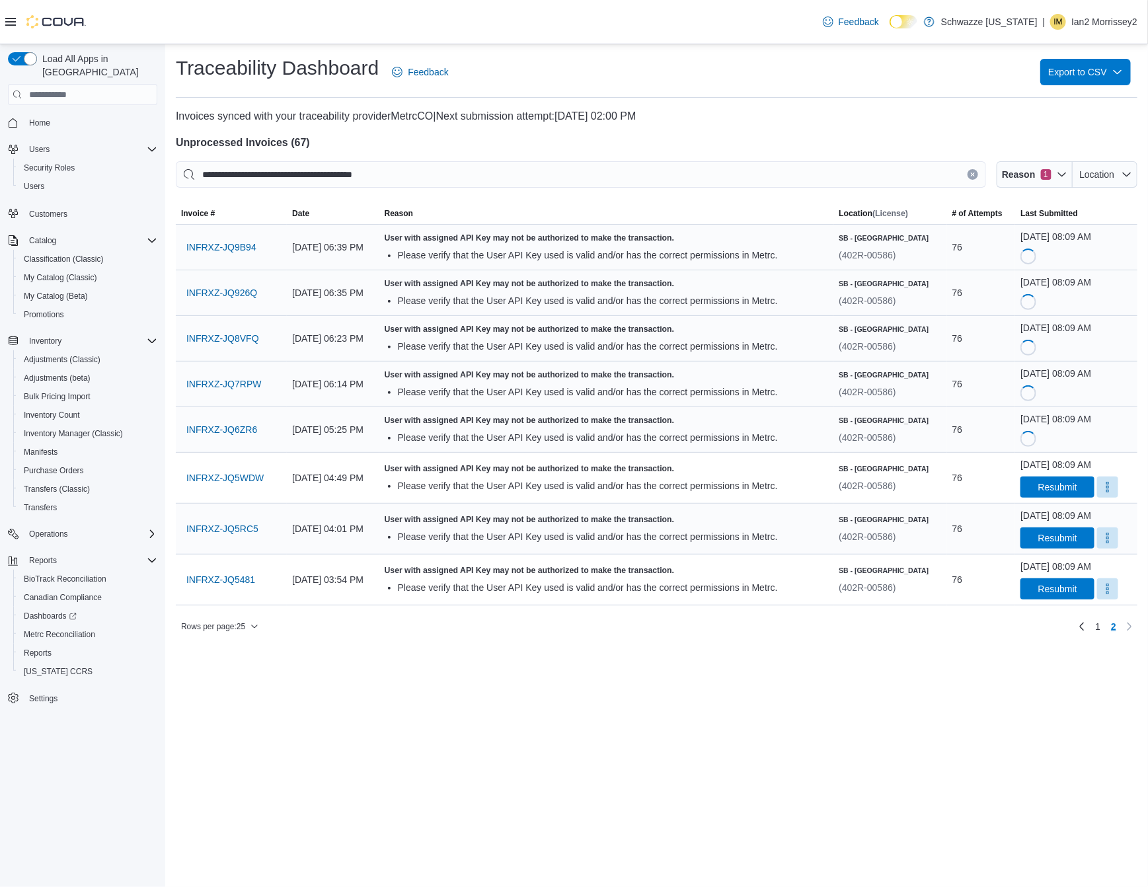
click at [1062, 506] on div "October 12, 2025 at 08:09 AM Resubmit" at bounding box center [1076, 529] width 122 height 50
click at [1054, 489] on span "Resubmit" at bounding box center [1057, 486] width 39 height 13
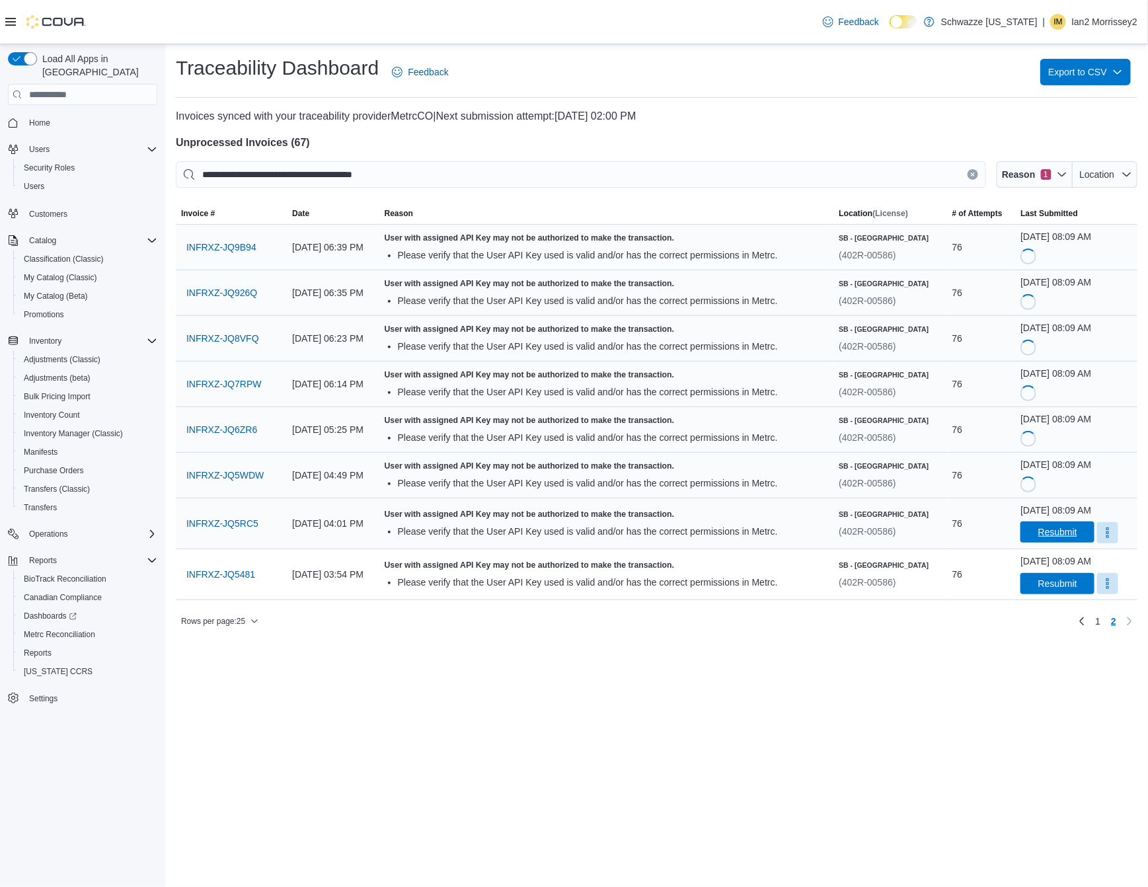
click at [1046, 527] on span "Resubmit" at bounding box center [1057, 531] width 39 height 13
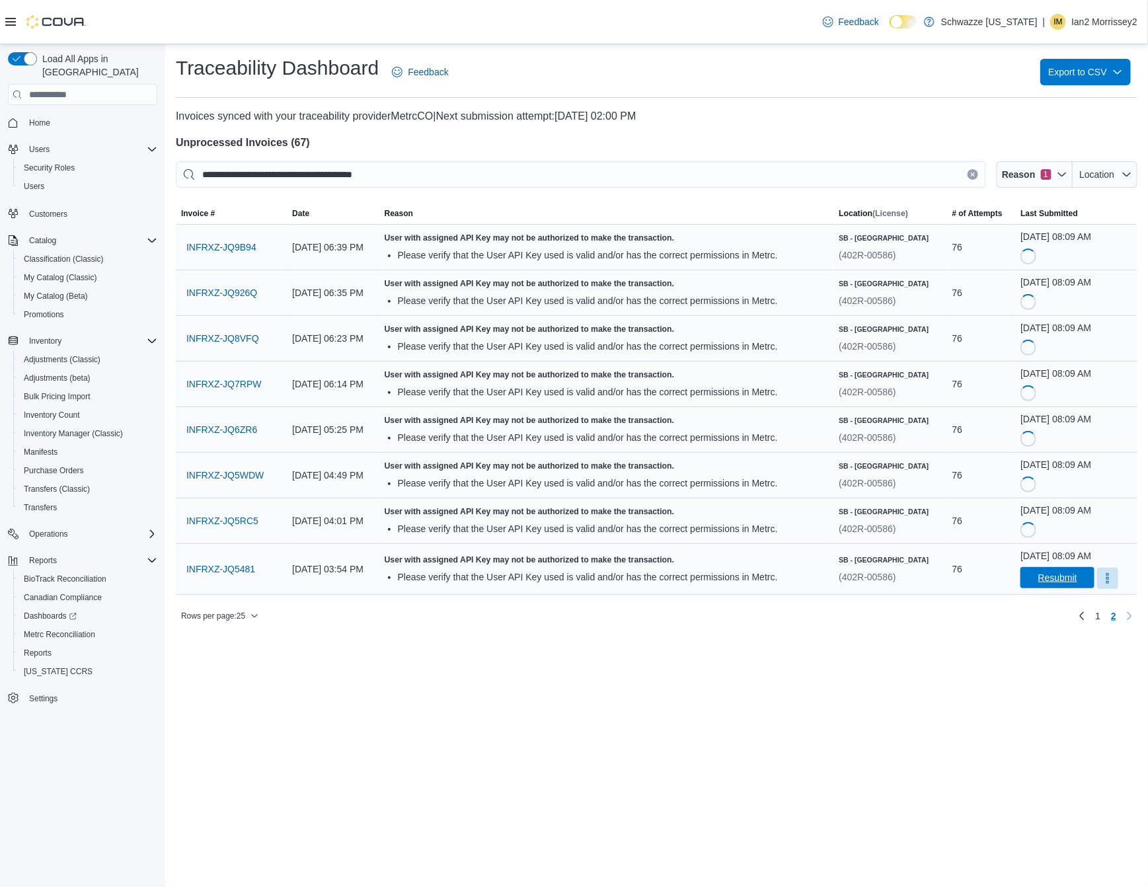
click at [1053, 570] on span "Resubmit" at bounding box center [1057, 577] width 58 height 21
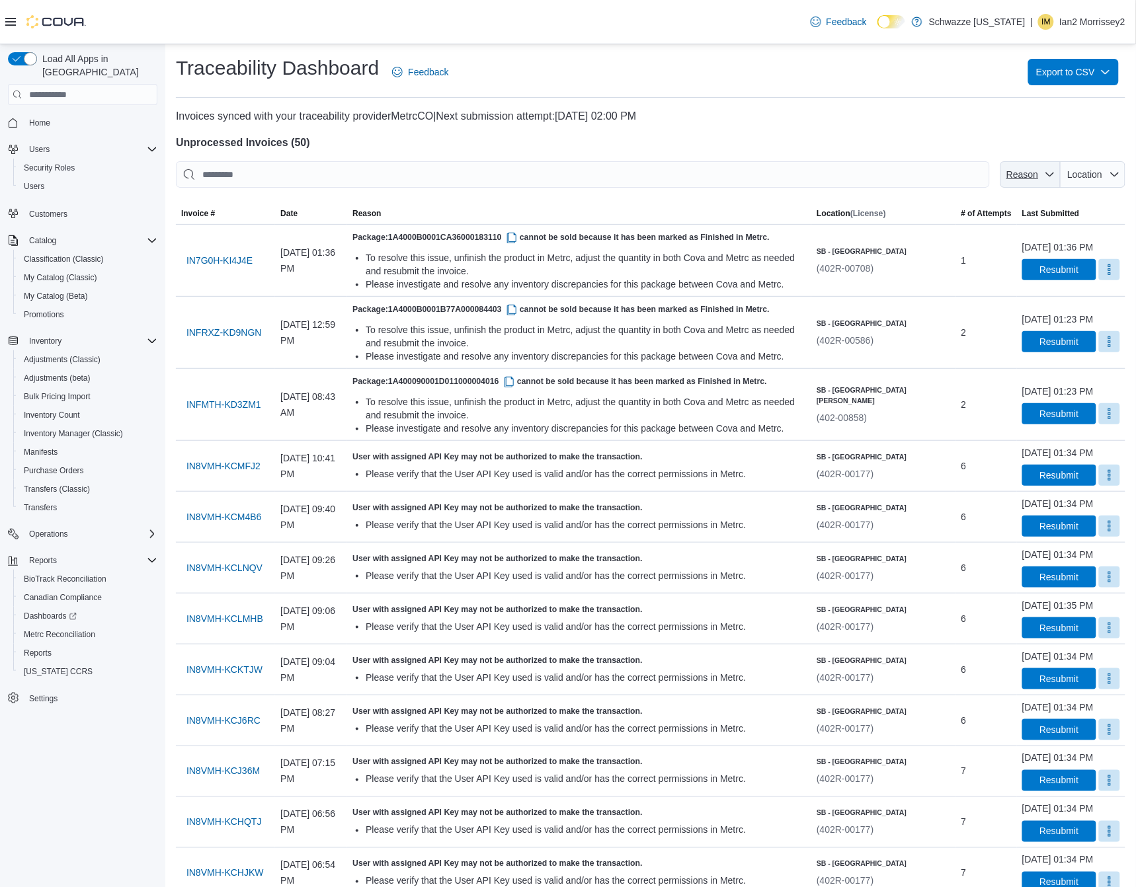
click at [1039, 169] on span "Reason" at bounding box center [1022, 174] width 34 height 13
click at [1058, 223] on span "Metrc: Unauthorized User API Key" at bounding box center [1024, 225] width 126 height 16
type input "**********"
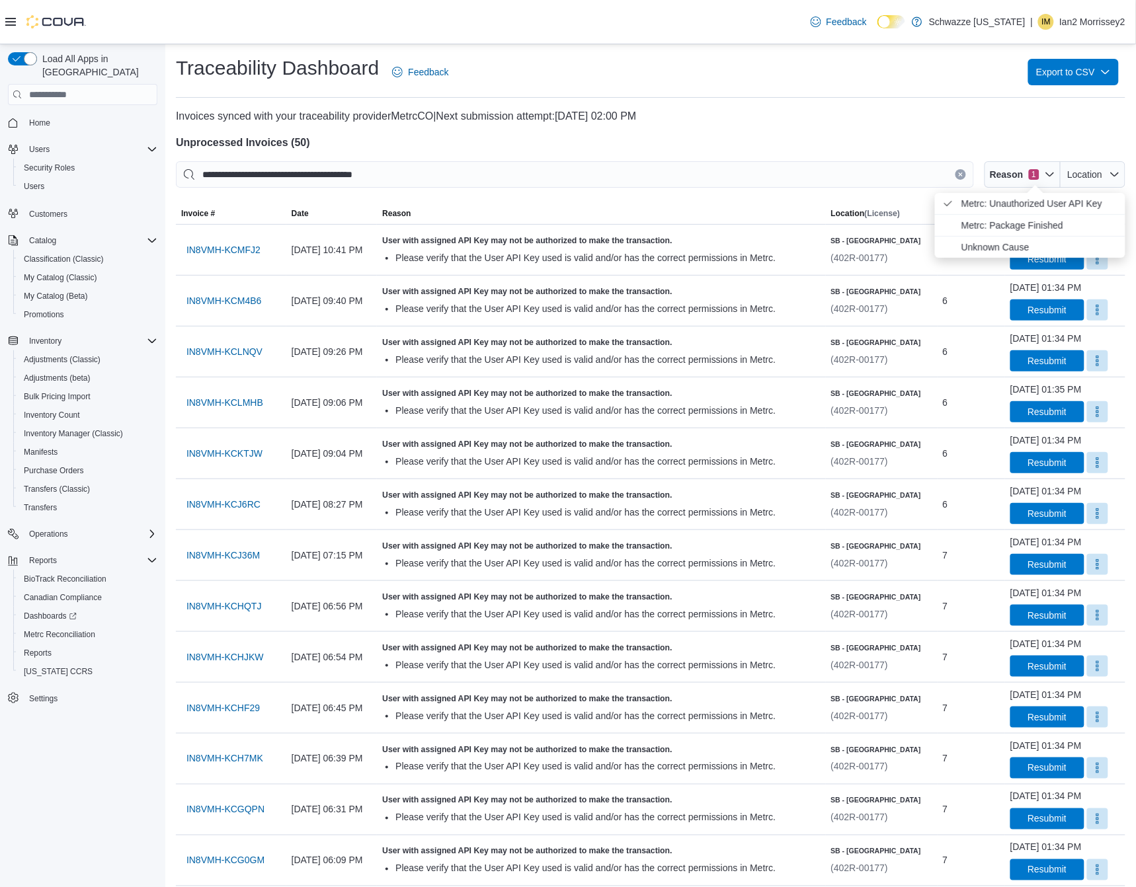
click at [834, 111] on p "Invoices synced with your traceability provider MetrcCO | Next submission attem…" at bounding box center [650, 116] width 949 height 16
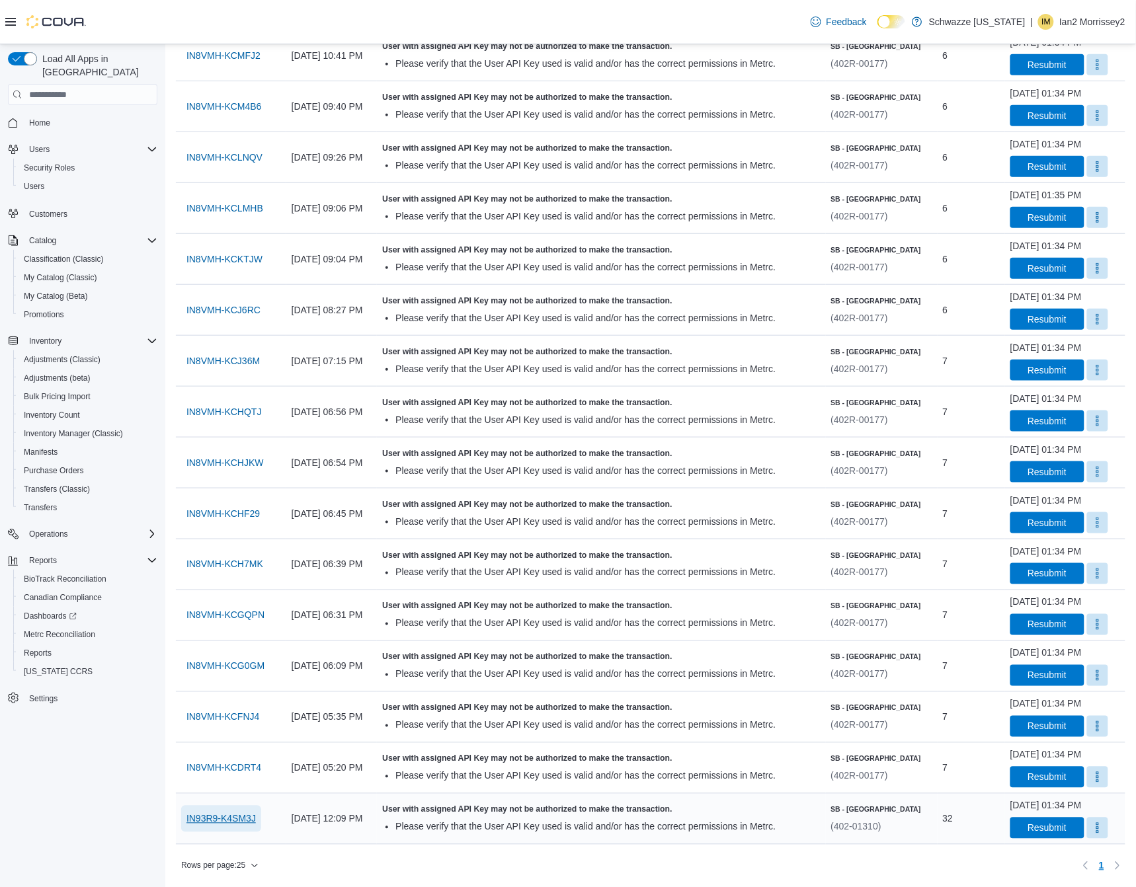
click at [218, 821] on span "IN93R9-K4SM3J" at bounding box center [220, 818] width 69 height 13
click at [213, 816] on span "IN93R9-K4SM3J" at bounding box center [220, 818] width 69 height 13
click at [1048, 827] on span "Resubmit" at bounding box center [1046, 827] width 39 height 13
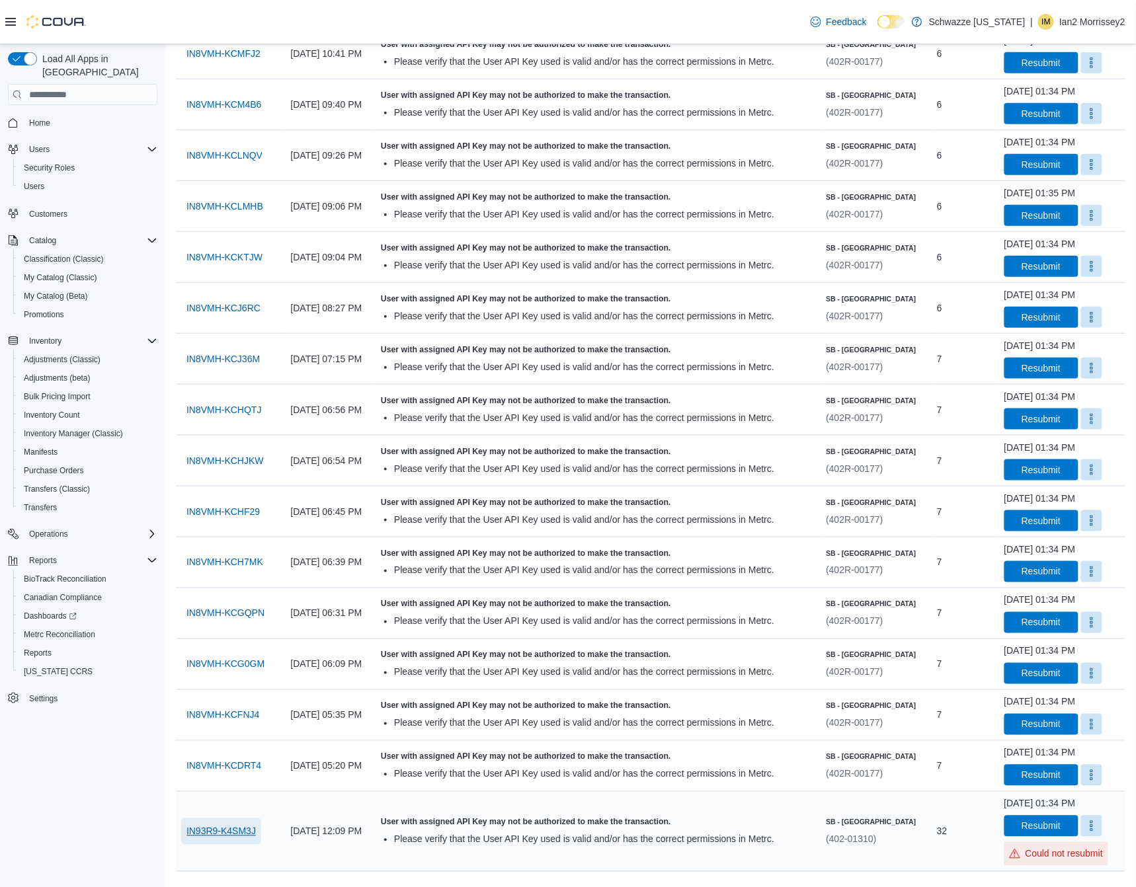
click at [223, 831] on span "IN93R9-K4SM3J" at bounding box center [220, 831] width 69 height 13
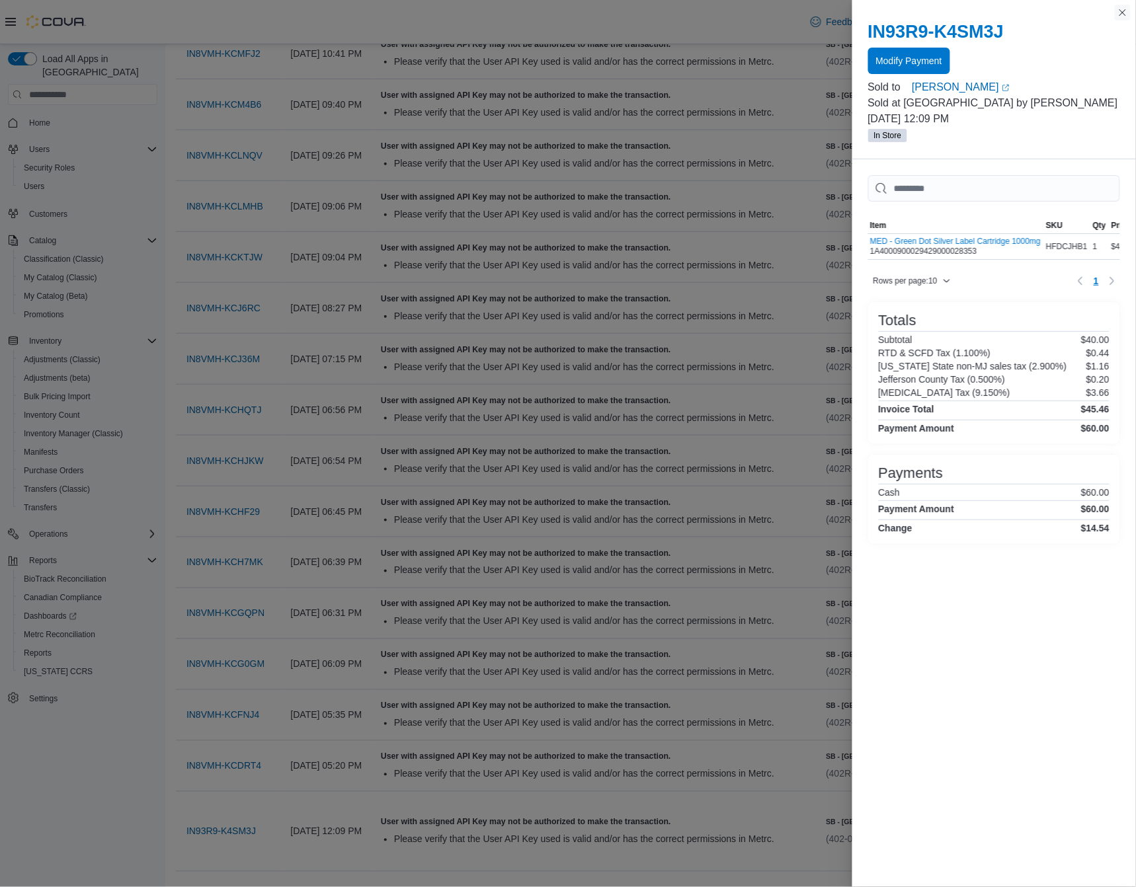
click at [1122, 14] on button "Close this dialog" at bounding box center [1122, 13] width 16 height 16
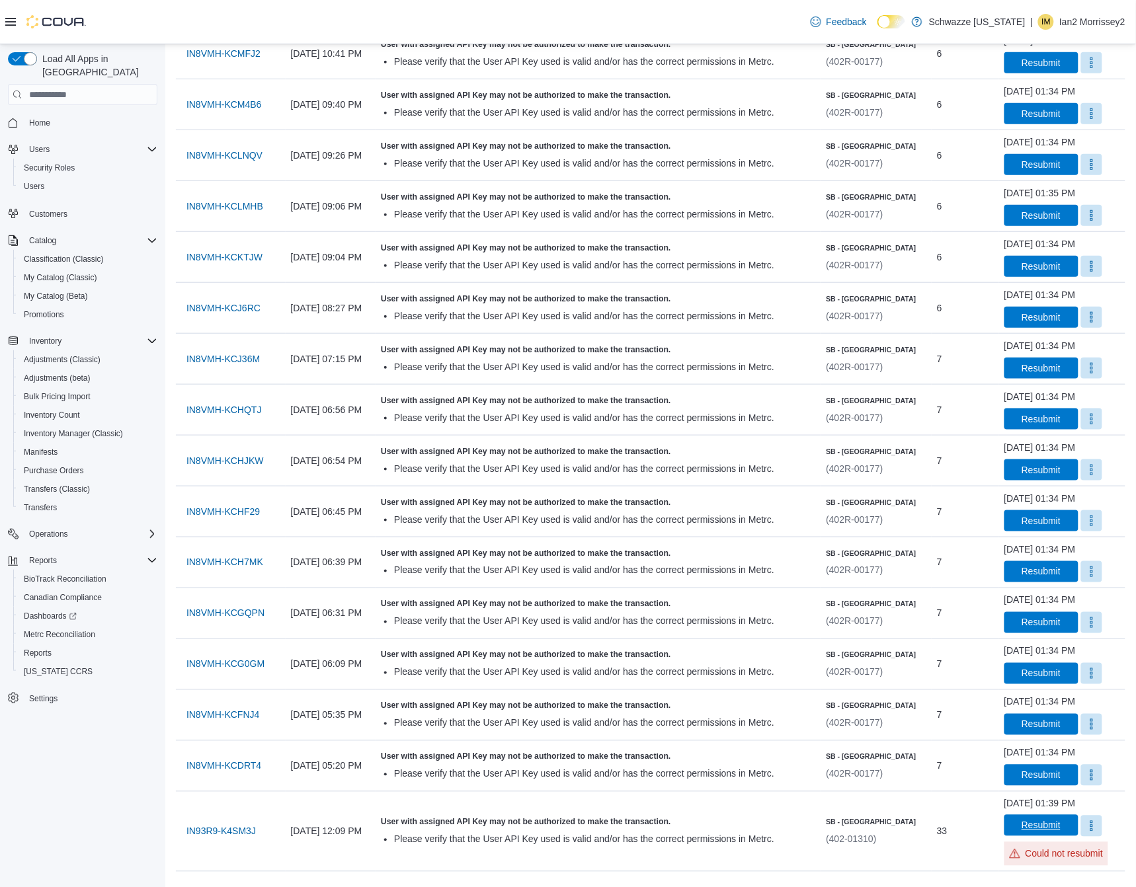
click at [1039, 824] on span "Resubmit" at bounding box center [1040, 825] width 39 height 13
drag, startPoint x: 1039, startPoint y: 824, endPoint x: 1021, endPoint y: 824, distance: 17.8
click at [1021, 824] on span "Resubmit" at bounding box center [1040, 826] width 39 height 13
click at [248, 833] on span "IN93R9-K4SM3J" at bounding box center [220, 831] width 69 height 13
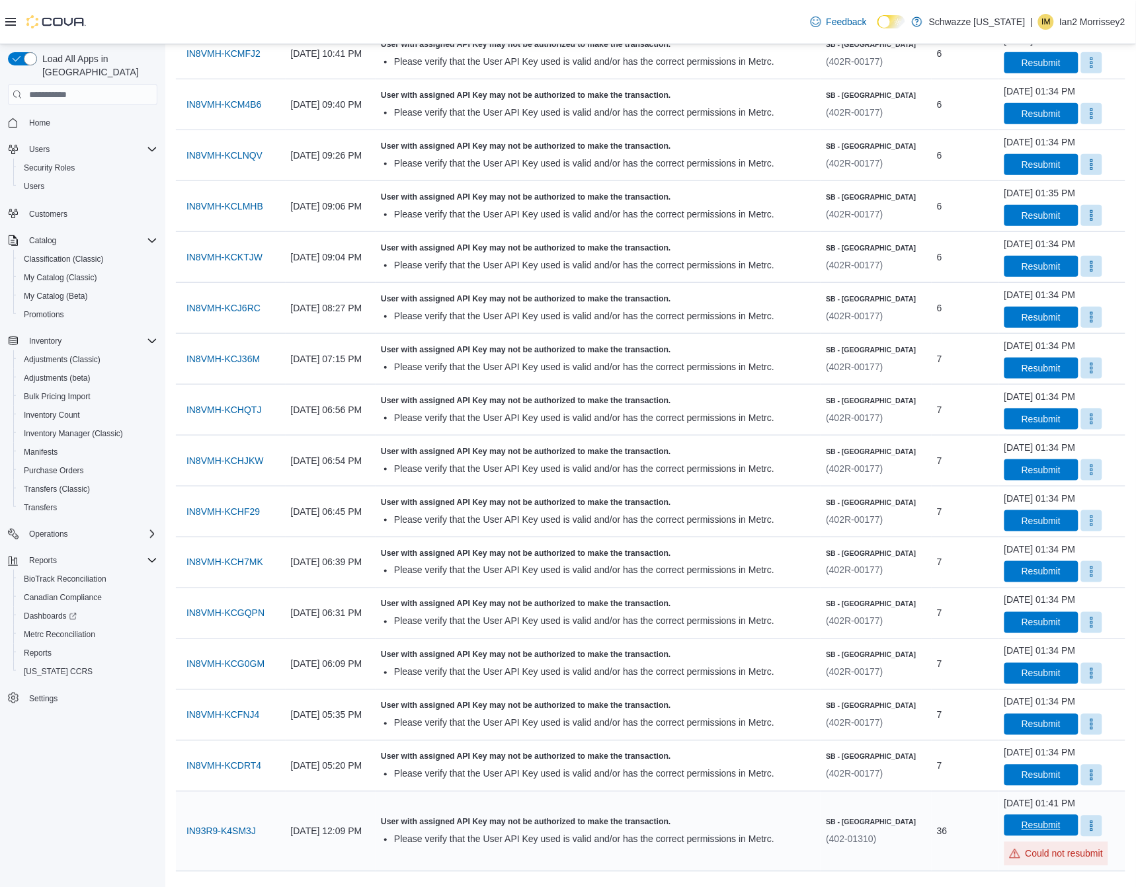
click at [1015, 830] on span "Resubmit" at bounding box center [1041, 825] width 58 height 21
click at [1042, 832] on span "Resubmit" at bounding box center [1040, 825] width 39 height 13
click at [1042, 832] on span "Resubmit" at bounding box center [1040, 826] width 39 height 13
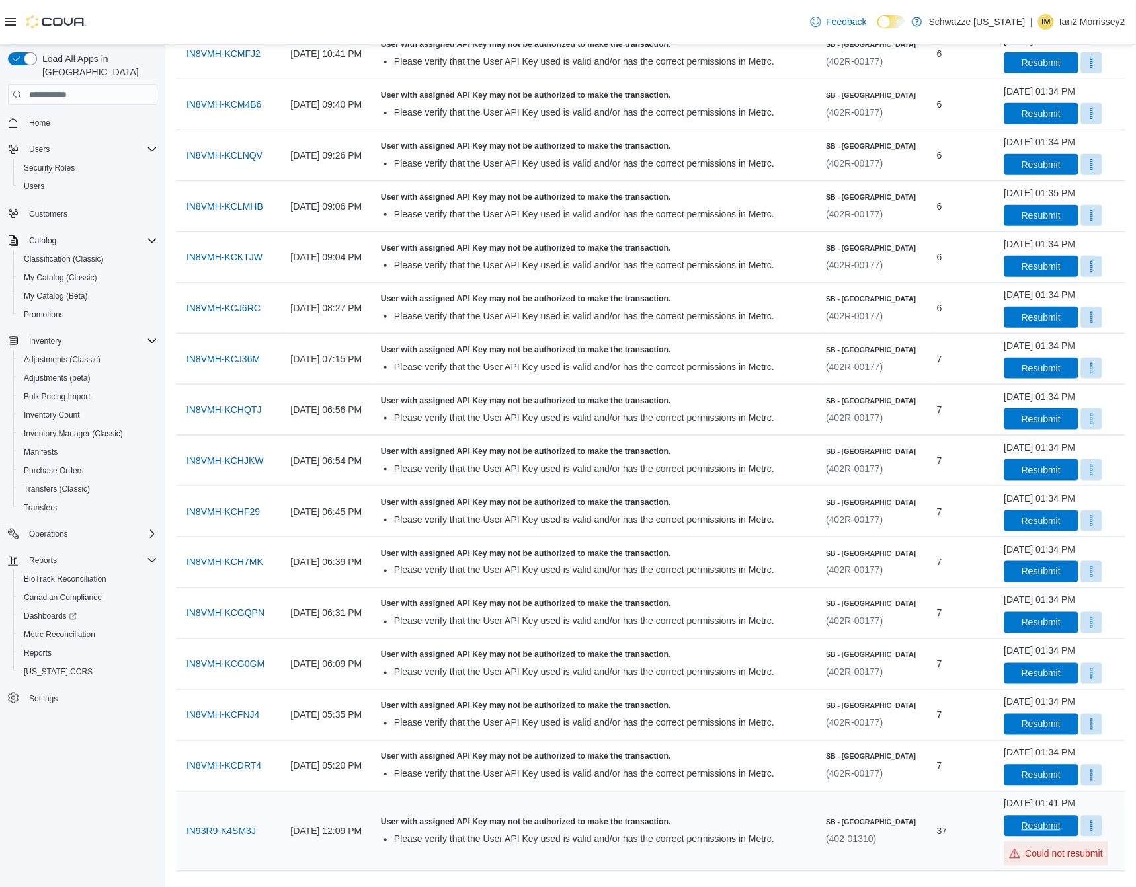
click at [1042, 832] on span "Resubmit" at bounding box center [1040, 826] width 39 height 13
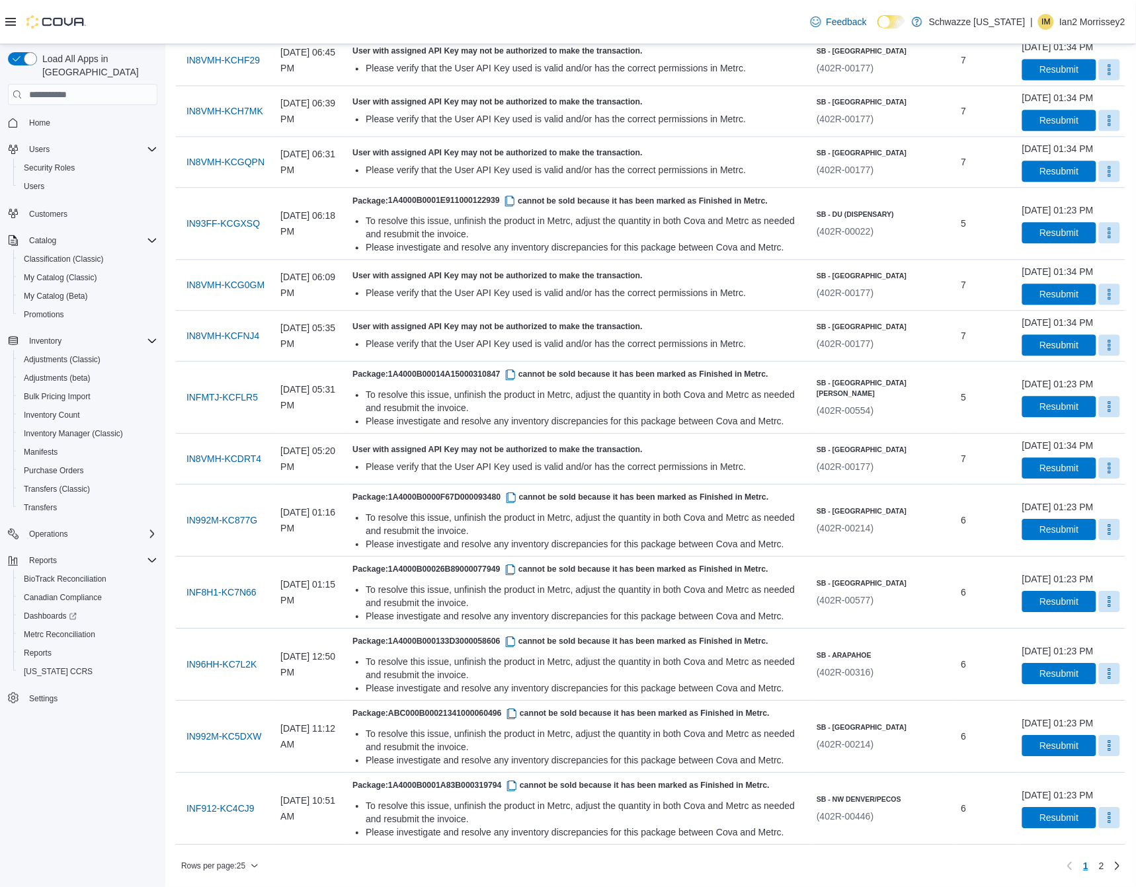
scroll to position [1065, 0]
click at [1109, 867] on link "2" at bounding box center [1101, 865] width 16 height 21
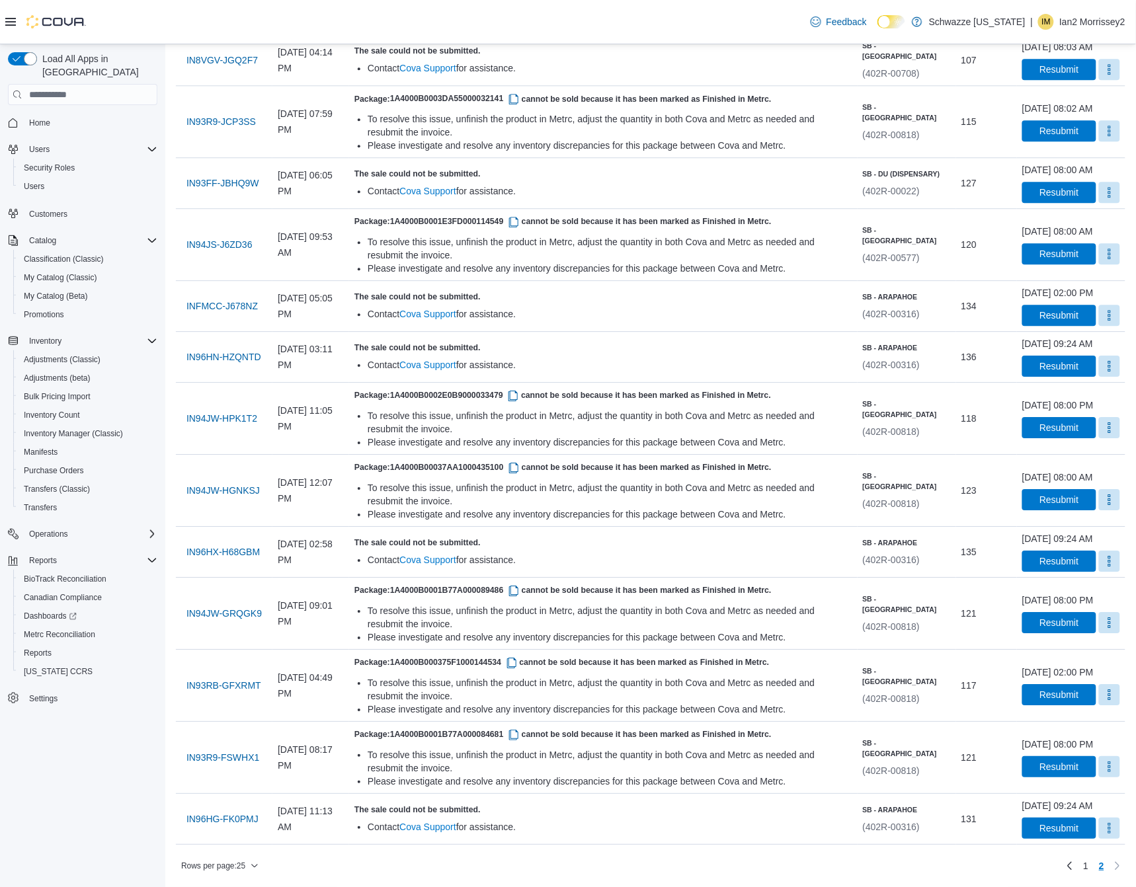
scroll to position [985, 0]
click at [1039, 562] on span "Resubmit" at bounding box center [1058, 560] width 39 height 13
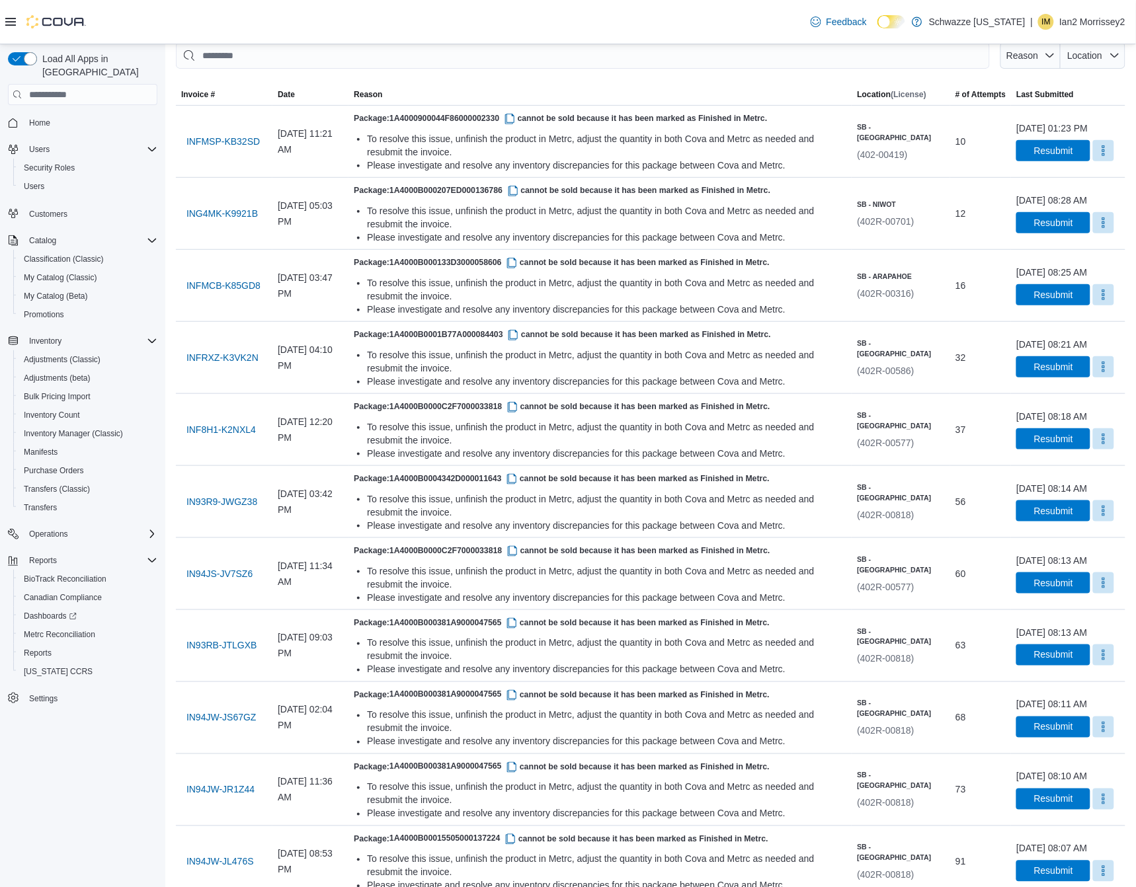
scroll to position [0, 0]
